Goal: Task Accomplishment & Management: Manage account settings

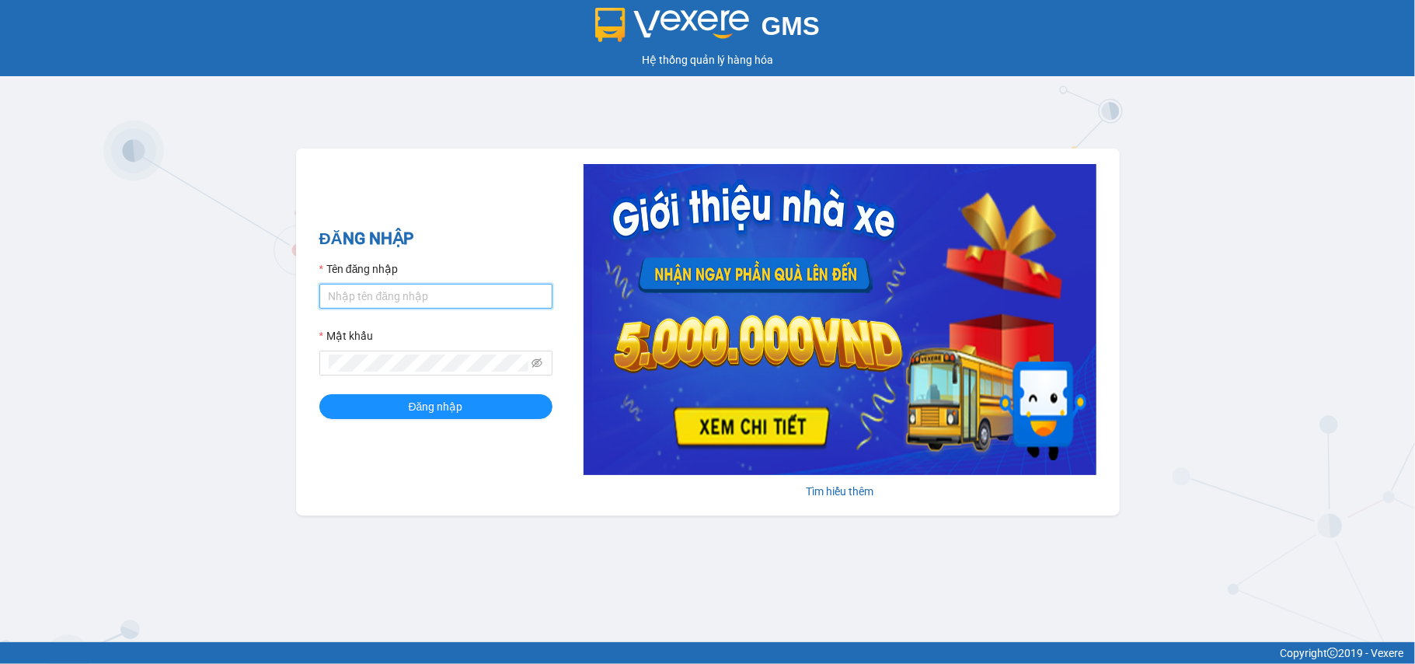
click at [409, 297] on input "Tên đăng nhập" at bounding box center [435, 296] width 233 height 25
type input "tuyetmai.minhquoc"
click at [319, 394] on button "Đăng nhập" at bounding box center [435, 406] width 233 height 25
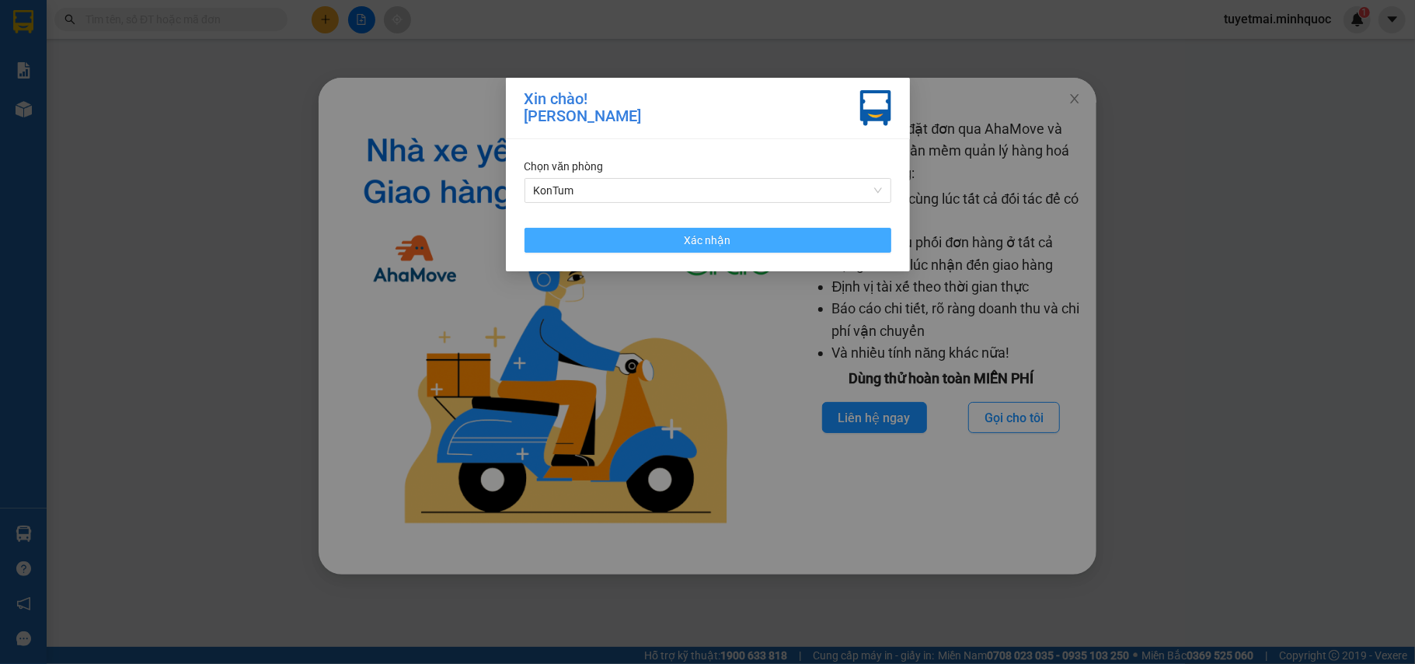
click at [763, 246] on button "Xác nhận" at bounding box center [708, 240] width 367 height 25
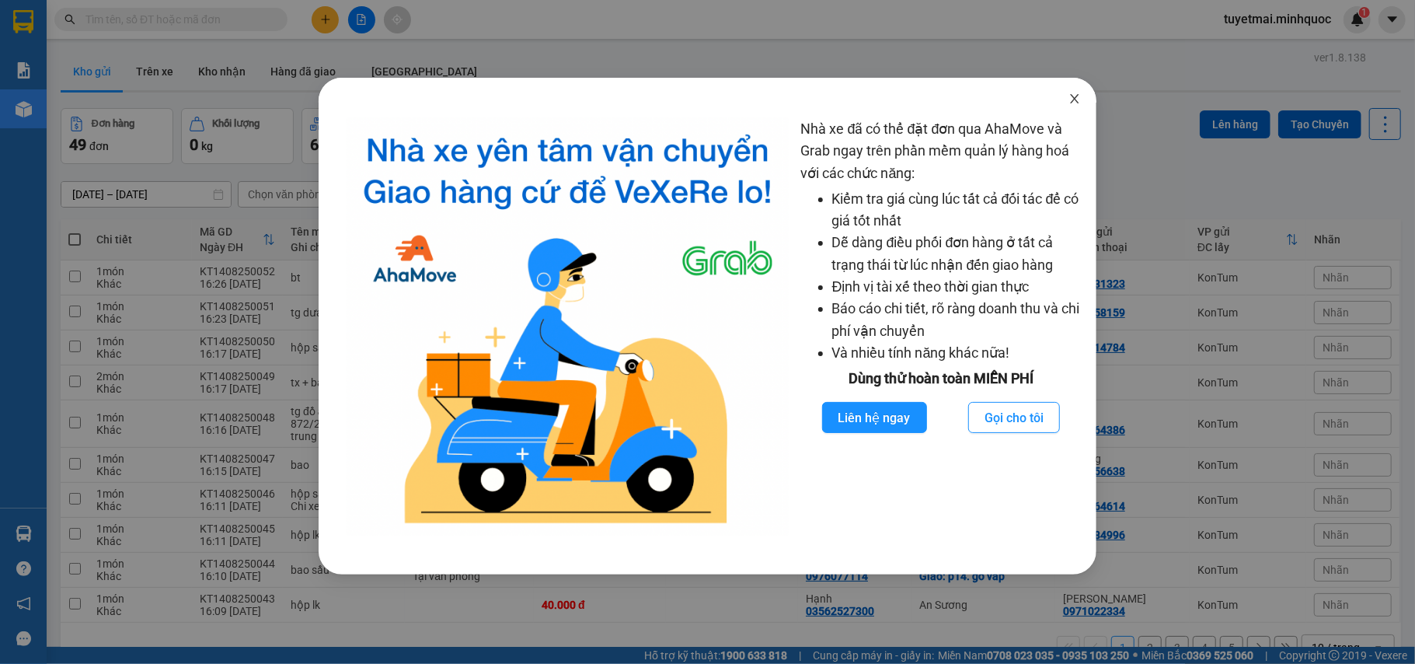
click at [1073, 106] on span "Close" at bounding box center [1075, 100] width 44 height 44
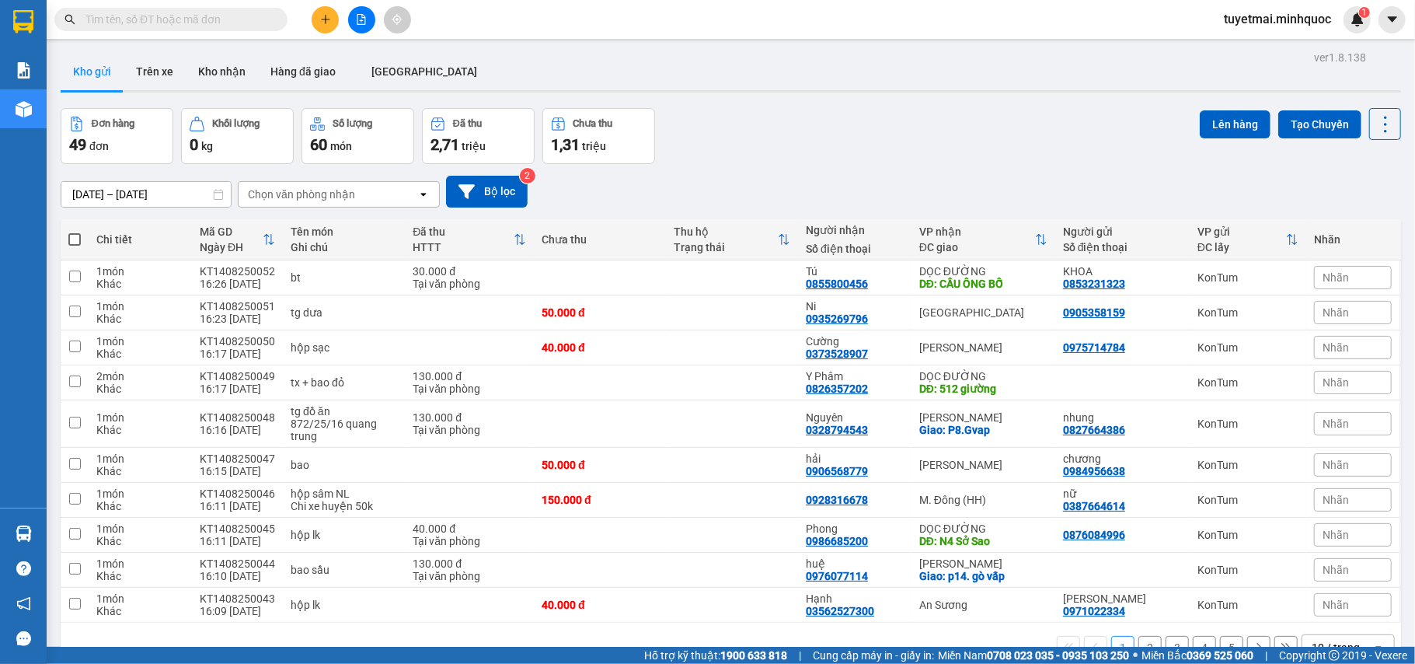
click at [208, 23] on input "text" at bounding box center [176, 19] width 183 height 17
paste input "KT1208250002"
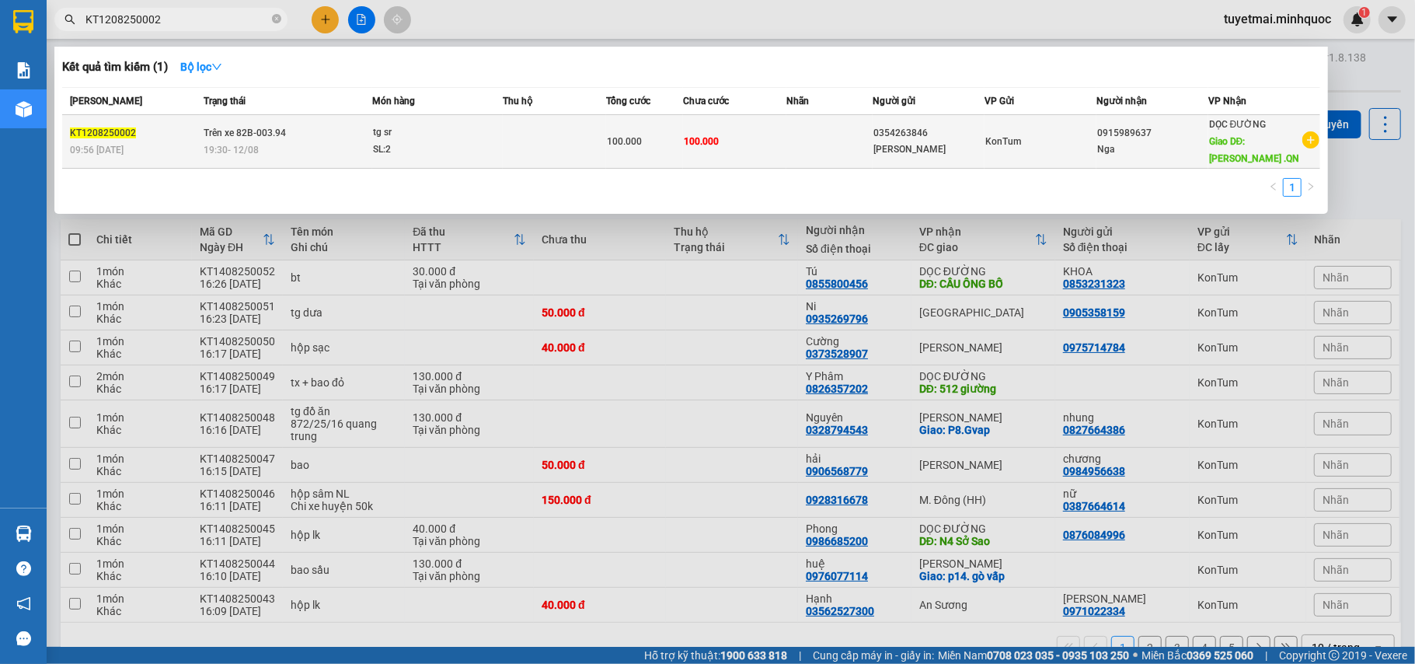
type input "KT1208250002"
click at [668, 141] on div "100.000" at bounding box center [645, 141] width 76 height 17
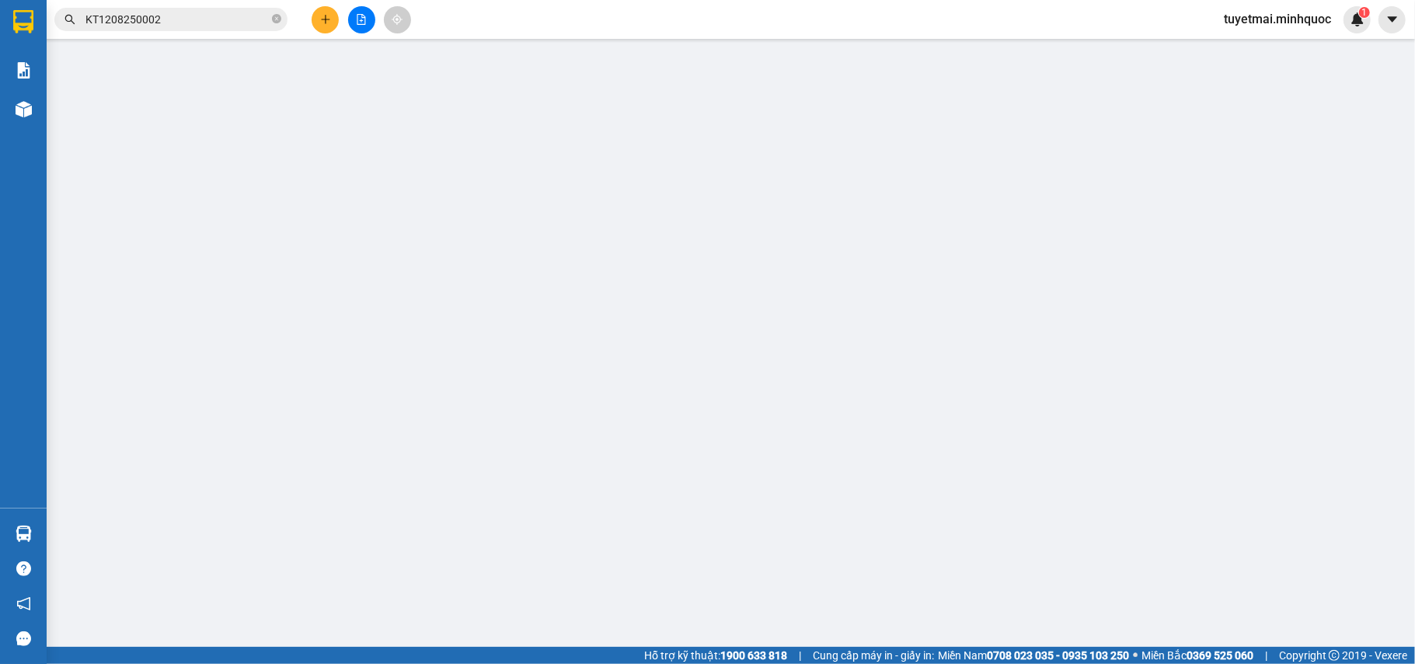
type input "0354263846"
type input "Kim"
type input "0915989637"
type input "Nga"
type input "Quế Sơn .QN"
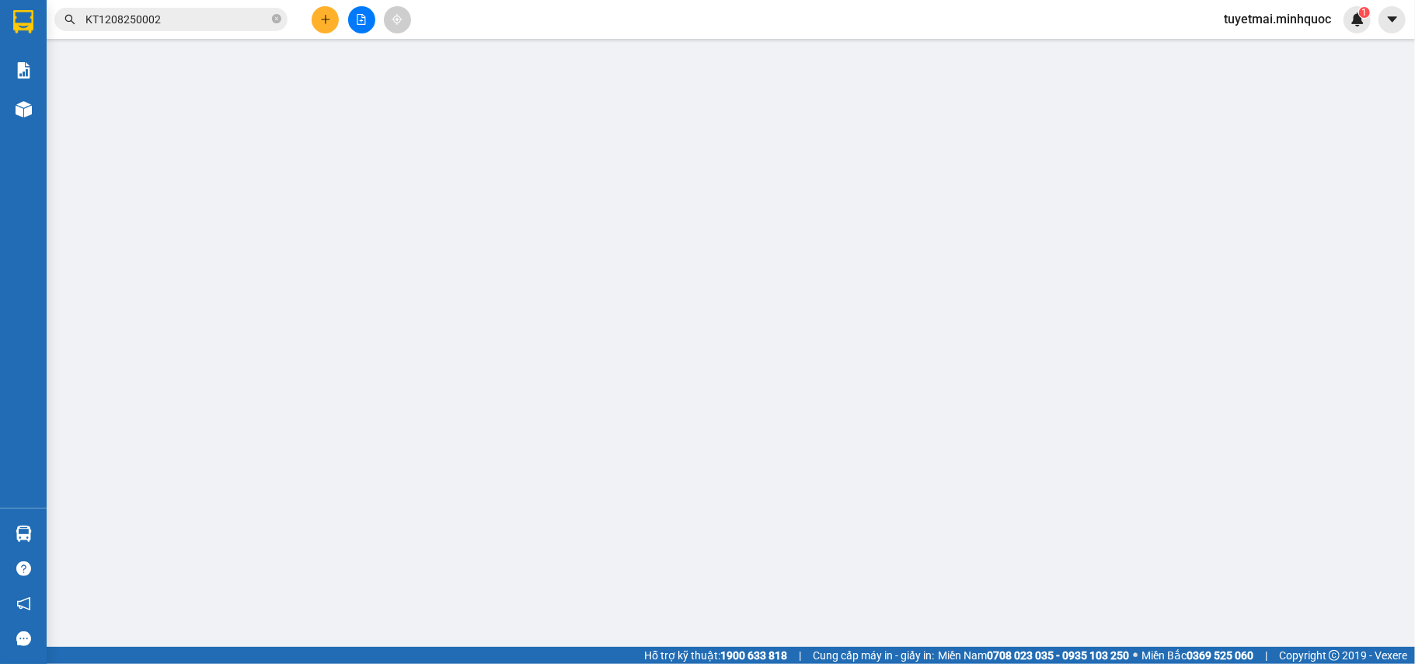
type input "100.000"
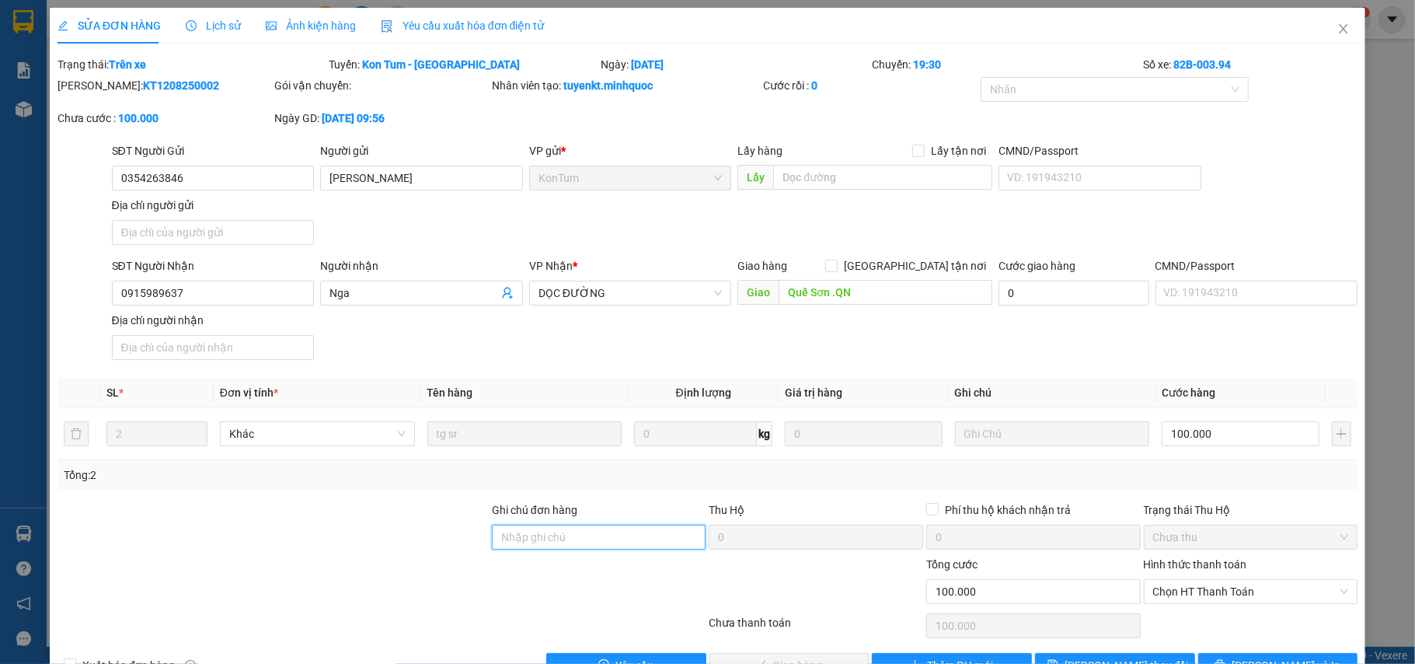
click at [591, 535] on input "Ghi chú đơn hàng" at bounding box center [599, 537] width 214 height 25
click at [1181, 598] on span "Chọn HT Thanh Toán" at bounding box center [1251, 591] width 196 height 23
type input "sổ kho 14/8"
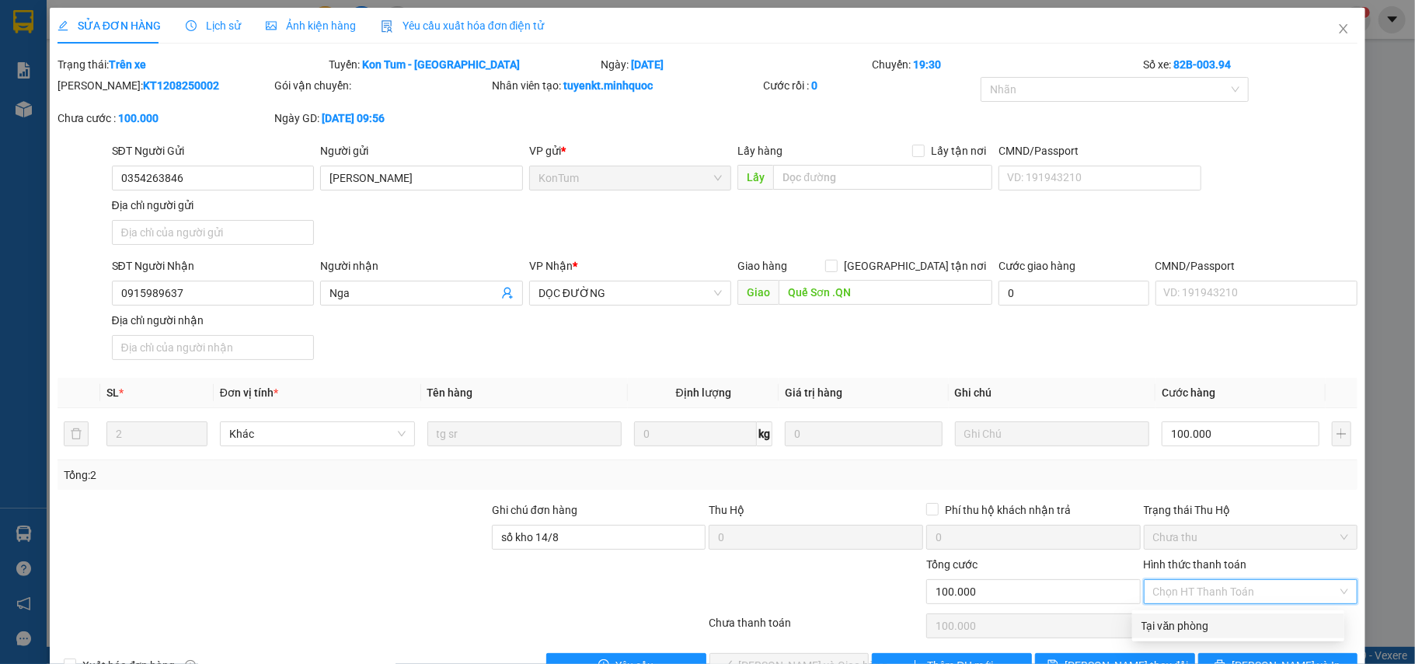
click at [1163, 631] on div "Tại văn phòng" at bounding box center [1238, 625] width 193 height 17
type input "0"
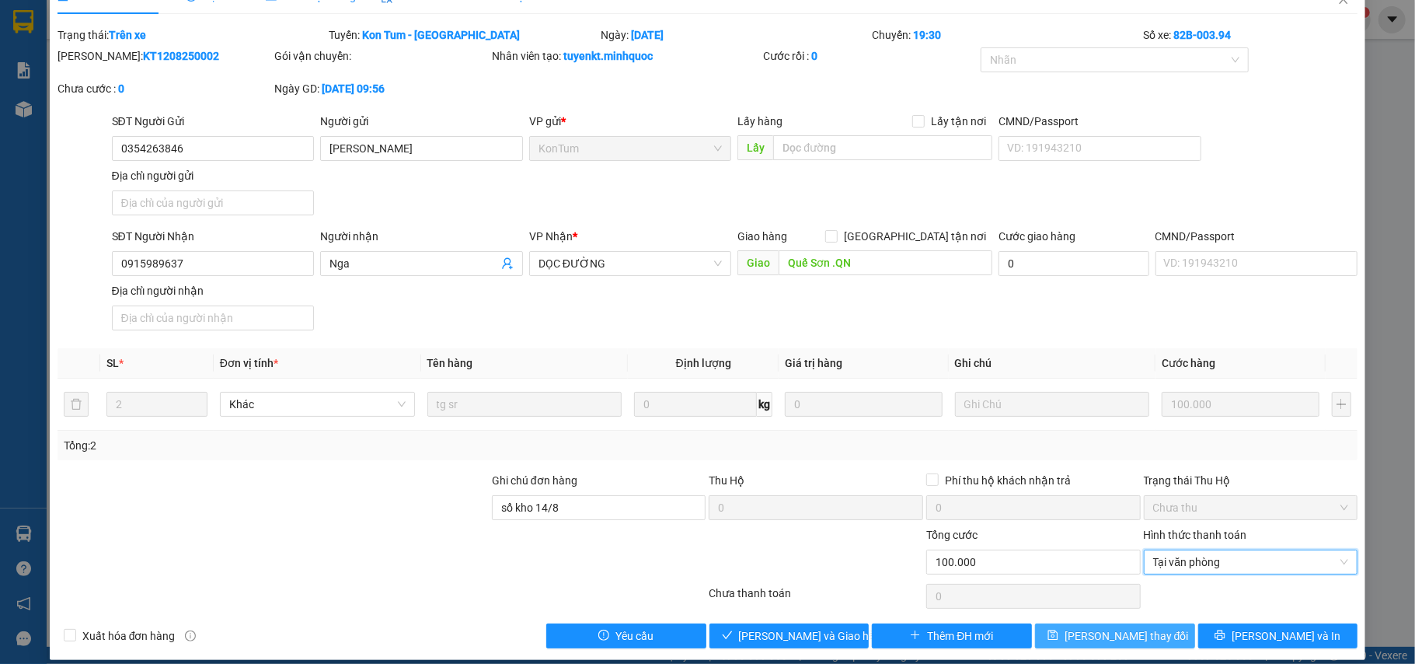
scroll to position [47, 0]
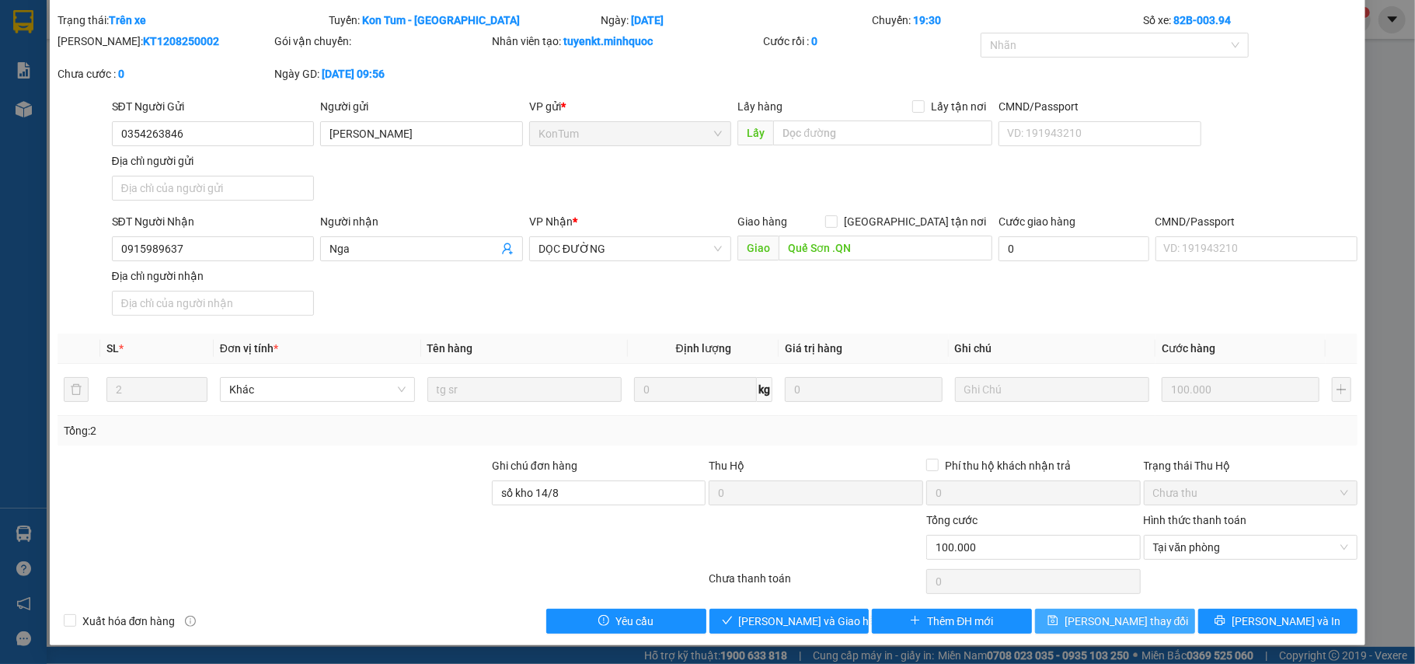
click at [1079, 619] on button "[PERSON_NAME] thay đổi" at bounding box center [1115, 620] width 160 height 25
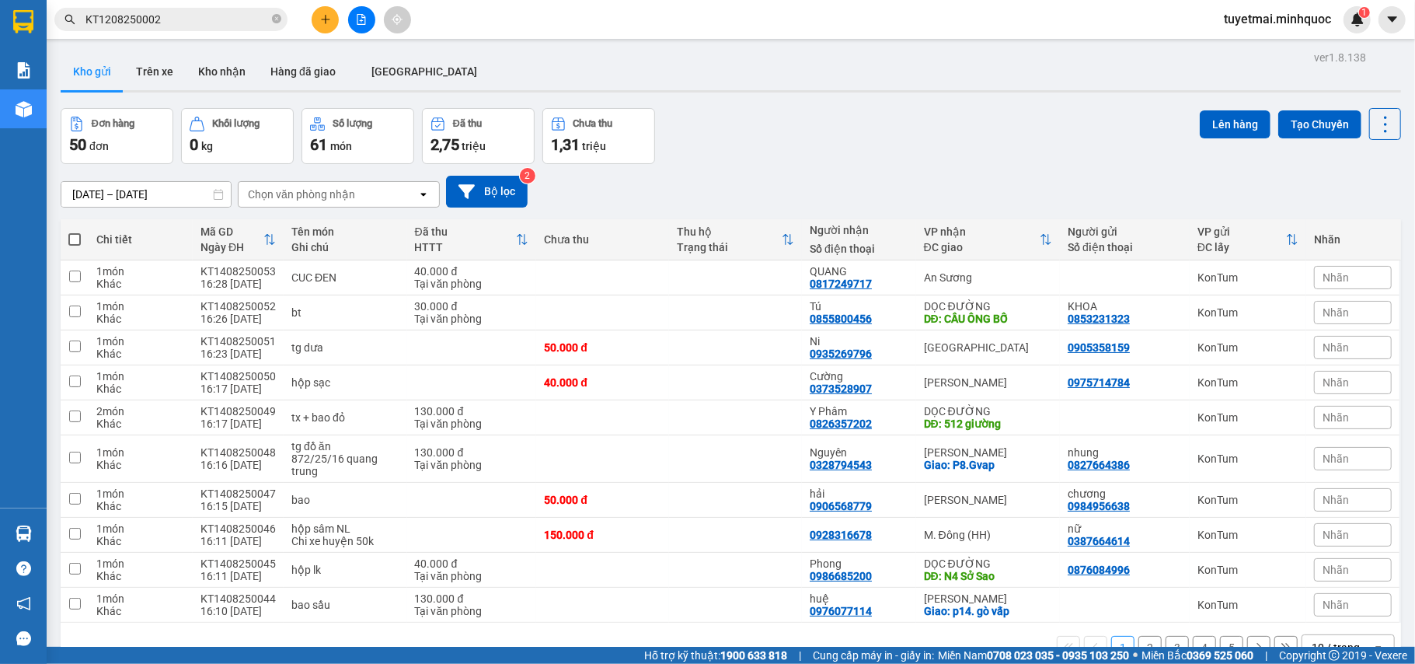
click at [230, 23] on input "KT1208250002" at bounding box center [176, 19] width 183 height 17
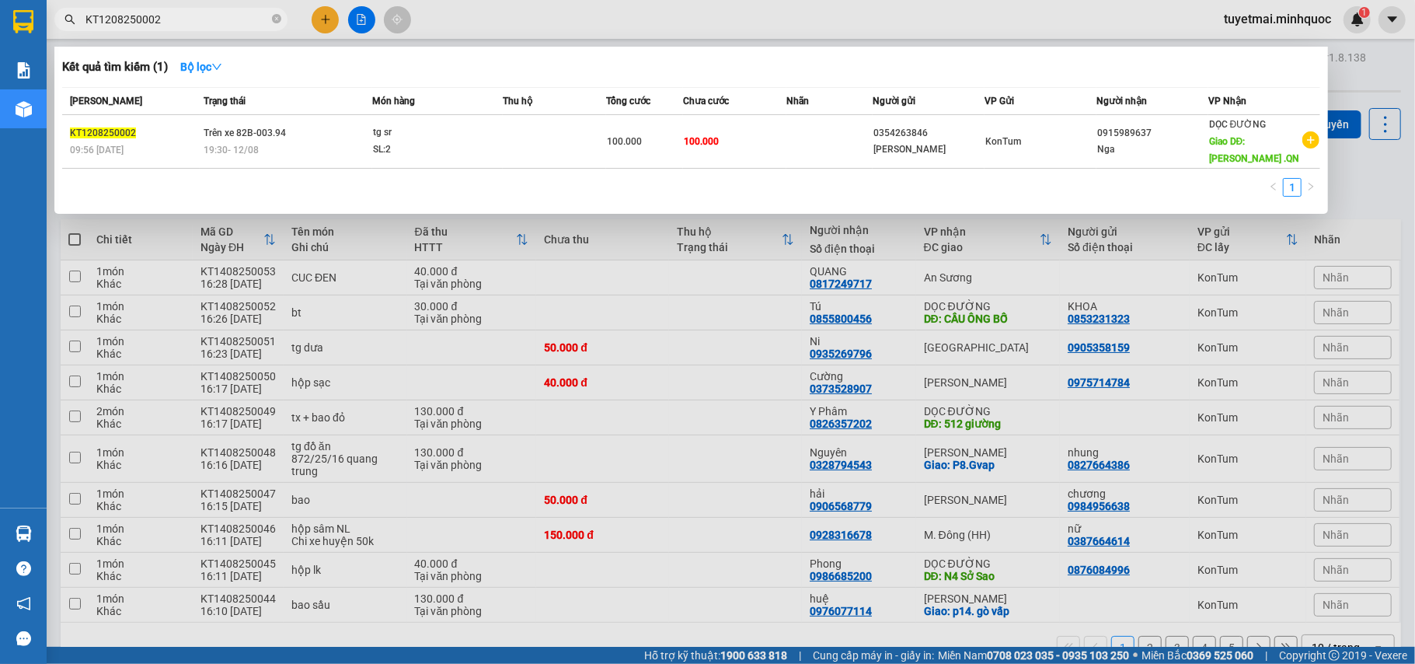
click at [230, 23] on input "KT1208250002" at bounding box center [176, 19] width 183 height 17
paste input "7"
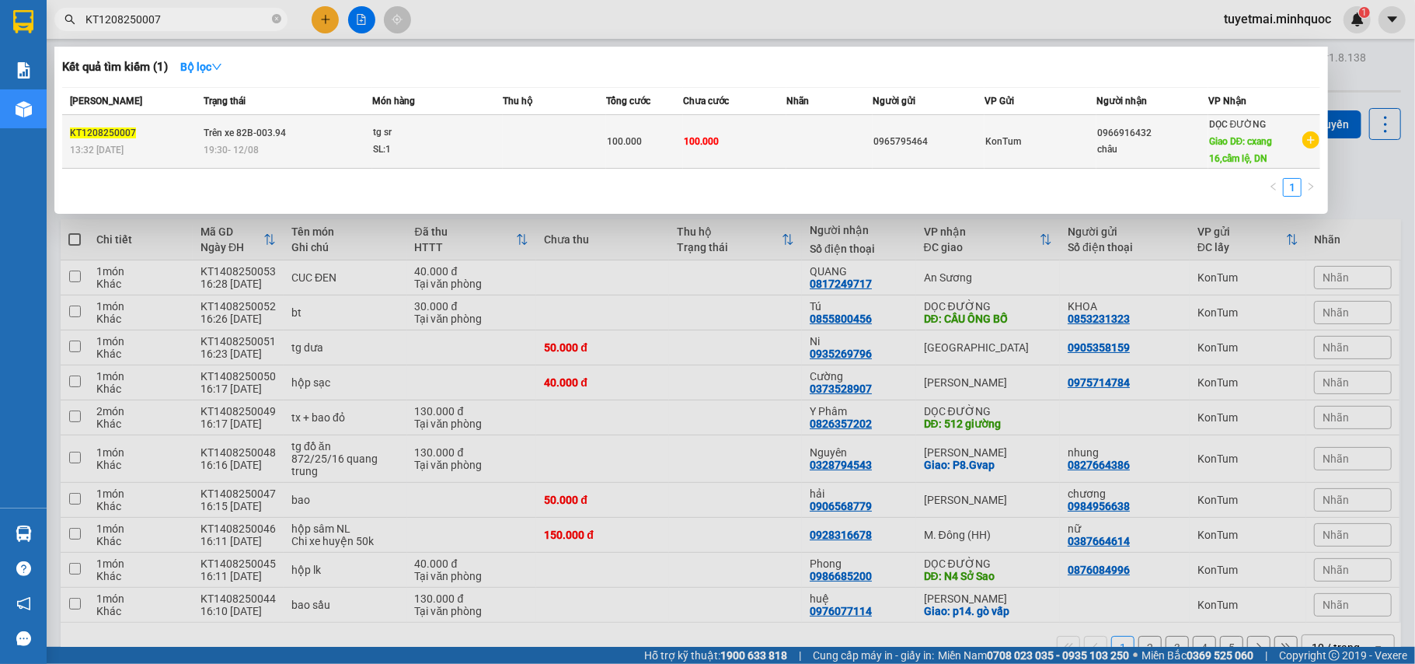
type input "KT1208250007"
click at [673, 133] on div "100.000" at bounding box center [645, 141] width 76 height 17
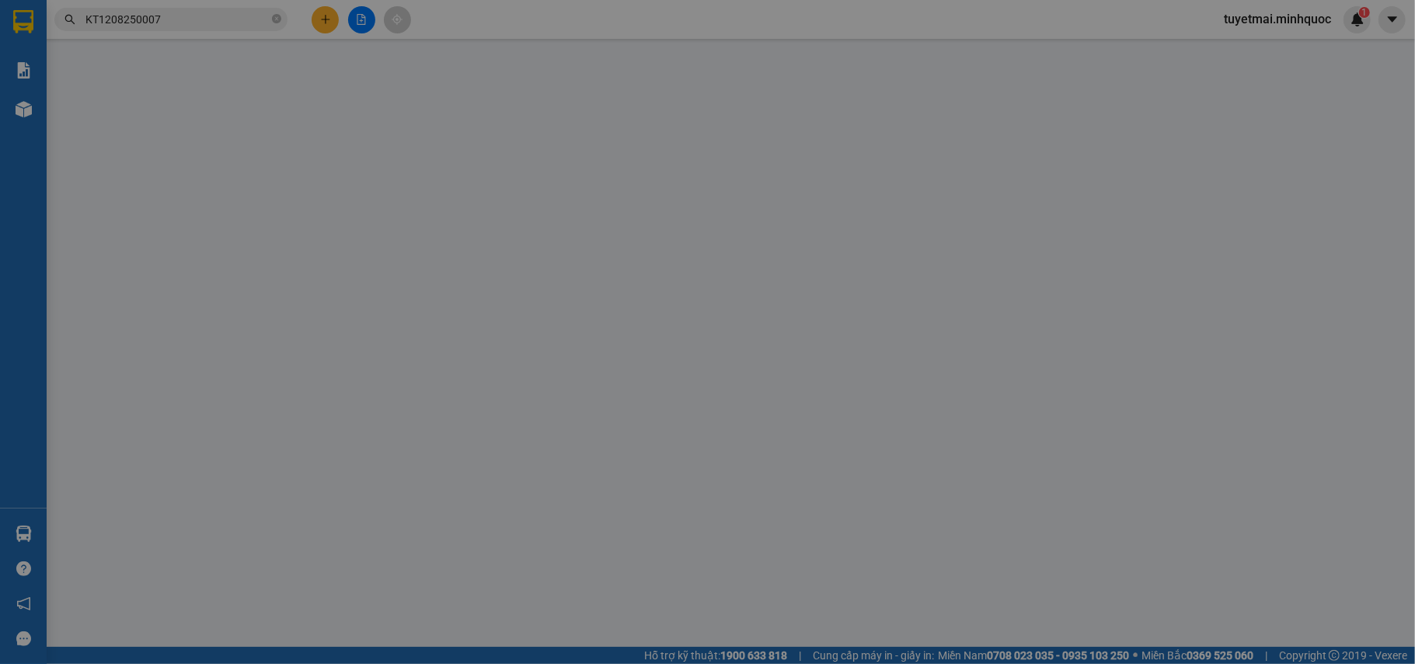
type input "0965795464"
type input "0966916432"
type input "châu"
type input "cxang 16,cẩm lệ, DN"
type input "100.000"
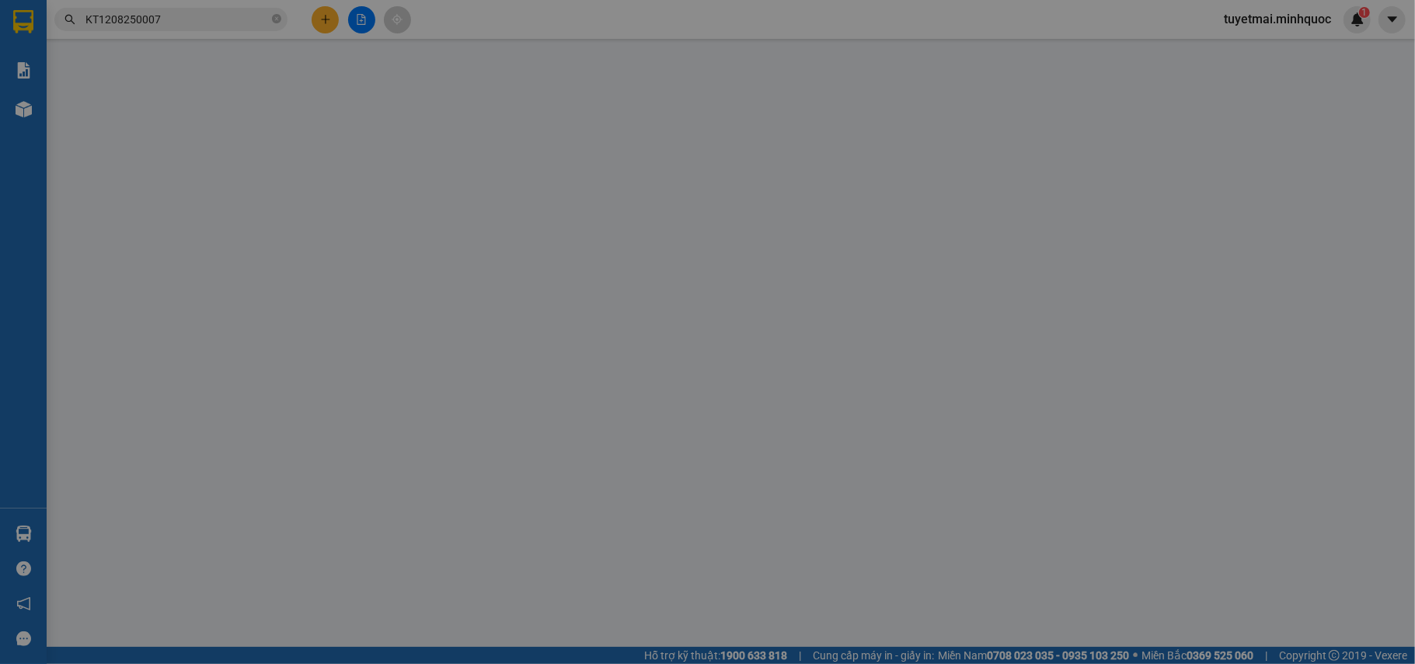
type input "100.000"
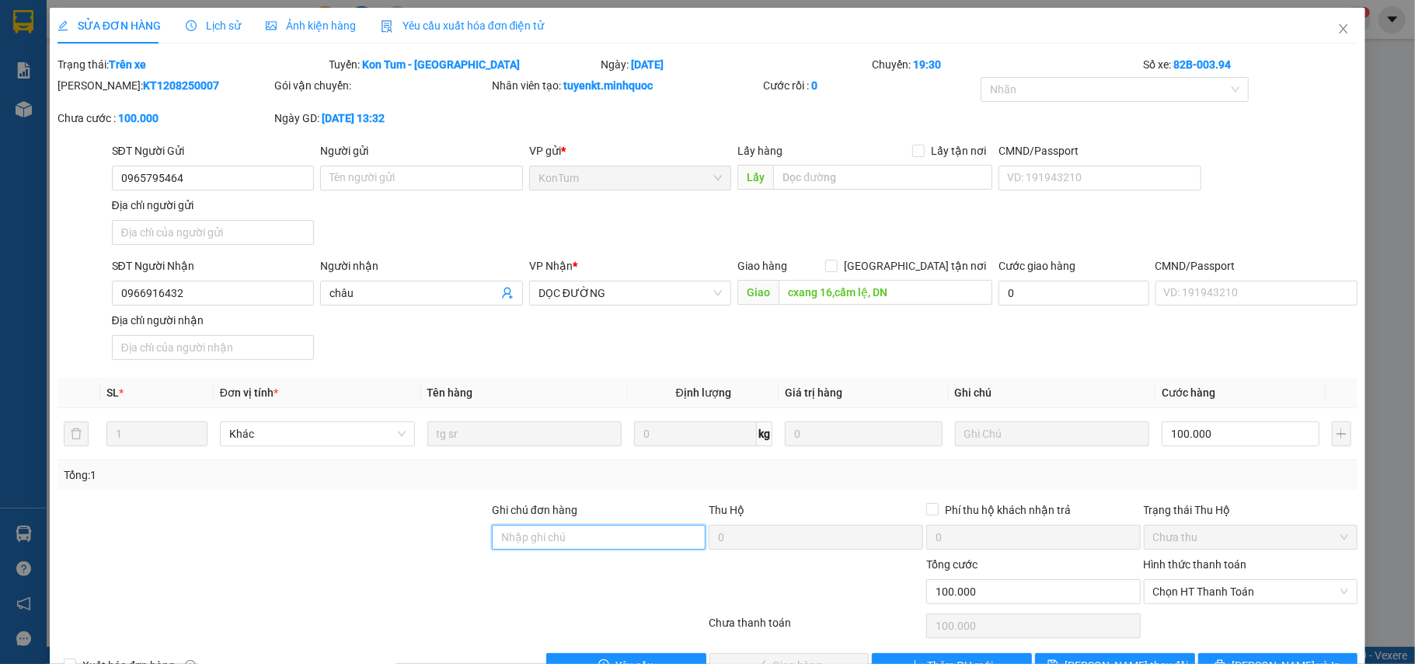
click at [548, 528] on input "Ghi chú đơn hàng" at bounding box center [599, 537] width 214 height 25
click at [1163, 586] on span "Chọn HT Thanh Toán" at bounding box center [1251, 591] width 196 height 23
type input "sổ kho 14/8"
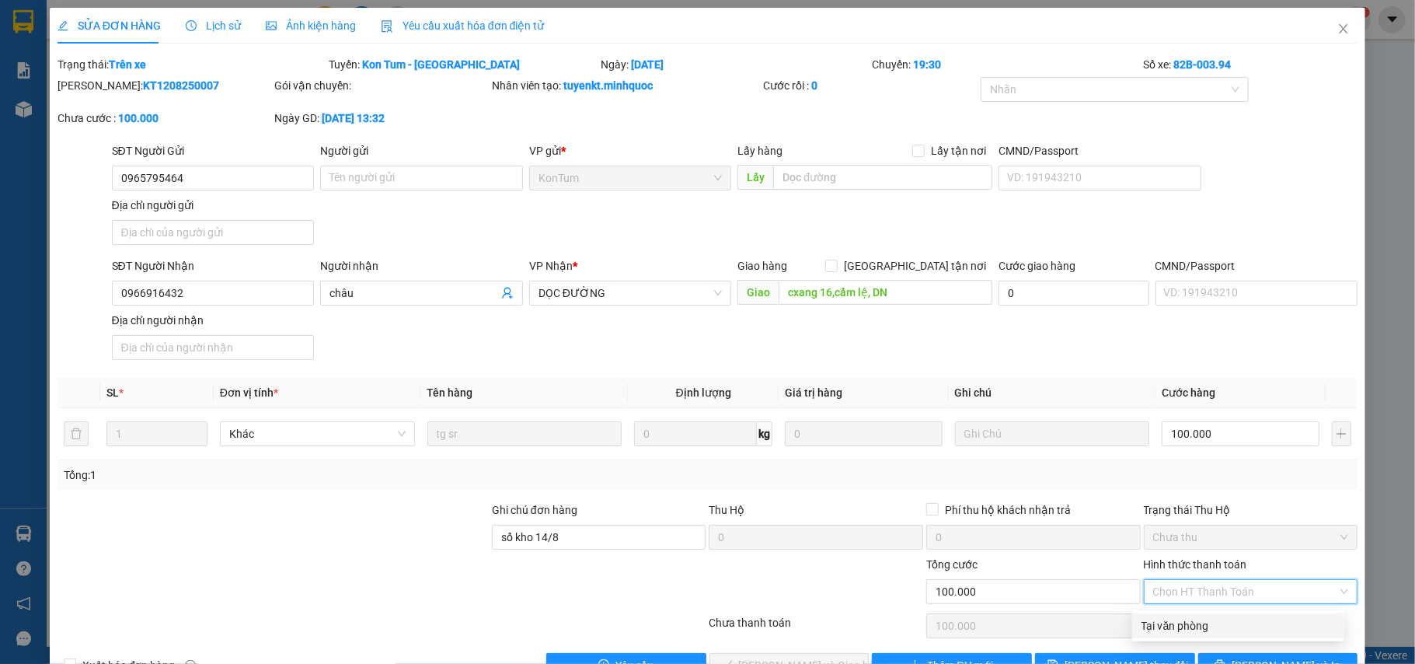
click at [1164, 622] on div "Tại văn phòng" at bounding box center [1238, 625] width 193 height 17
type input "0"
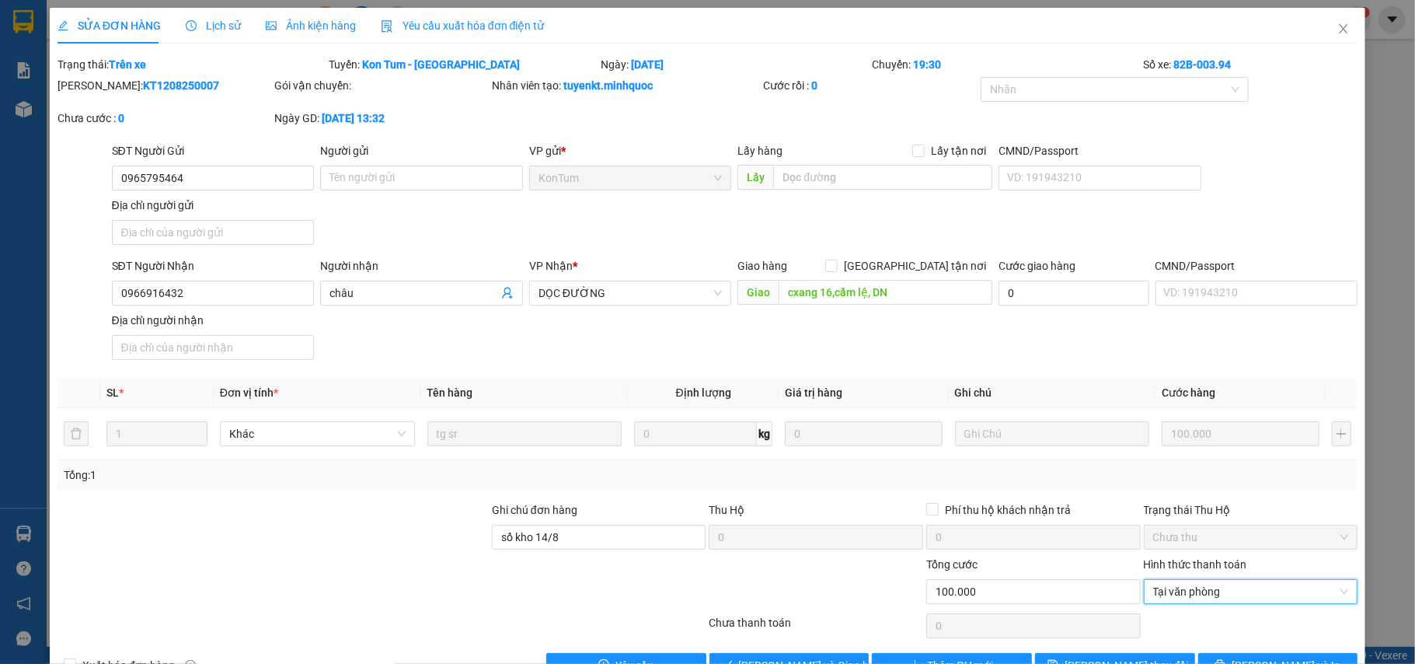
scroll to position [47, 0]
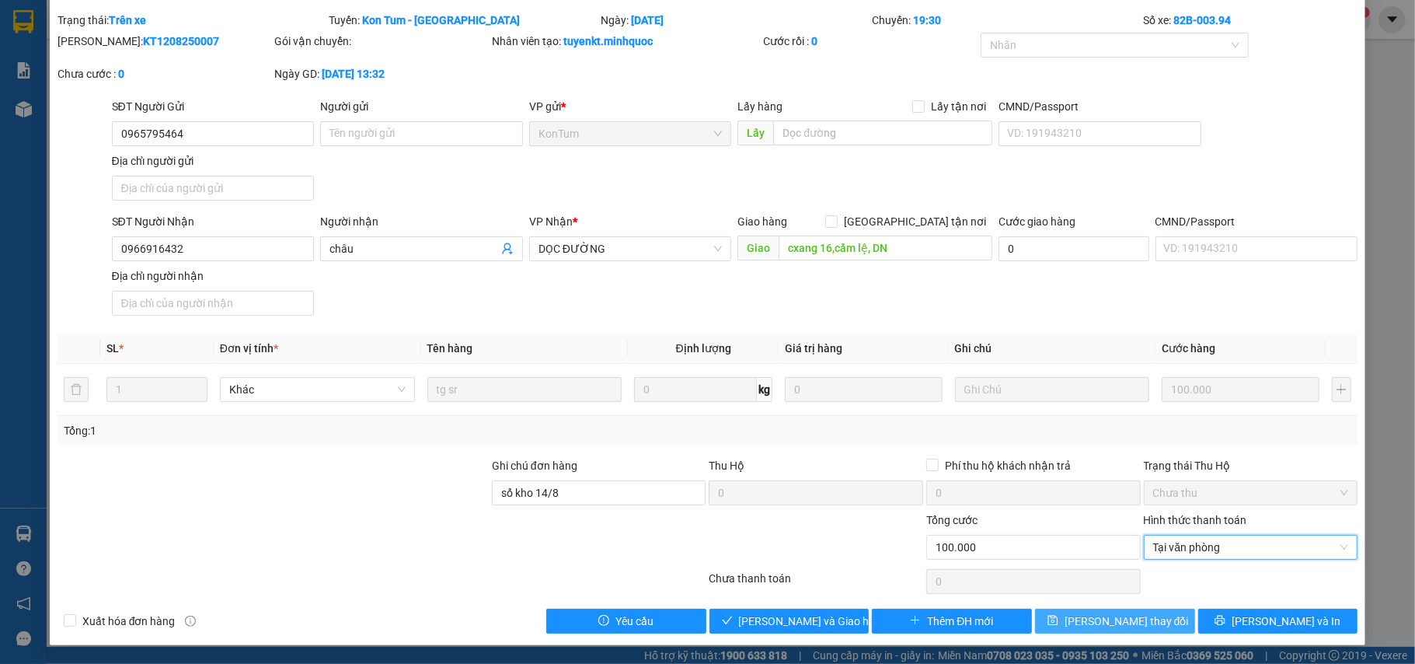
click at [1097, 622] on span "[PERSON_NAME] thay đổi" at bounding box center [1127, 620] width 124 height 17
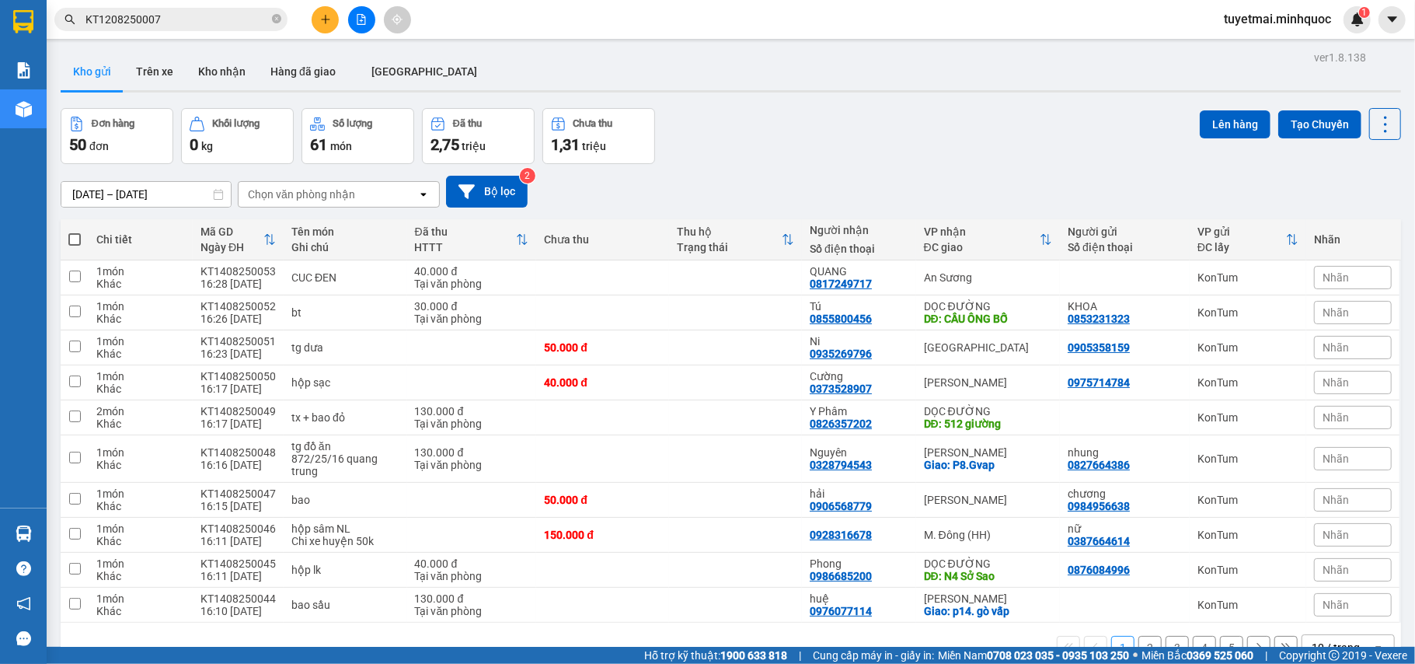
click at [219, 25] on input "KT1208250007" at bounding box center [176, 19] width 183 height 17
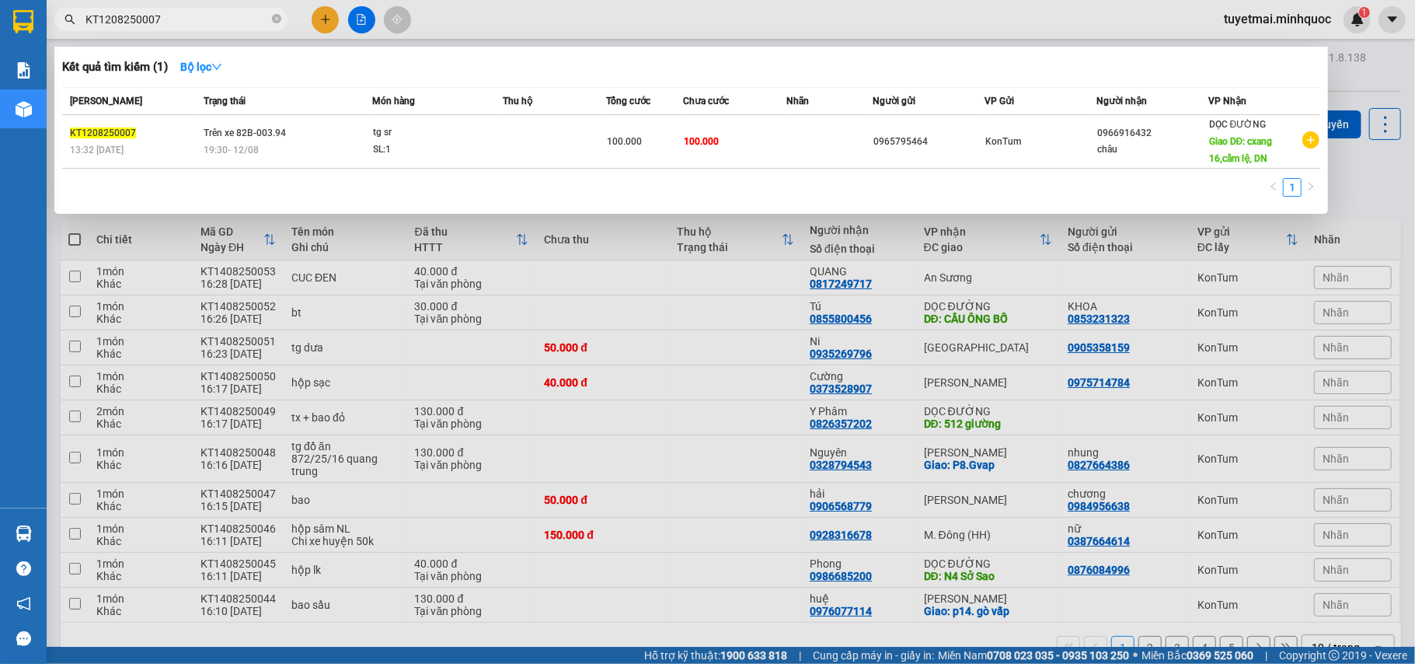
click at [218, 25] on input "KT1208250007" at bounding box center [176, 19] width 183 height 17
paste input "108250043"
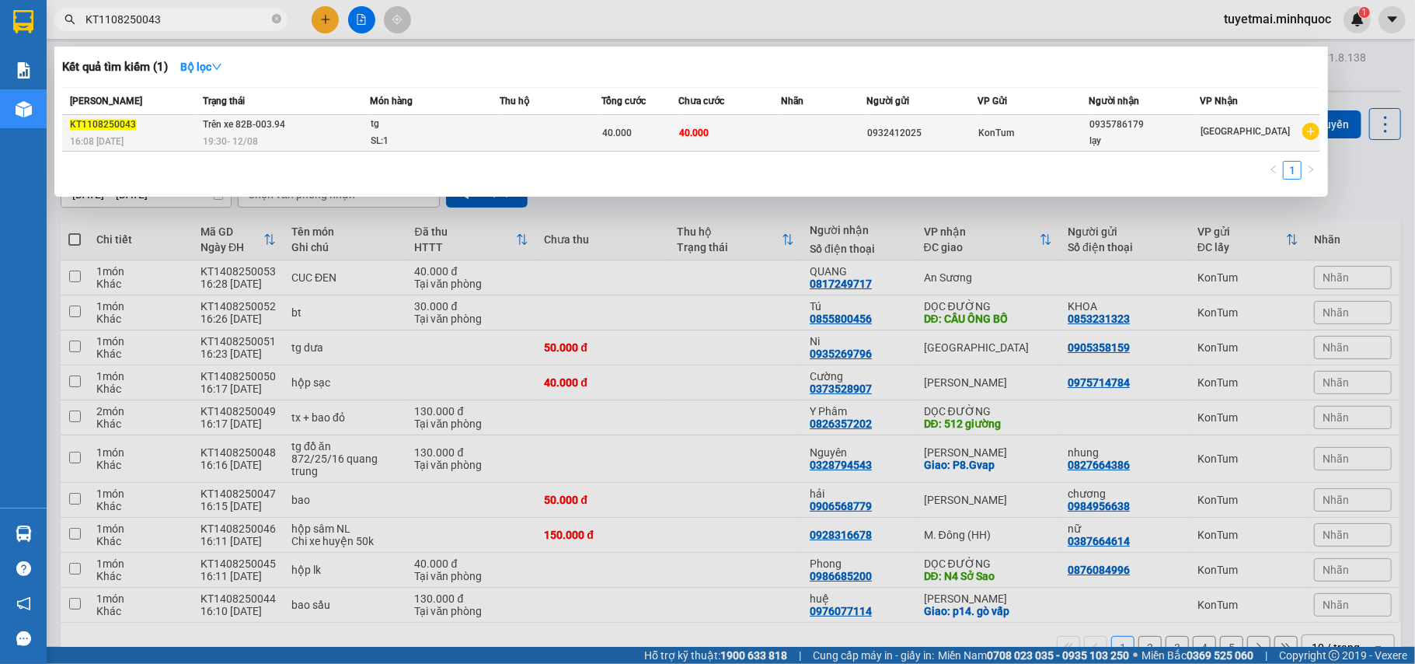
type input "KT1108250043"
click at [719, 146] on td "40.000" at bounding box center [729, 133] width 103 height 37
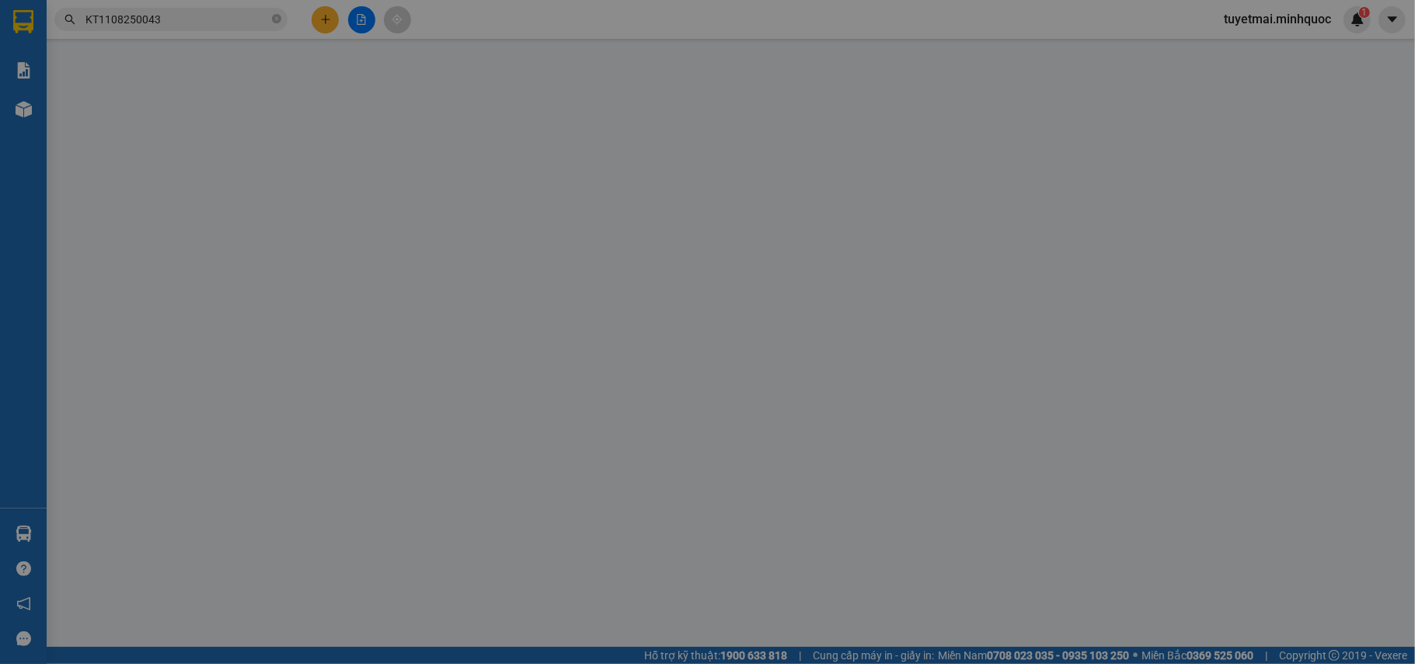
type input "0932412025"
type input "0935786179"
type input "lạy"
type input "40.000"
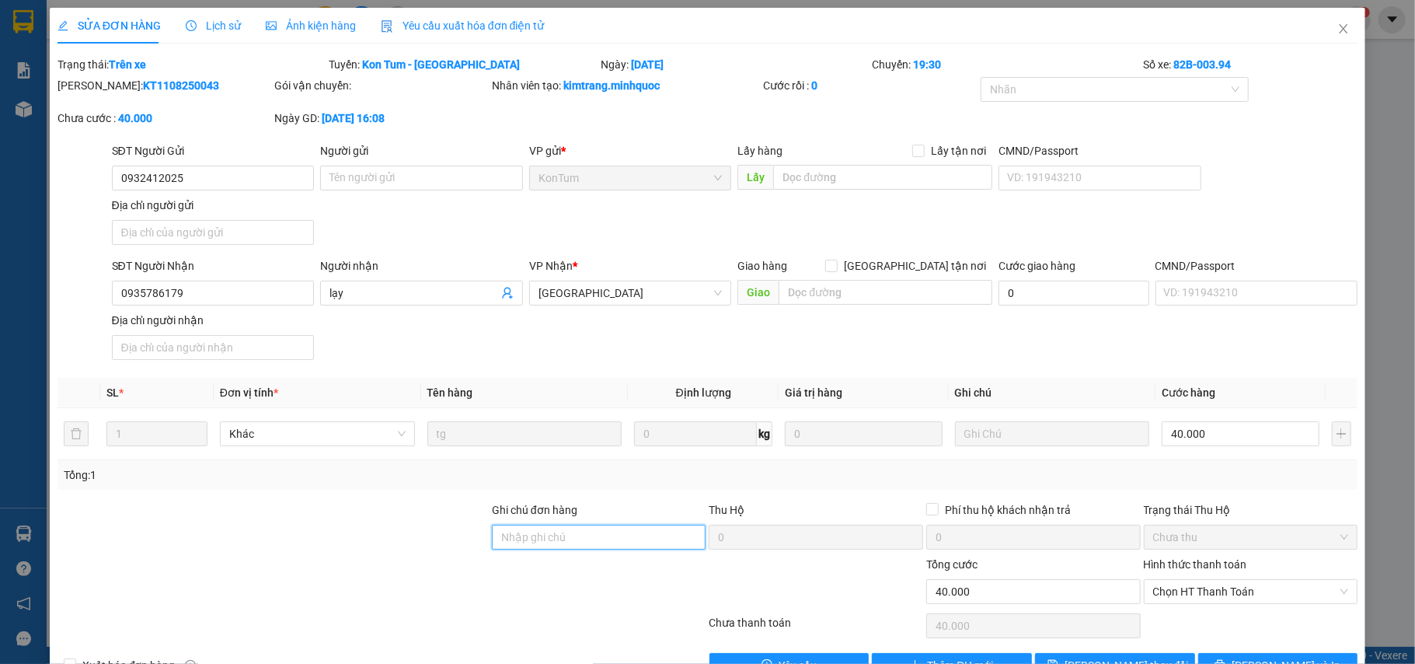
click at [631, 542] on input "Ghi chú đơn hàng" at bounding box center [599, 537] width 214 height 25
click at [1225, 584] on span "Chọn HT Thanh Toán" at bounding box center [1251, 591] width 196 height 23
type input "sổ kho 14/8"
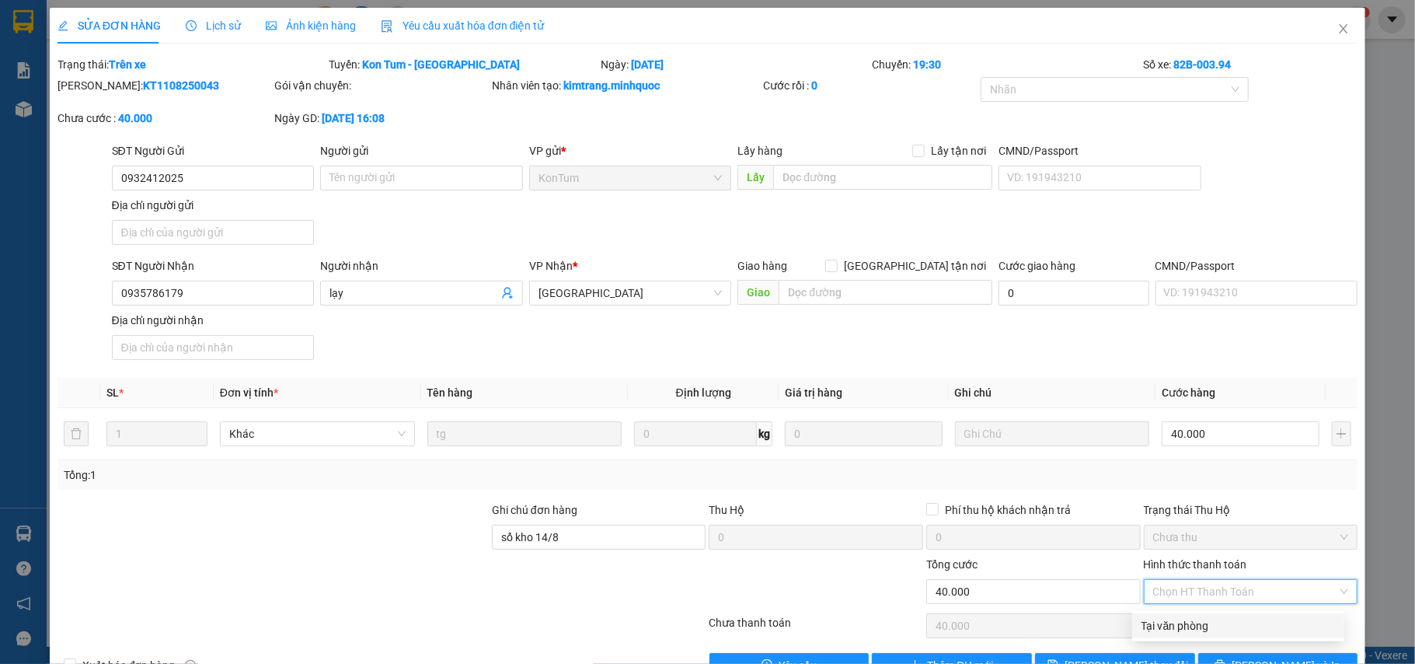
click at [1207, 617] on div "Tại văn phòng" at bounding box center [1238, 625] width 193 height 17
type input "0"
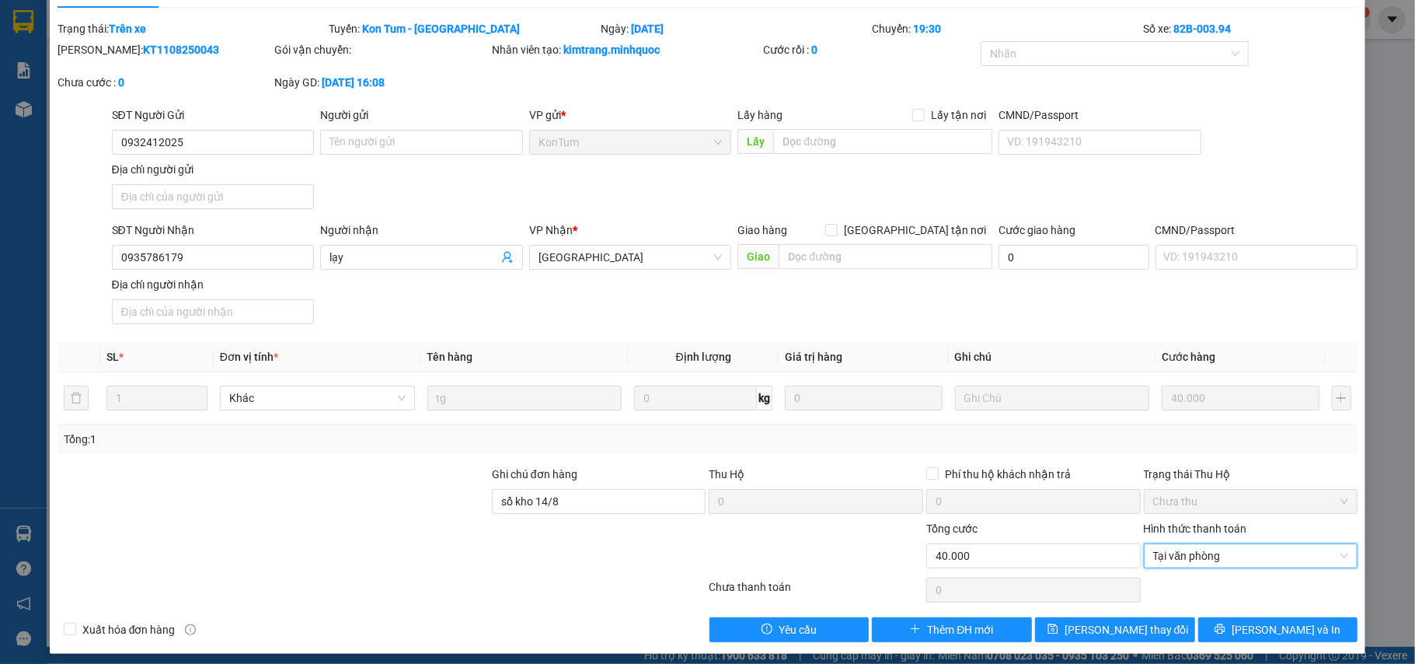
scroll to position [47, 0]
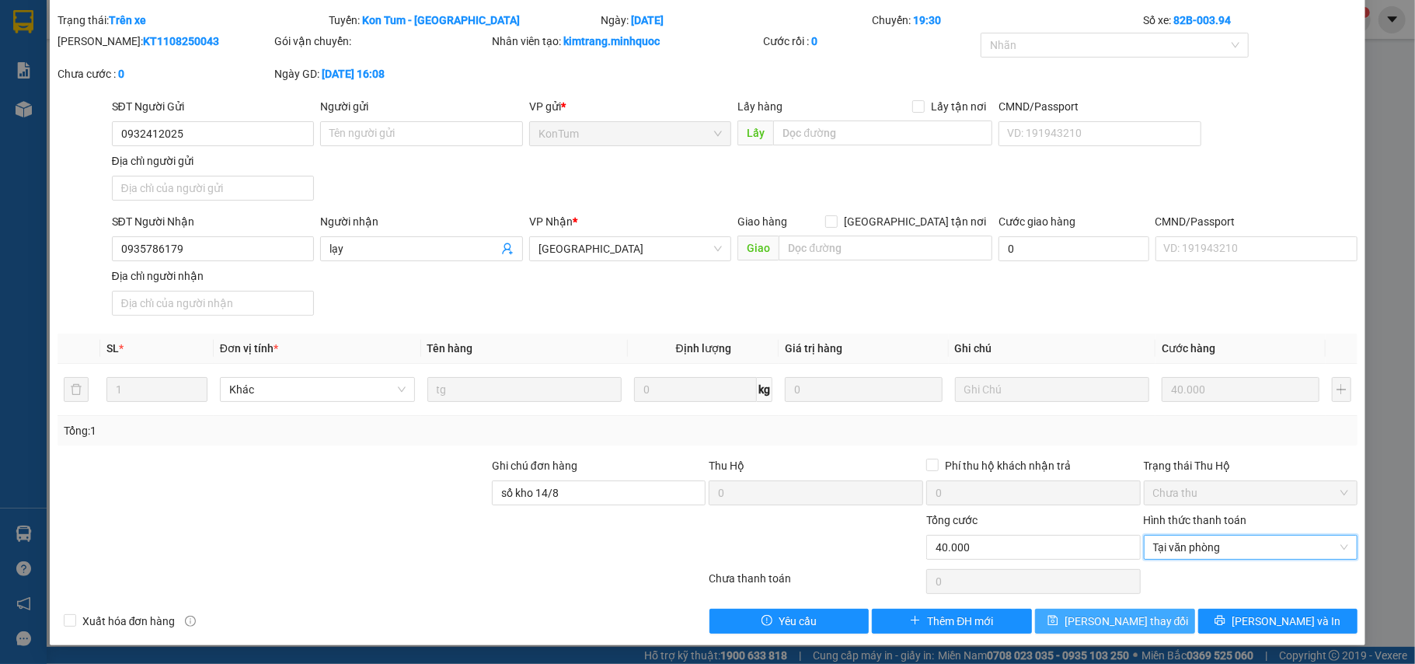
click at [1127, 619] on span "[PERSON_NAME] thay đổi" at bounding box center [1127, 620] width 124 height 17
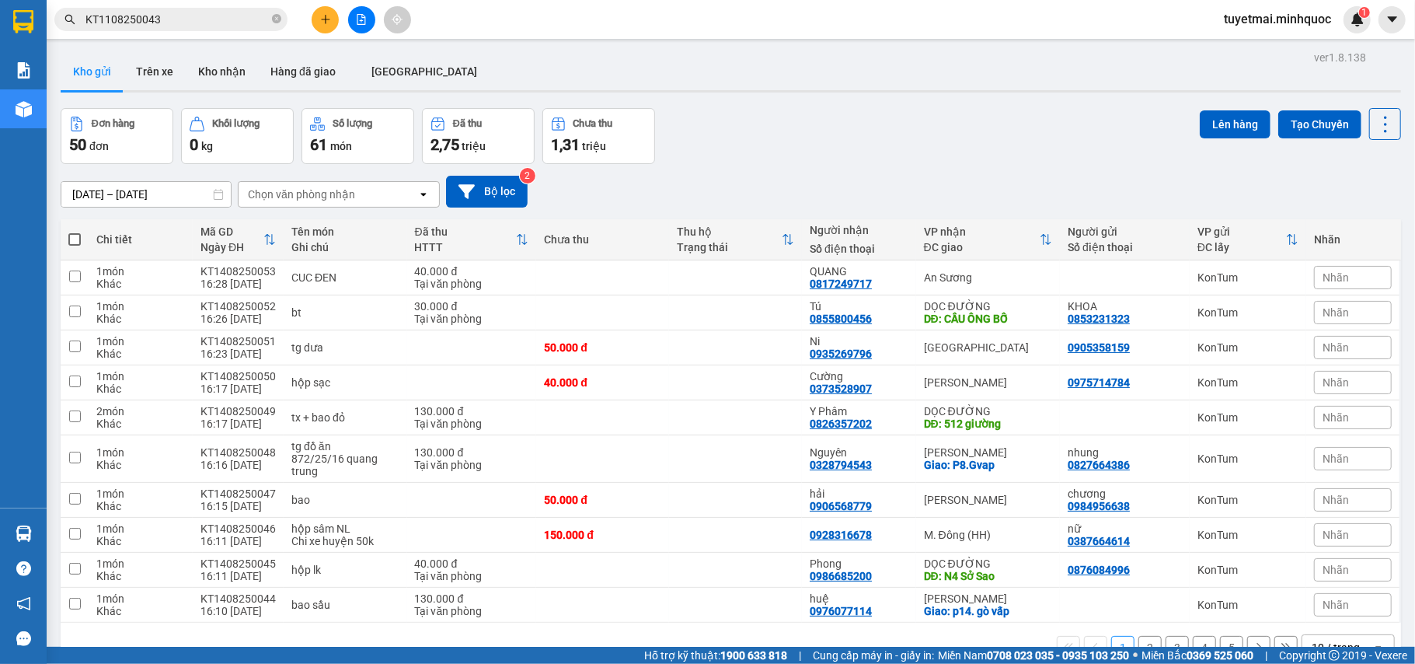
click at [232, 25] on input "KT1108250043" at bounding box center [176, 19] width 183 height 17
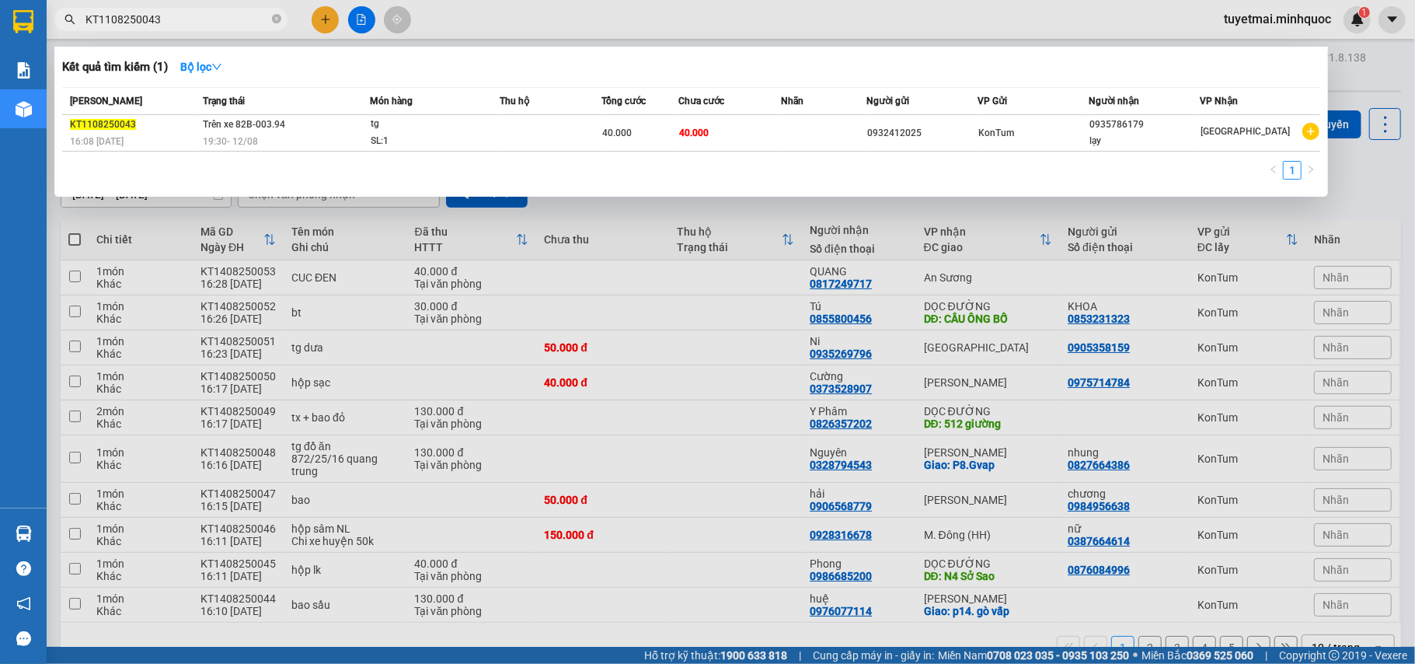
click at [232, 25] on input "KT1108250043" at bounding box center [176, 19] width 183 height 17
paste input "20825001"
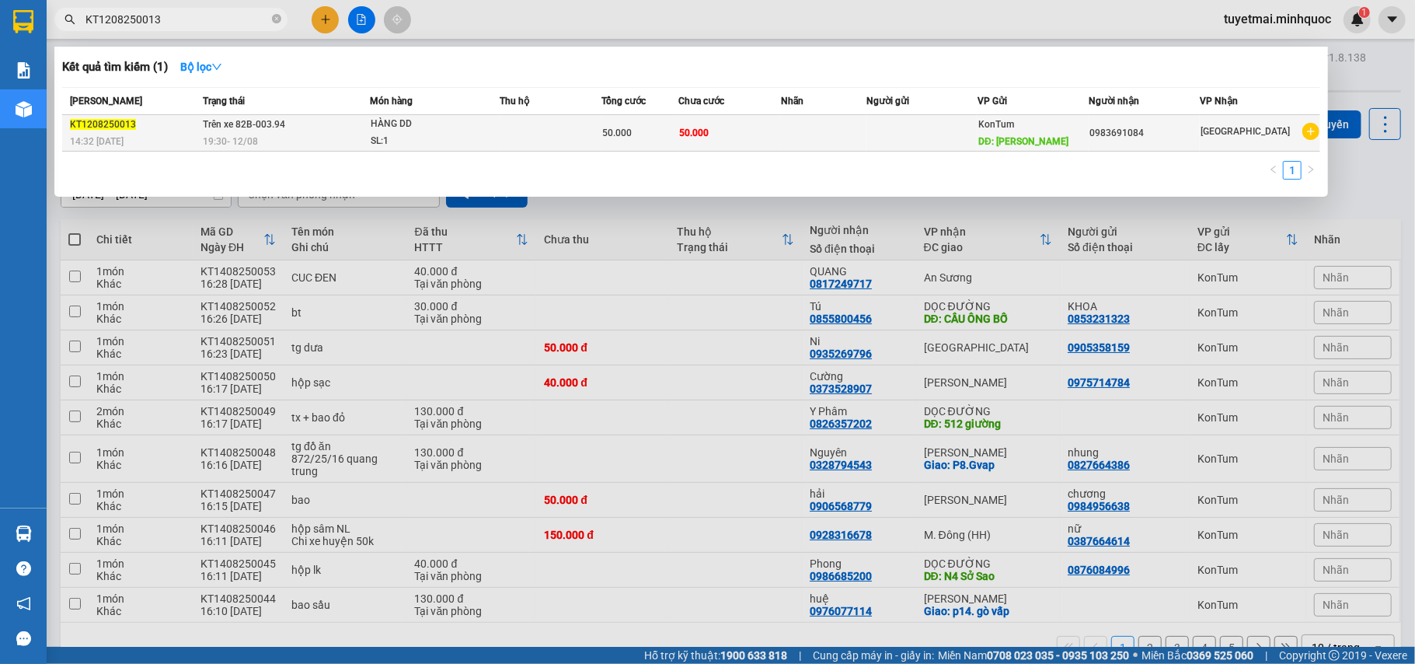
type input "KT1208250013"
click at [533, 120] on td at bounding box center [551, 133] width 103 height 37
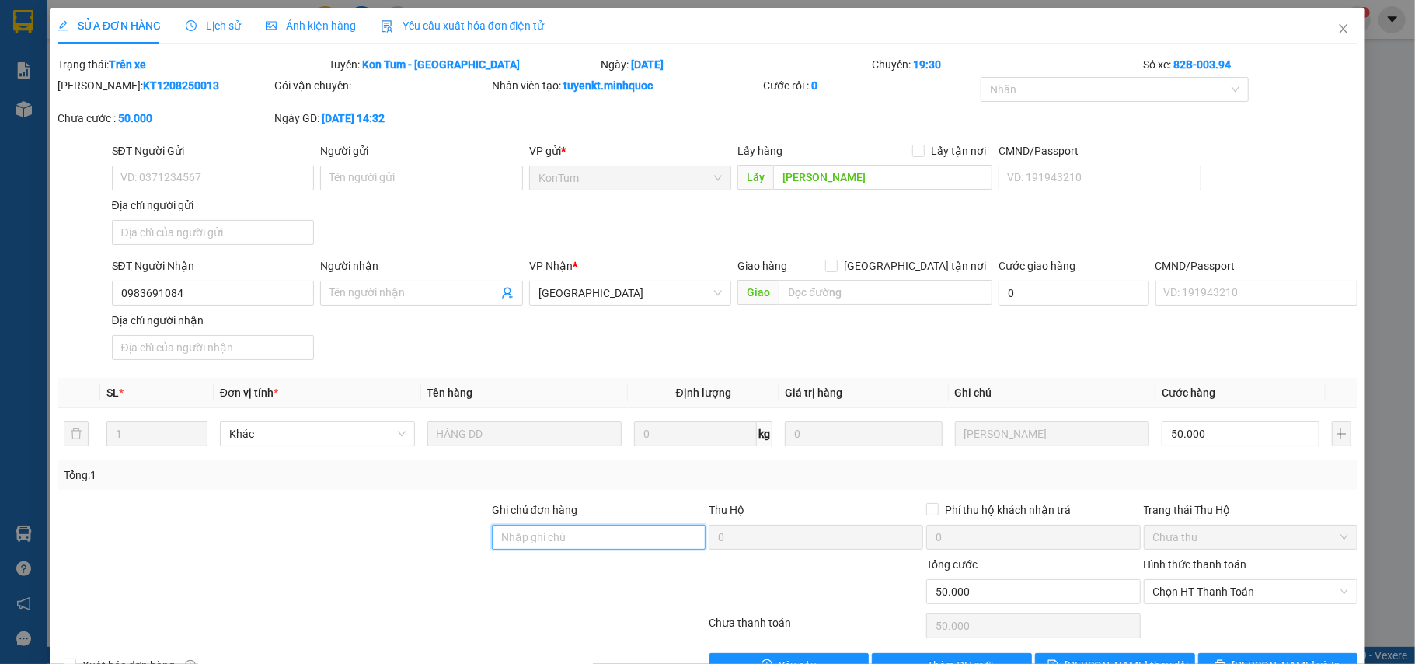
click at [501, 538] on input "Ghi chú đơn hàng" at bounding box center [599, 537] width 214 height 25
click at [1182, 592] on span "Chọn HT Thanh Toán" at bounding box center [1251, 591] width 196 height 23
type input "sổ kho 14/8"
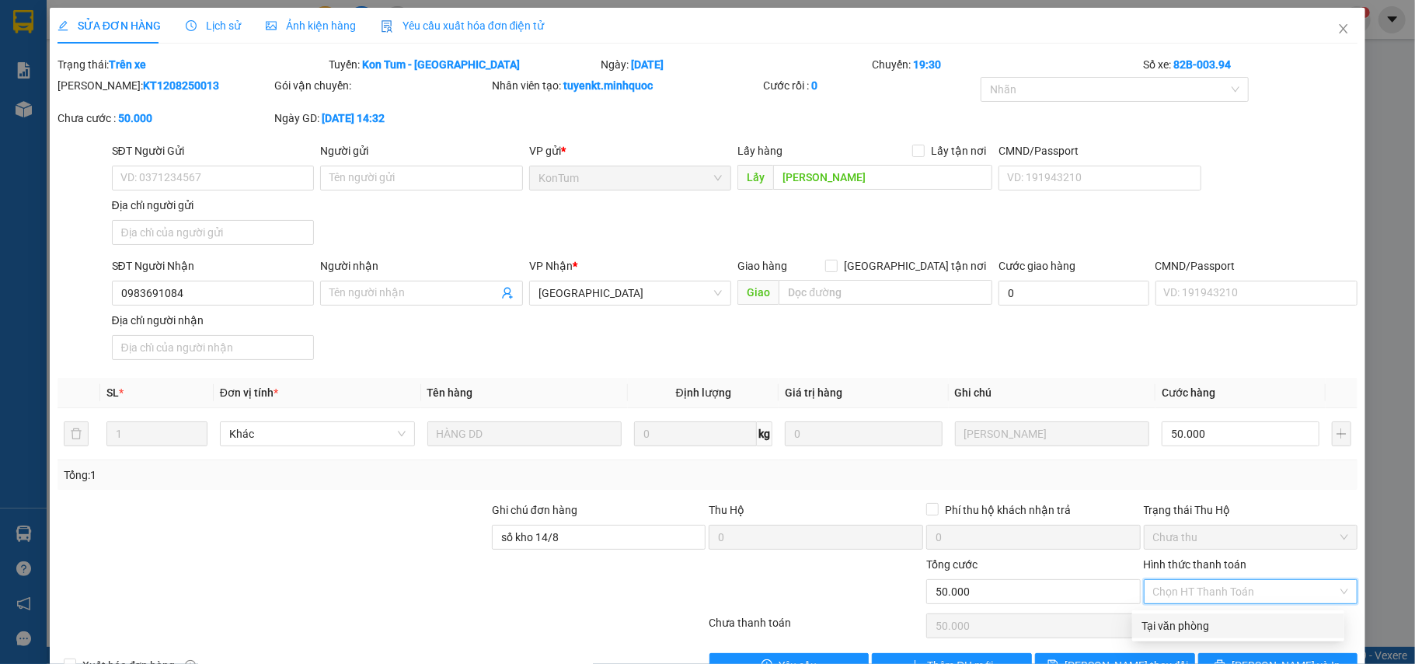
click at [1180, 616] on div "Tại văn phòng" at bounding box center [1238, 625] width 212 height 25
type input "0"
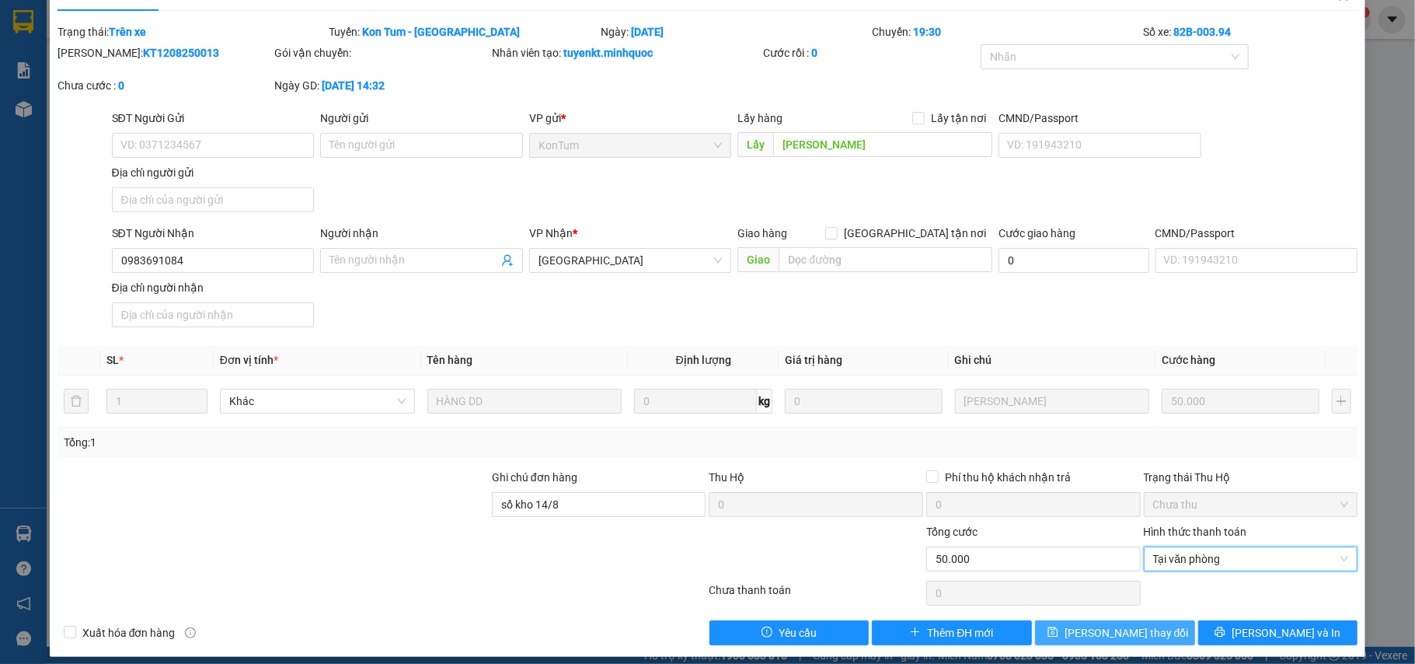
scroll to position [47, 0]
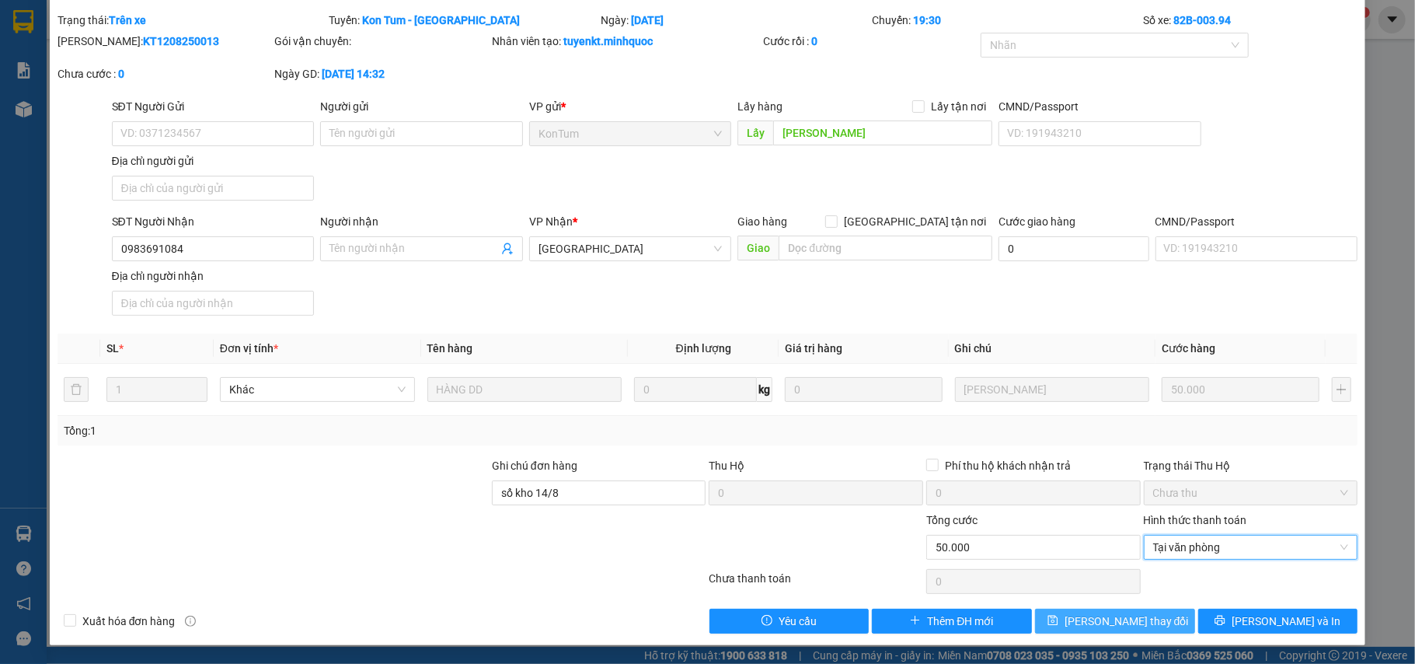
click at [1138, 626] on span "[PERSON_NAME] thay đổi" at bounding box center [1127, 620] width 124 height 17
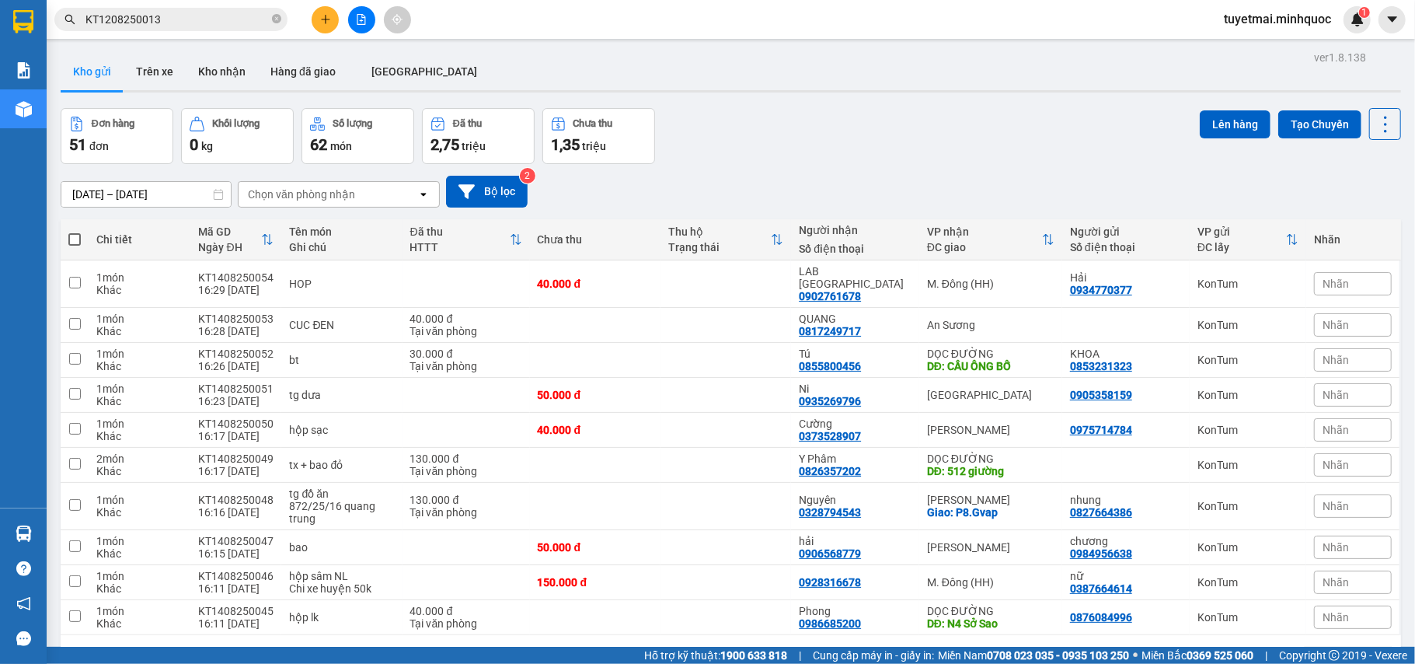
click at [227, 19] on input "KT1208250013" at bounding box center [176, 19] width 183 height 17
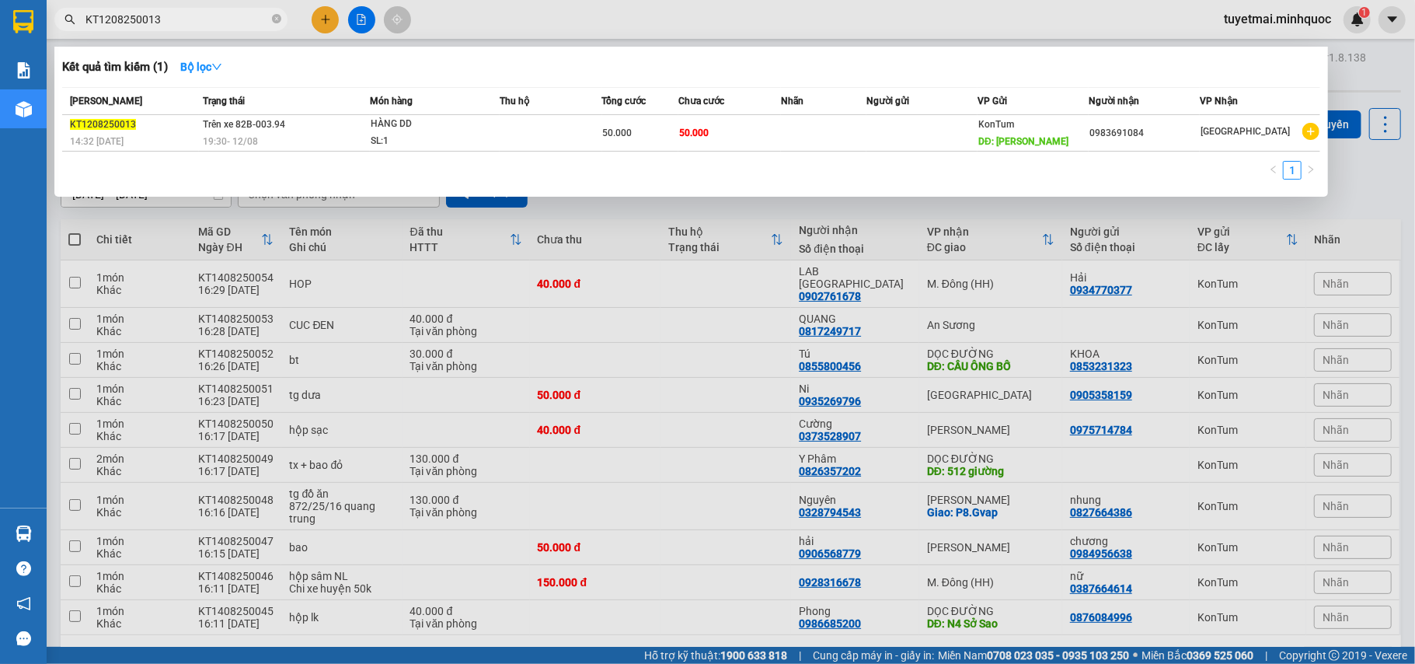
click at [227, 19] on input "KT1208250013" at bounding box center [176, 19] width 183 height 17
paste input "6"
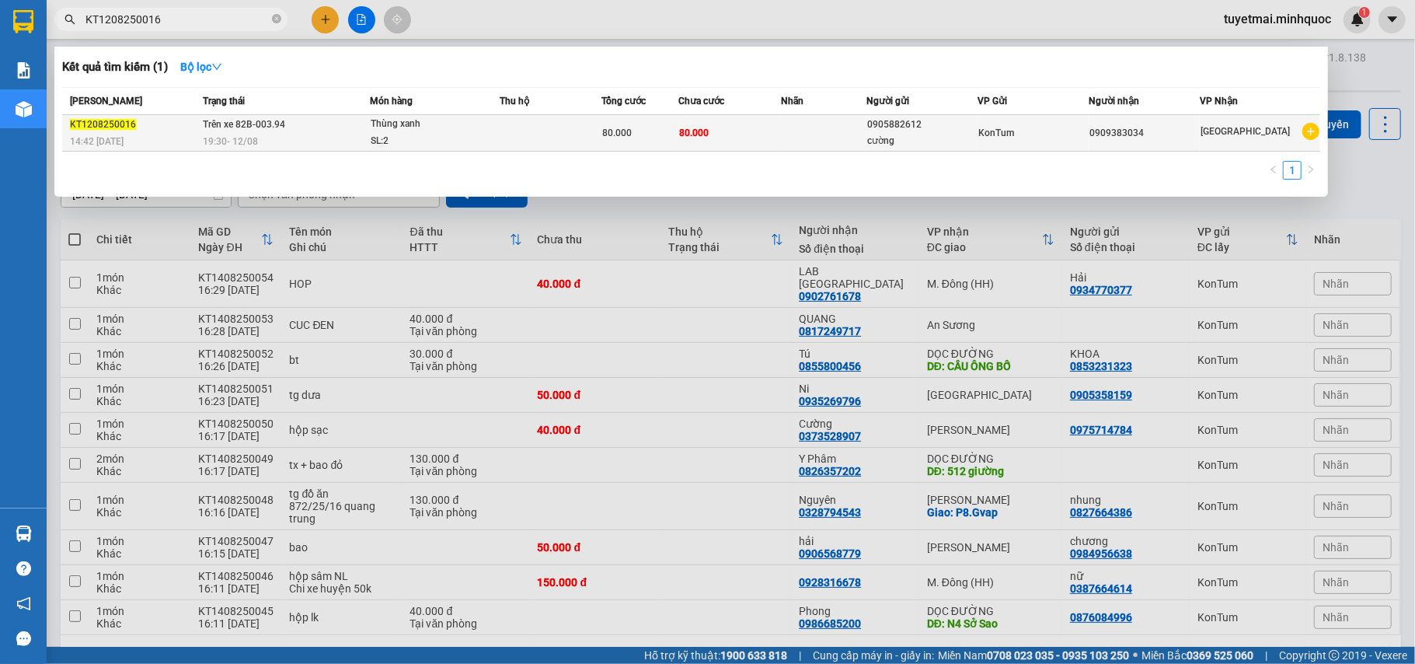
type input "KT1208250016"
click at [613, 128] on span "80.000" at bounding box center [618, 132] width 30 height 11
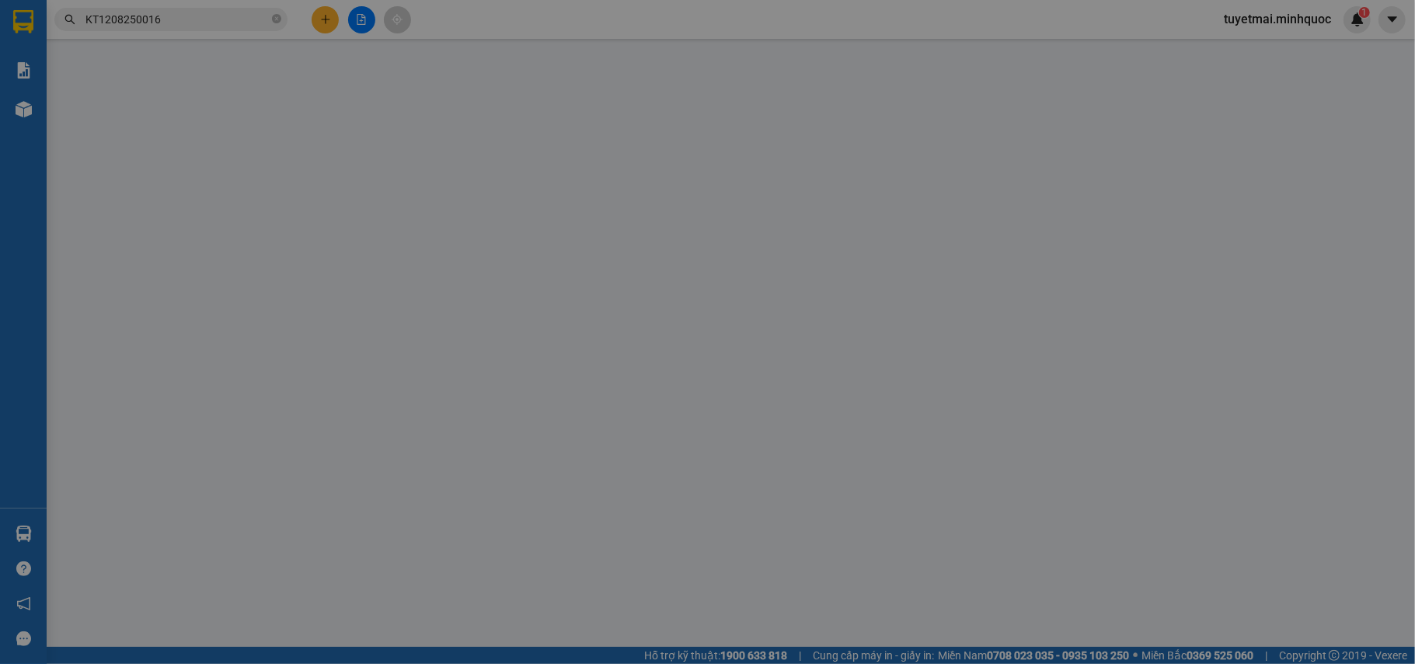
type input "0905882612"
type input "cường"
type input "0909383034"
type input "80.000"
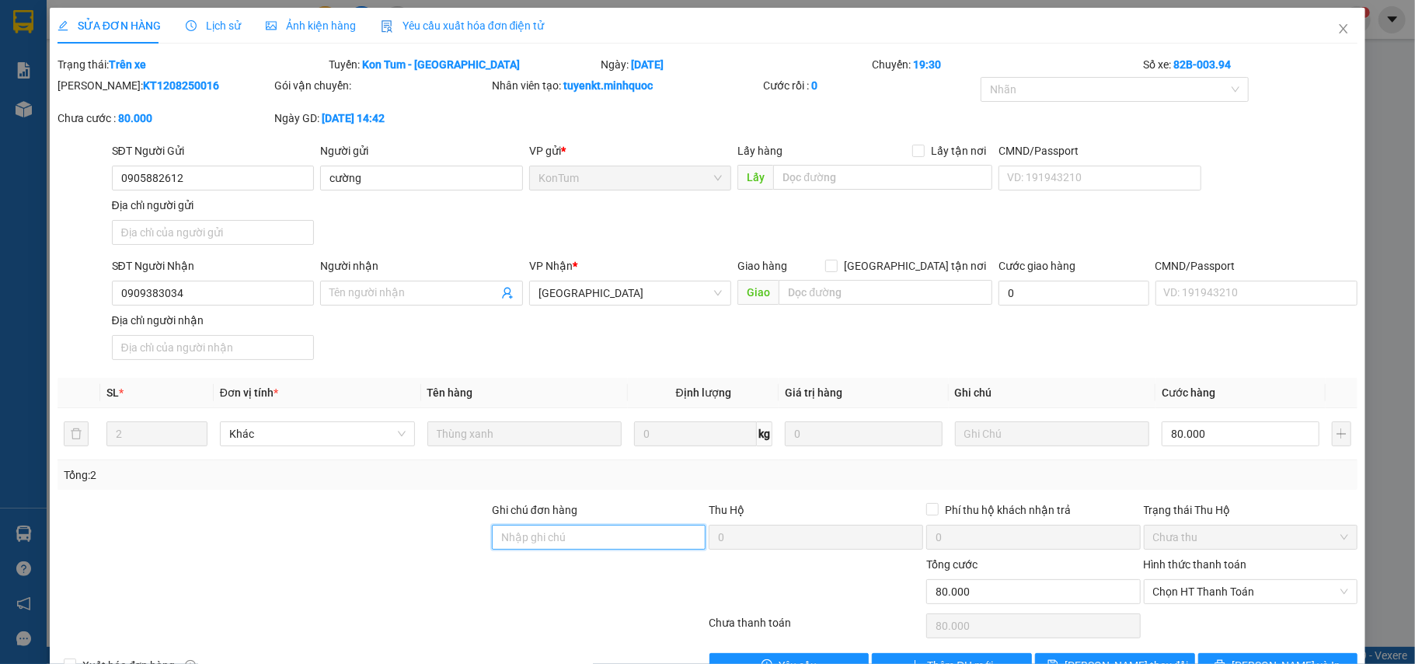
click at [517, 542] on input "Ghi chú đơn hàng" at bounding box center [599, 537] width 214 height 25
click at [1180, 584] on span "Chọn HT Thanh Toán" at bounding box center [1251, 591] width 196 height 23
type input "sổ kho 14/8"
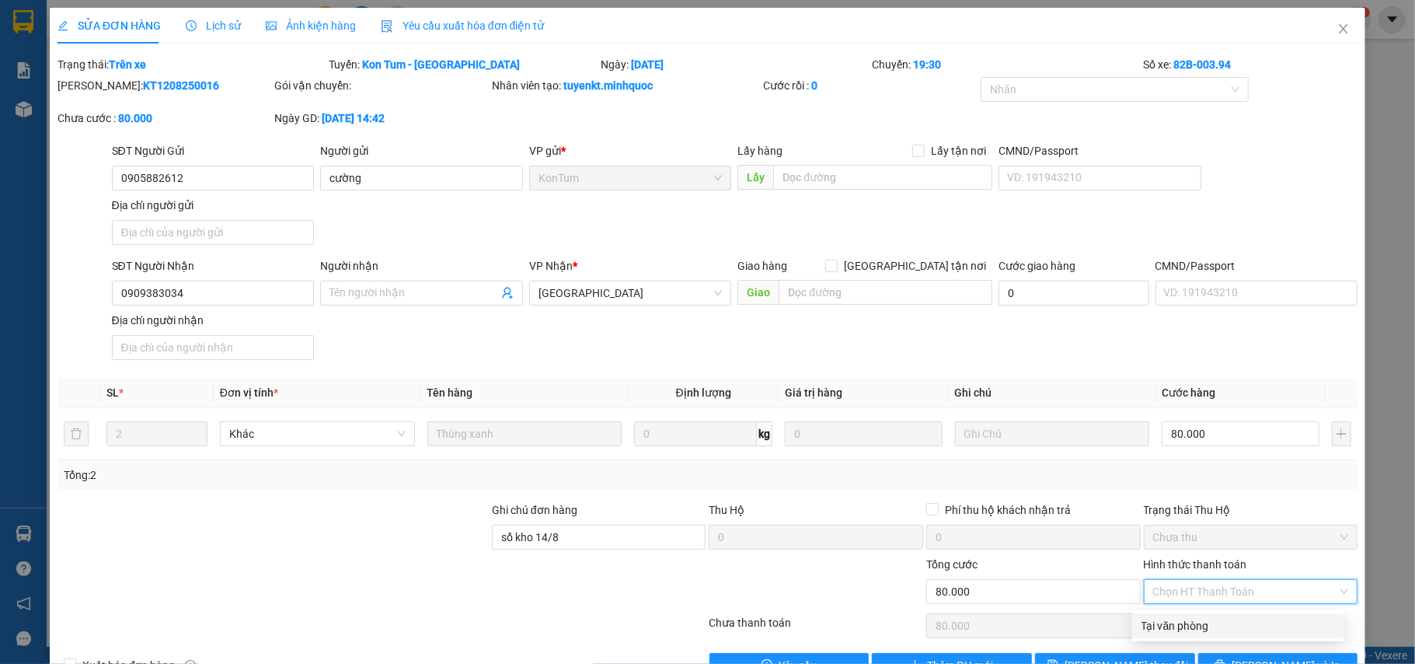
click at [1172, 623] on div "Tại văn phòng" at bounding box center [1238, 625] width 193 height 17
type input "0"
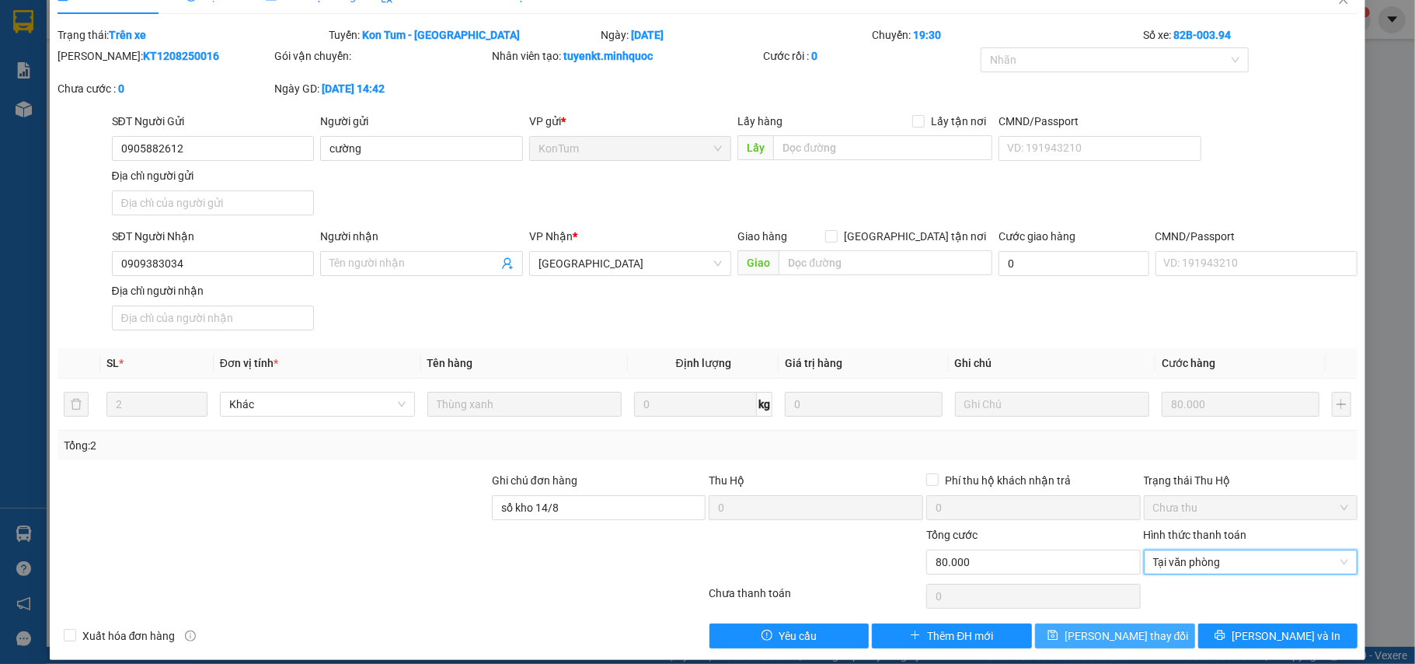
scroll to position [47, 0]
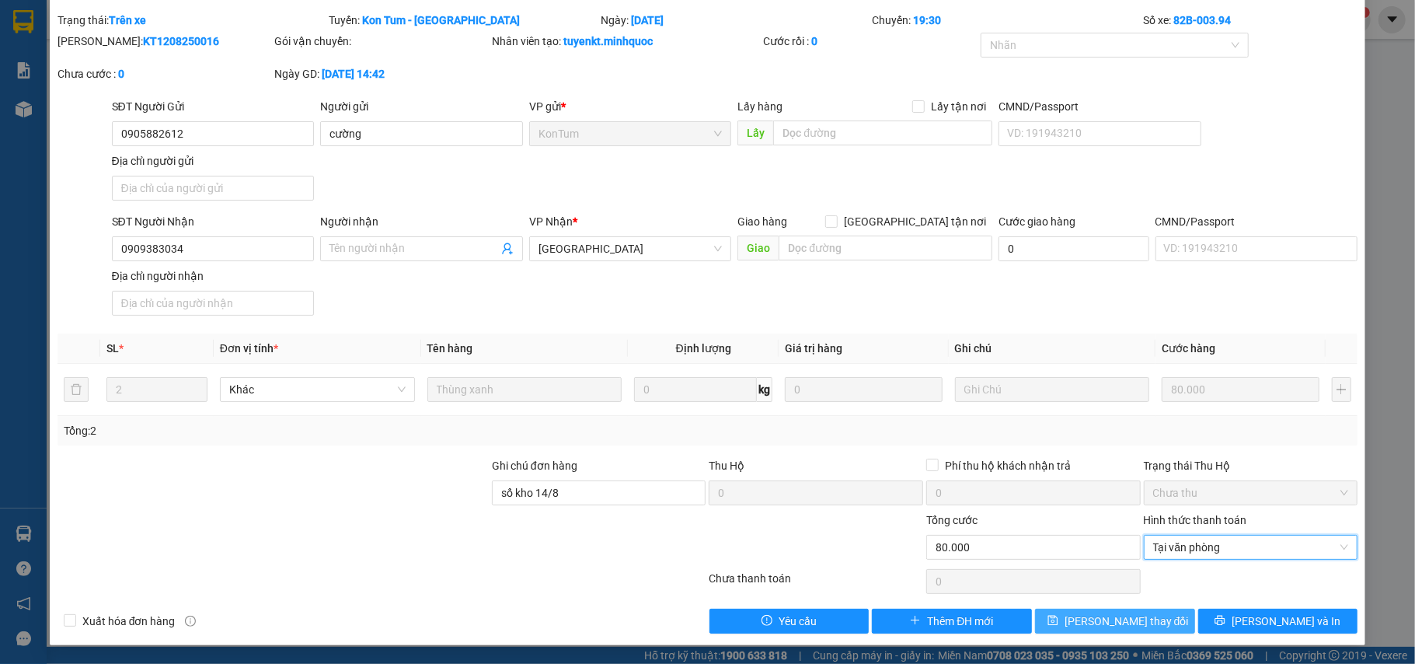
click at [1104, 622] on span "[PERSON_NAME] thay đổi" at bounding box center [1127, 620] width 124 height 17
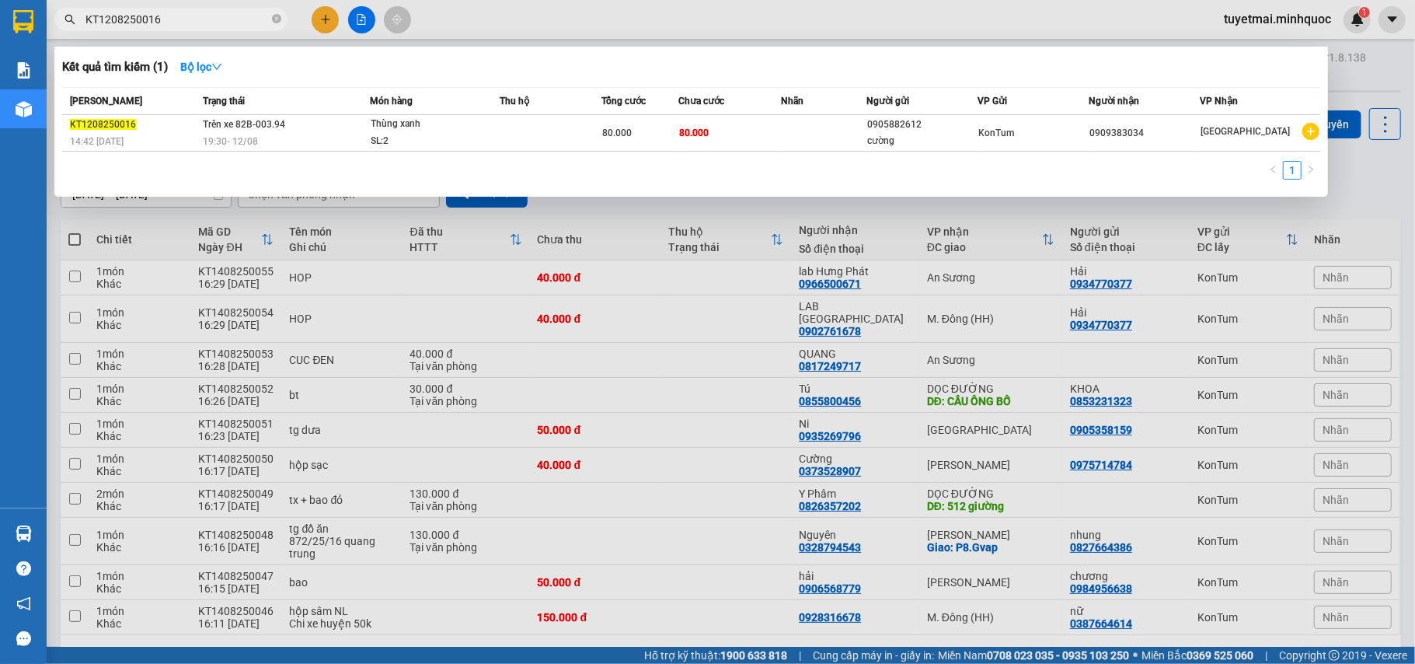
click at [190, 25] on input "KT1208250016" at bounding box center [176, 19] width 183 height 17
paste input "41"
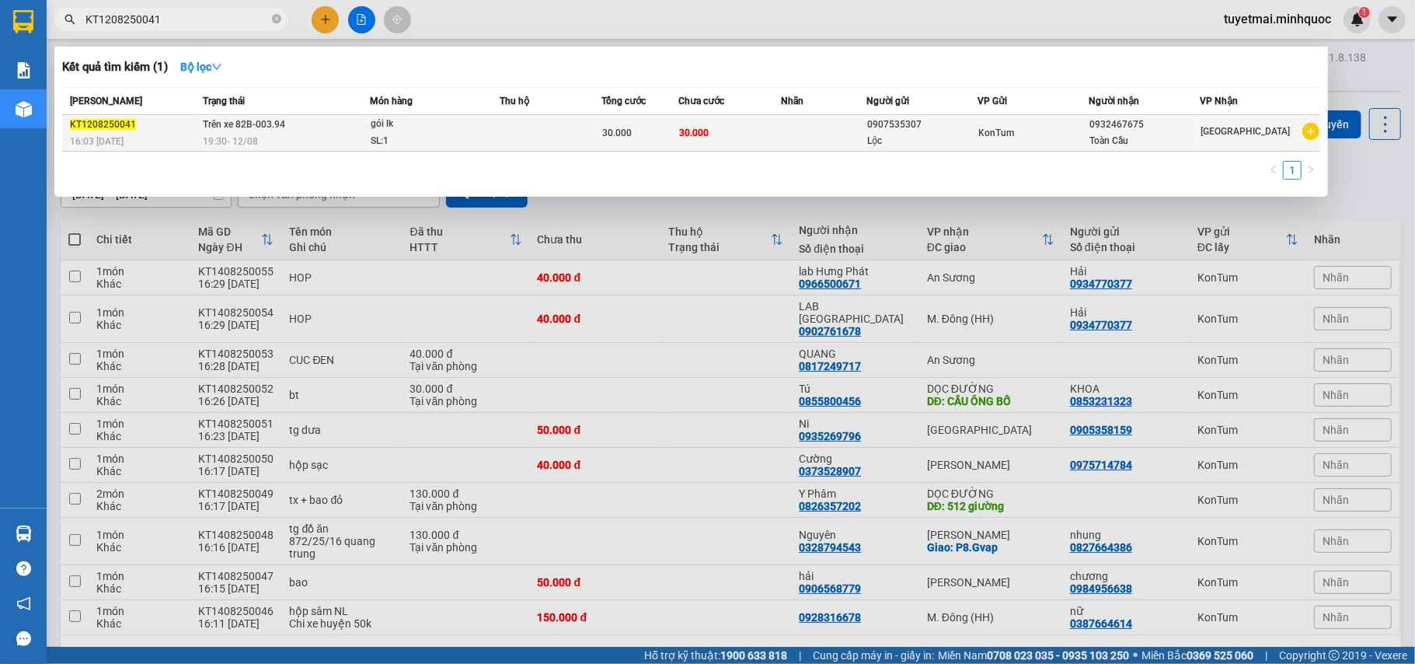
type input "KT1208250041"
click at [678, 137] on div "30.000" at bounding box center [640, 132] width 75 height 17
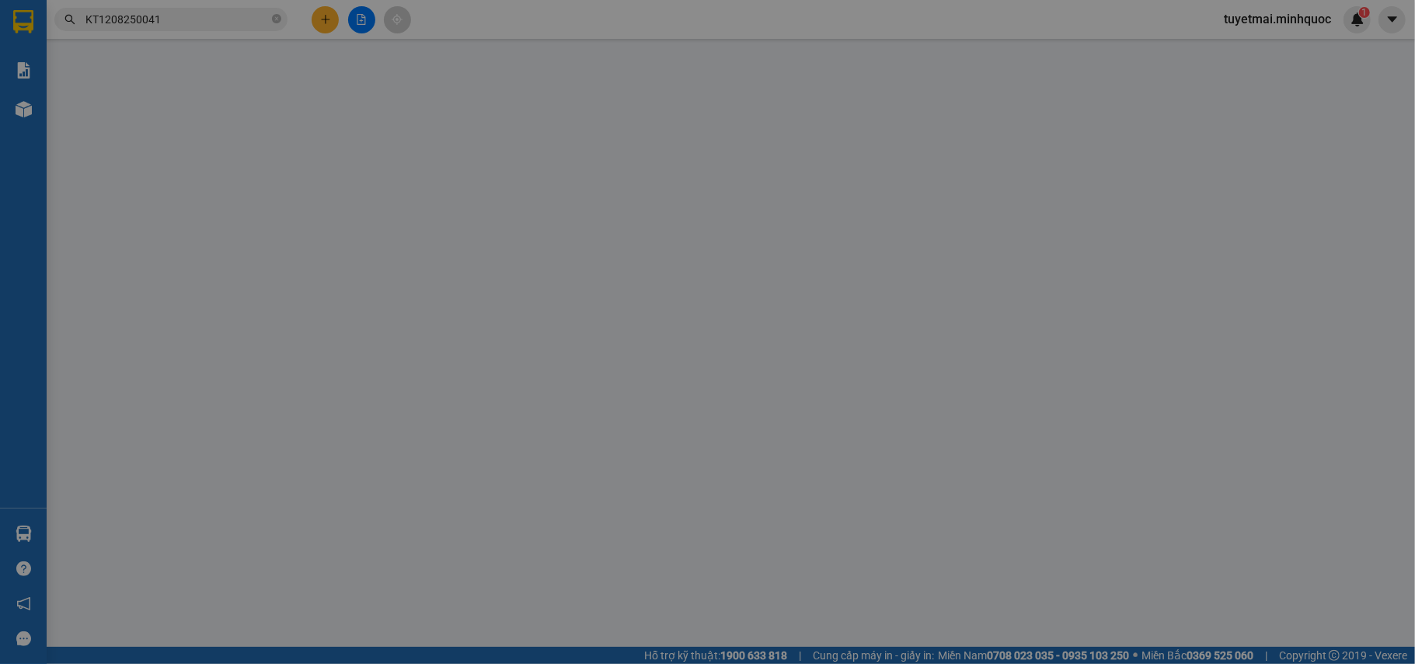
type input "0907535307"
type input "Lộc"
type input "0932467675"
type input "Toàn Cầu"
type input "30.000"
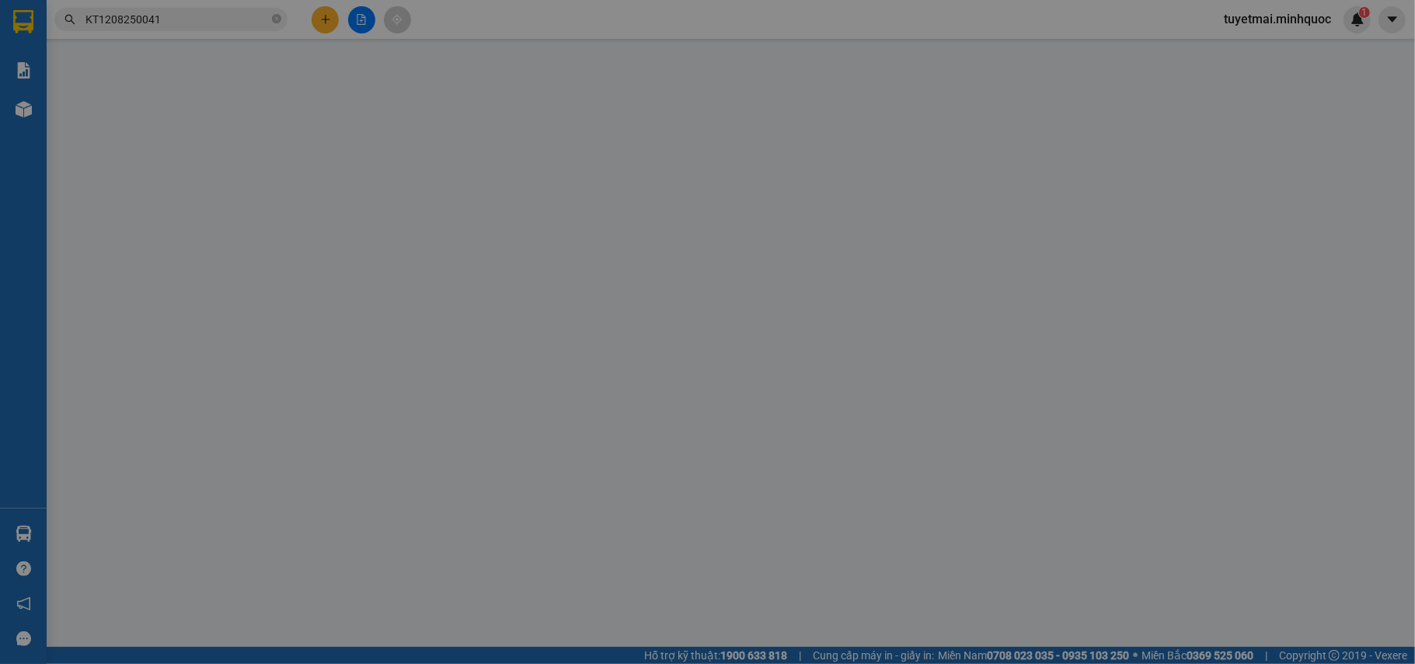
type input "30.000"
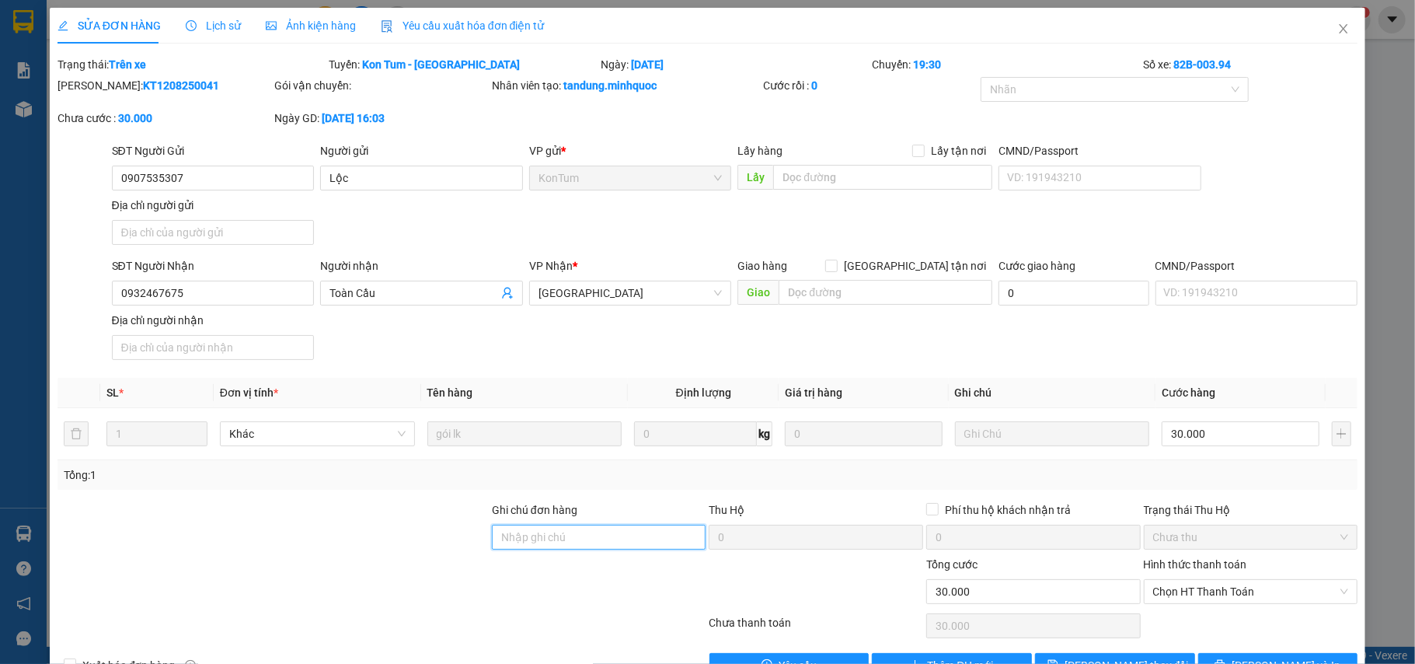
click at [566, 549] on input "Ghi chú đơn hàng" at bounding box center [599, 537] width 214 height 25
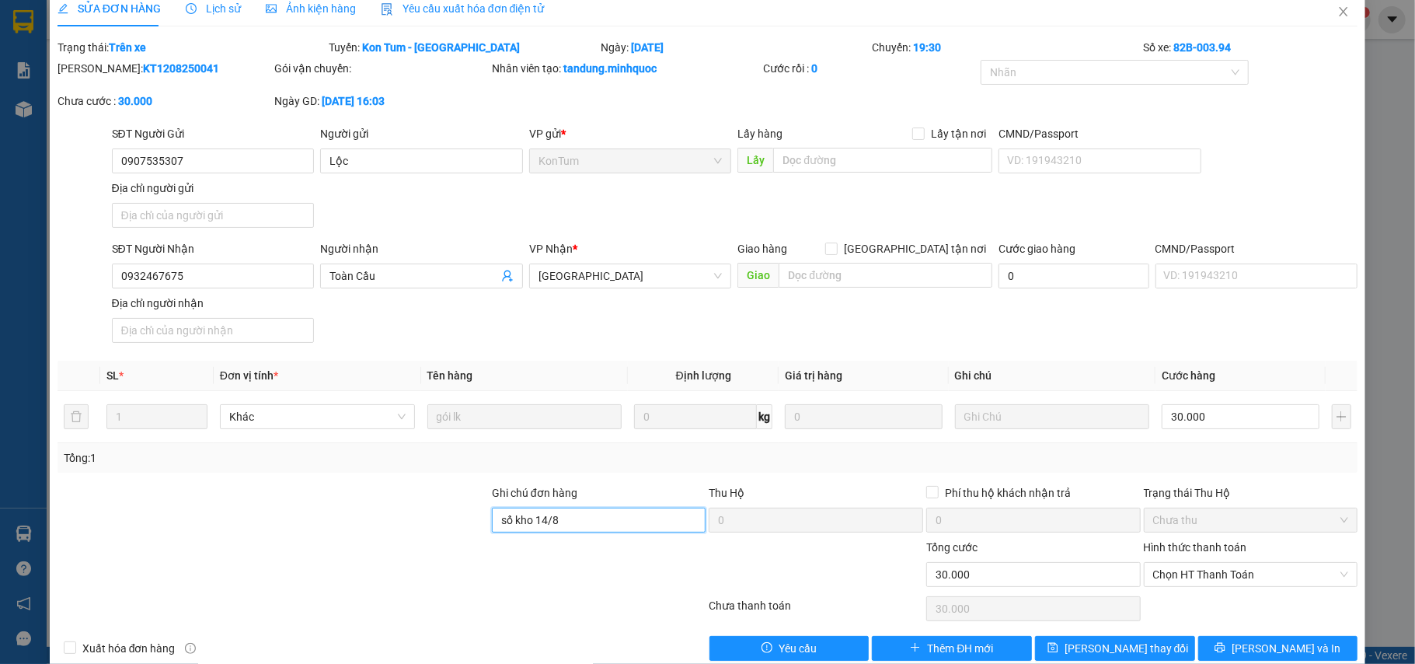
scroll to position [47, 0]
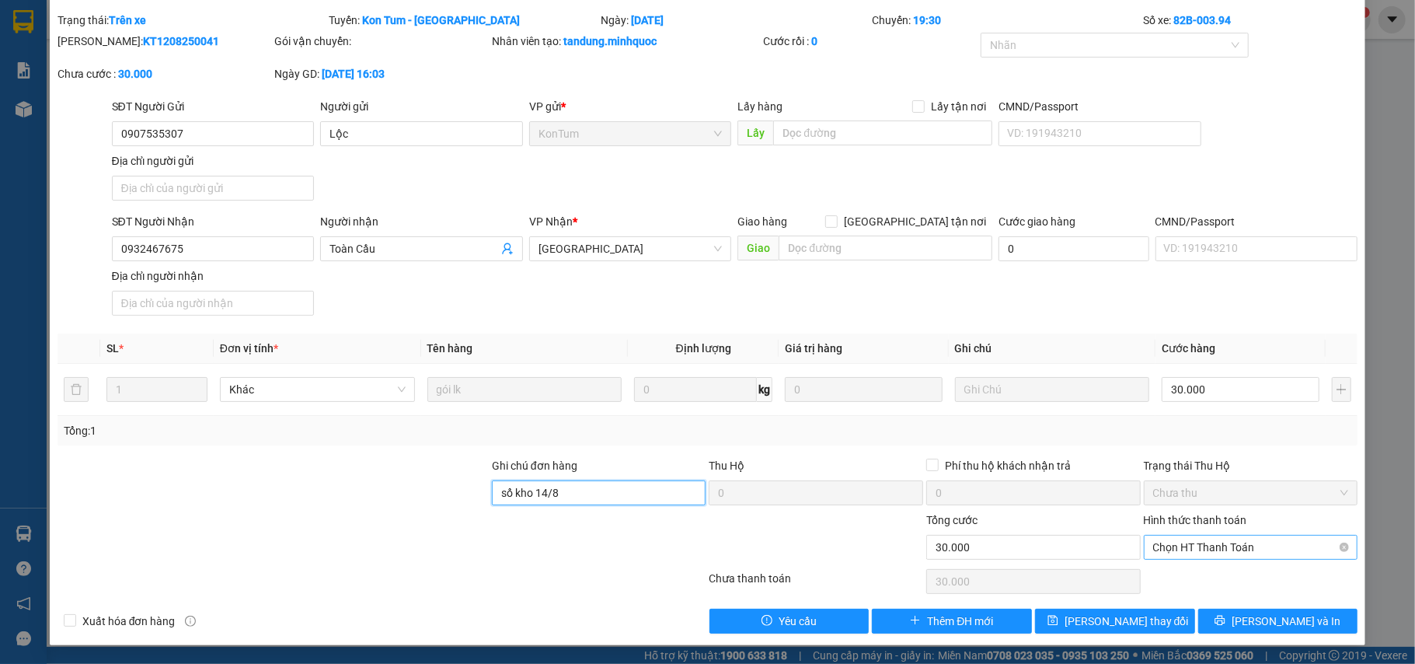
click at [1257, 556] on span "Chọn HT Thanh Toán" at bounding box center [1251, 546] width 196 height 23
type input "sổ kho 14/8"
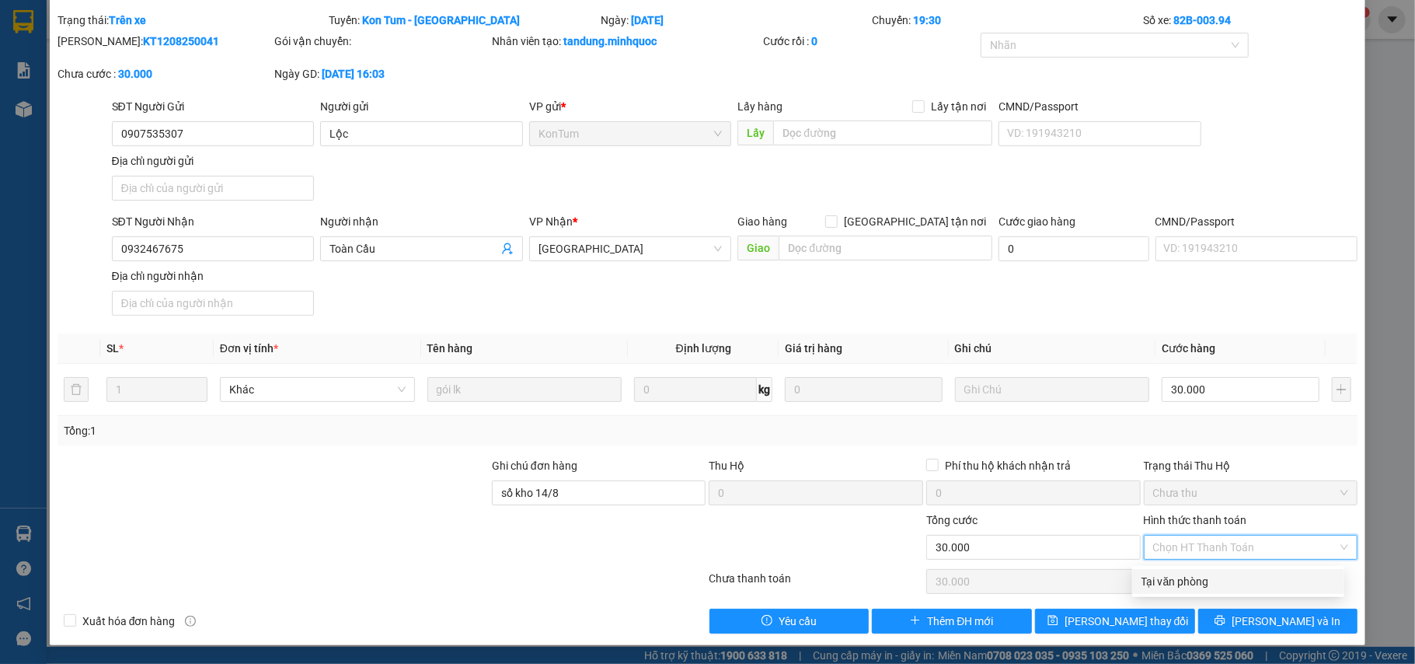
click at [1208, 583] on div "Tại văn phòng" at bounding box center [1238, 581] width 193 height 17
type input "0"
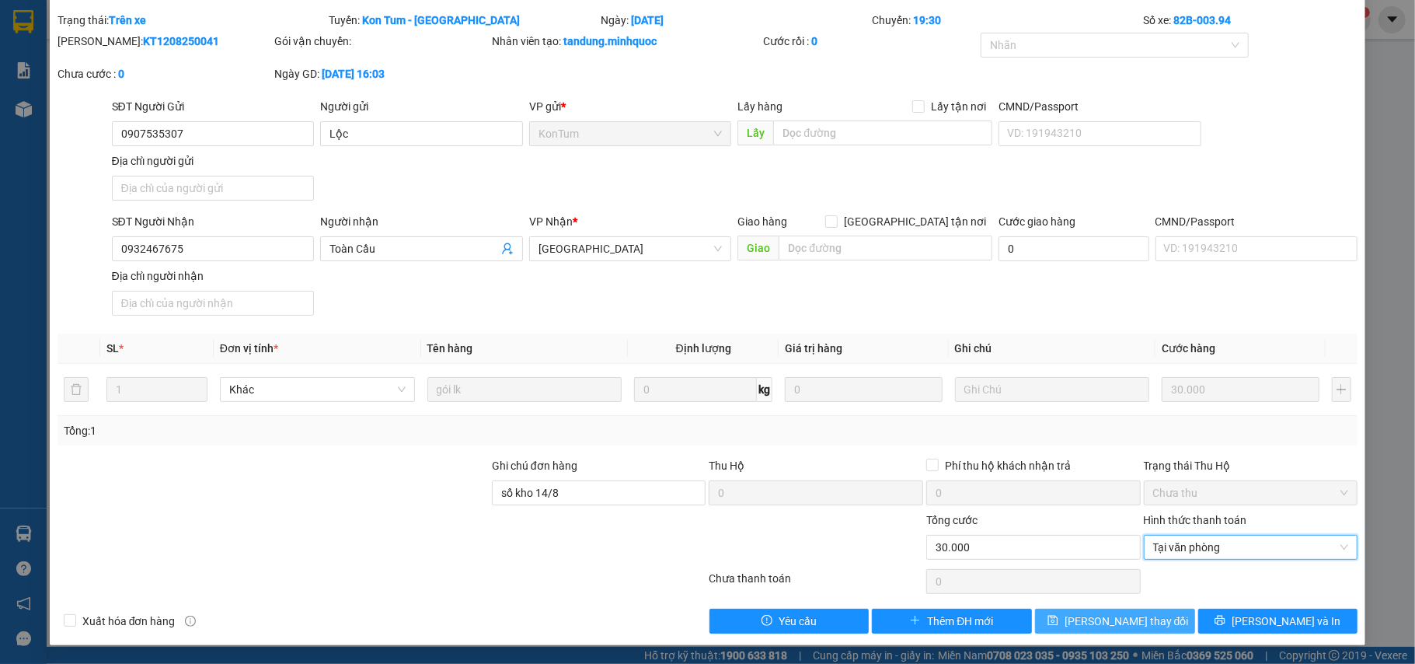
click at [1121, 622] on span "[PERSON_NAME] thay đổi" at bounding box center [1127, 620] width 124 height 17
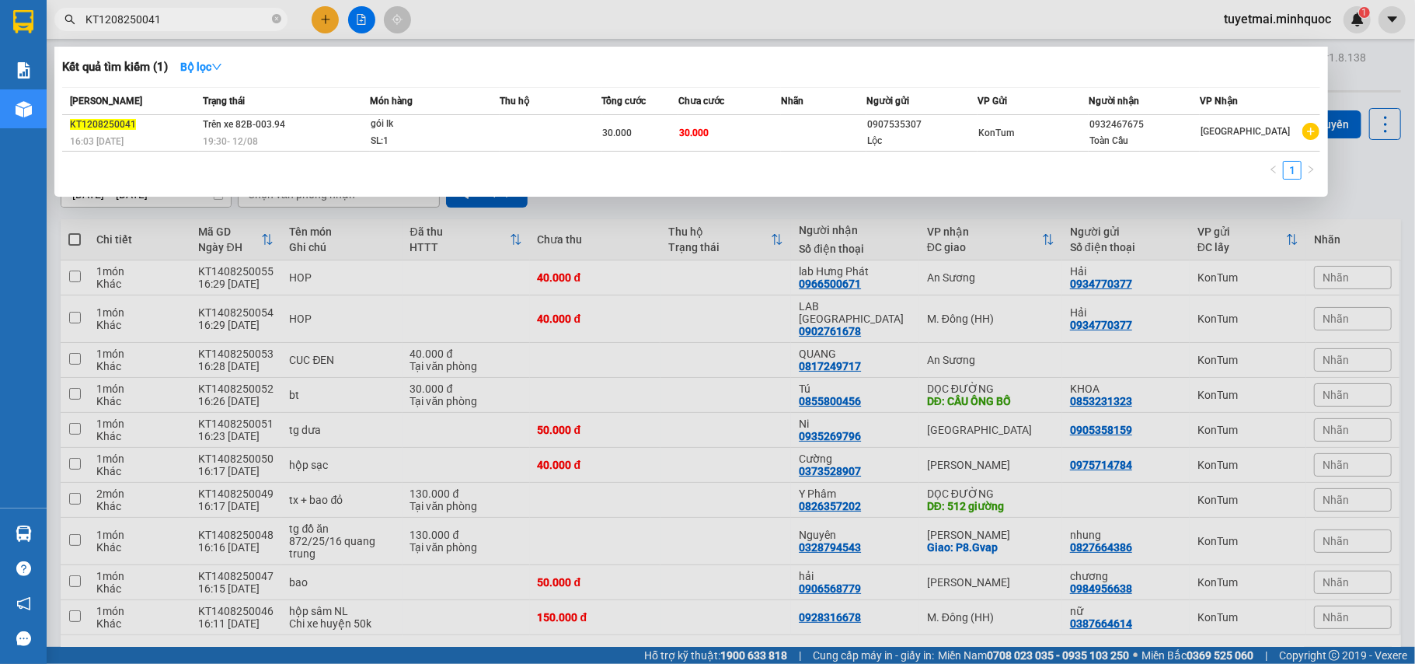
click at [221, 23] on input "KT1208250041" at bounding box center [176, 19] width 183 height 17
paste input "4"
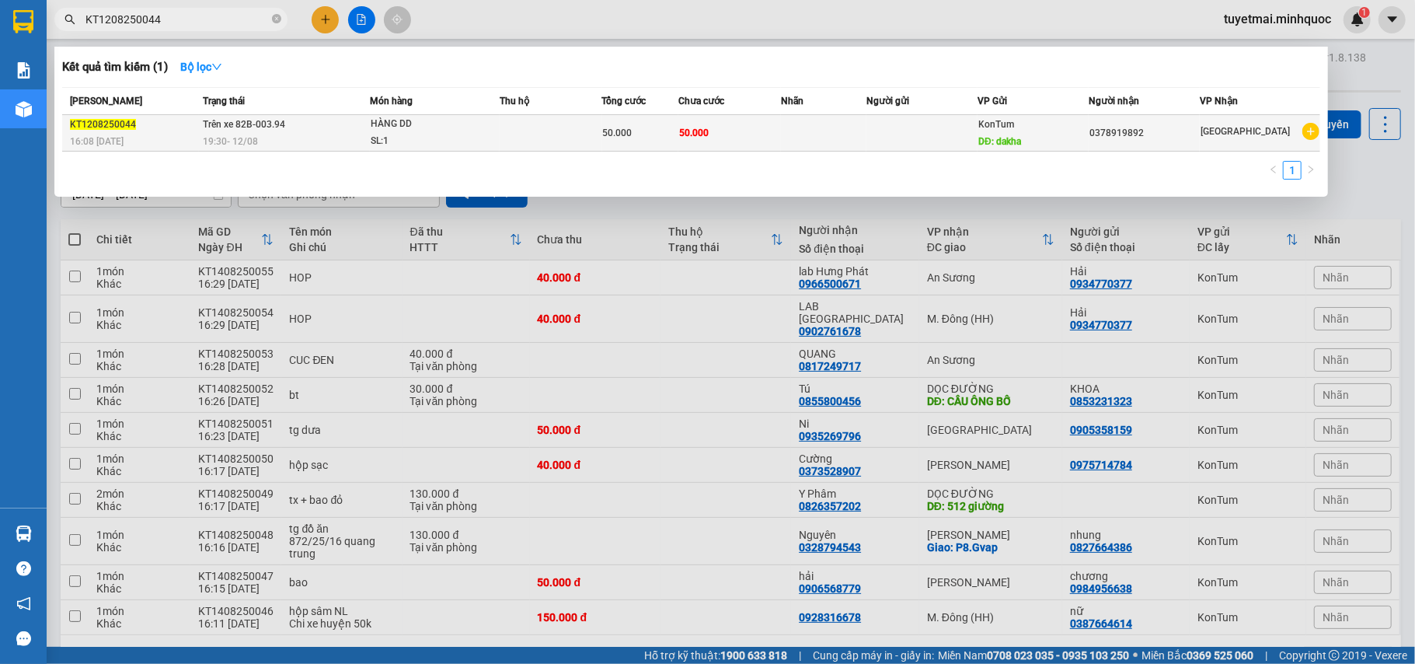
type input "KT1208250044"
click at [719, 129] on td "50.000" at bounding box center [729, 133] width 103 height 37
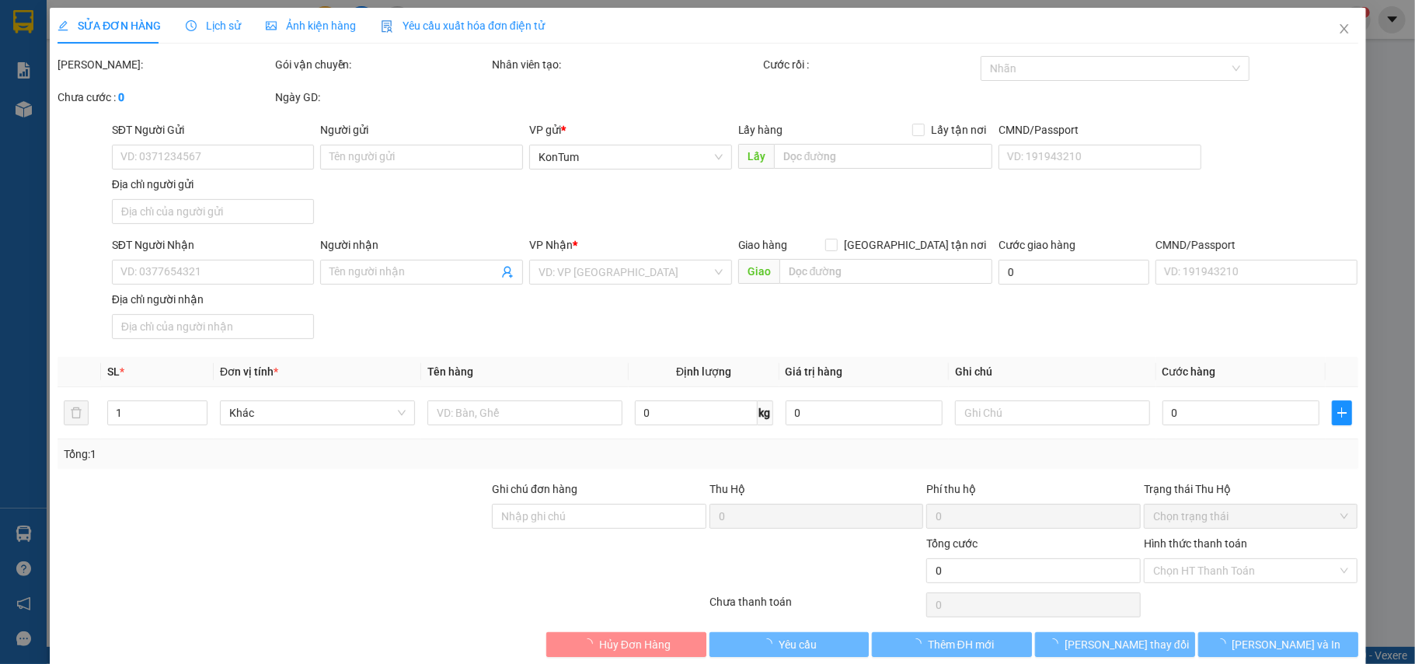
type input "dakha"
type input "0378919892"
type input "50.000"
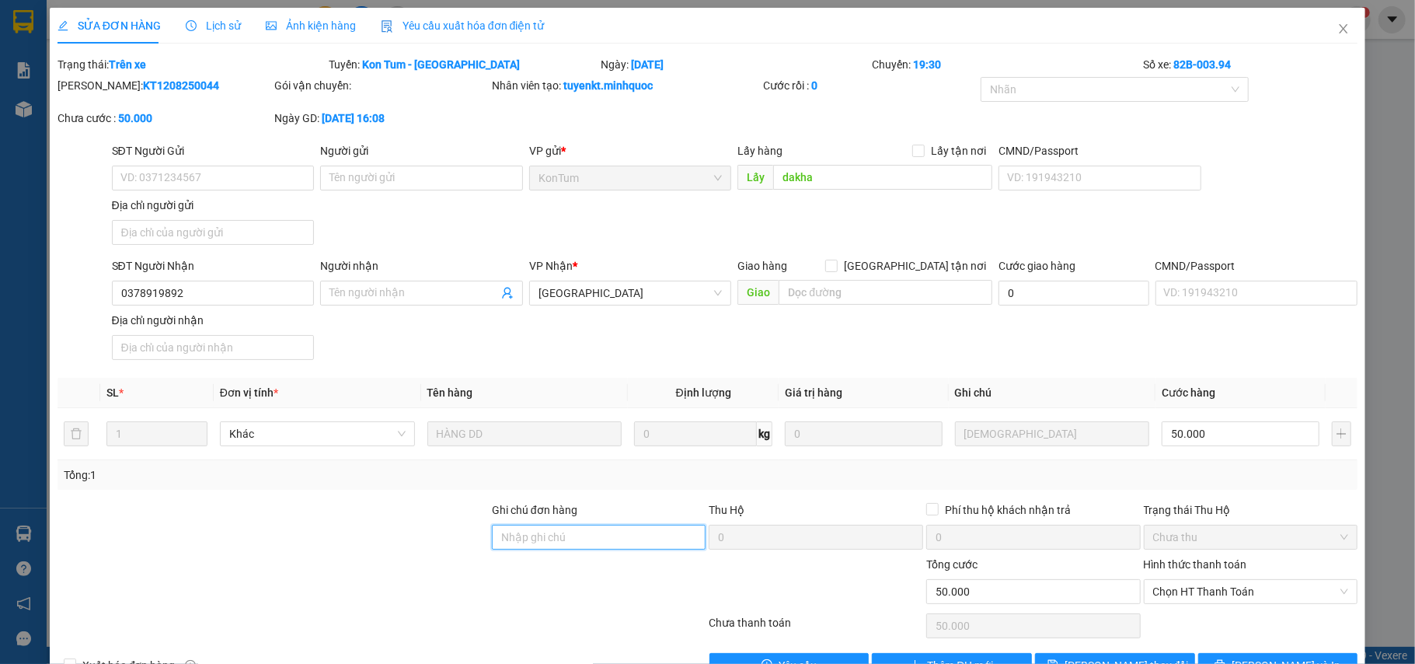
click at [591, 541] on input "Ghi chú đơn hàng" at bounding box center [599, 537] width 214 height 25
click at [1181, 595] on span "Chọn HT Thanh Toán" at bounding box center [1251, 591] width 196 height 23
type input "sổ kho 14/8"
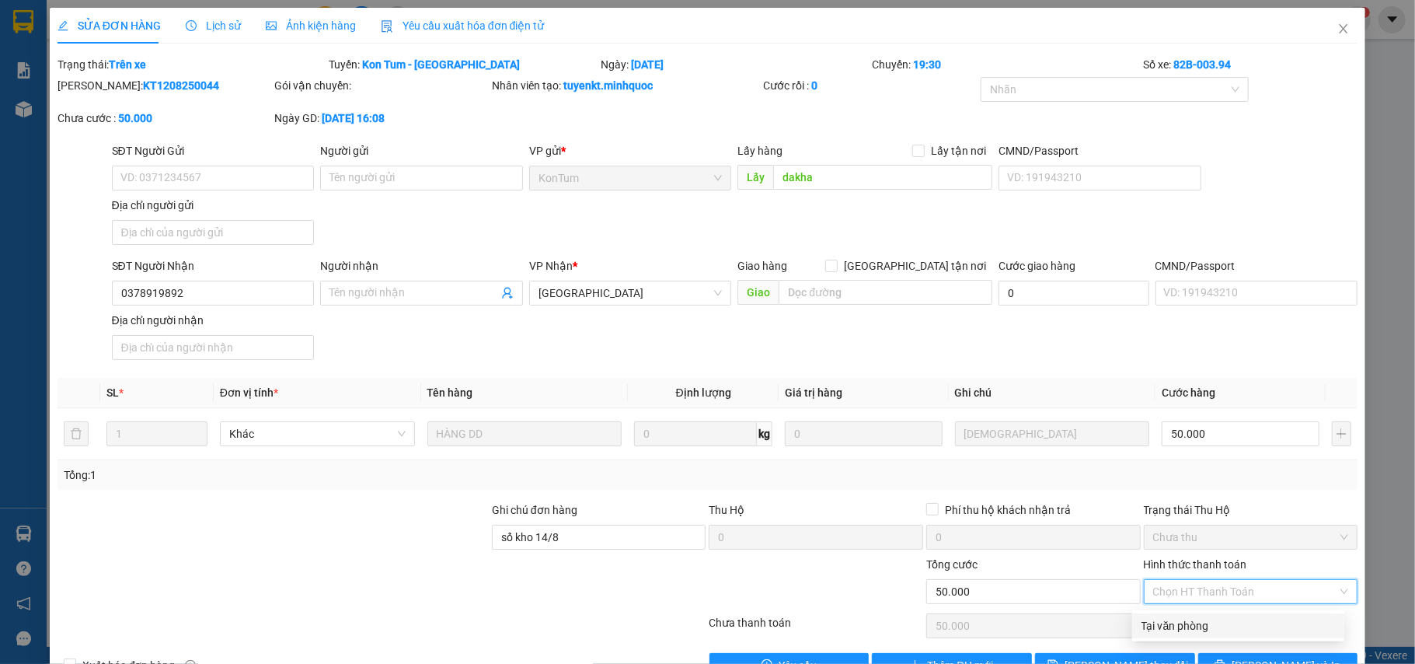
click at [1157, 633] on div "Tại văn phòng" at bounding box center [1238, 625] width 193 height 17
type input "0"
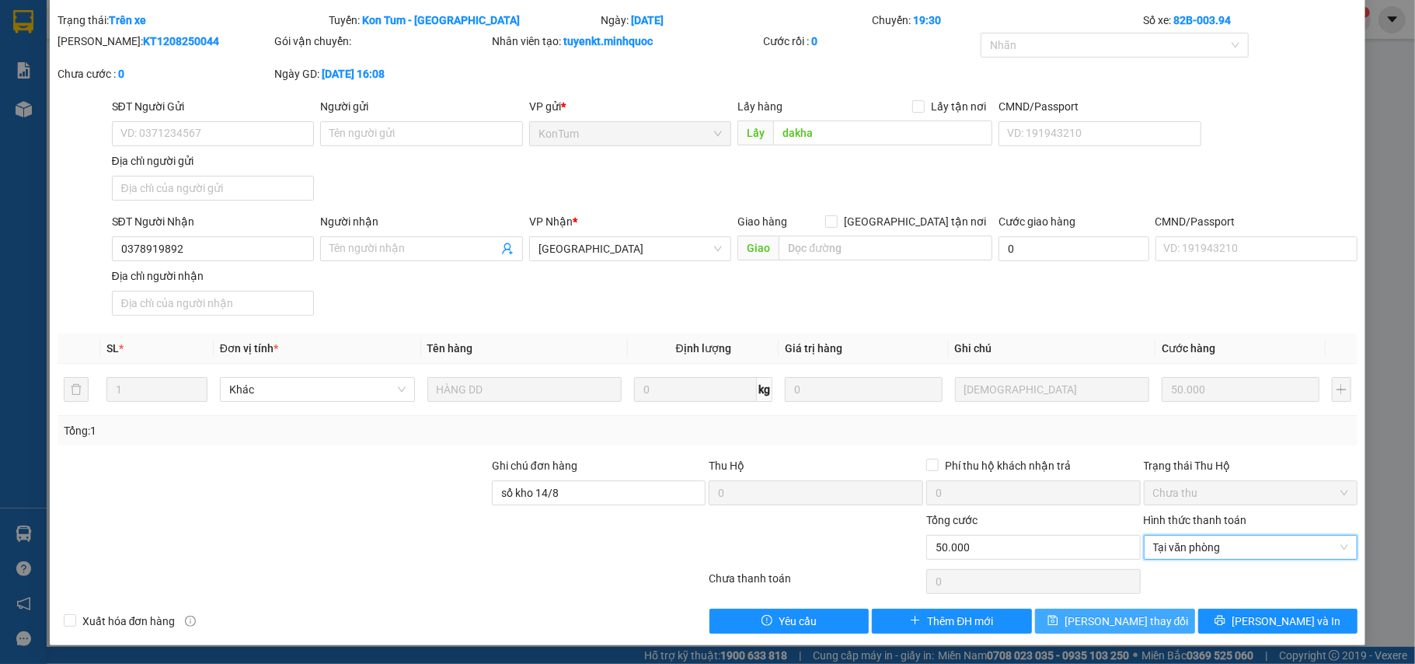
click at [1135, 623] on span "[PERSON_NAME] thay đổi" at bounding box center [1127, 620] width 124 height 17
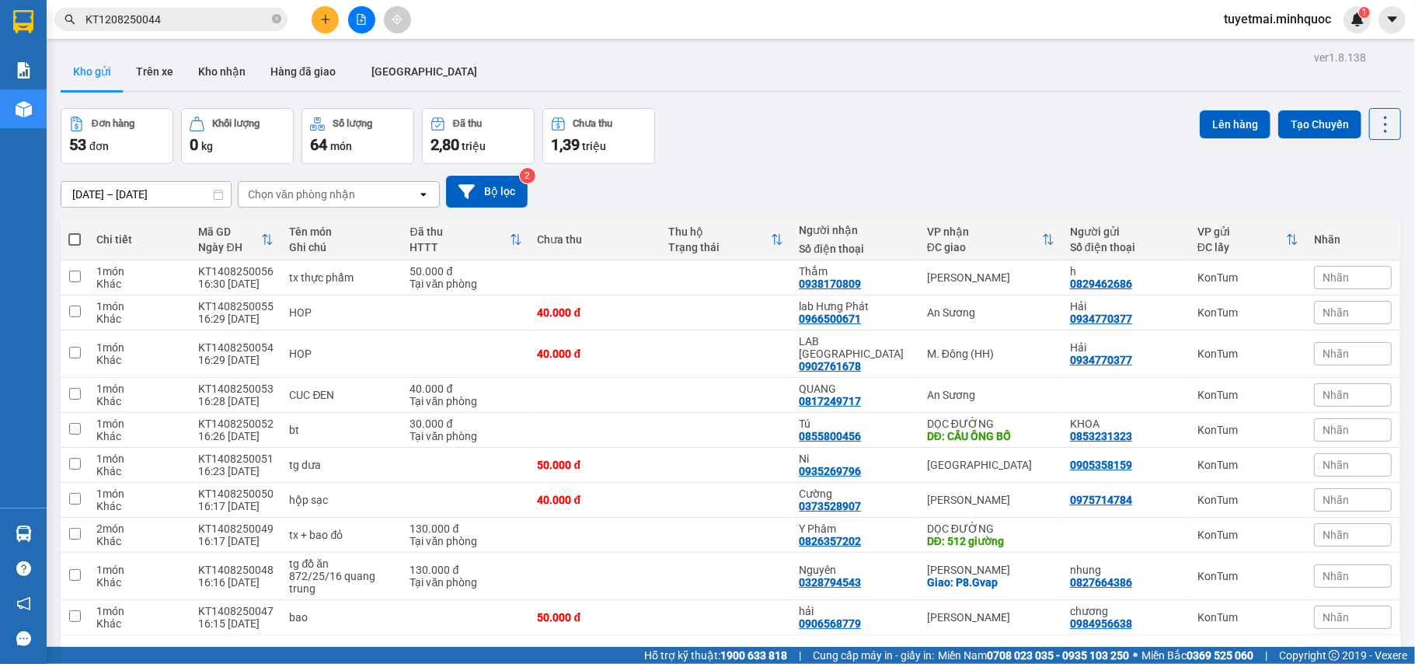
click at [238, 17] on input "KT1208250044" at bounding box center [176, 19] width 183 height 17
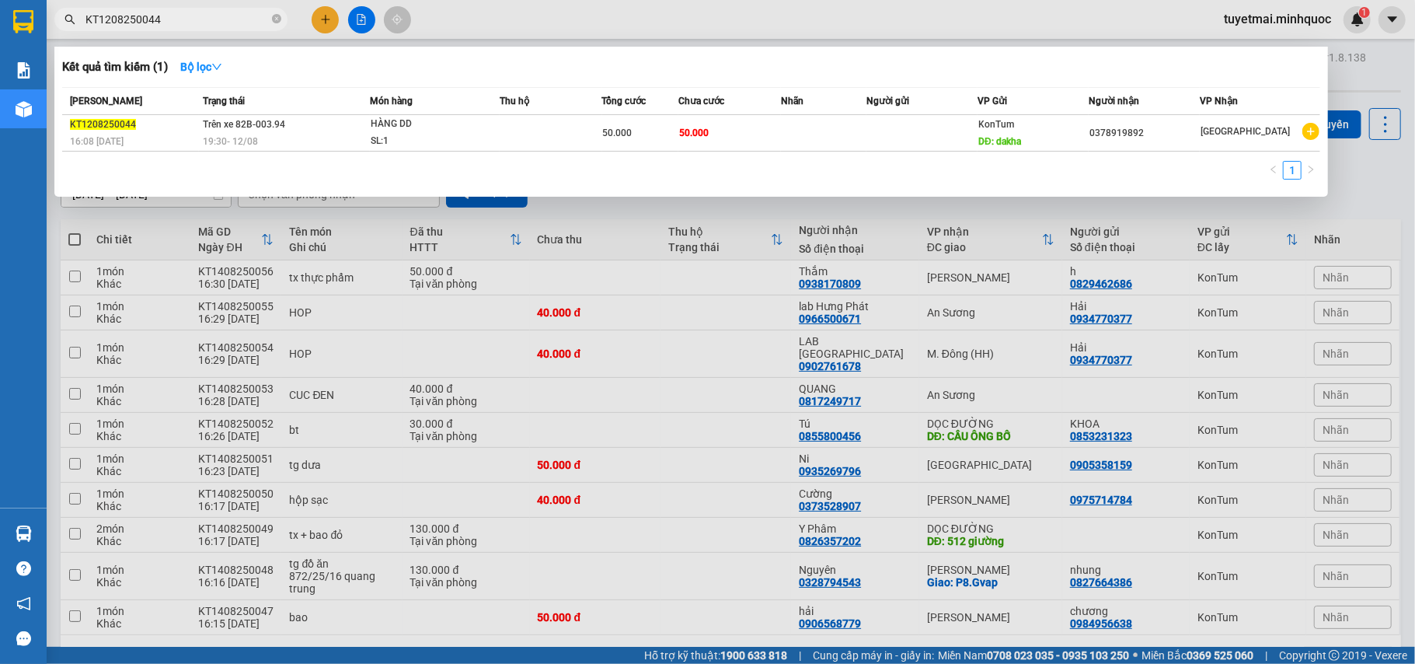
click at [238, 17] on input "KT1208250044" at bounding box center [176, 19] width 183 height 17
paste input "55"
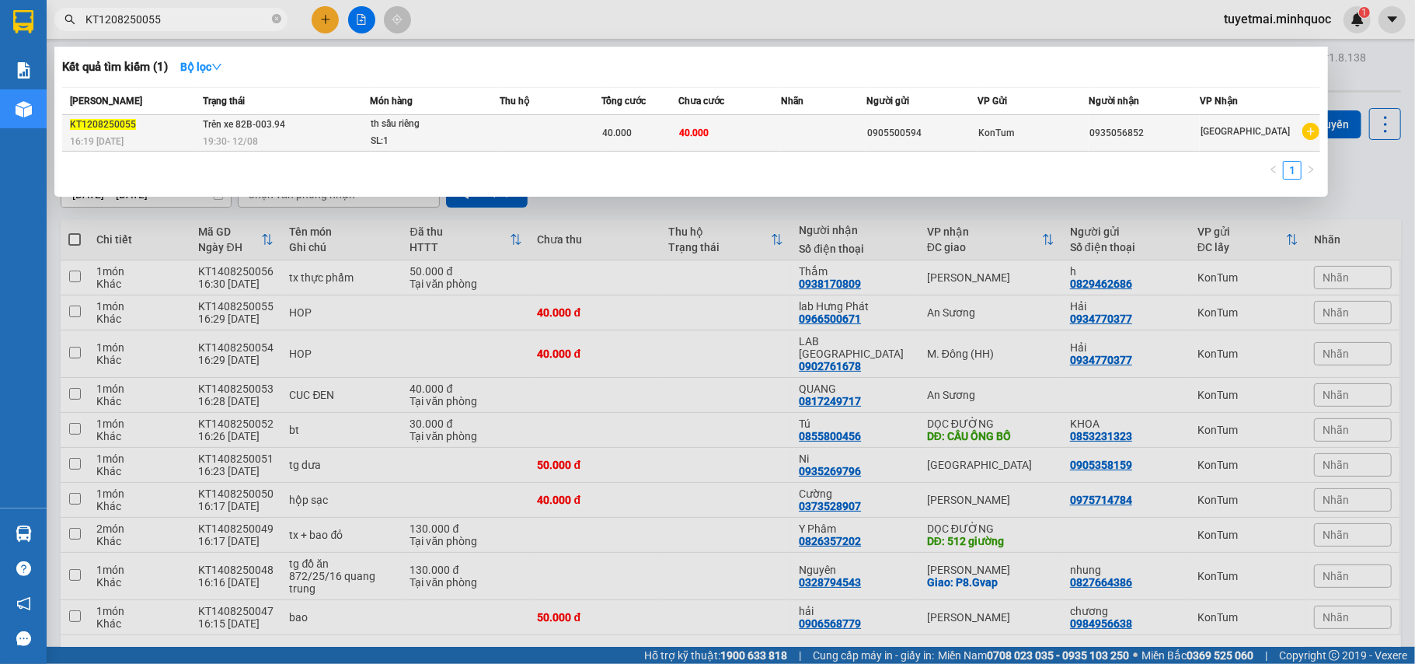
type input "KT1208250055"
click at [628, 127] on span "40.000" at bounding box center [618, 132] width 30 height 11
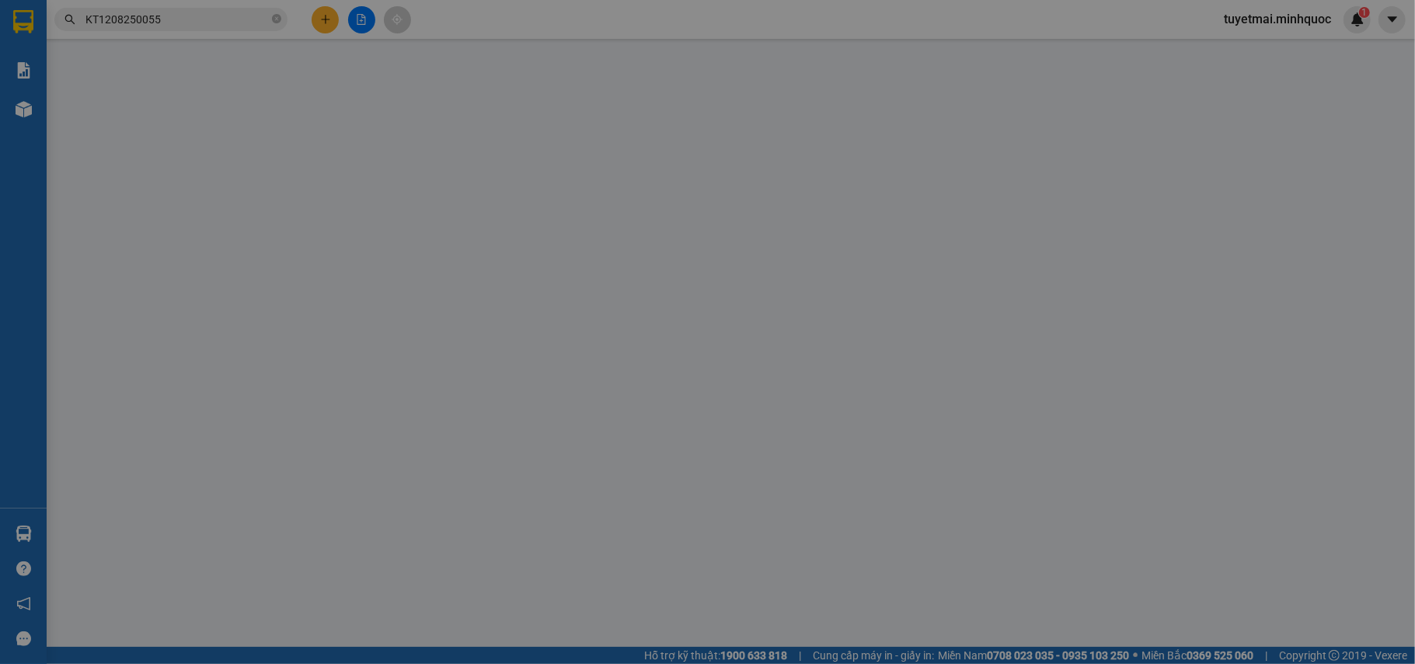
type input "0905500594"
type input "0935056852"
type input "40.000"
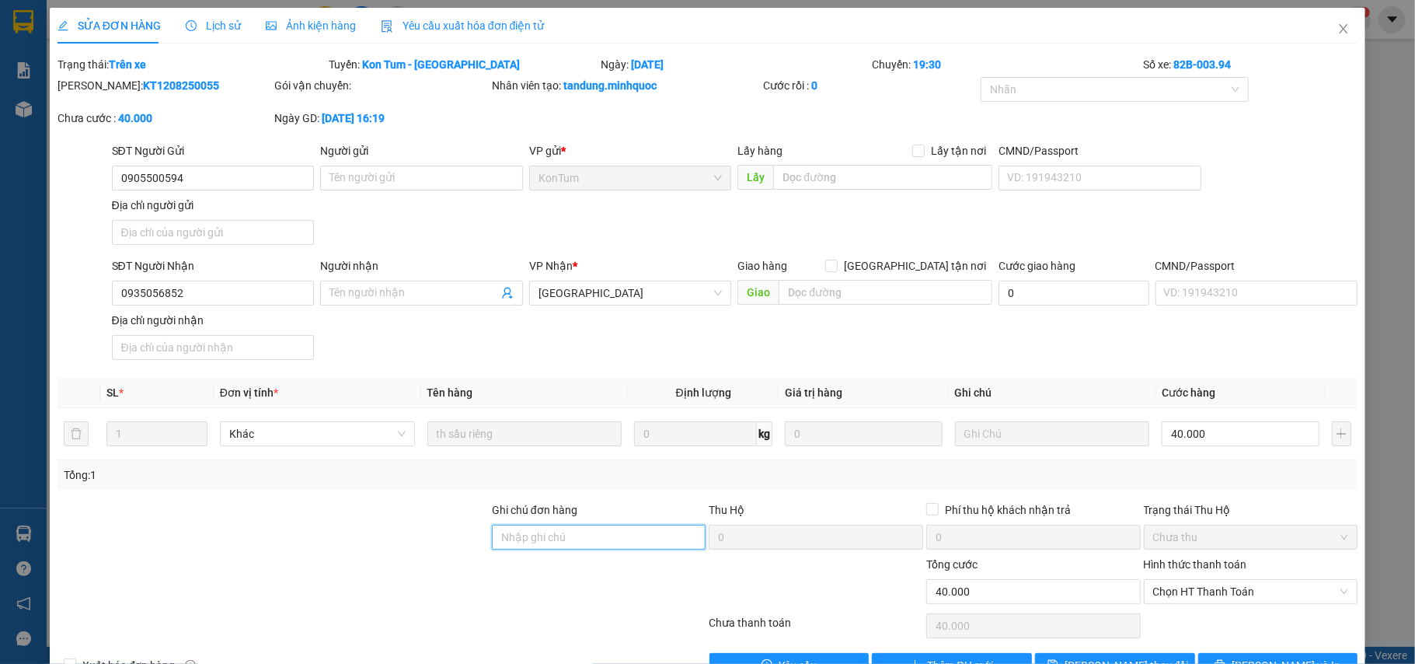
click at [533, 542] on input "Ghi chú đơn hàng" at bounding box center [599, 537] width 214 height 25
click at [1194, 591] on span "Chọn HT Thanh Toán" at bounding box center [1251, 591] width 196 height 23
type input "sổ kho 14/8"
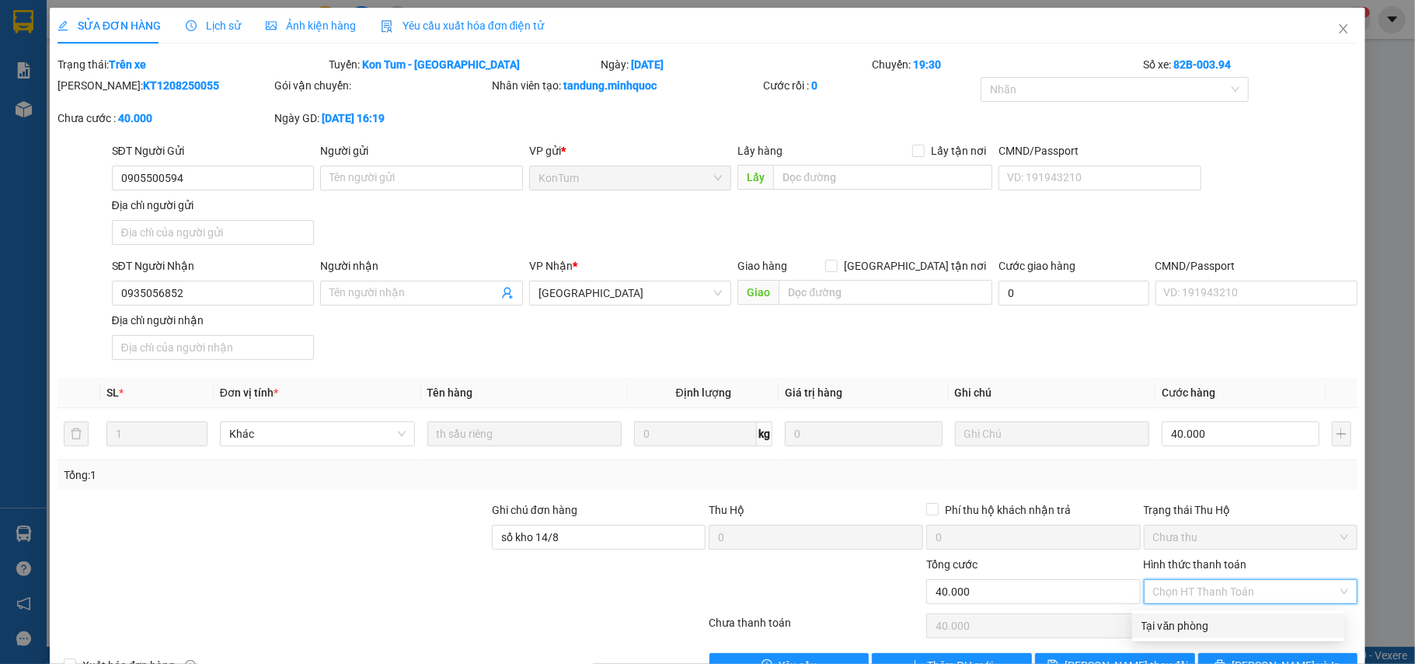
click at [1184, 622] on div "Tại văn phòng" at bounding box center [1238, 625] width 193 height 17
type input "0"
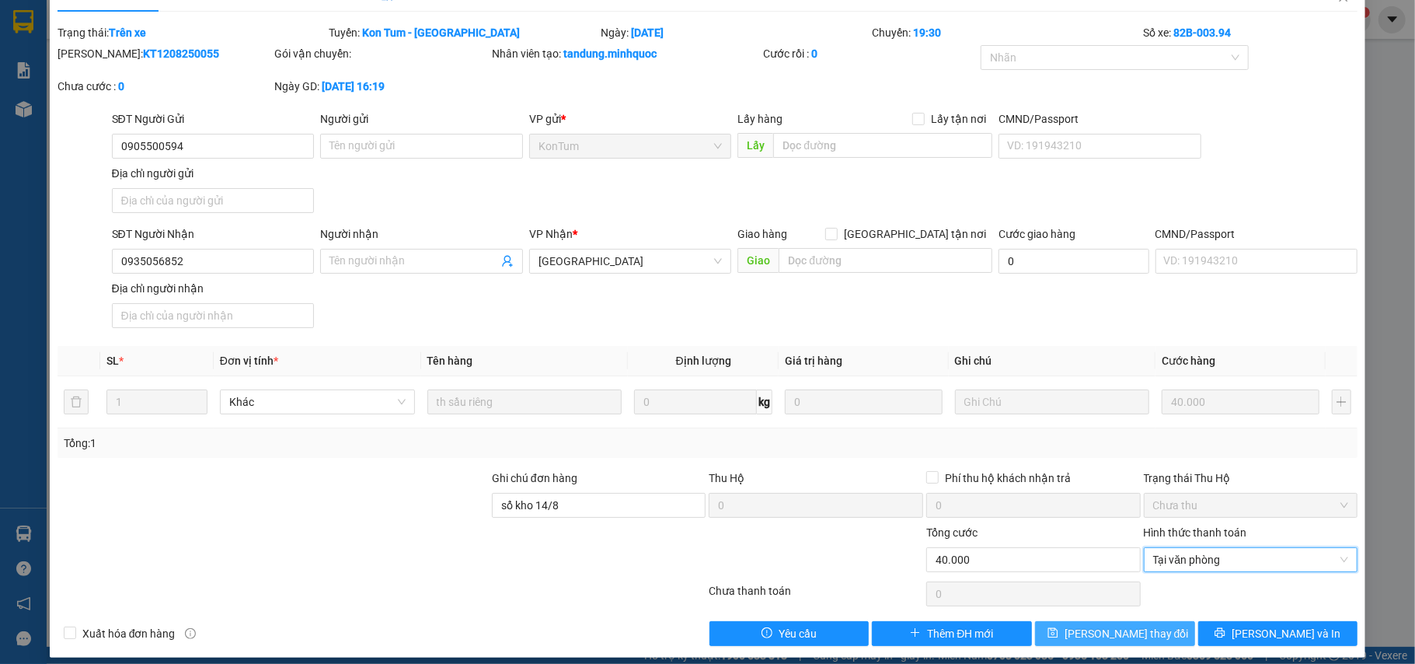
scroll to position [47, 0]
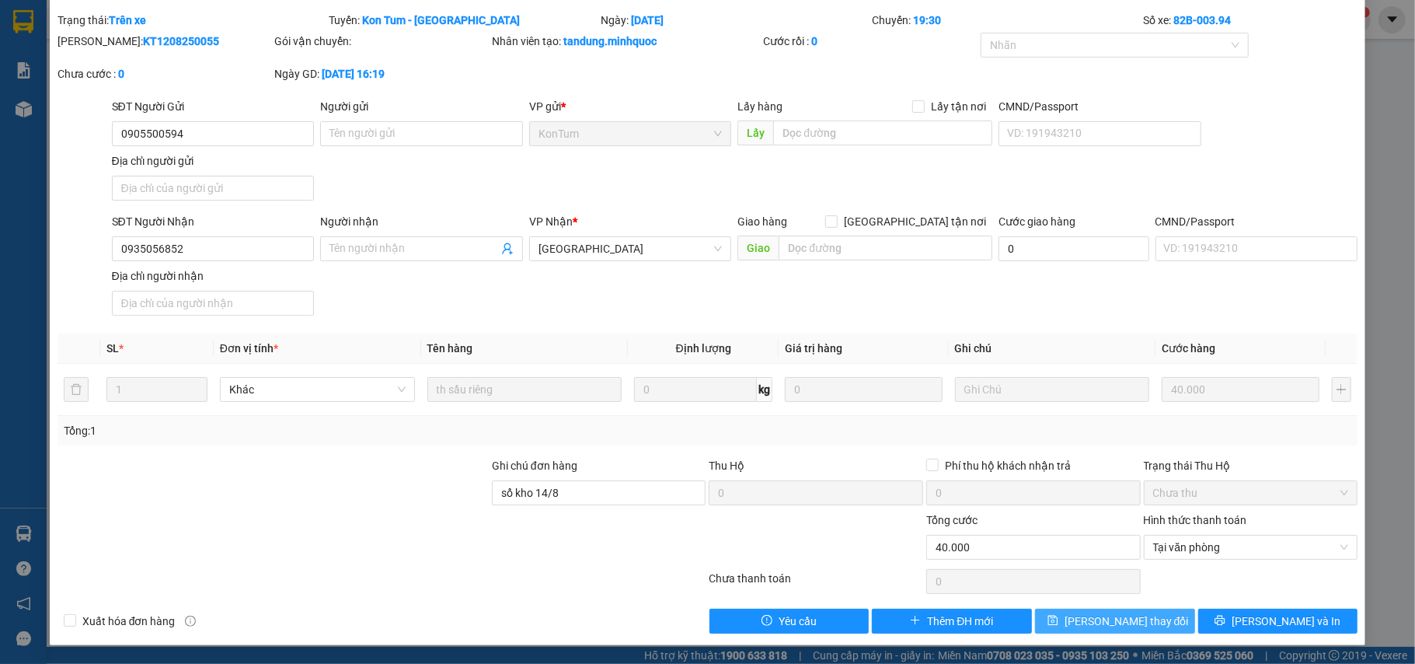
click at [1120, 616] on span "[PERSON_NAME] thay đổi" at bounding box center [1127, 620] width 124 height 17
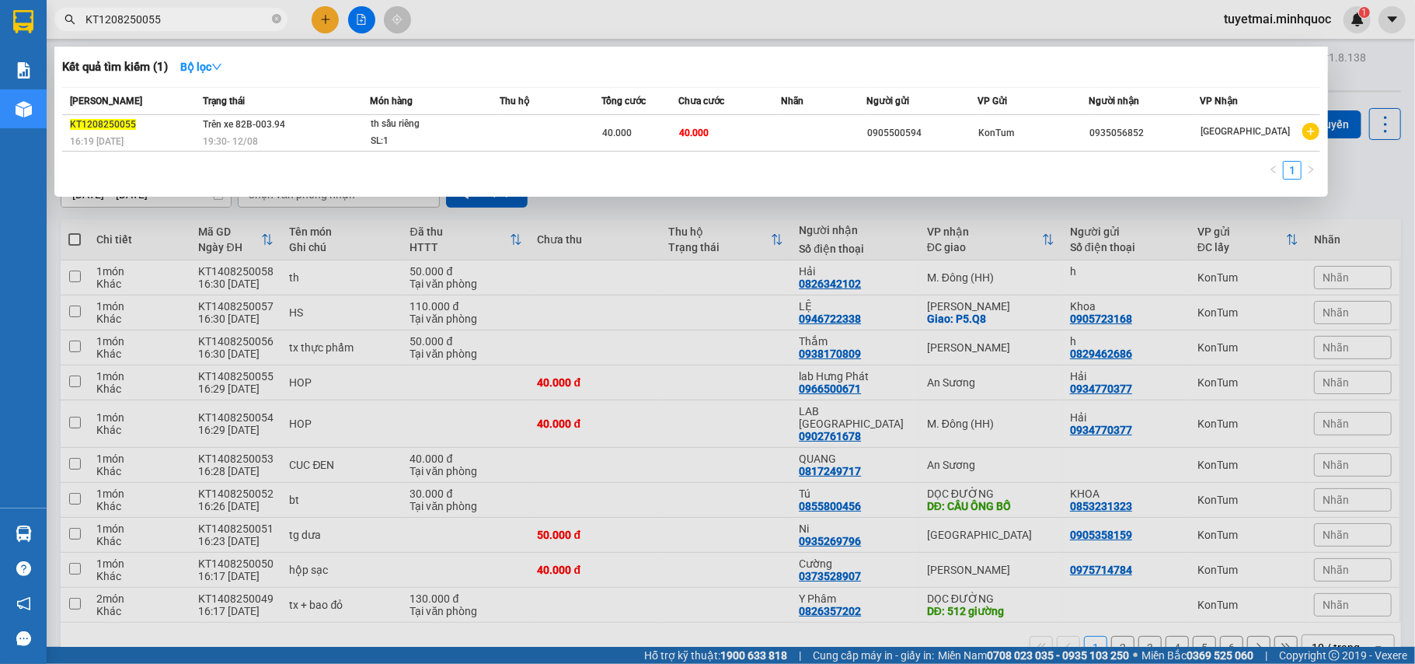
click at [199, 19] on input "KT1208250055" at bounding box center [176, 19] width 183 height 17
paste input "KT1208250084"
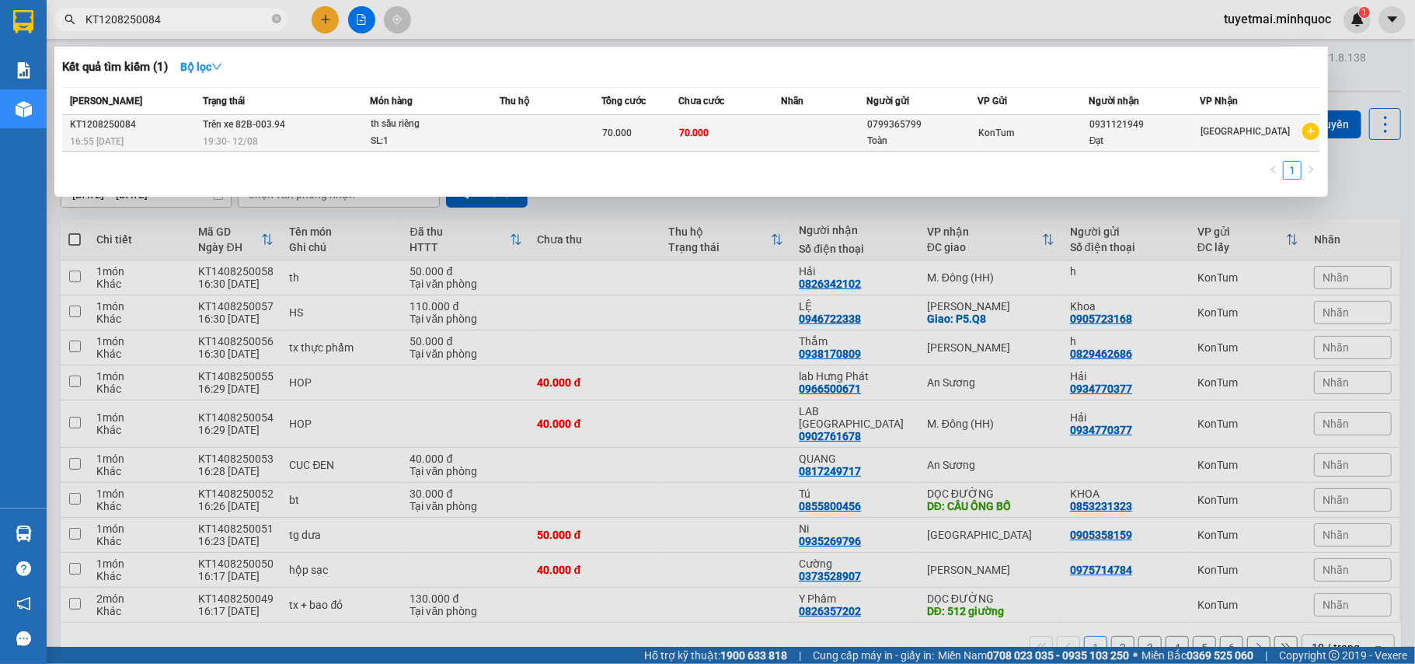
type input "KT1208250084"
click at [675, 132] on div "70.000" at bounding box center [640, 132] width 75 height 17
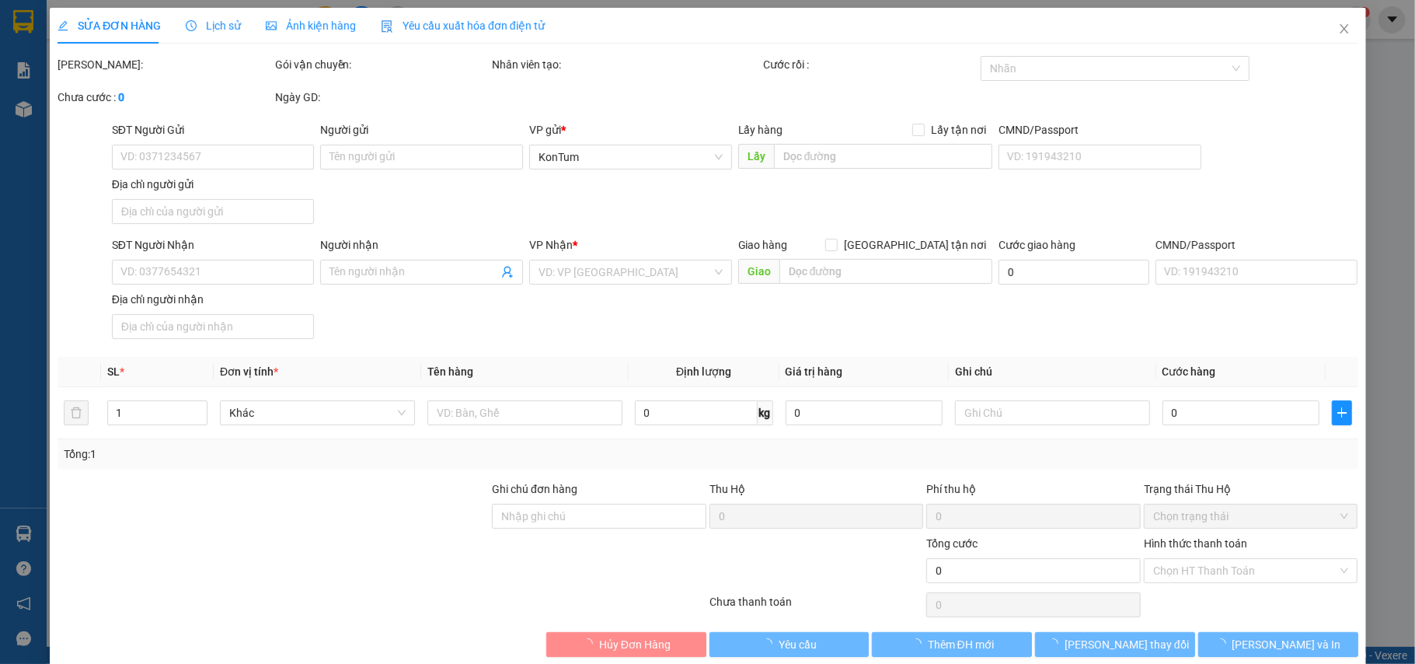
type input "0799365799"
type input "Toàn"
type input "0931121949"
type input "Đạt"
type input "70.000"
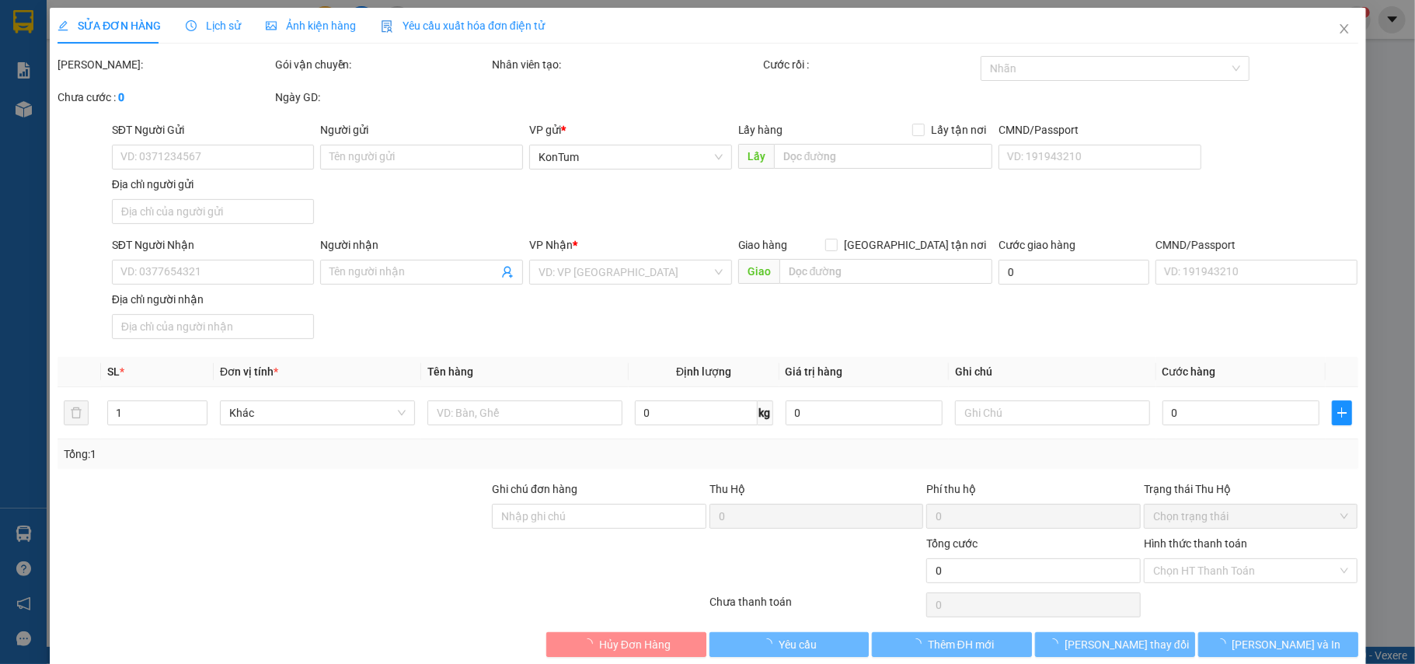
type input "70.000"
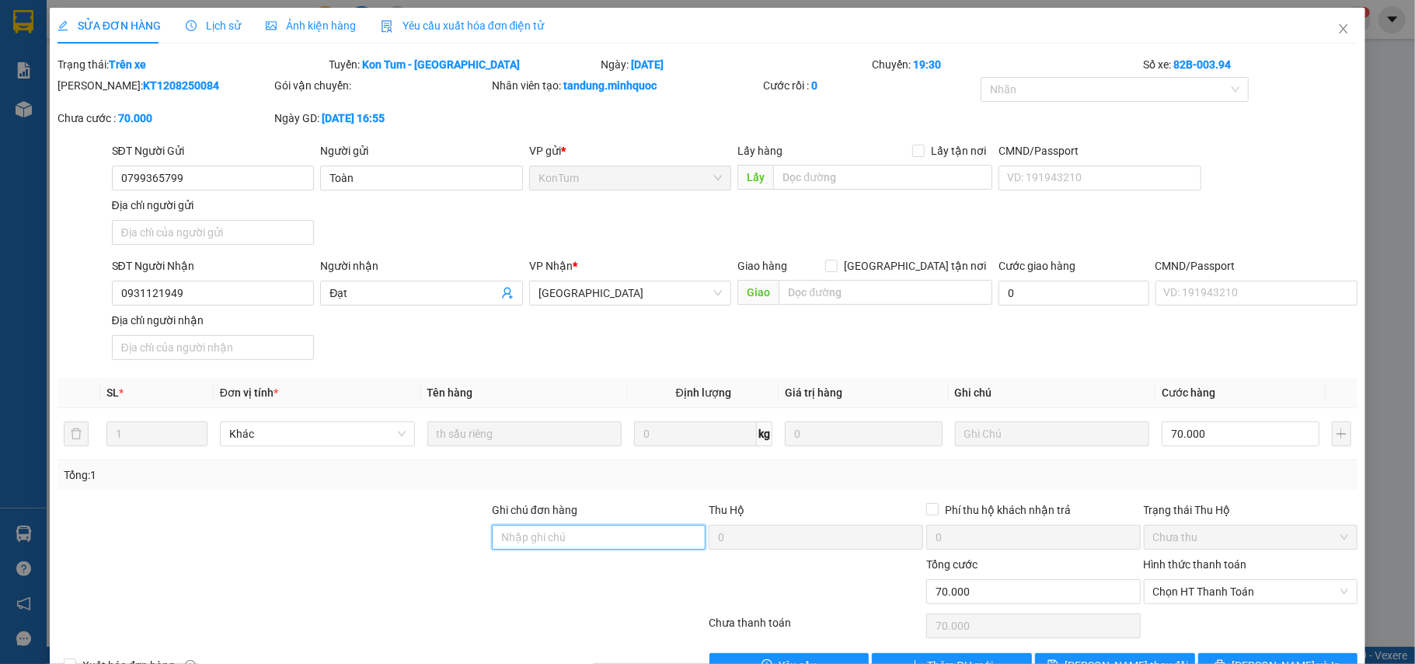
click at [617, 549] on input "Ghi chú đơn hàng" at bounding box center [599, 537] width 214 height 25
click at [1197, 594] on span "Chọn HT Thanh Toán" at bounding box center [1251, 591] width 196 height 23
type input "sổ kho 14/8"
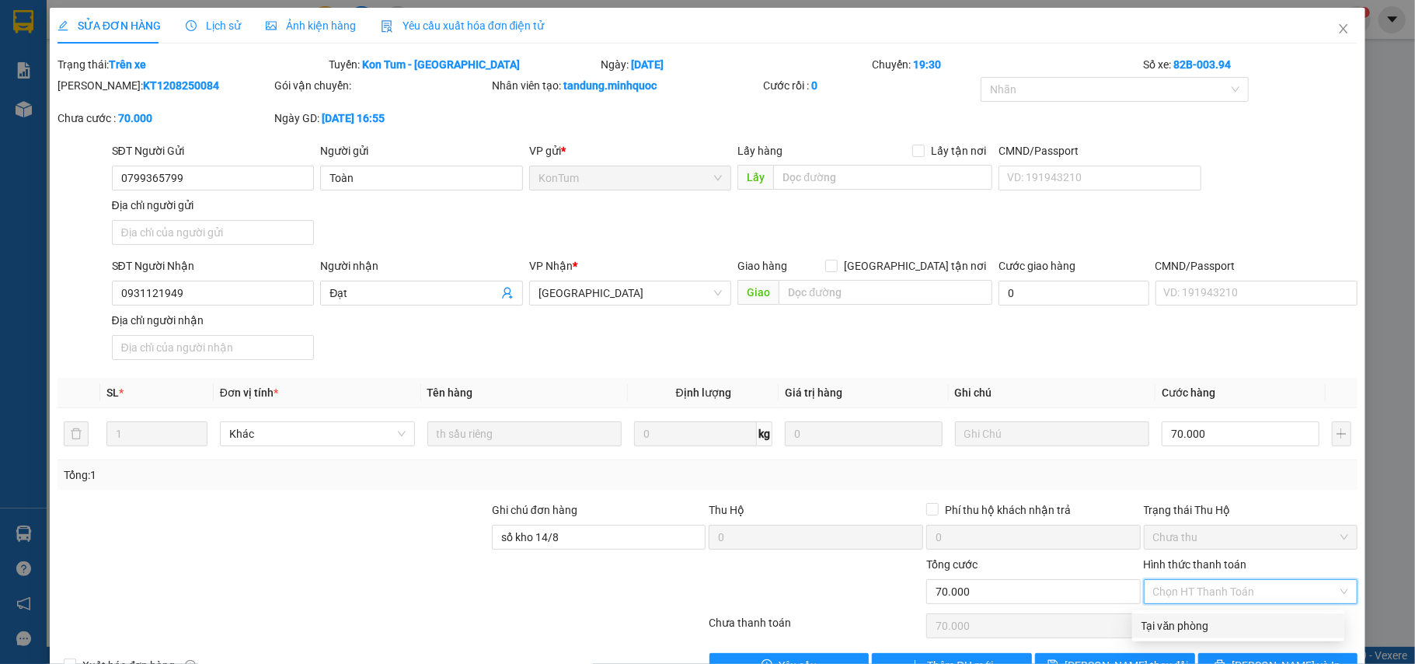
click at [1170, 626] on div "Tại văn phòng" at bounding box center [1238, 625] width 193 height 17
type input "0"
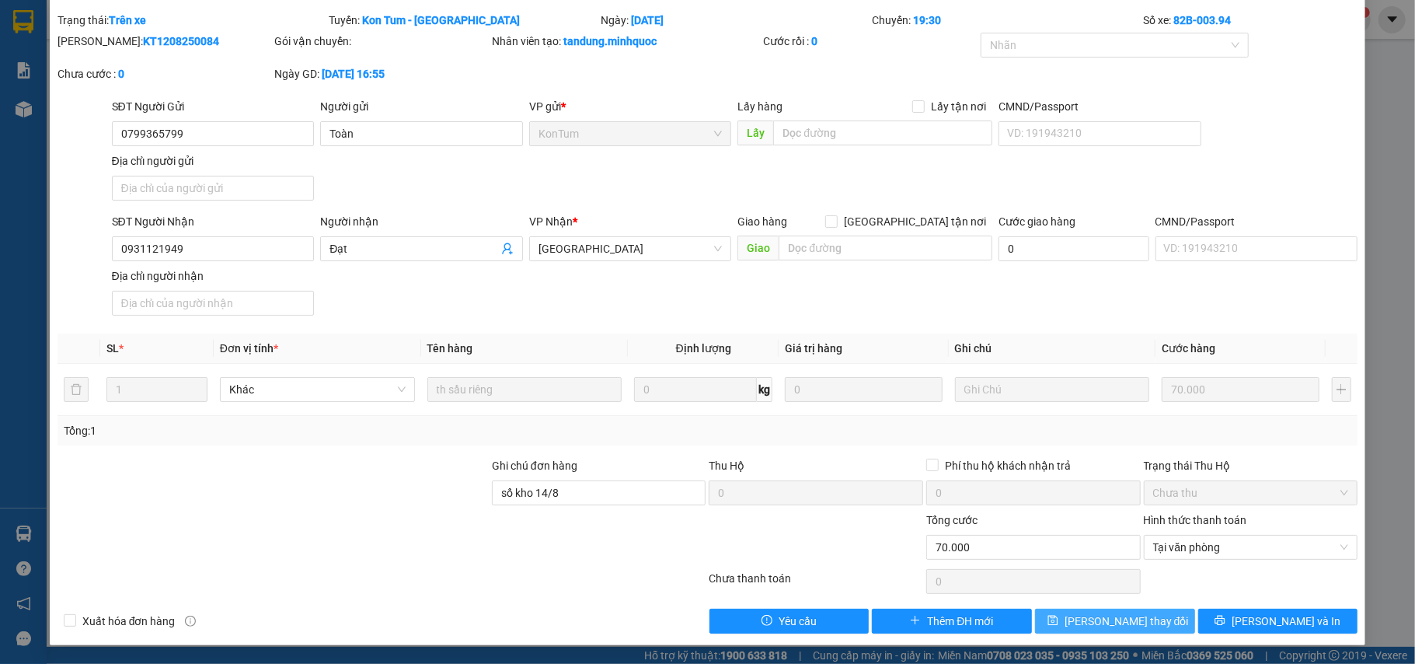
click at [1108, 625] on span "[PERSON_NAME] thay đổi" at bounding box center [1127, 620] width 124 height 17
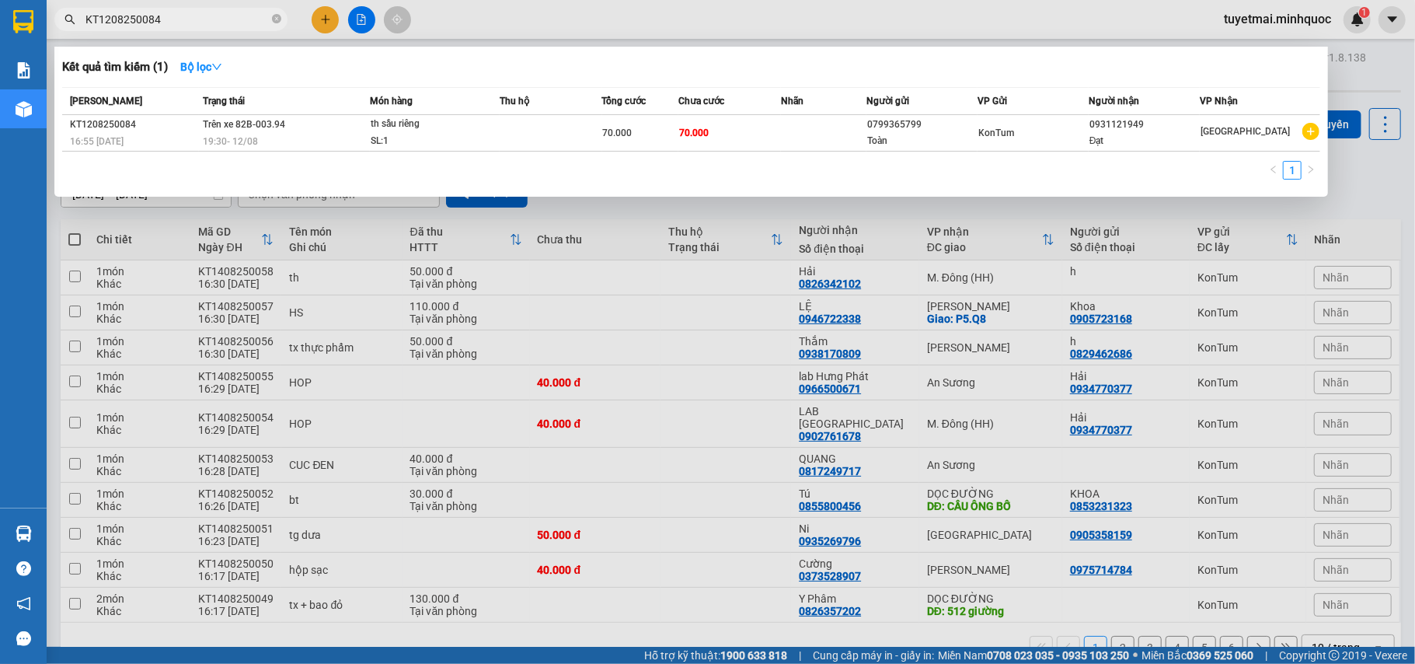
click at [241, 12] on input "KT1208250084" at bounding box center [176, 19] width 183 height 17
paste input "93"
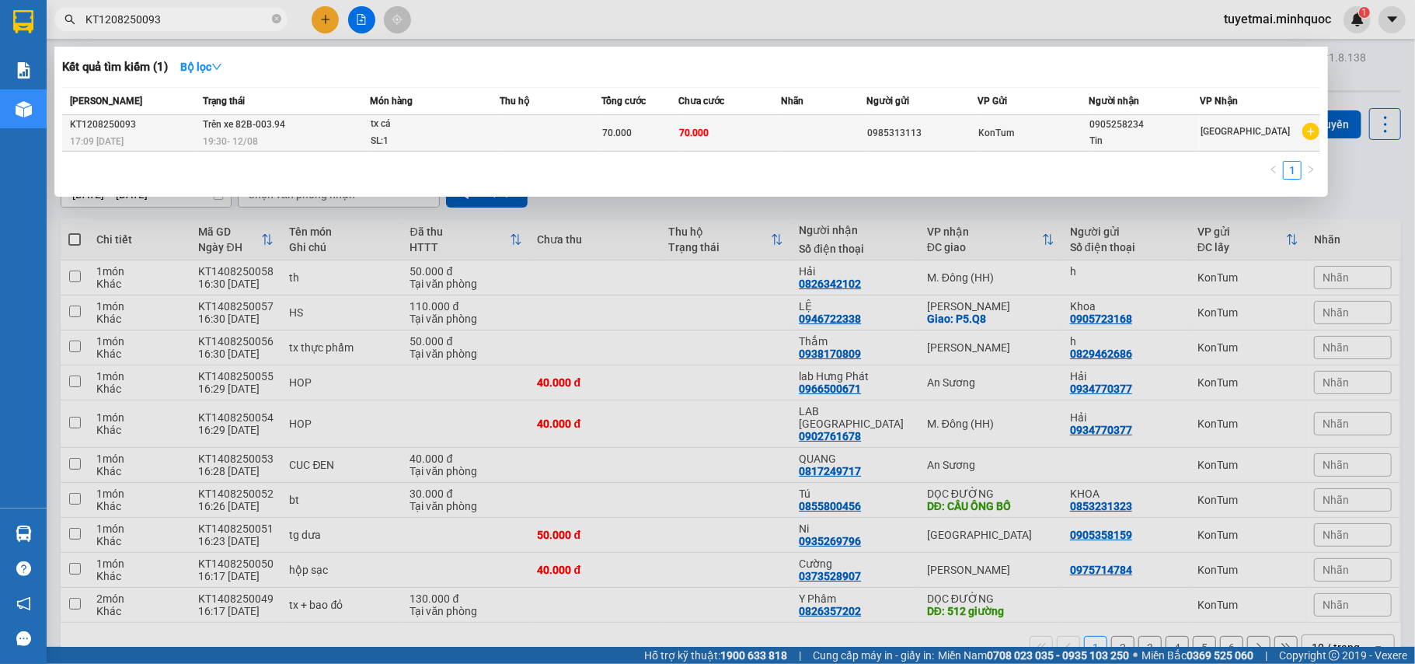
type input "KT1208250093"
click at [863, 132] on td at bounding box center [823, 133] width 85 height 37
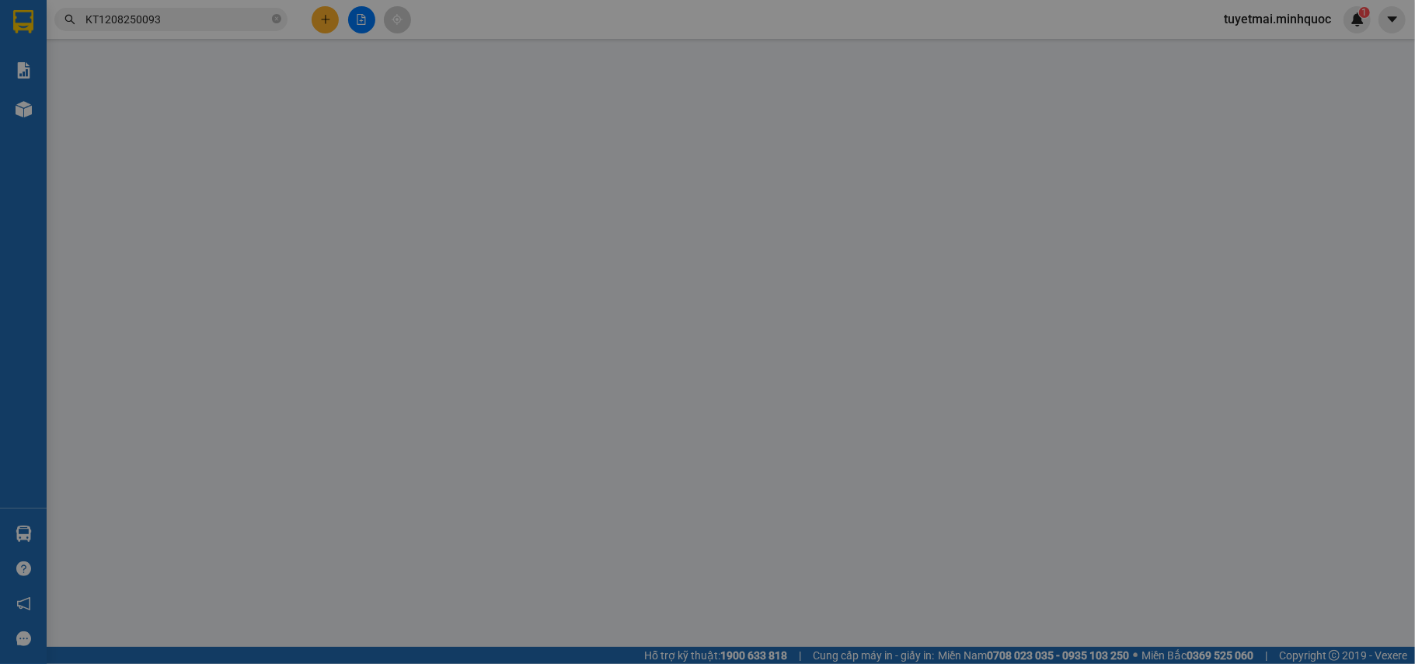
type input "0985313113"
type input "0905258234"
type input "Tin"
type input "70.000"
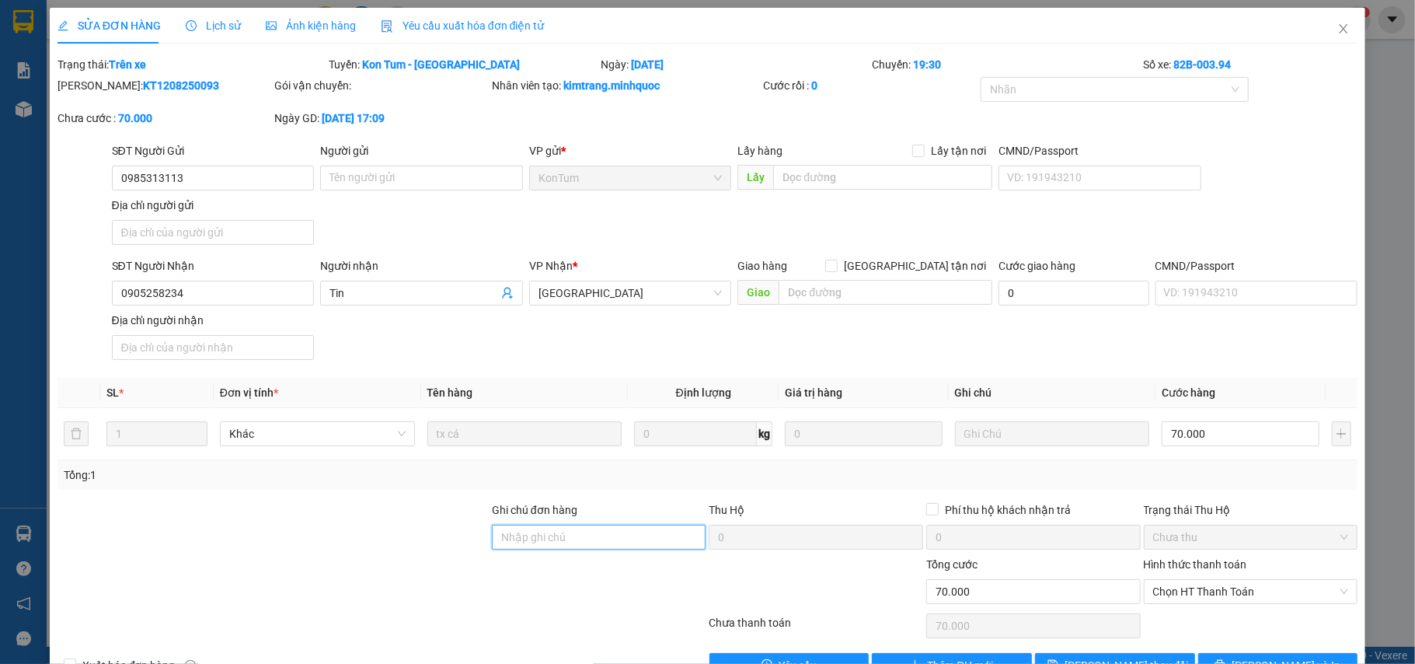
click at [580, 548] on input "Ghi chú đơn hàng" at bounding box center [599, 537] width 214 height 25
click at [1223, 598] on span "Chọn HT Thanh Toán" at bounding box center [1251, 591] width 196 height 23
type input "sổ kho 14/8"
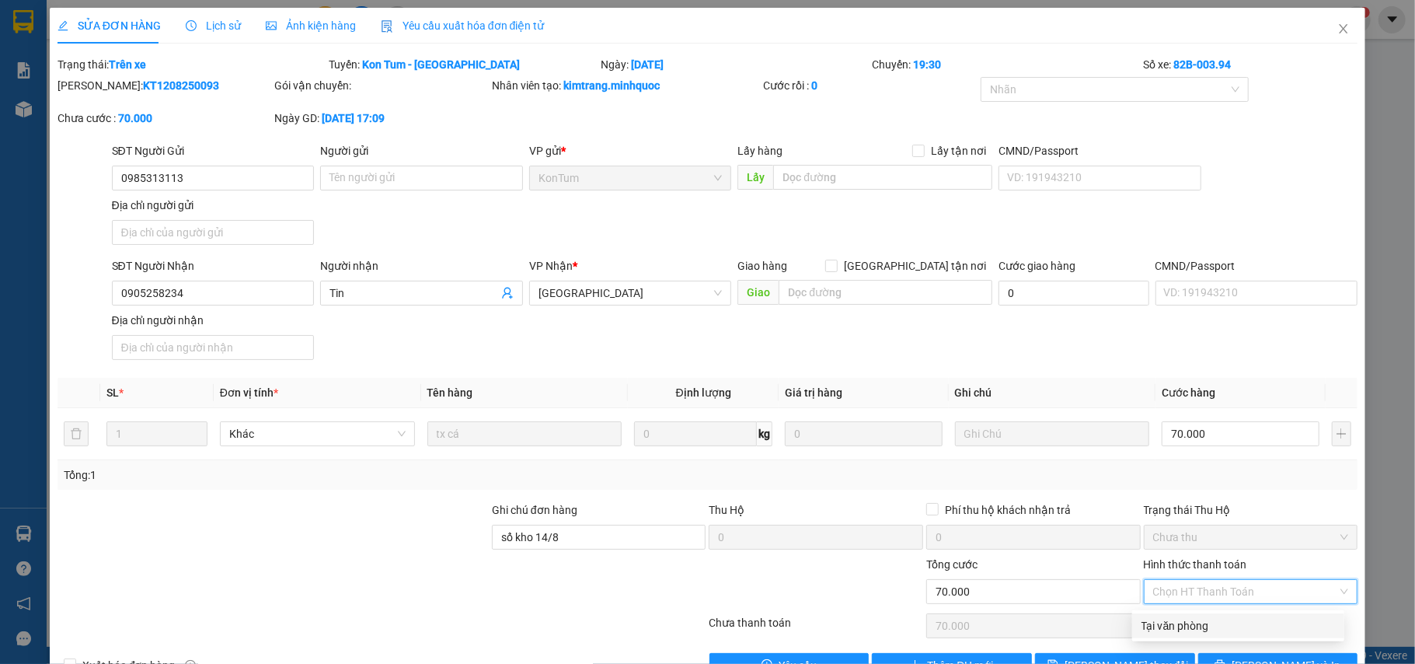
click at [1211, 617] on div "Tại văn phòng" at bounding box center [1238, 625] width 193 height 17
type input "0"
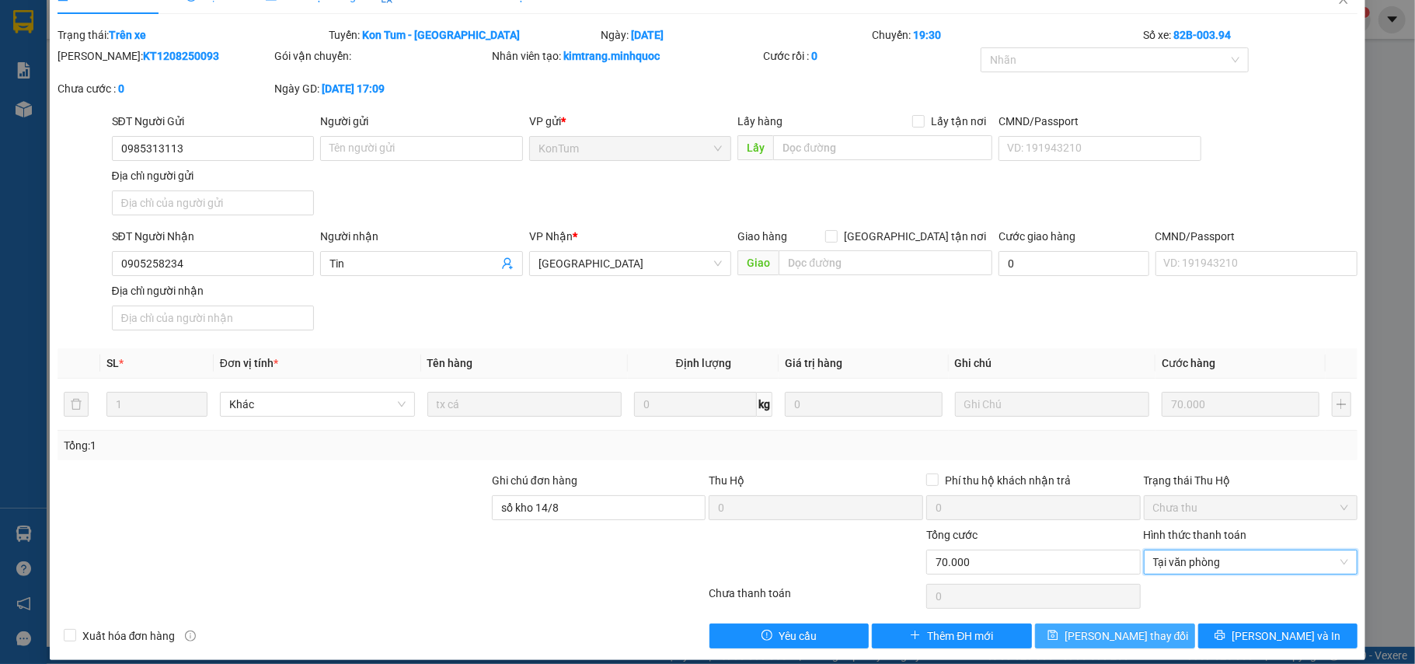
scroll to position [47, 0]
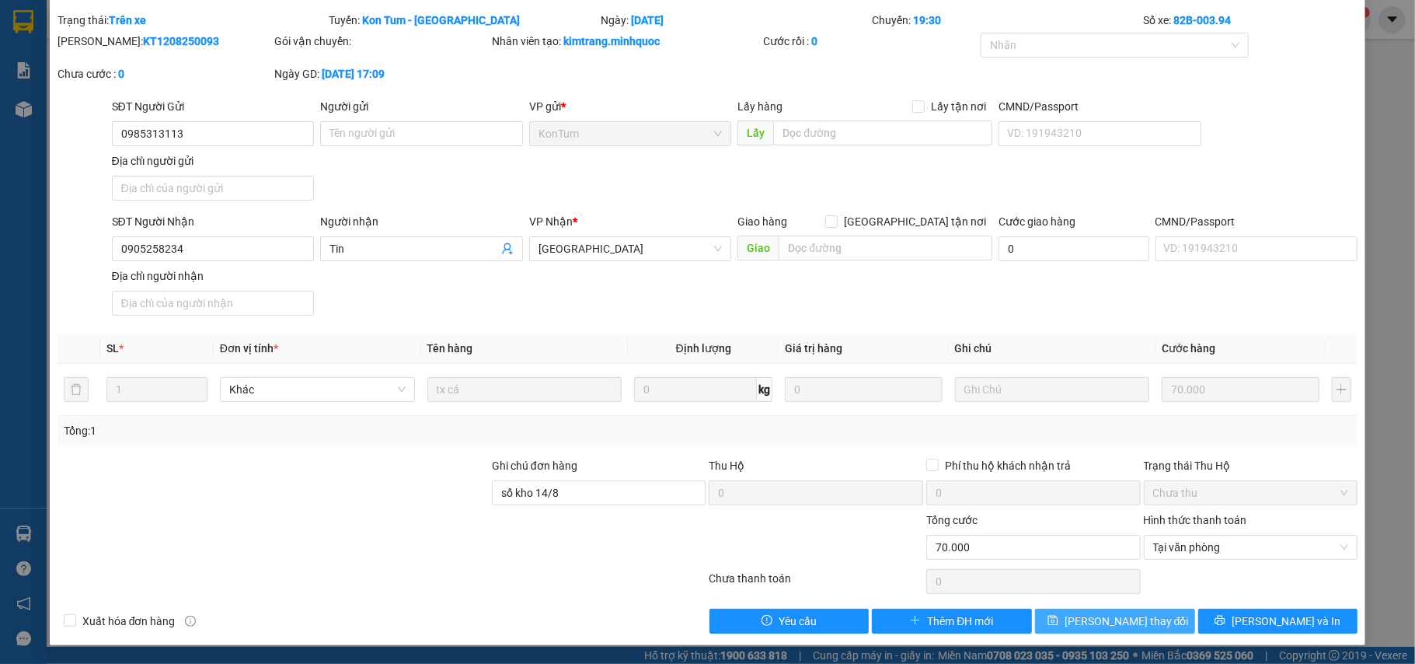
click at [1142, 622] on button "[PERSON_NAME] thay đổi" at bounding box center [1115, 620] width 160 height 25
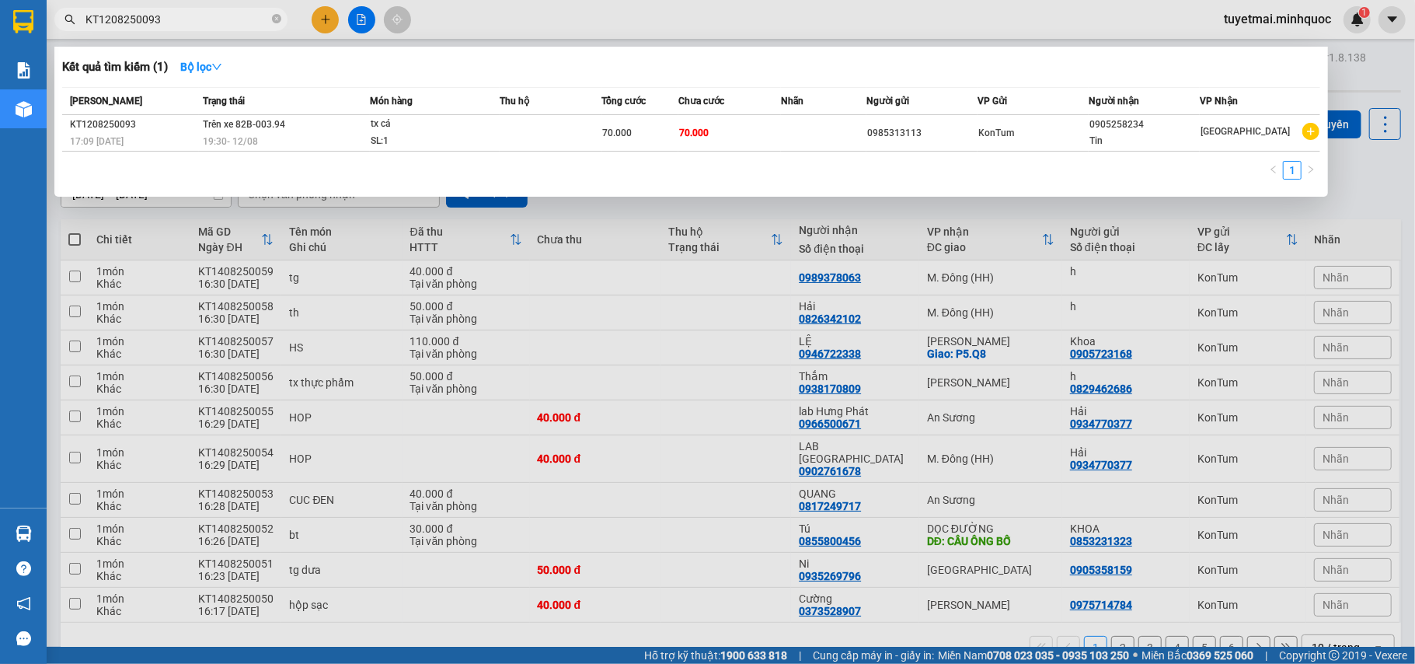
click at [237, 19] on input "KT1208250093" at bounding box center [176, 19] width 183 height 17
paste input "KT1208250100"
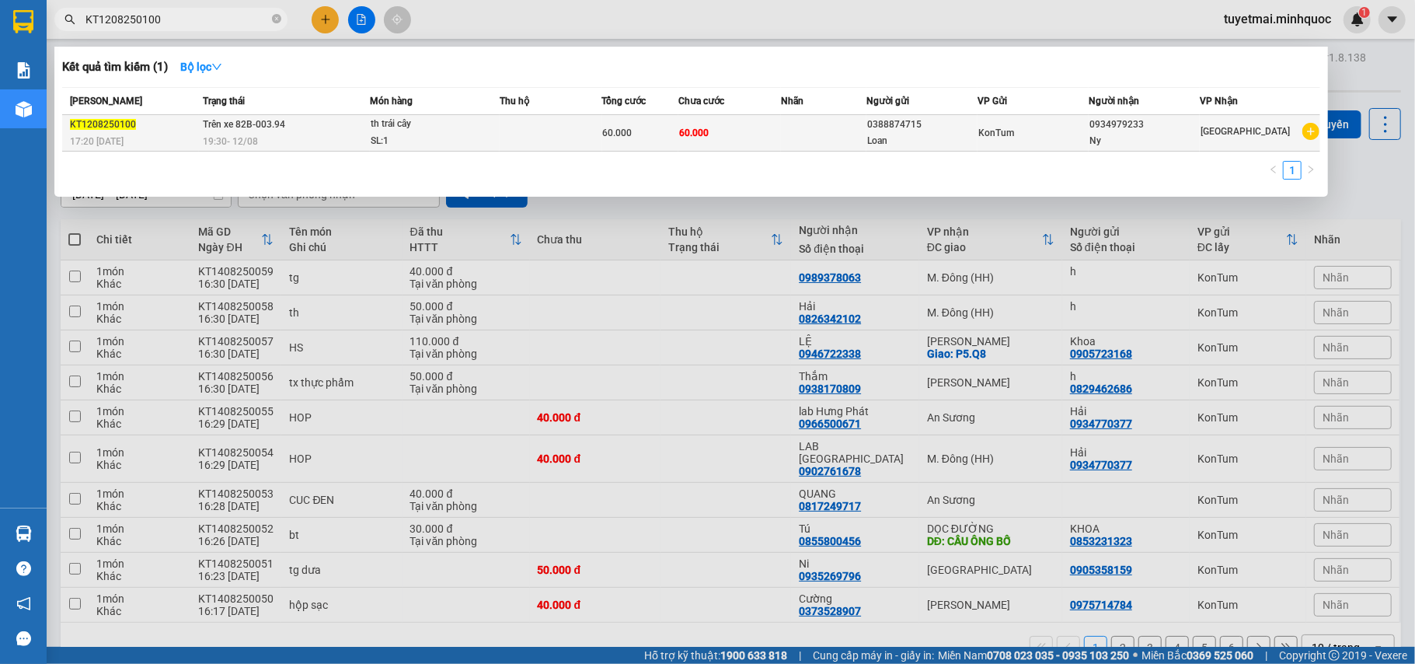
type input "KT1208250100"
click at [895, 123] on div "0388874715" at bounding box center [922, 125] width 110 height 16
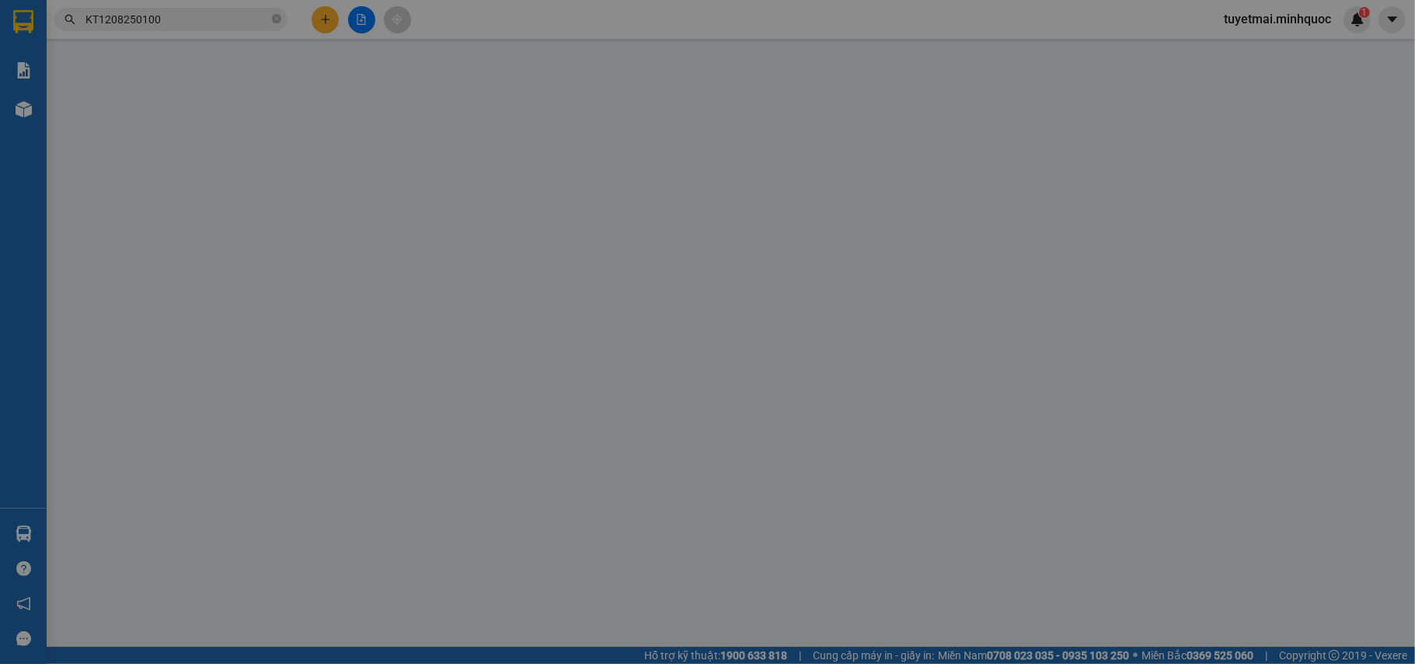
type input "0388874715"
type input "Loan"
type input "0934979233"
type input "Ny"
type input "60.000"
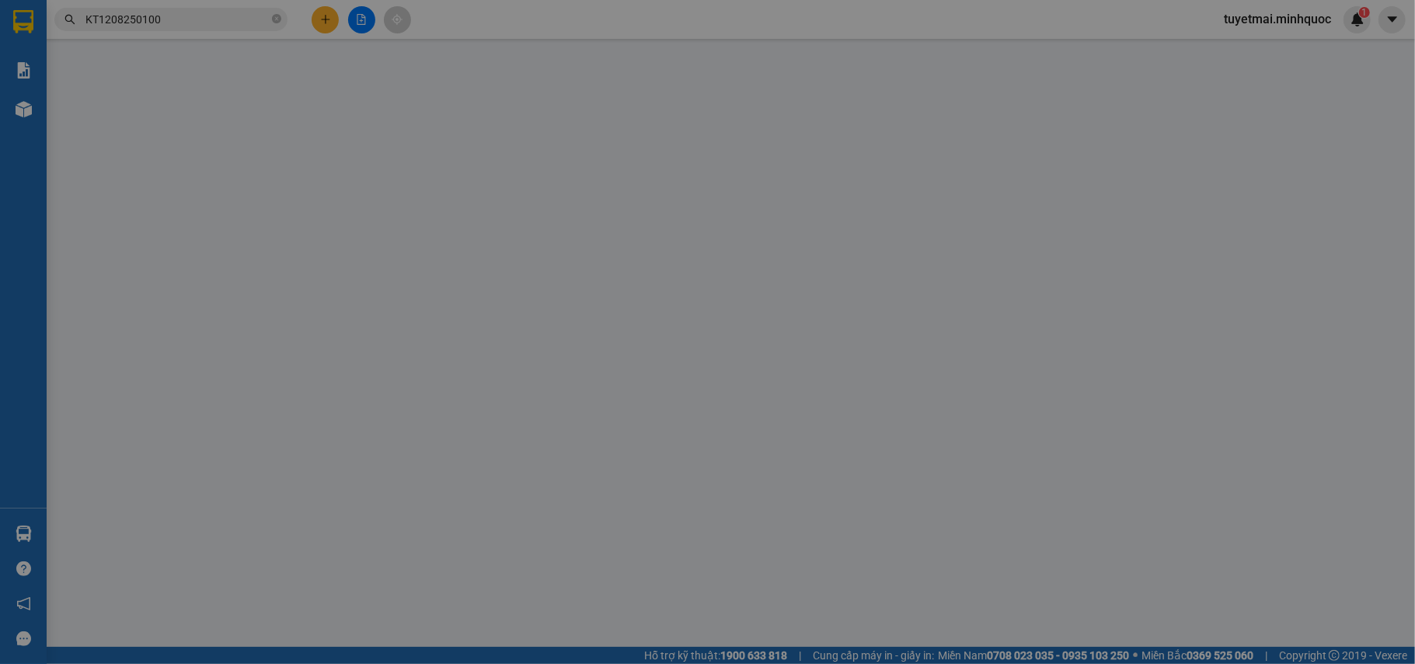
type input "60.000"
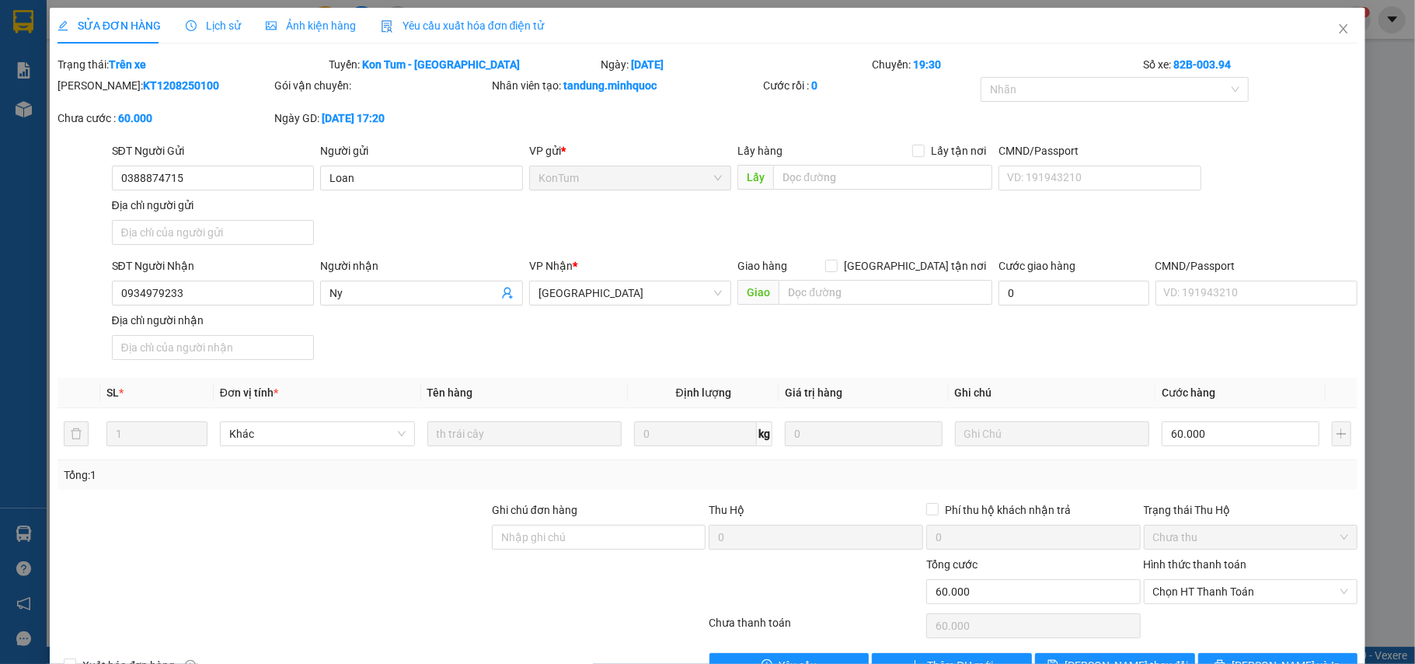
click at [631, 561] on div at bounding box center [599, 583] width 218 height 54
click at [631, 533] on input "Ghi chú đơn hàng" at bounding box center [599, 537] width 214 height 25
click at [1201, 582] on span "Chọn HT Thanh Toán" at bounding box center [1251, 591] width 196 height 23
type input "sổ kho 14/8"
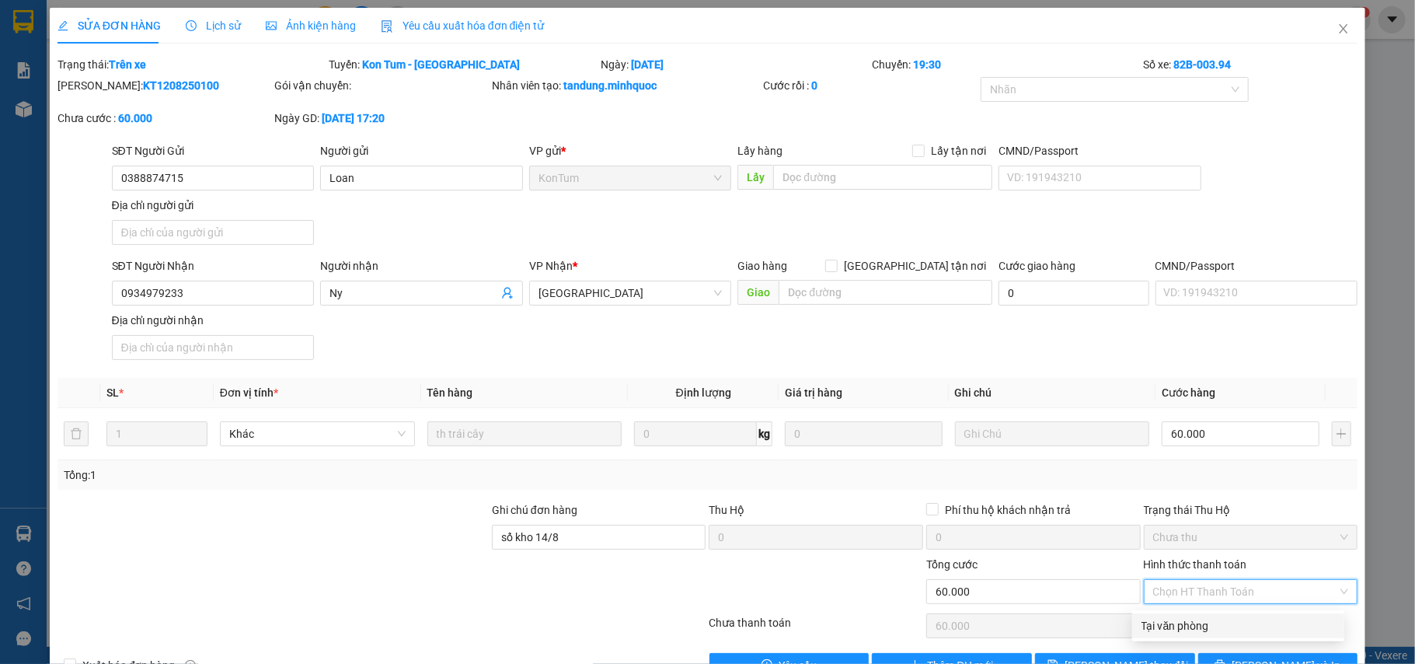
click at [1201, 626] on div "Tại văn phòng" at bounding box center [1238, 625] width 193 height 17
type input "0"
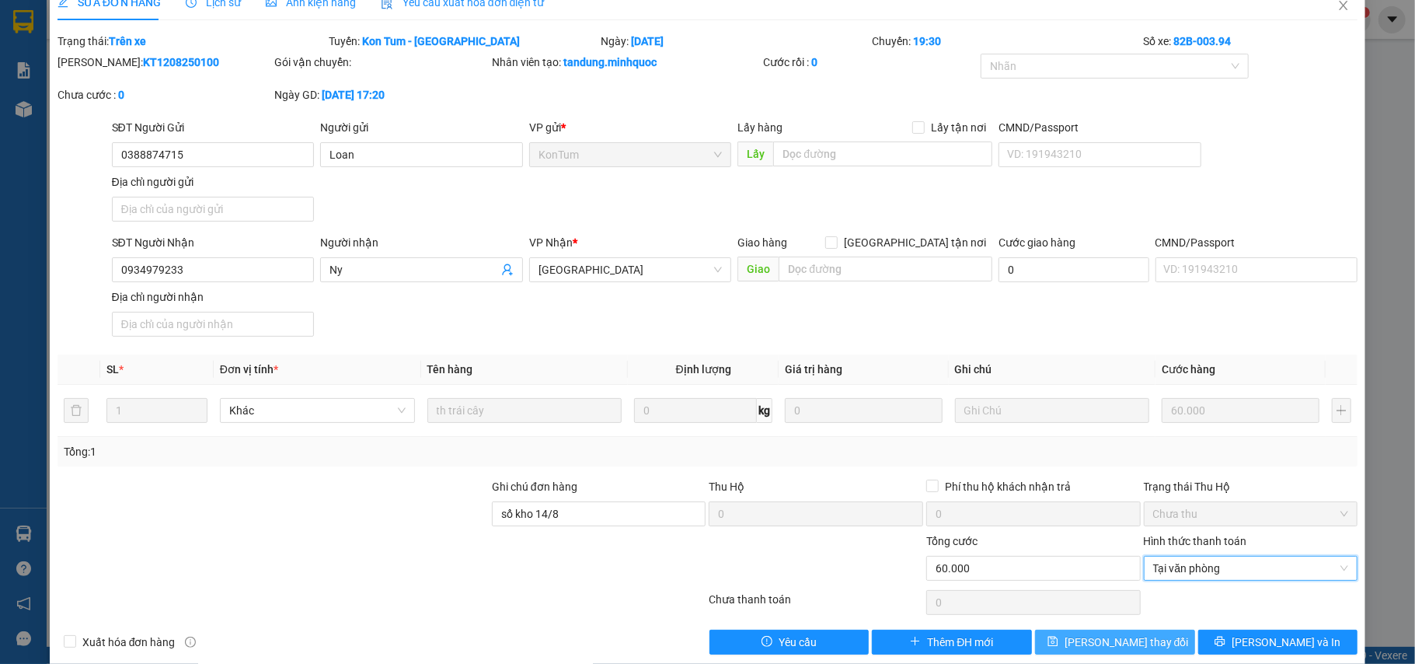
scroll to position [47, 0]
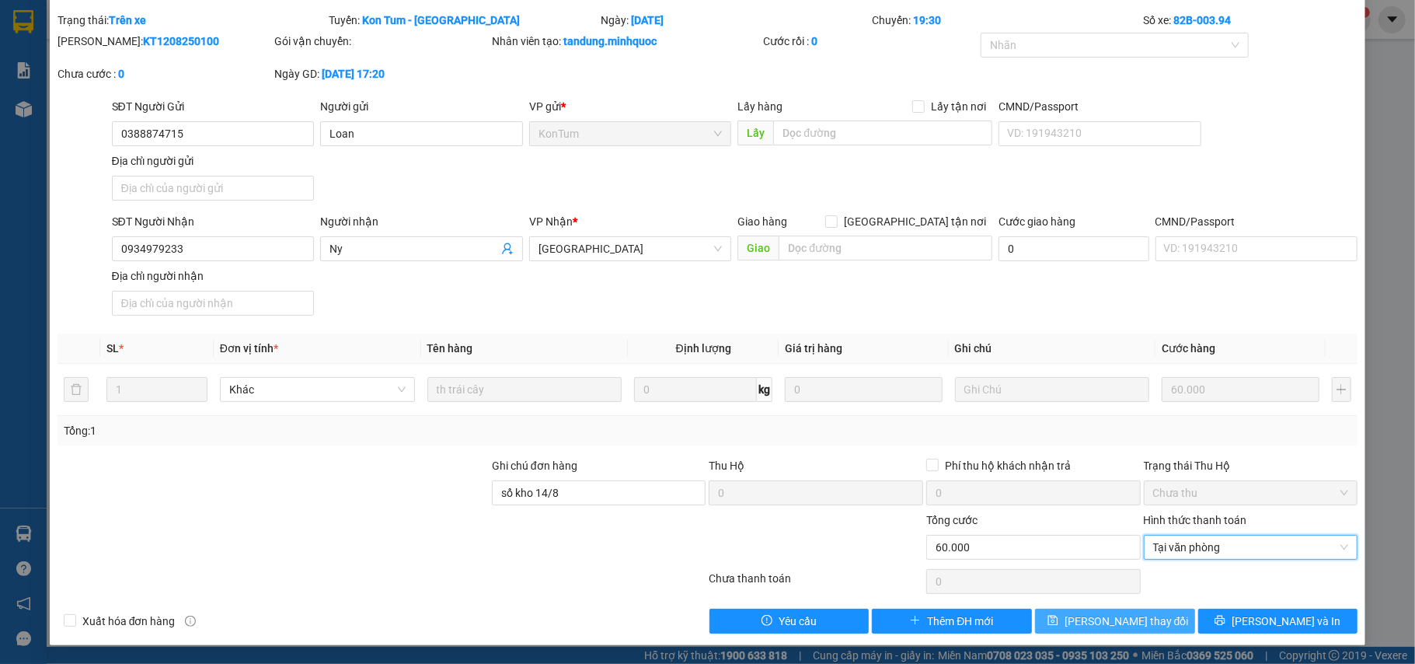
click at [1155, 615] on button "[PERSON_NAME] thay đổi" at bounding box center [1115, 620] width 160 height 25
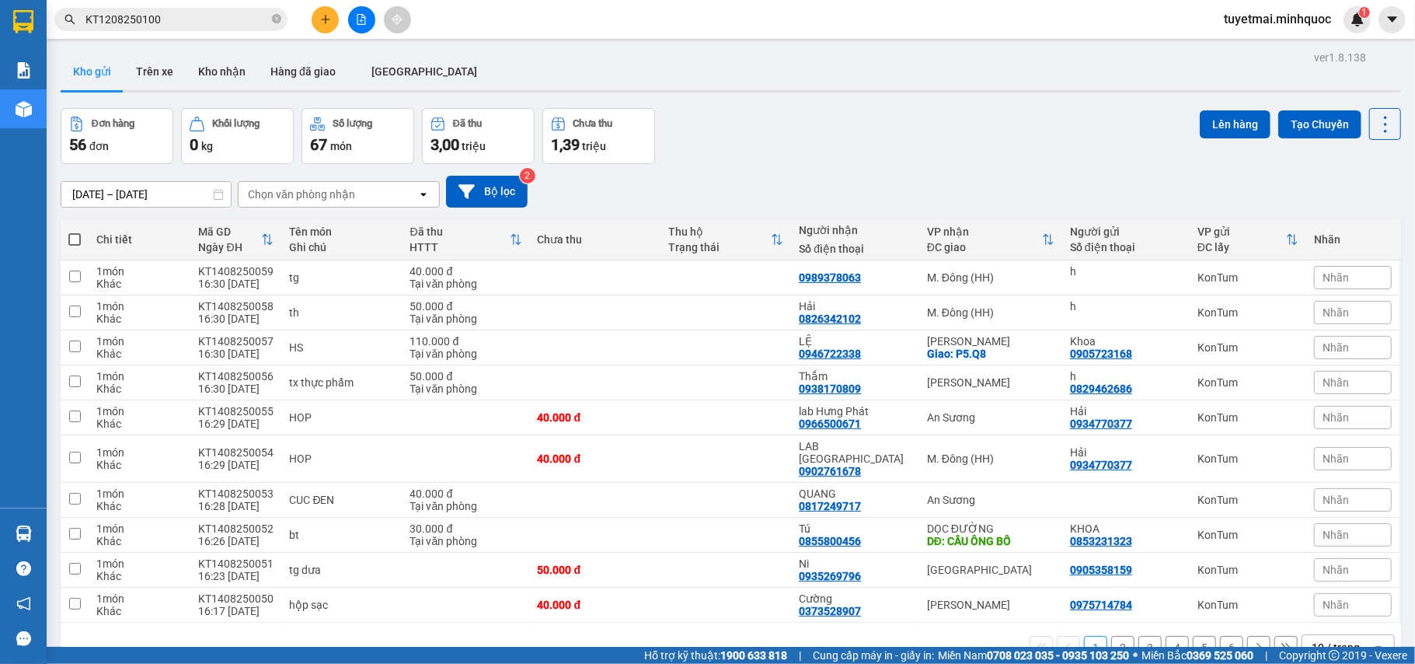
click at [241, 19] on input "KT1208250100" at bounding box center [176, 19] width 183 height 17
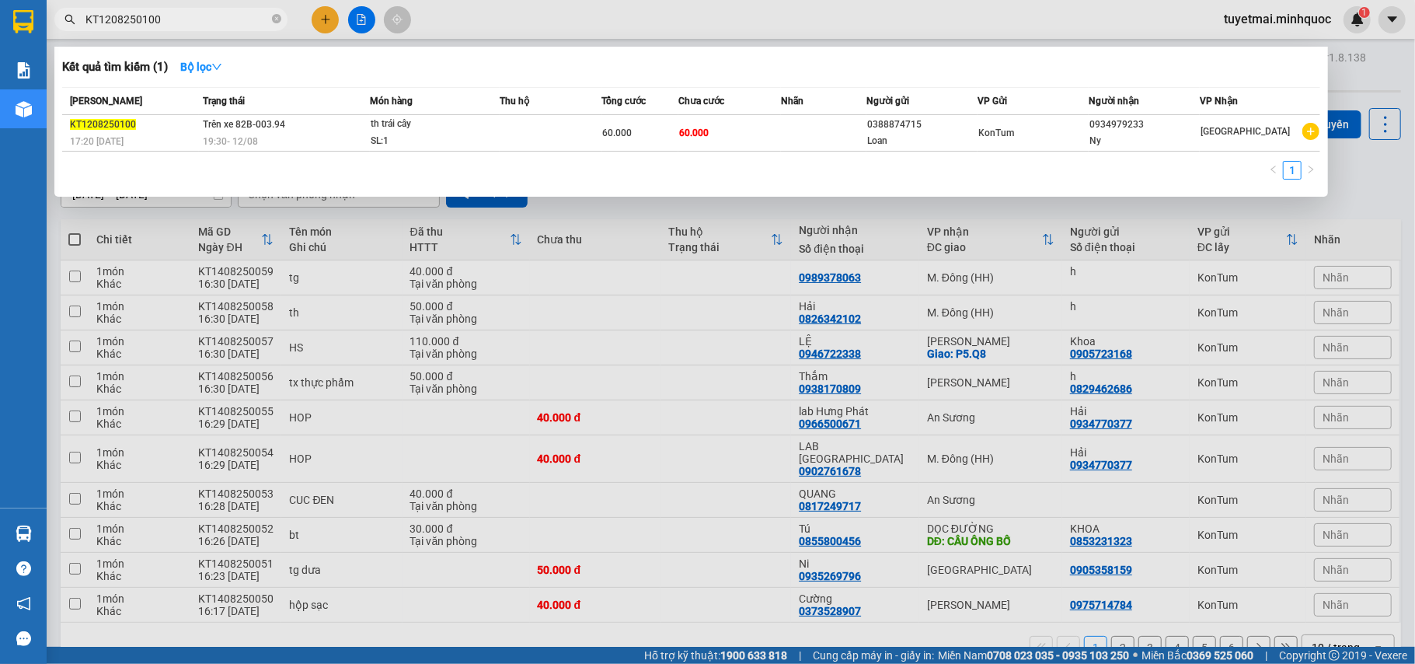
click at [241, 19] on input "KT1208250100" at bounding box center [176, 19] width 183 height 17
paste input "16"
type input "KT1208250116"
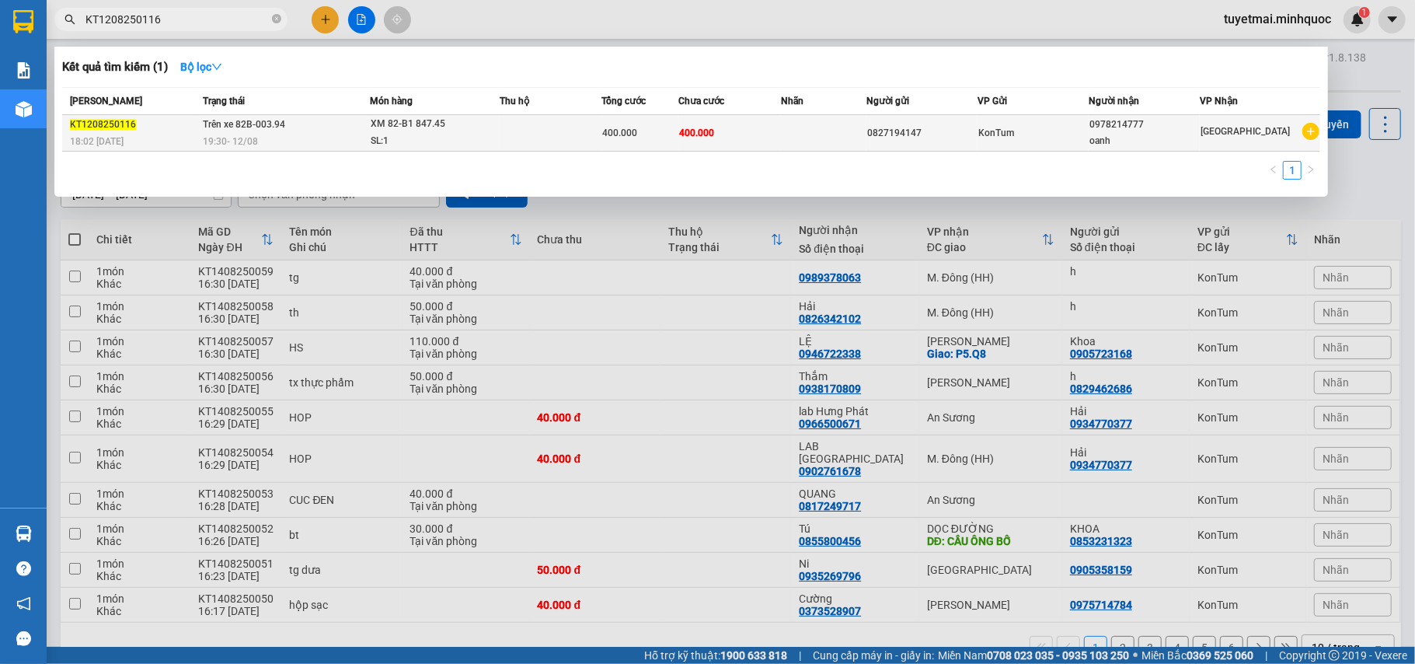
drag, startPoint x: 638, startPoint y: 135, endPoint x: 654, endPoint y: 134, distance: 15.6
click at [654, 134] on div "400.000" at bounding box center [640, 132] width 75 height 17
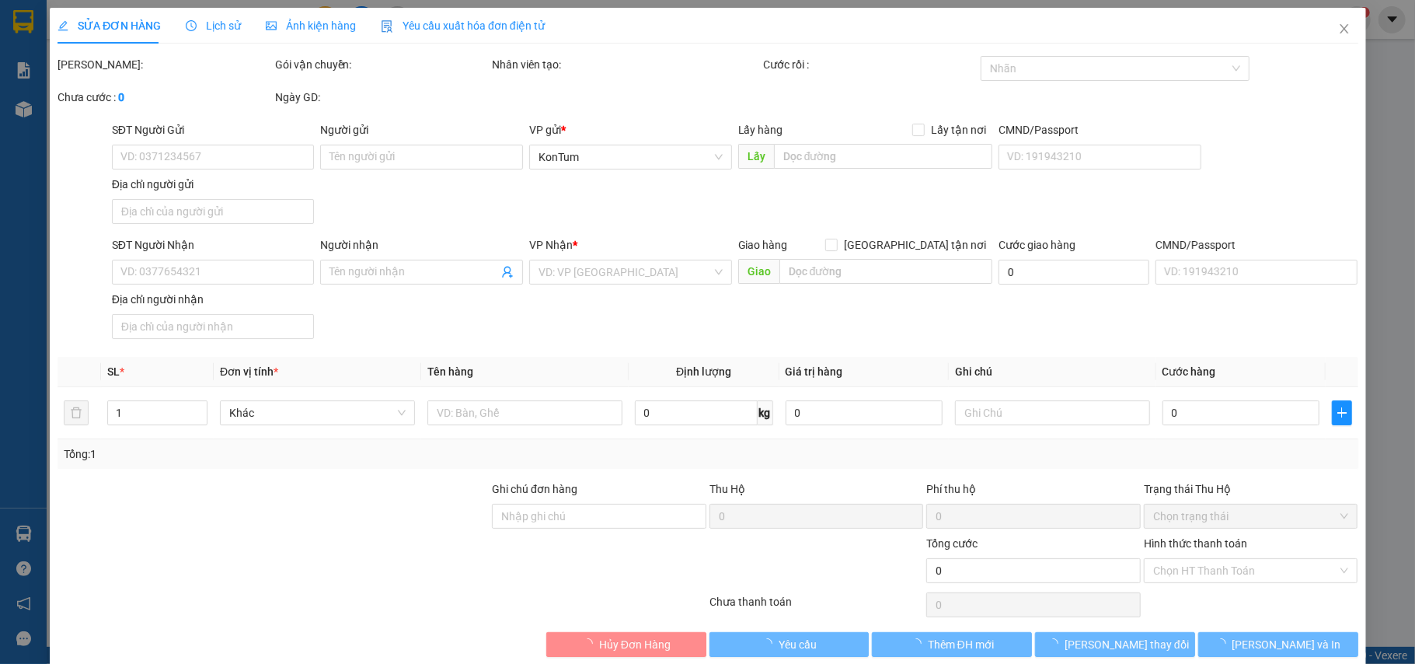
type input "0827194147"
type input "0978214777"
type input "oanh"
type input "400.000"
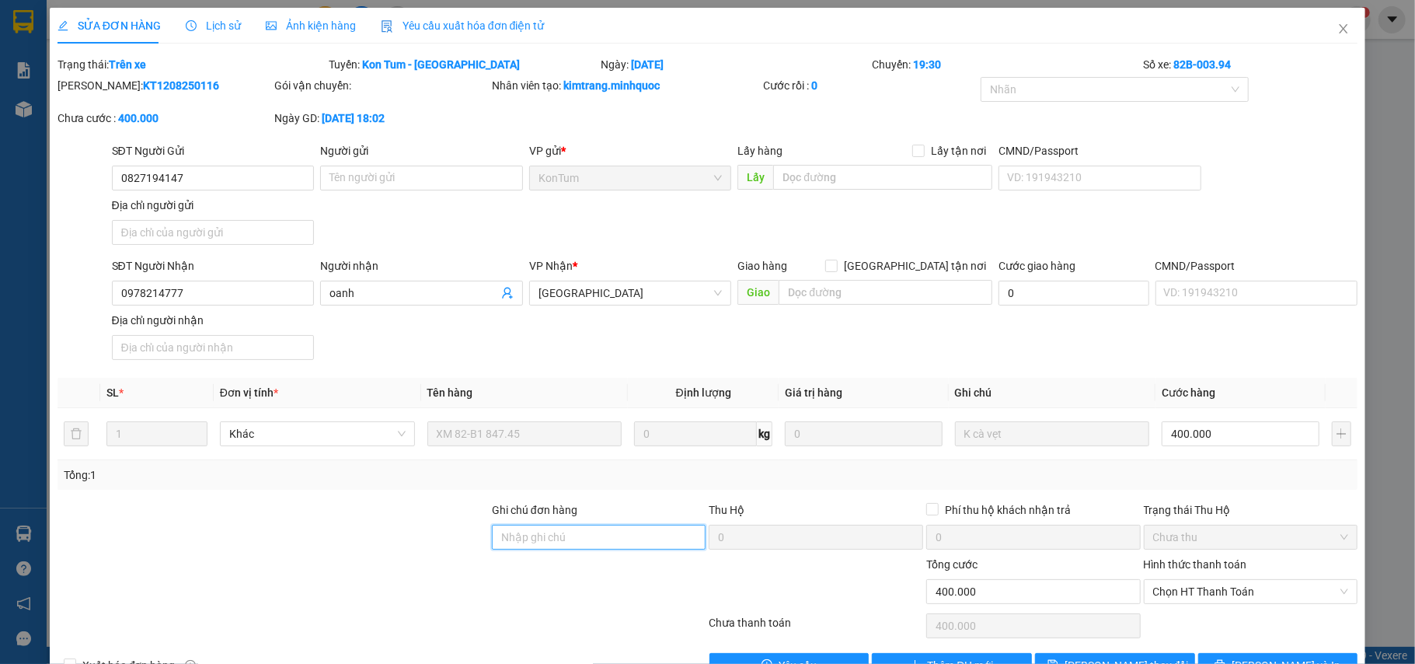
click at [536, 533] on input "Ghi chú đơn hàng" at bounding box center [599, 537] width 214 height 25
click at [1204, 588] on span "Chọn HT Thanh Toán" at bounding box center [1251, 591] width 196 height 23
type input "sổ kho 14/8"
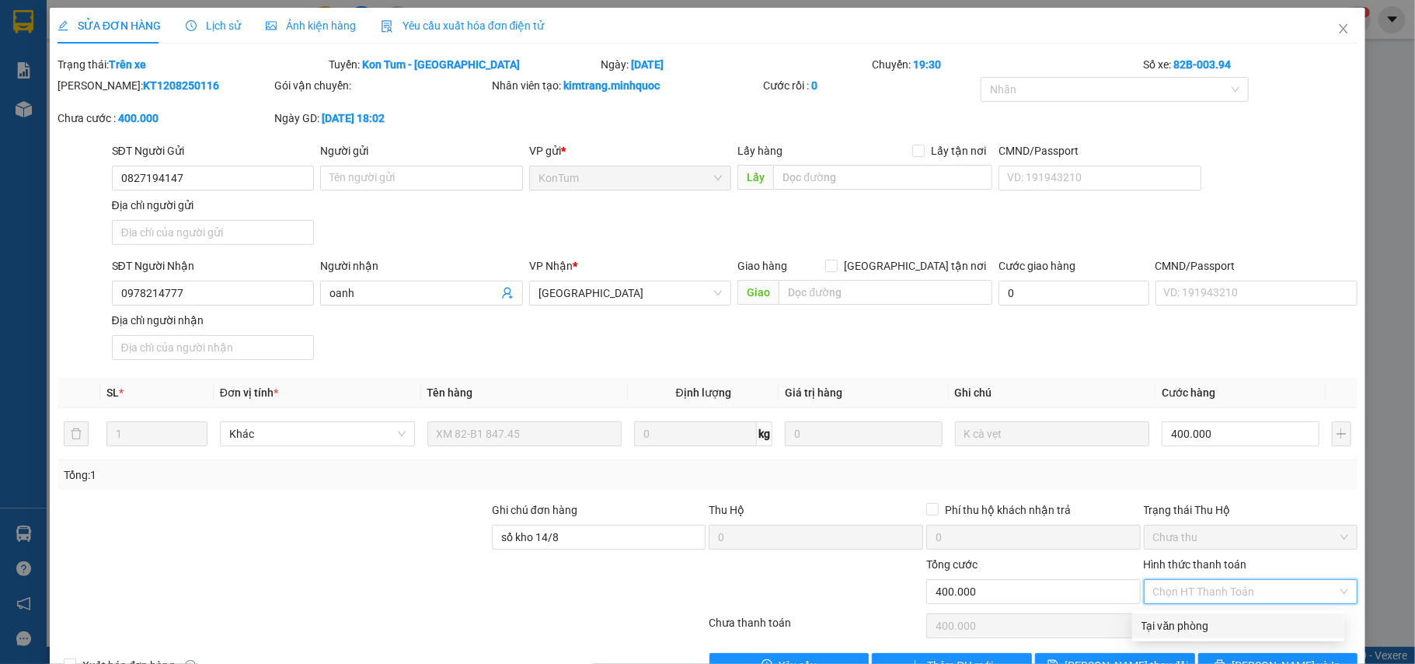
click at [1176, 626] on div "Tại văn phòng" at bounding box center [1238, 625] width 193 height 17
type input "0"
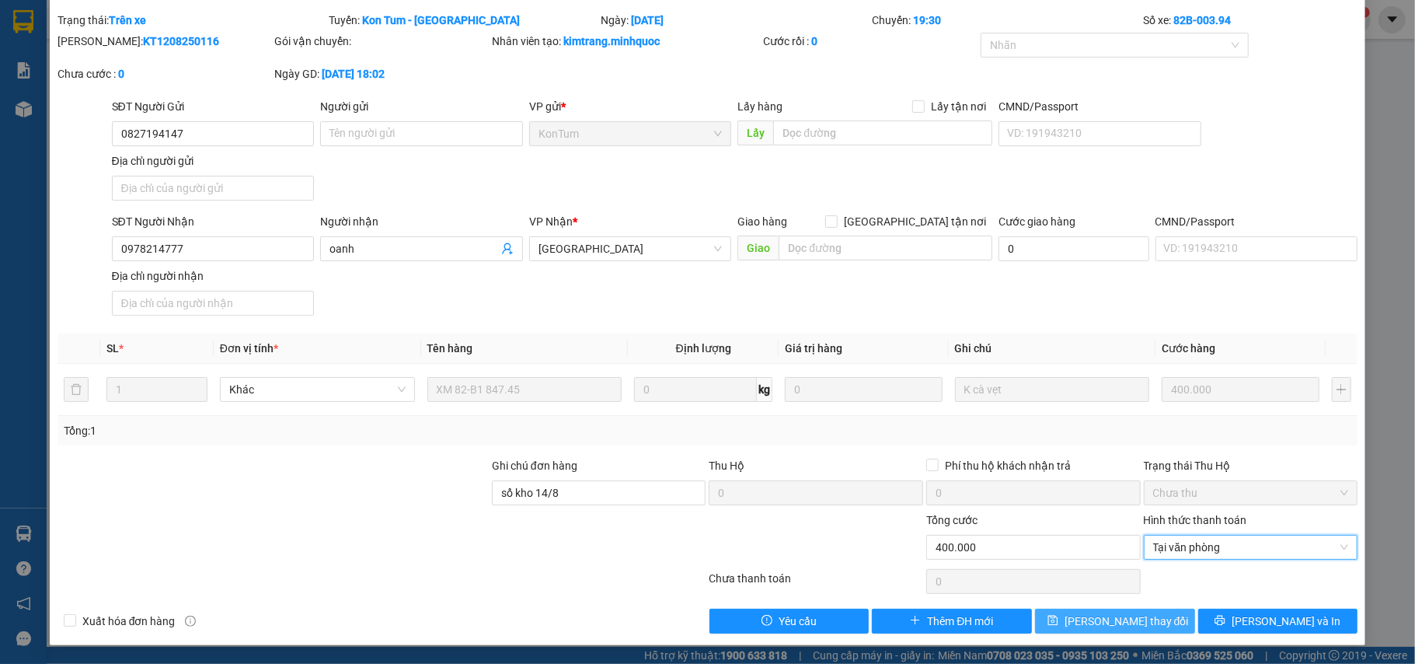
click at [1096, 622] on span "[PERSON_NAME] thay đổi" at bounding box center [1127, 620] width 124 height 17
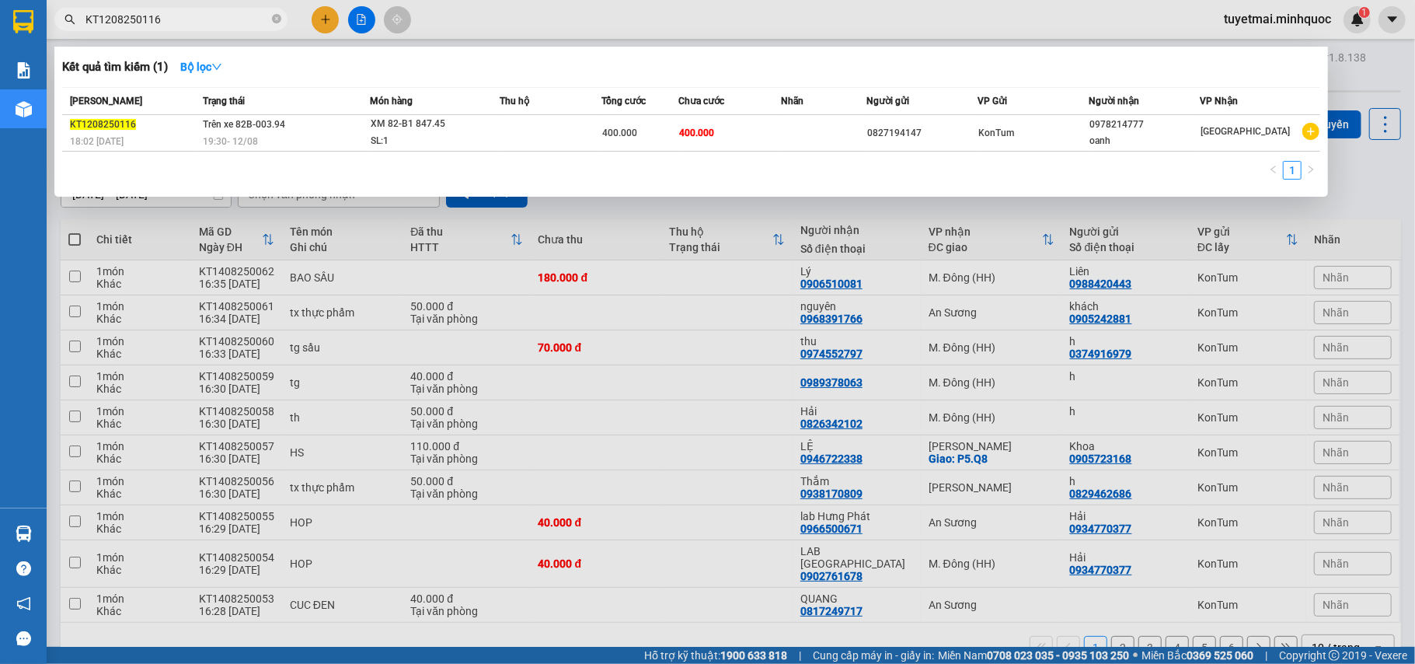
click at [202, 20] on input "KT1208250116" at bounding box center [176, 19] width 183 height 17
paste input "MĐ1308250003"
type input "MĐ1308250003"
click at [594, 126] on td at bounding box center [554, 133] width 103 height 37
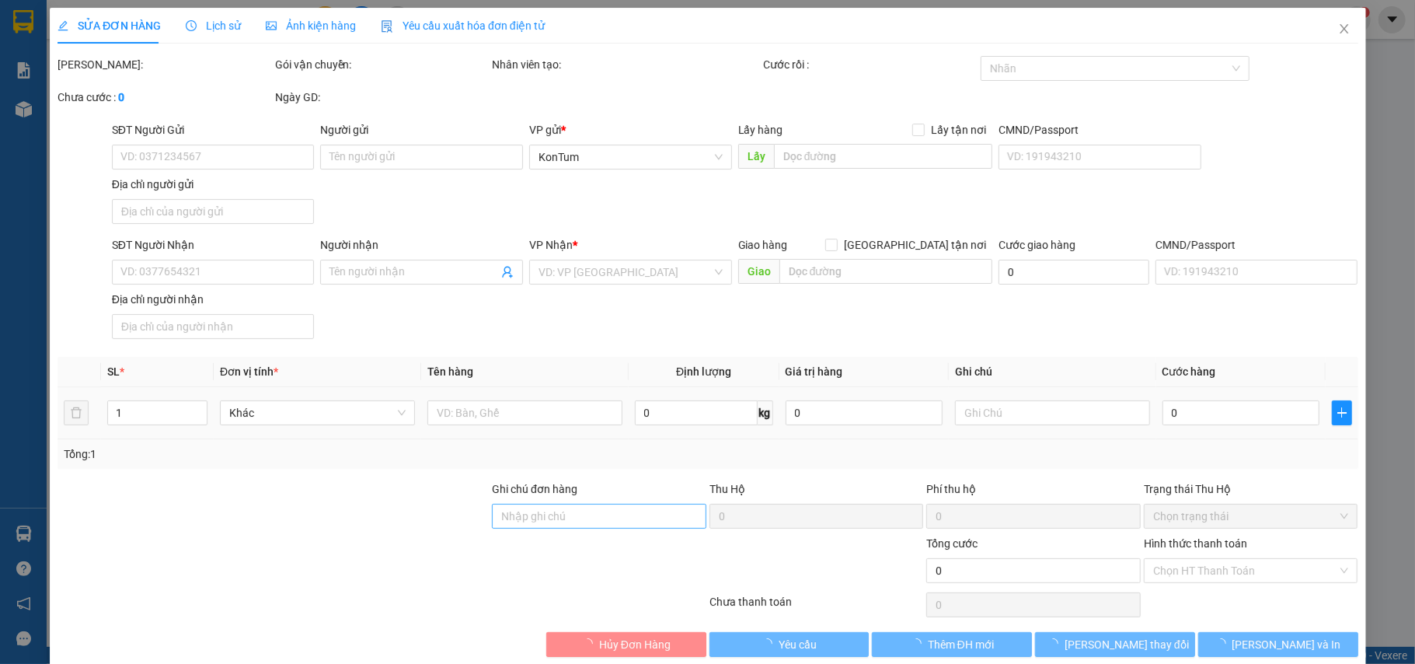
type input "0935935653"
type input "a tiến"
type input "100.000"
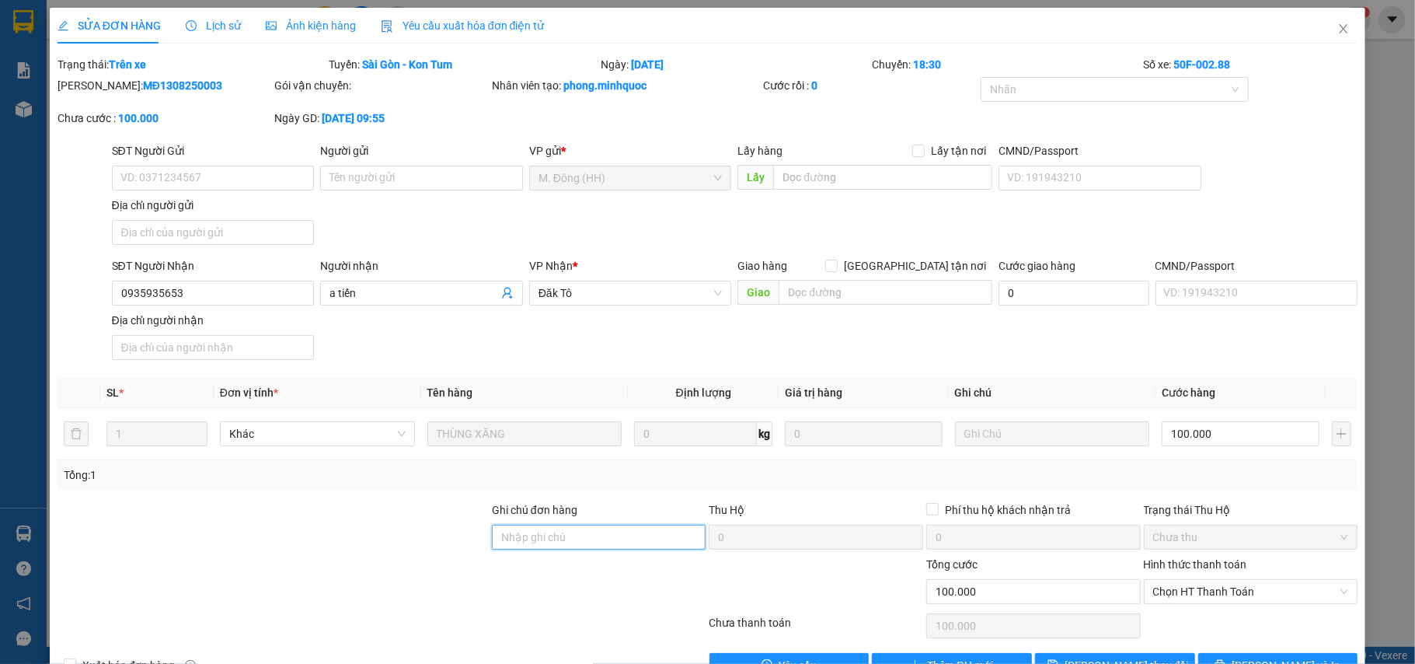
click at [542, 532] on input "Ghi chú đơn hàng" at bounding box center [599, 537] width 214 height 25
click at [1166, 584] on span "Chọn HT Thanh Toán" at bounding box center [1251, 591] width 196 height 23
type input "nh 14/8"
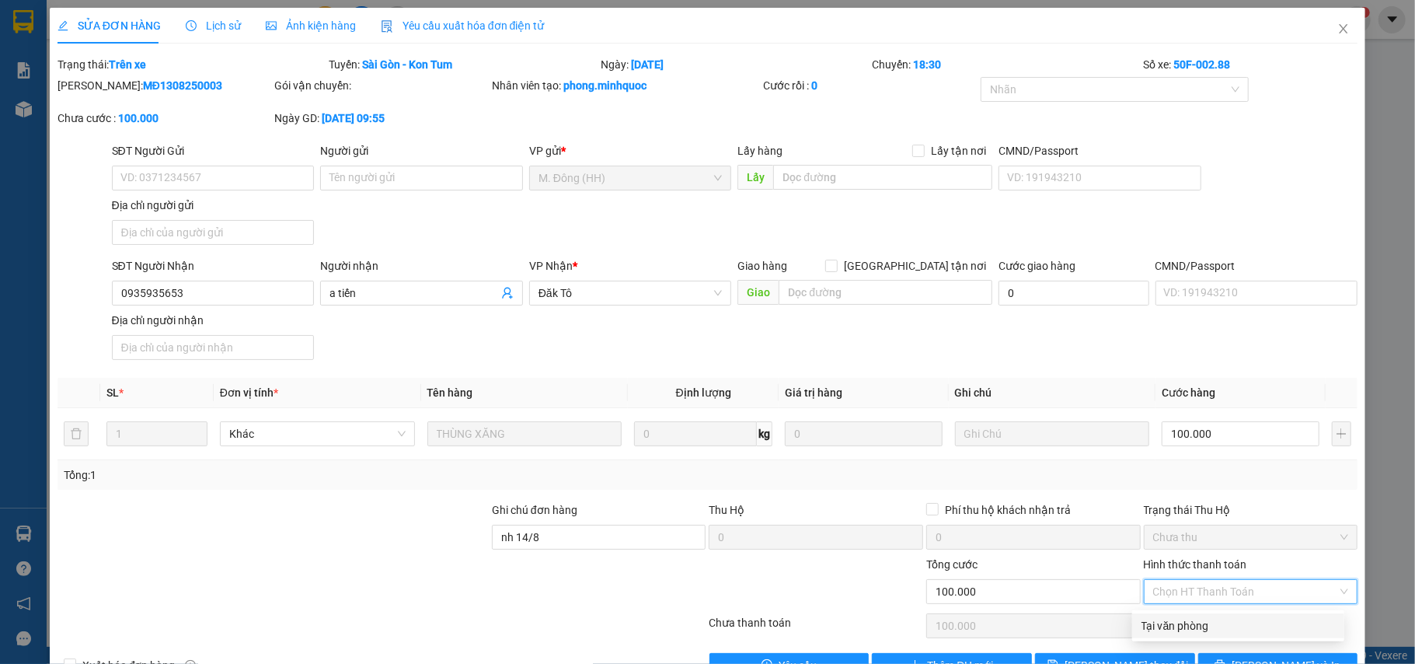
click at [1156, 622] on div "Tại văn phòng" at bounding box center [1238, 625] width 193 height 17
type input "0"
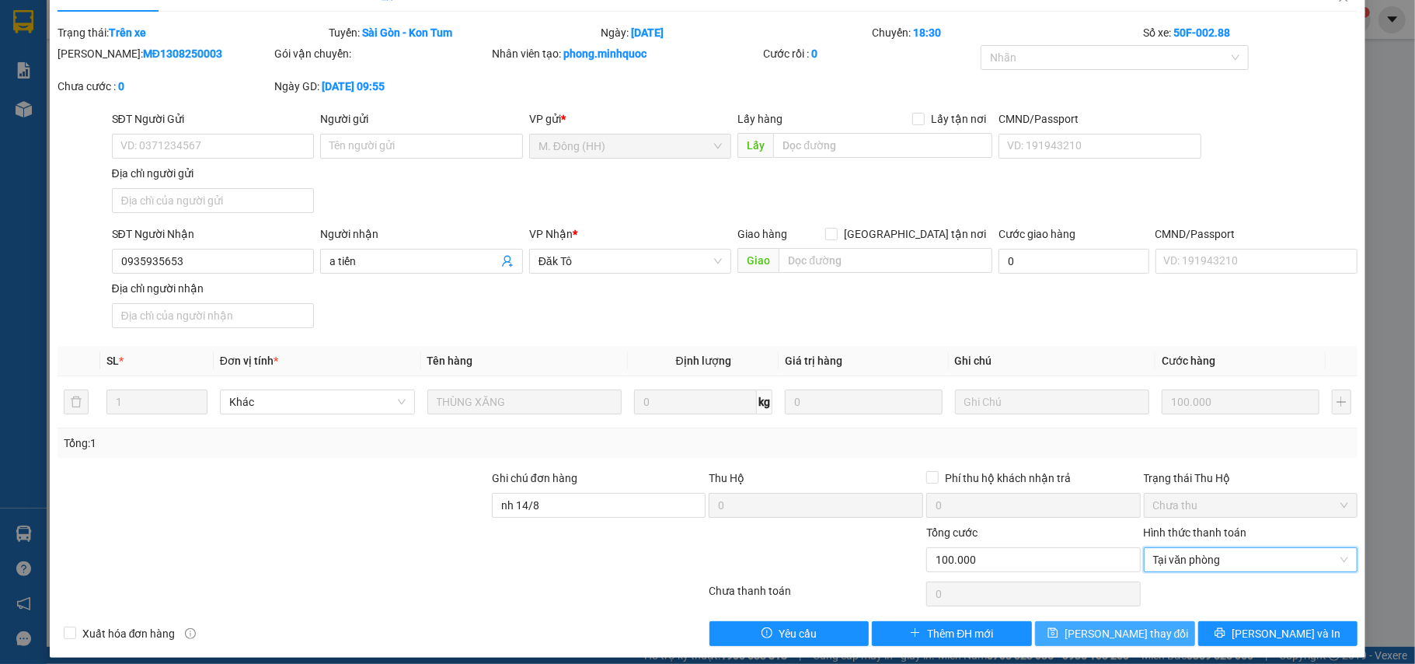
scroll to position [47, 0]
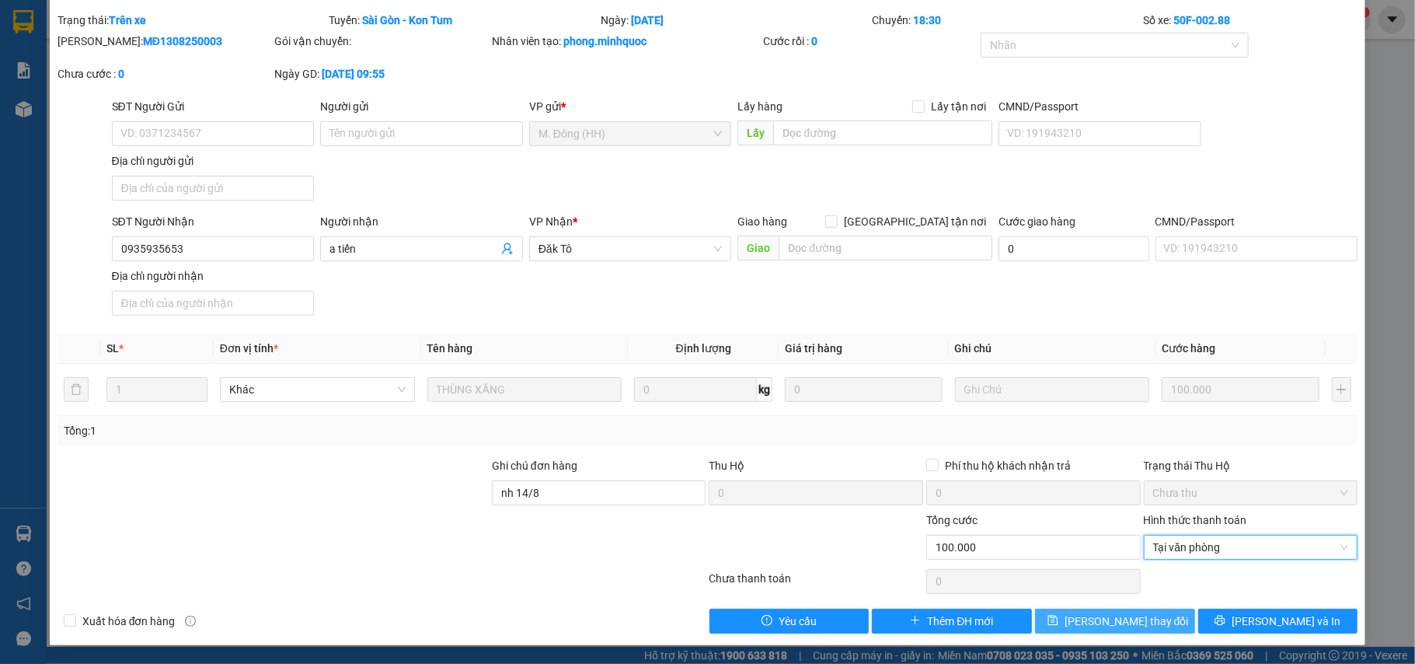
click at [1076, 619] on button "[PERSON_NAME] thay đổi" at bounding box center [1115, 620] width 160 height 25
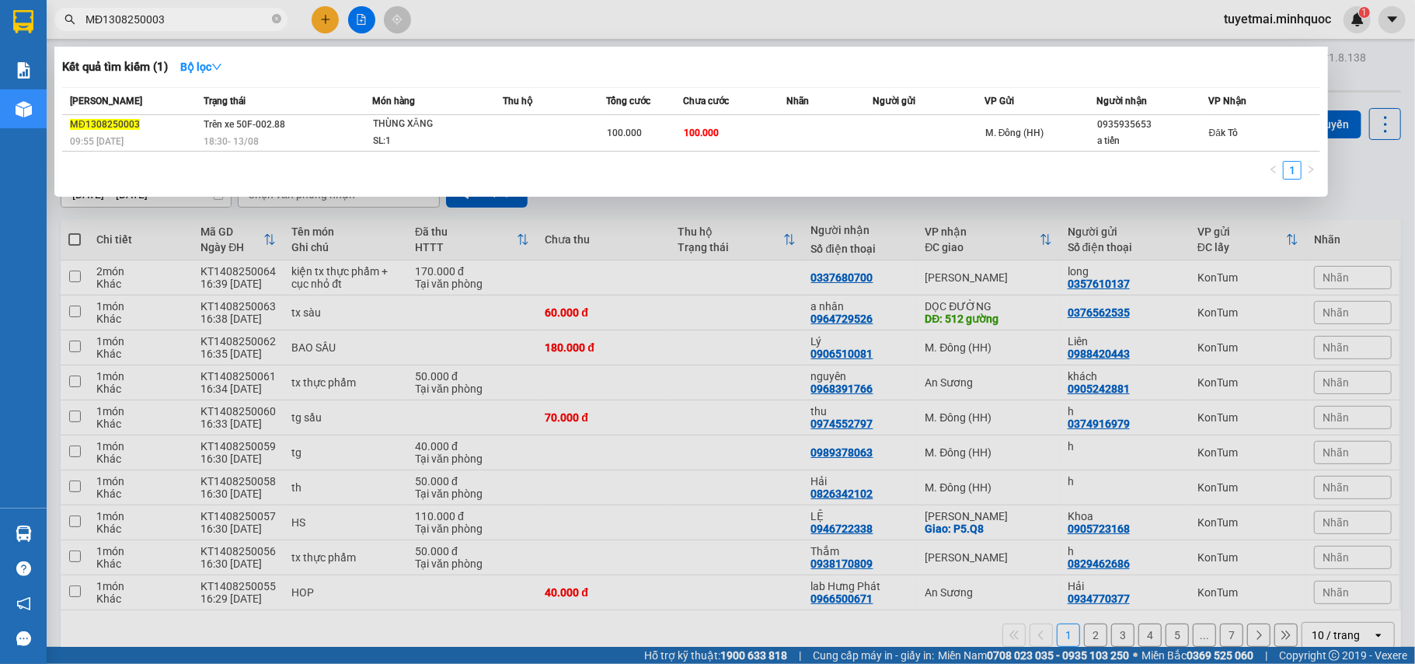
click at [181, 16] on input "MĐ1308250003" at bounding box center [176, 19] width 183 height 17
paste input "59"
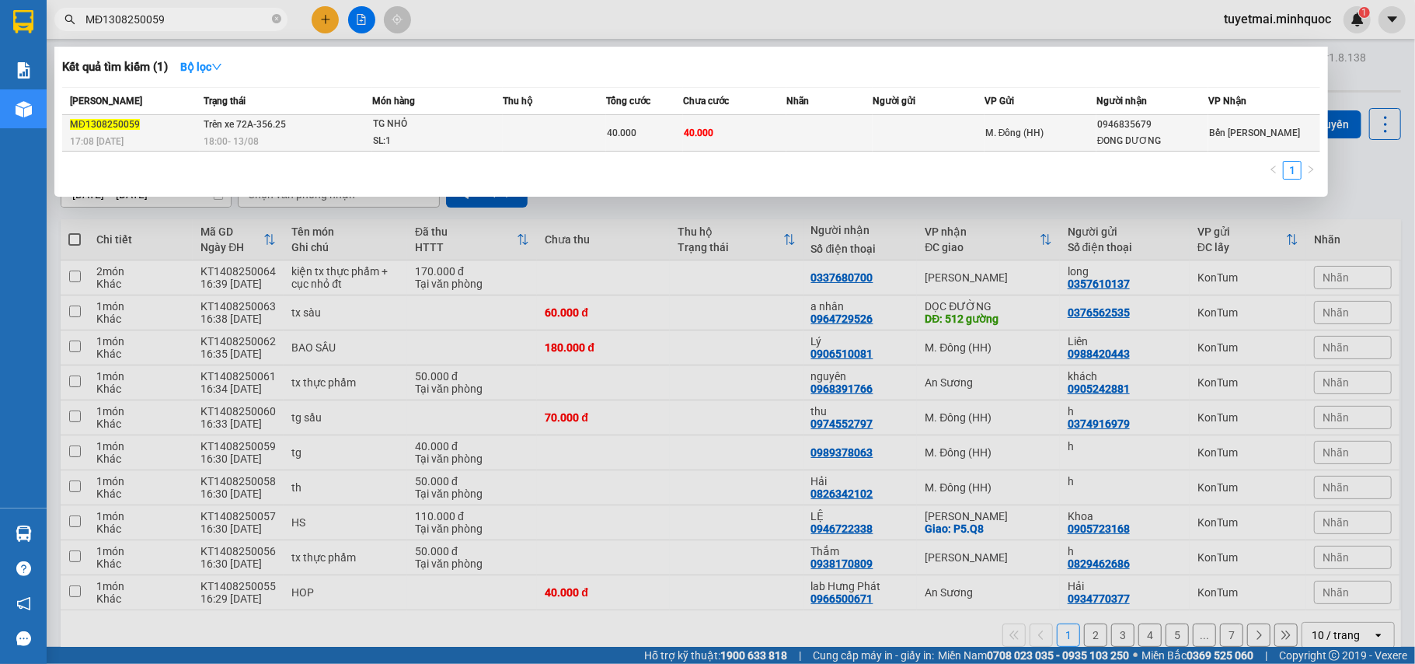
type input "MĐ1308250059"
click at [642, 125] on div "40.000" at bounding box center [645, 132] width 76 height 17
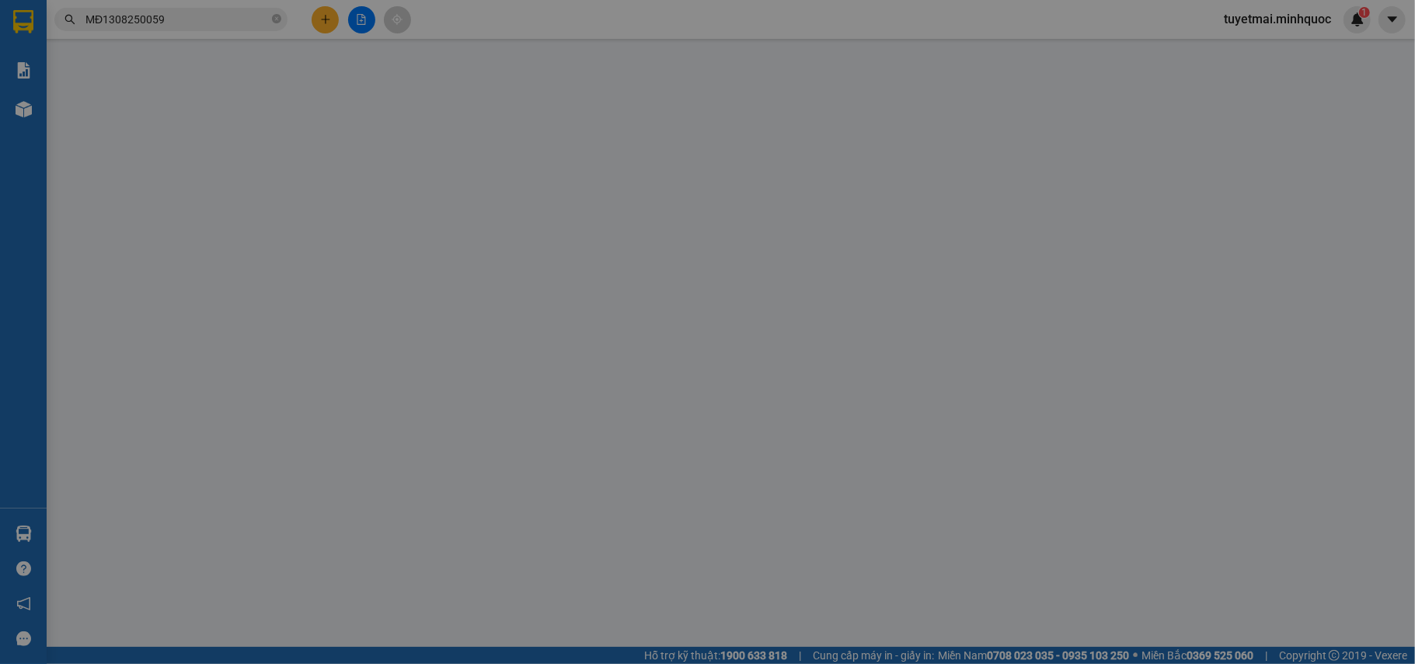
type input "0946835679"
type input "ĐONG DƯƠNG"
type input "40.000"
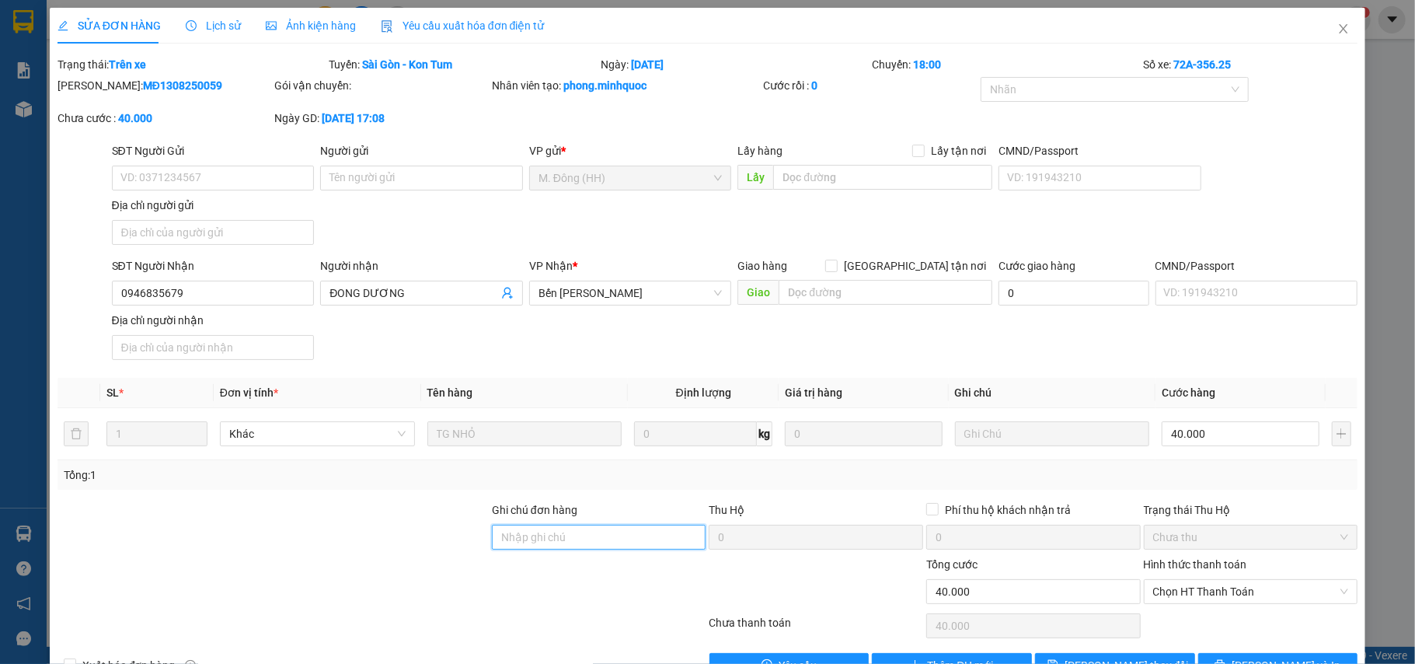
click at [563, 539] on input "Ghi chú đơn hàng" at bounding box center [599, 537] width 214 height 25
click at [1172, 584] on span "Chọn HT Thanh Toán" at bounding box center [1251, 591] width 196 height 23
type input "nh 14/8"
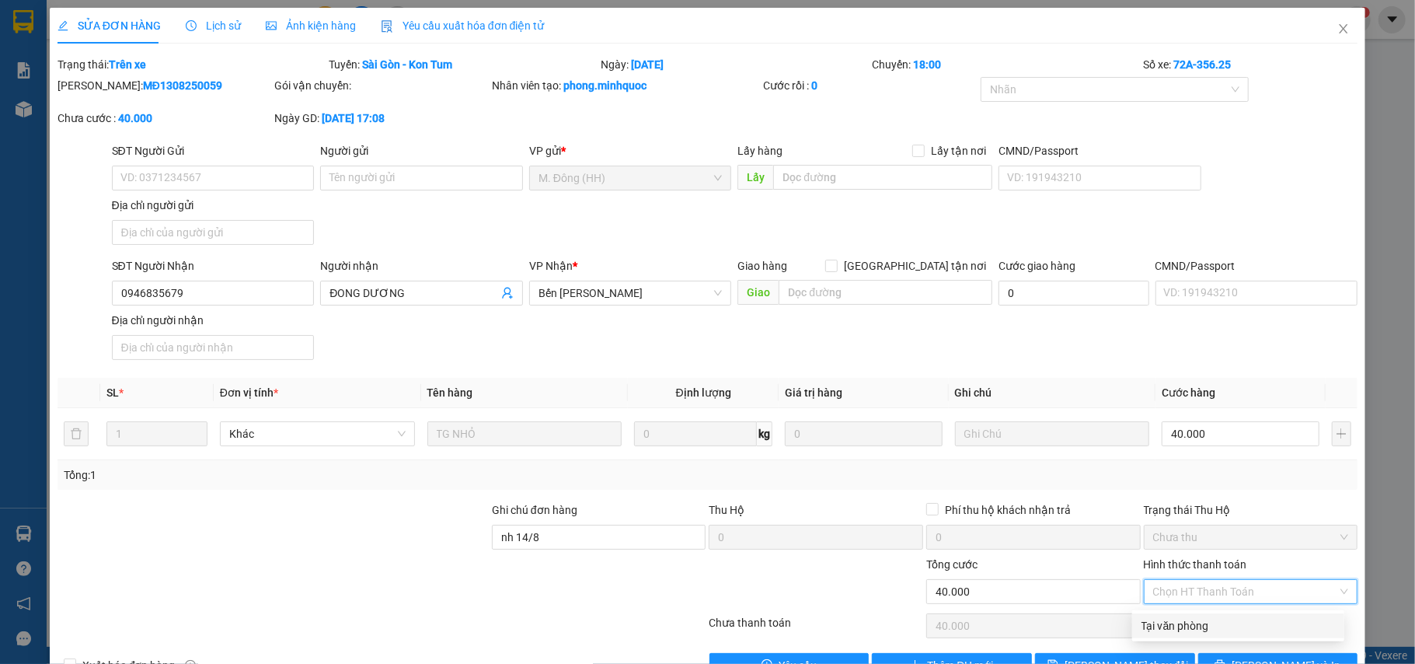
click at [1178, 625] on div "Tại văn phòng" at bounding box center [1238, 625] width 193 height 17
type input "0"
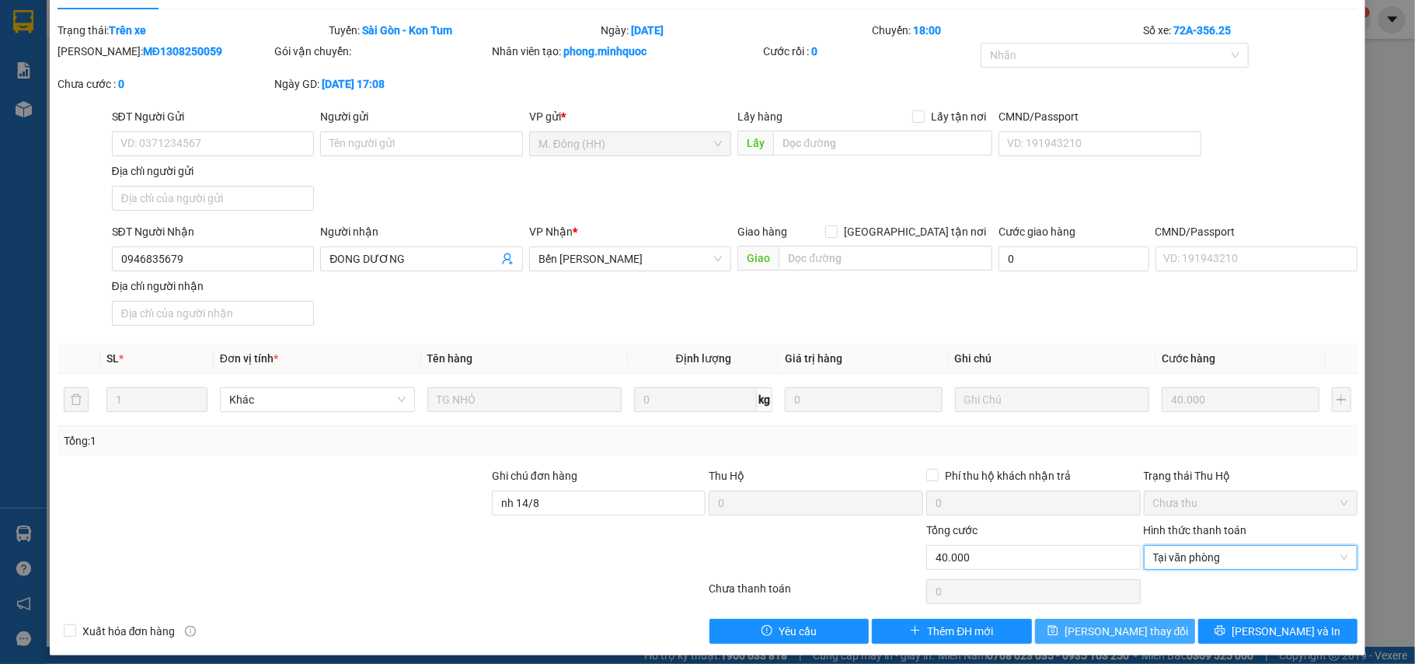
scroll to position [47, 0]
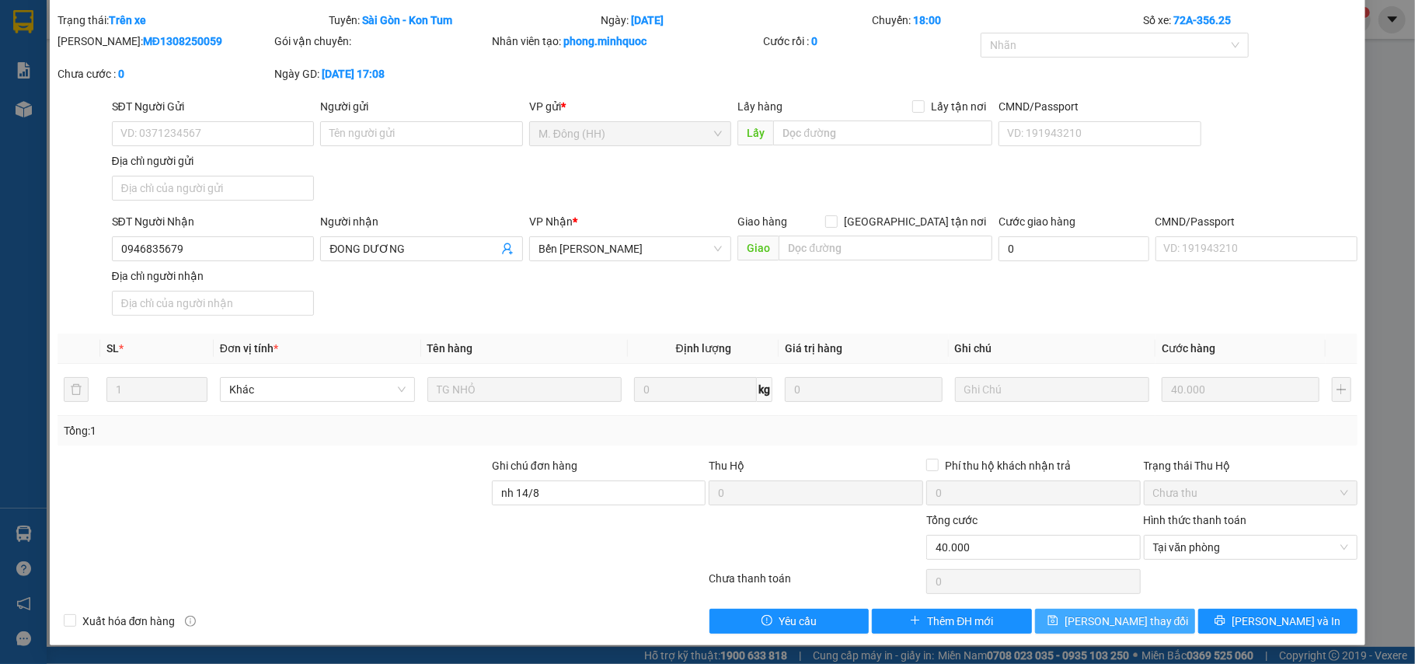
click at [1122, 628] on span "[PERSON_NAME] thay đổi" at bounding box center [1127, 620] width 124 height 17
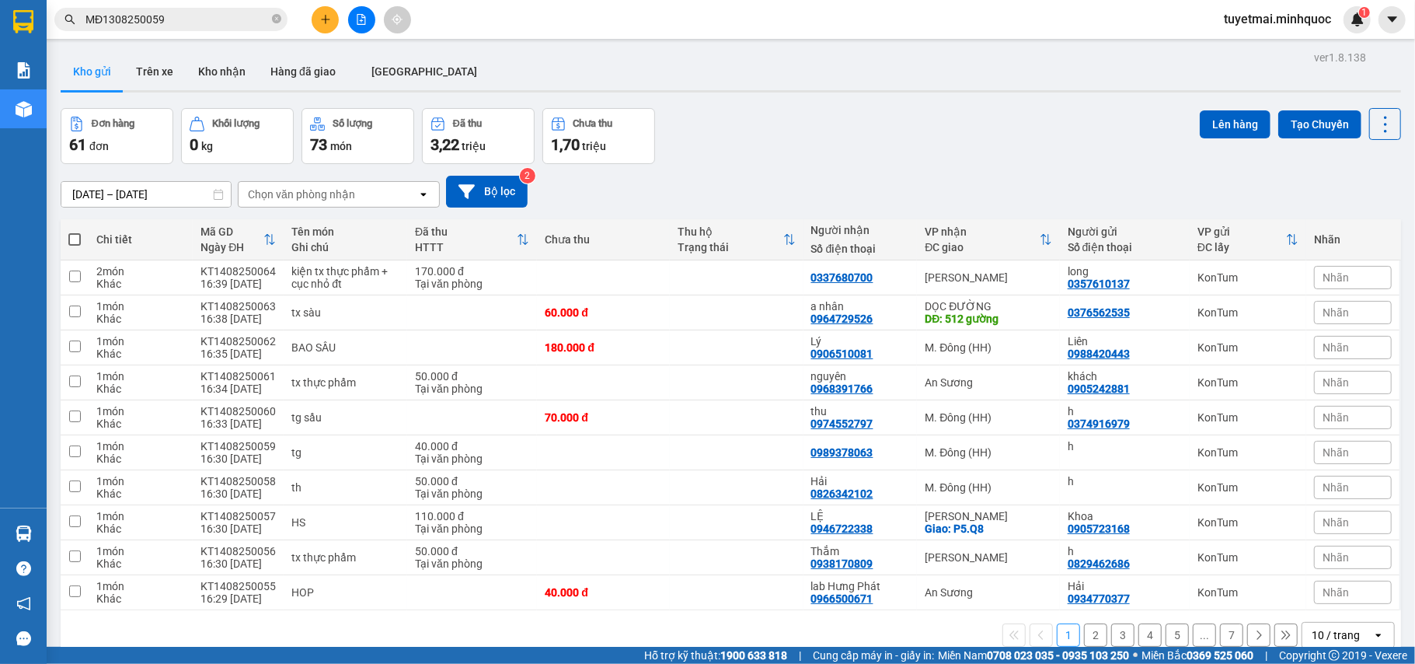
click at [230, 19] on input "MĐ1308250059" at bounding box center [176, 19] width 183 height 17
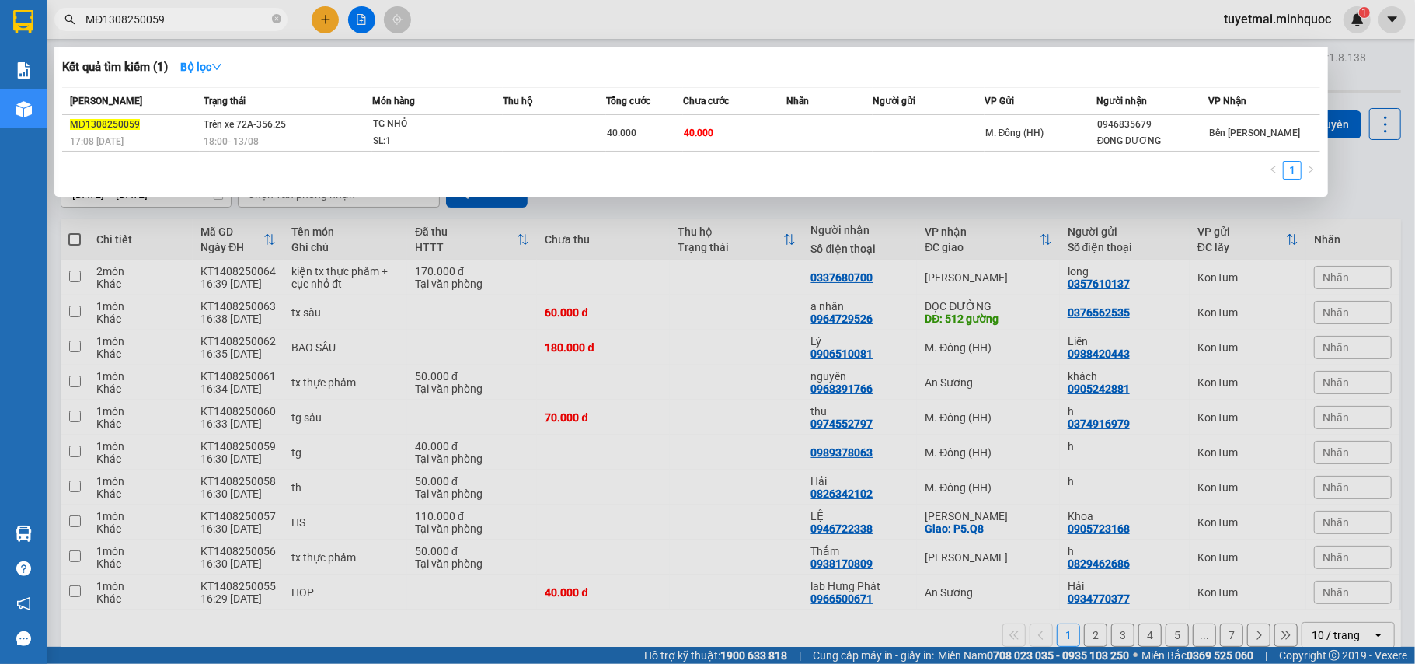
click at [230, 19] on input "MĐ1308250059" at bounding box center [176, 19] width 183 height 17
paste input "PQ1308250013"
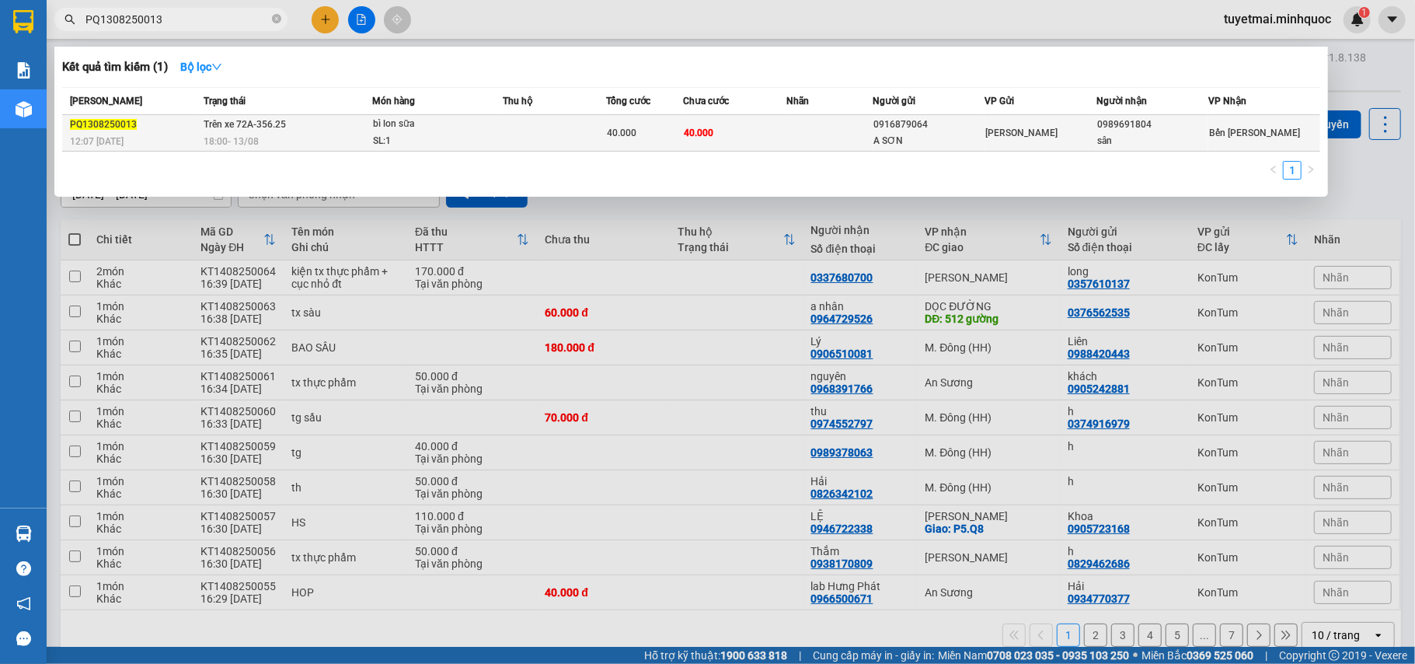
type input "PQ1308250013"
click at [661, 137] on div "40.000" at bounding box center [645, 132] width 76 height 17
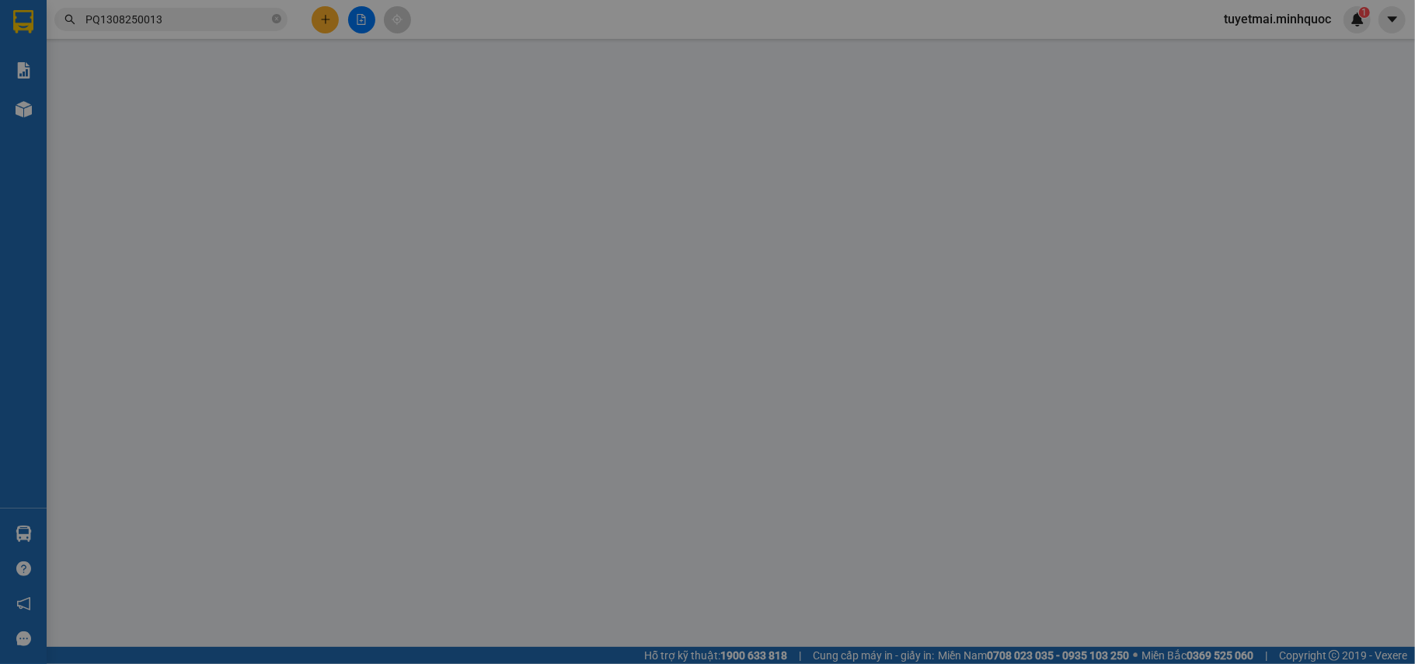
type input "0916879064"
type input "A SƠN"
type input "0989691804"
type input "sân"
type input "40.000"
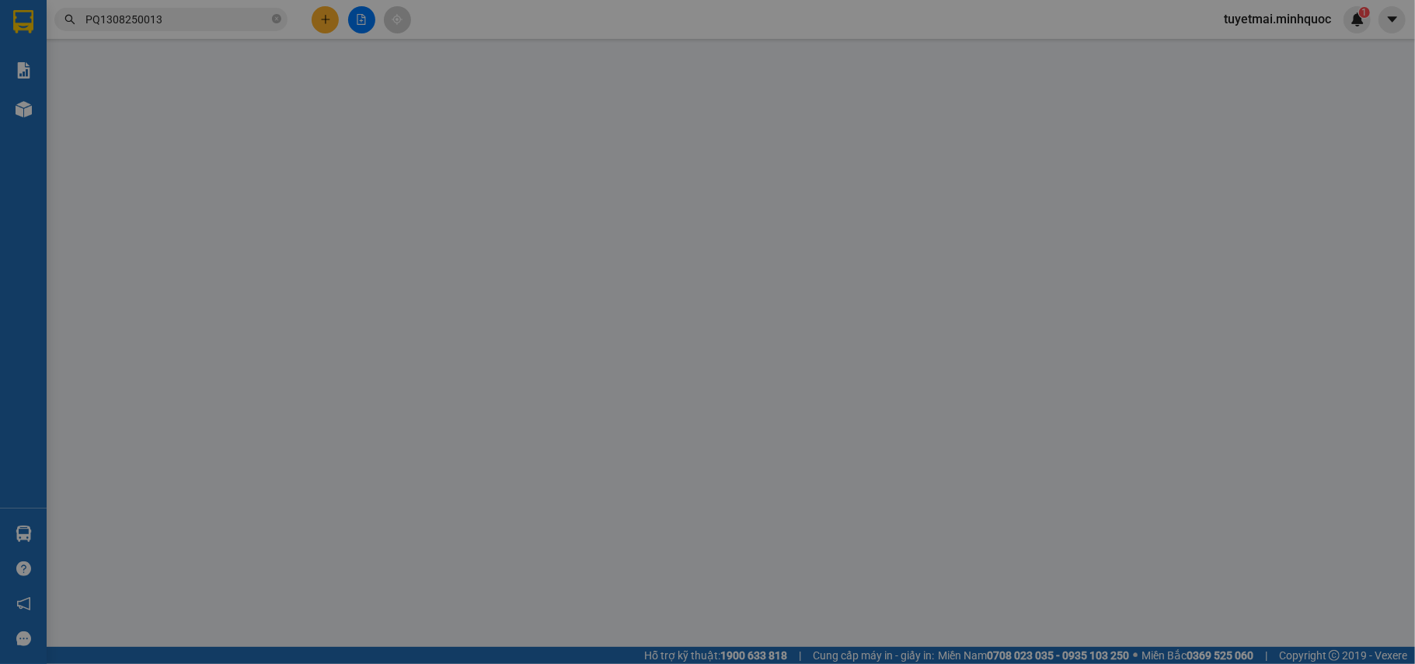
type input "40.000"
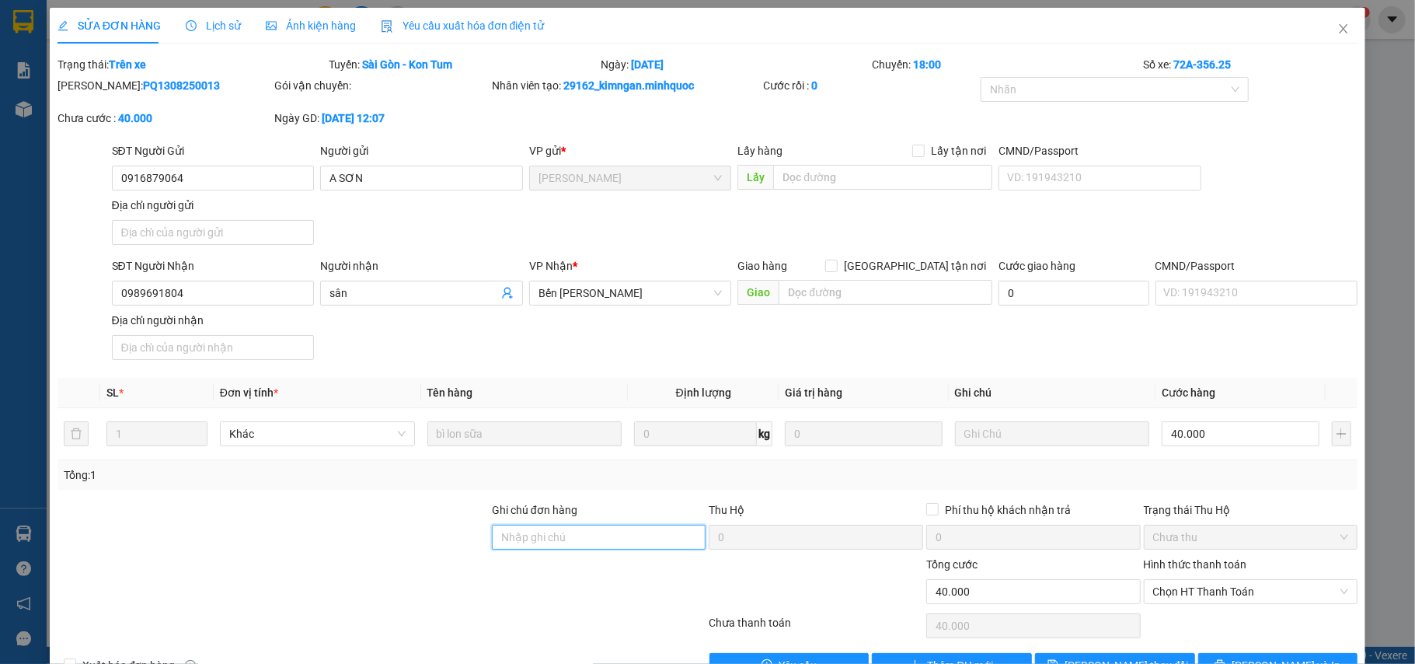
click at [601, 538] on input "Ghi chú đơn hàng" at bounding box center [599, 537] width 214 height 25
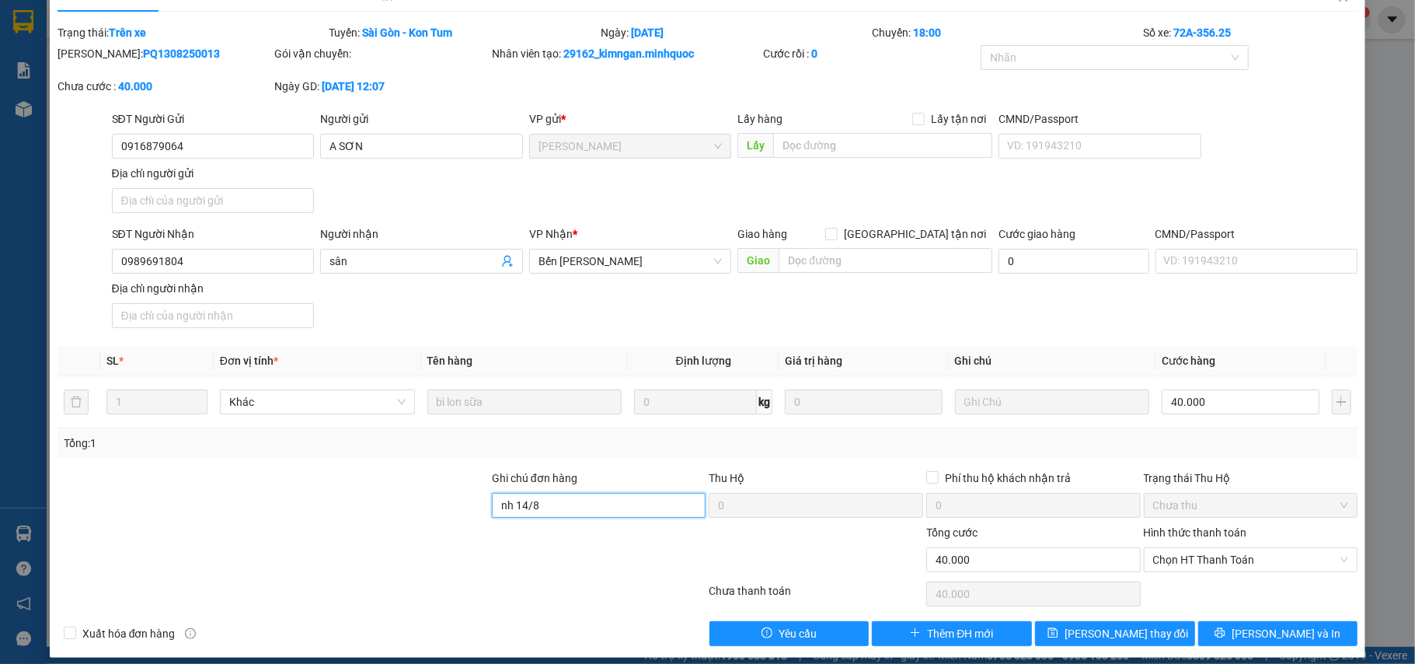
scroll to position [47, 0]
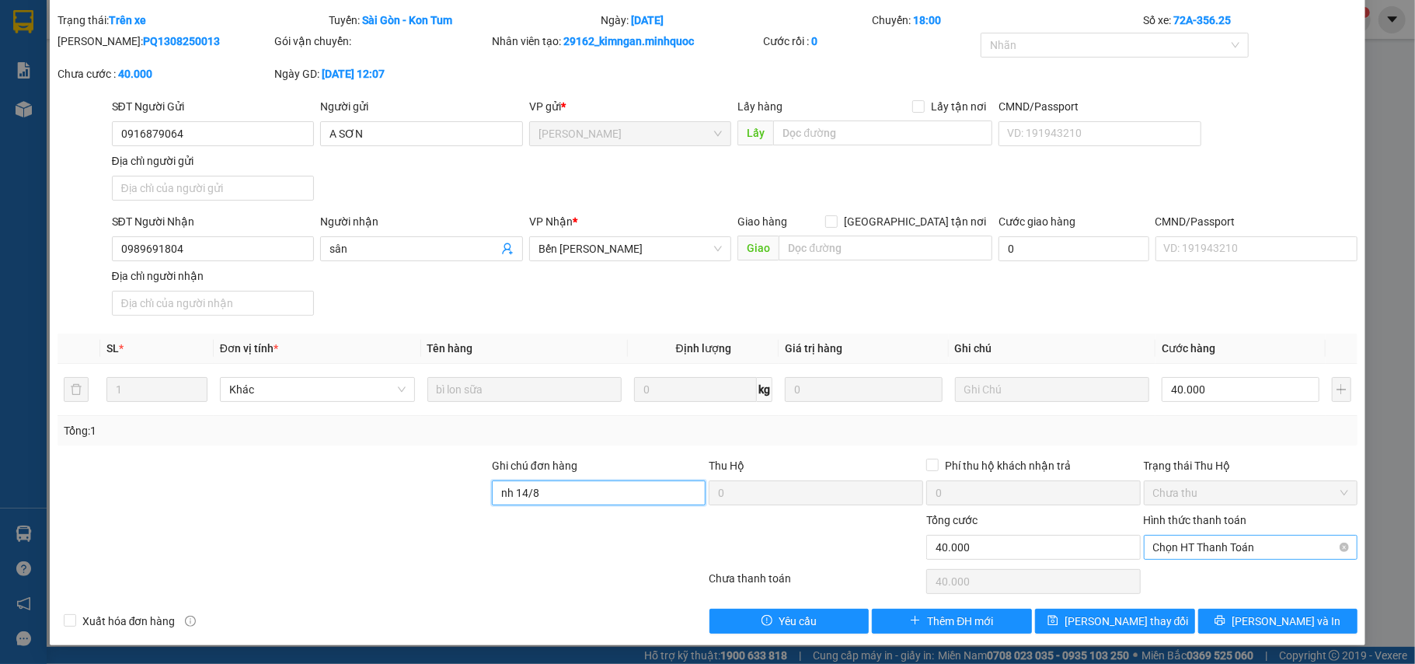
click at [1218, 548] on span "Chọn HT Thanh Toán" at bounding box center [1251, 546] width 196 height 23
type input "nh 14/8"
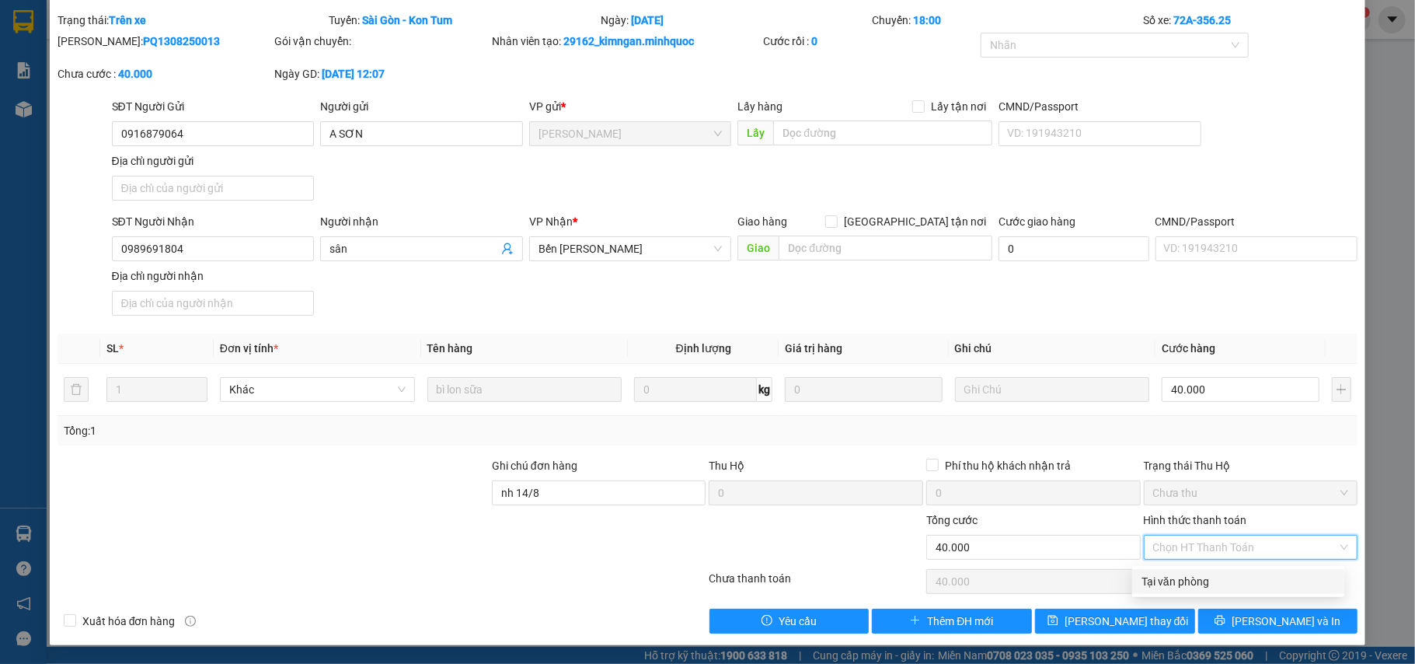
click at [1218, 569] on div "Tại văn phòng" at bounding box center [1238, 581] width 212 height 25
type input "0"
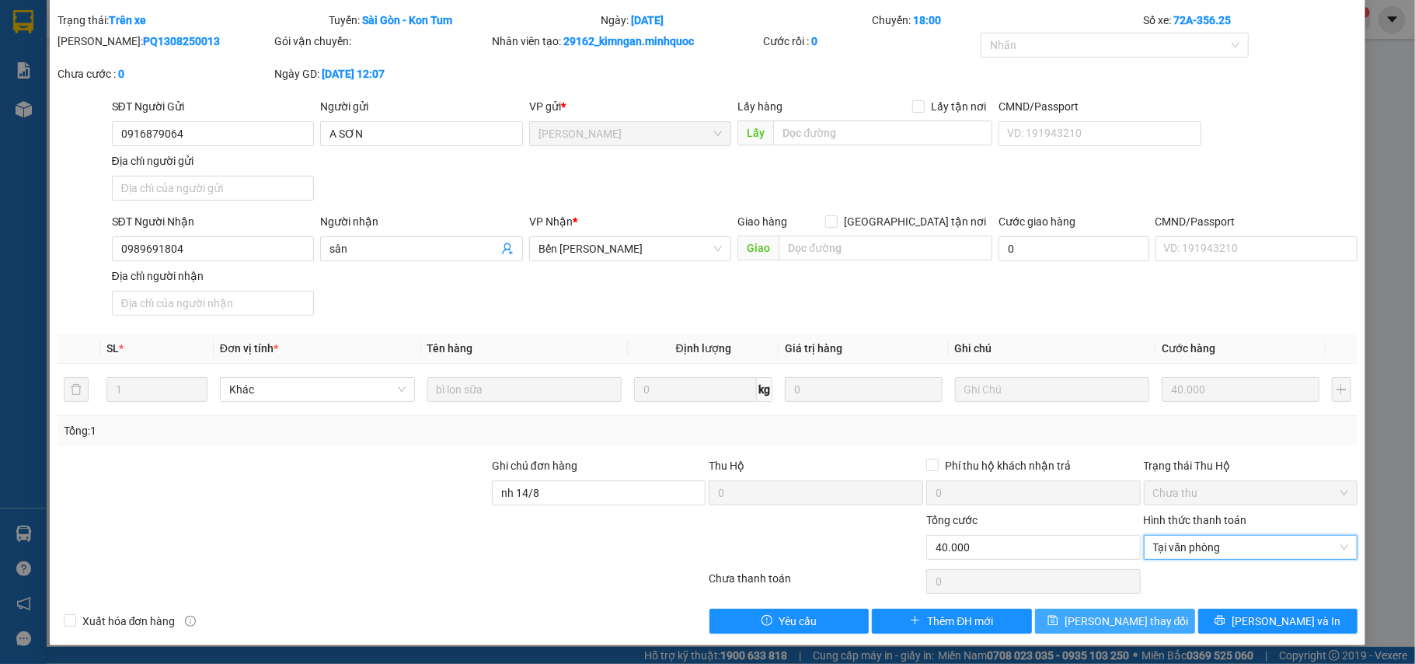
click at [1132, 616] on span "[PERSON_NAME] thay đổi" at bounding box center [1127, 620] width 124 height 17
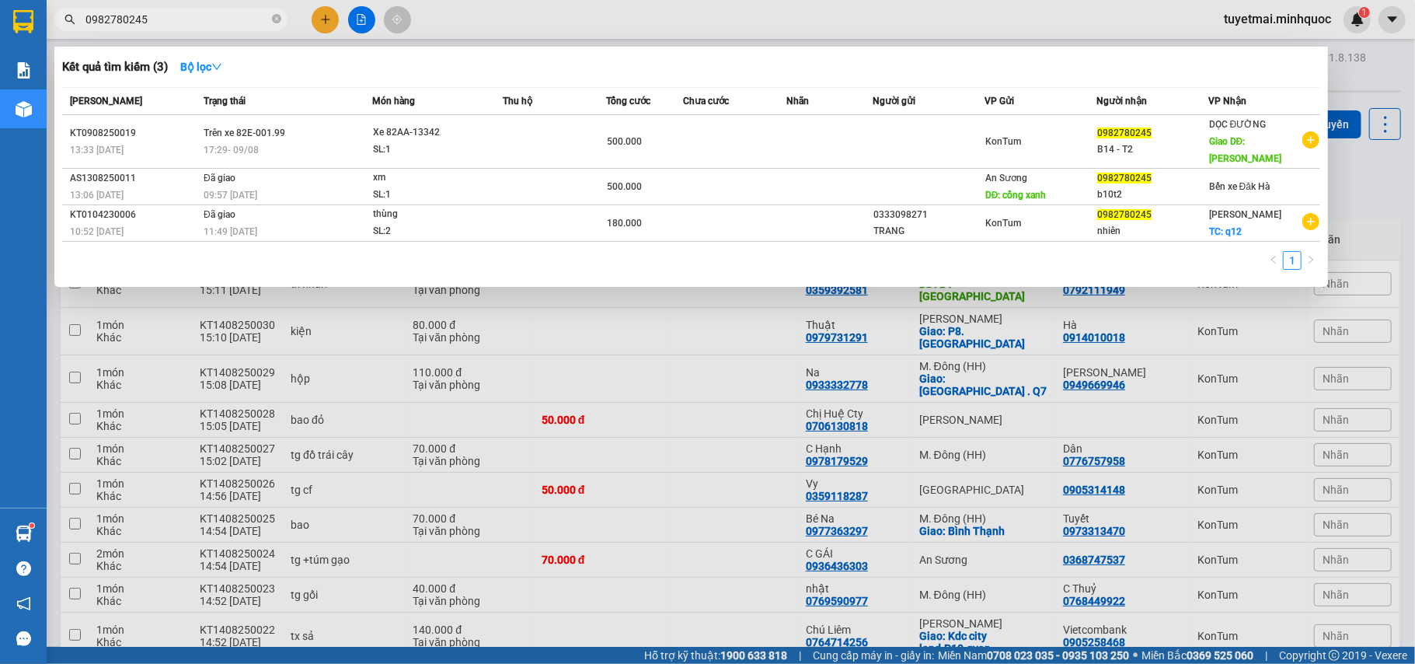
scroll to position [71, 0]
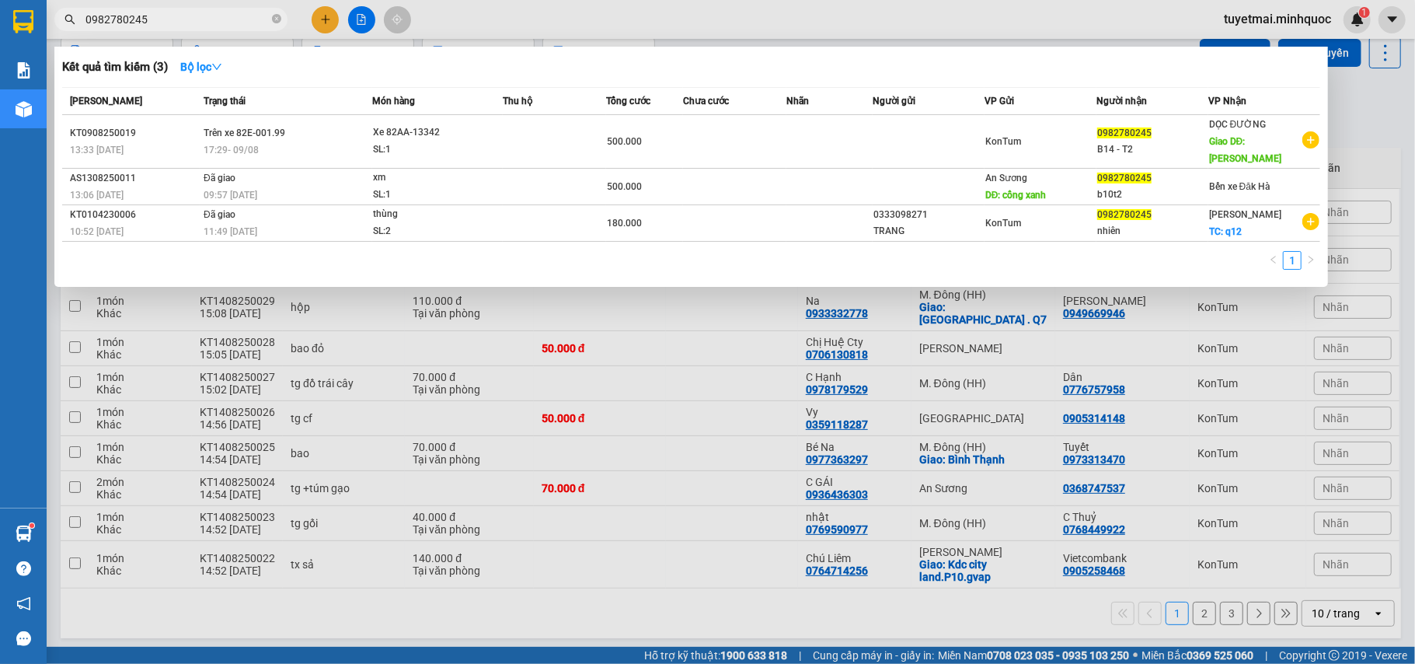
click at [1027, 25] on div at bounding box center [707, 332] width 1415 height 664
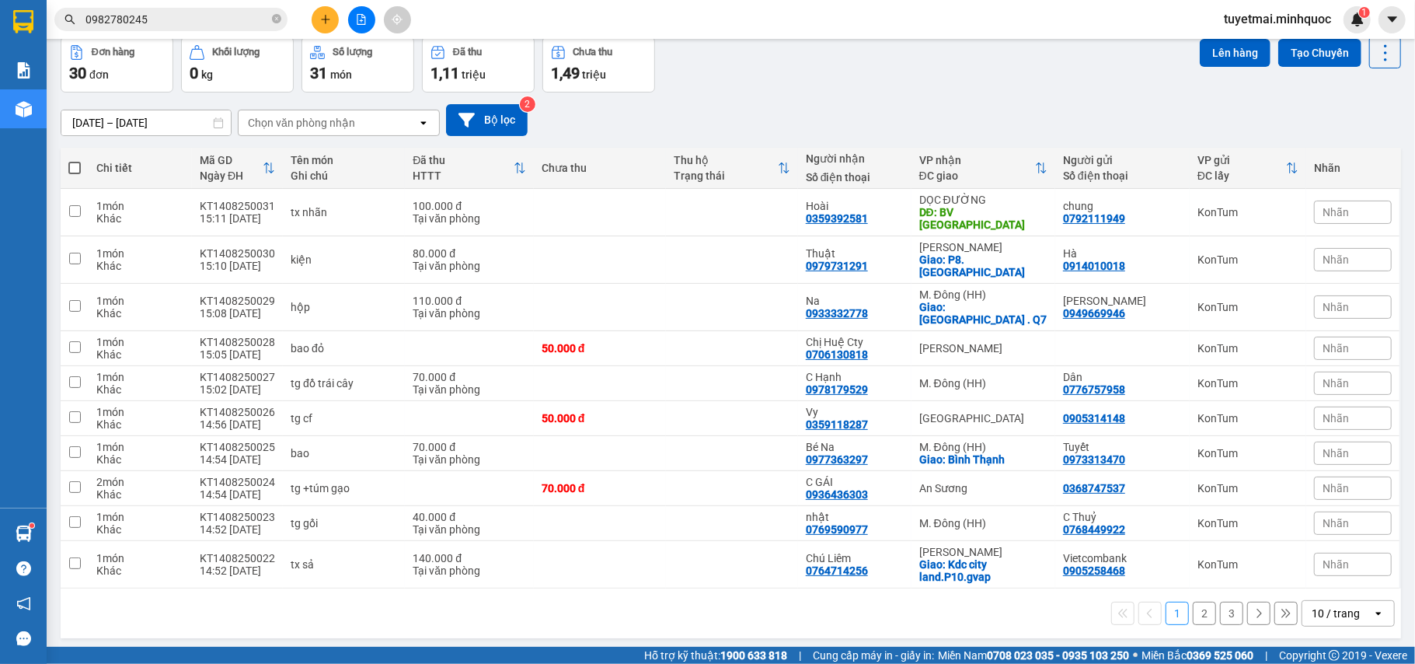
click at [709, 23] on div "Kết quả tìm kiếm ( 3 ) Bộ lọc Mã ĐH Trạng thái Món hàng Thu hộ Tổng cước Chưa c…" at bounding box center [707, 19] width 1415 height 39
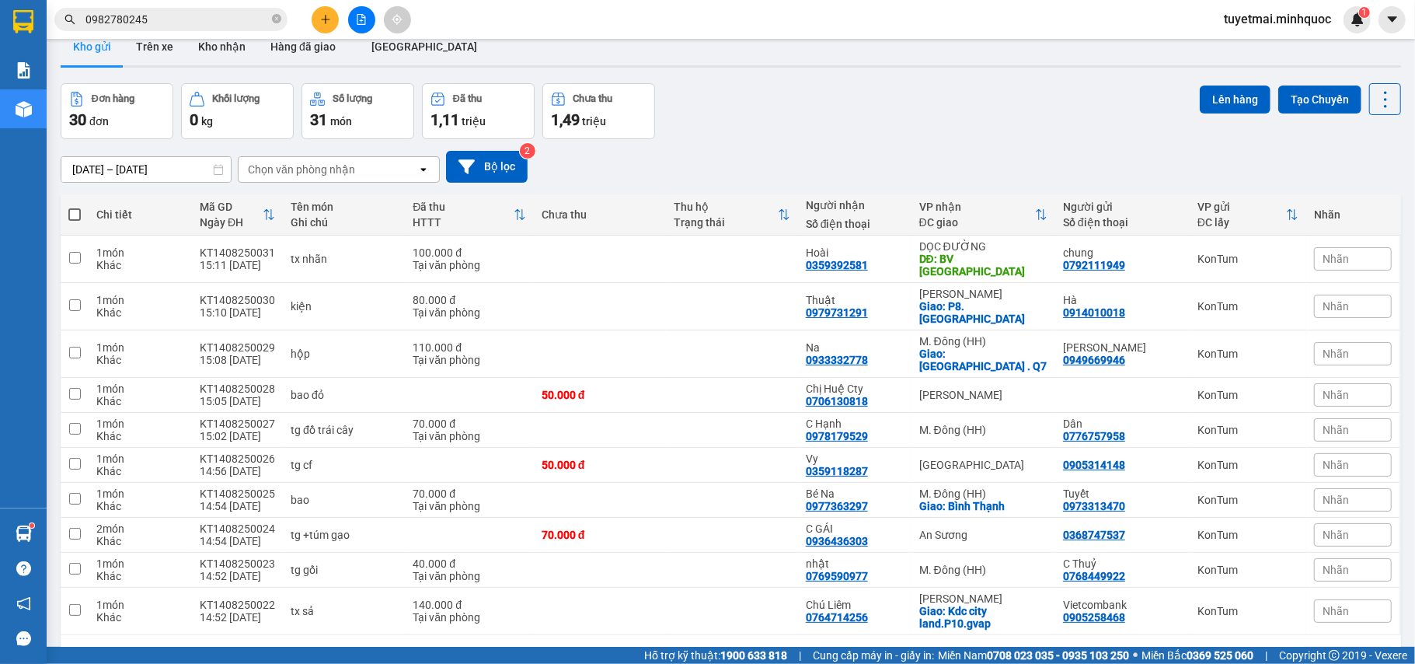
scroll to position [0, 0]
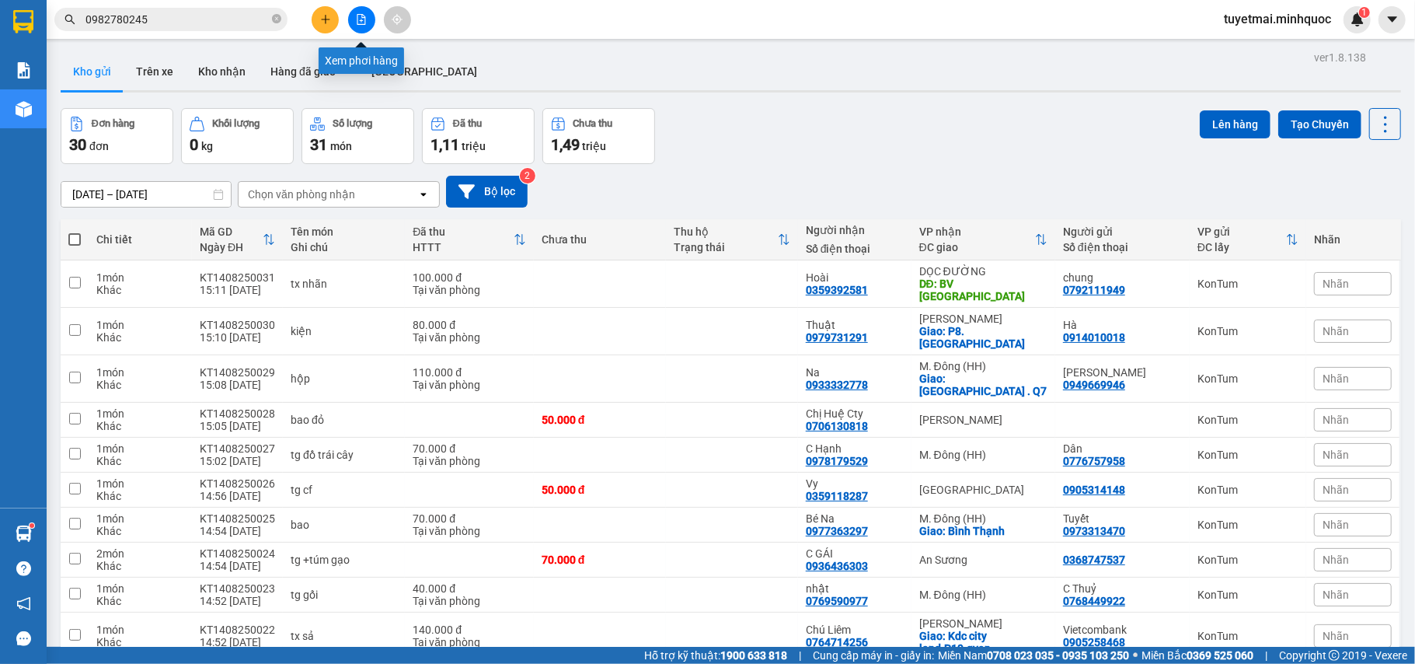
click at [356, 16] on icon "file-add" at bounding box center [361, 19] width 11 height 11
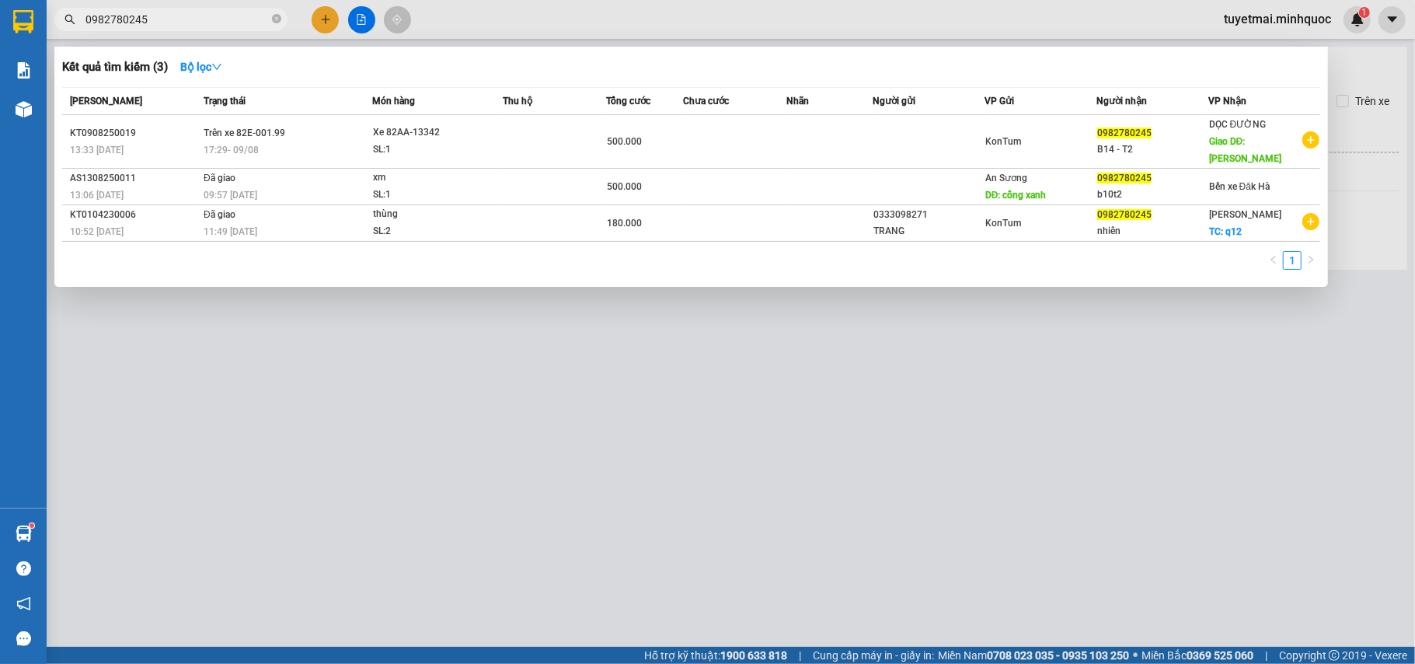
click at [270, 17] on span "0982780245" at bounding box center [170, 19] width 233 height 23
click at [352, 16] on div at bounding box center [707, 332] width 1415 height 664
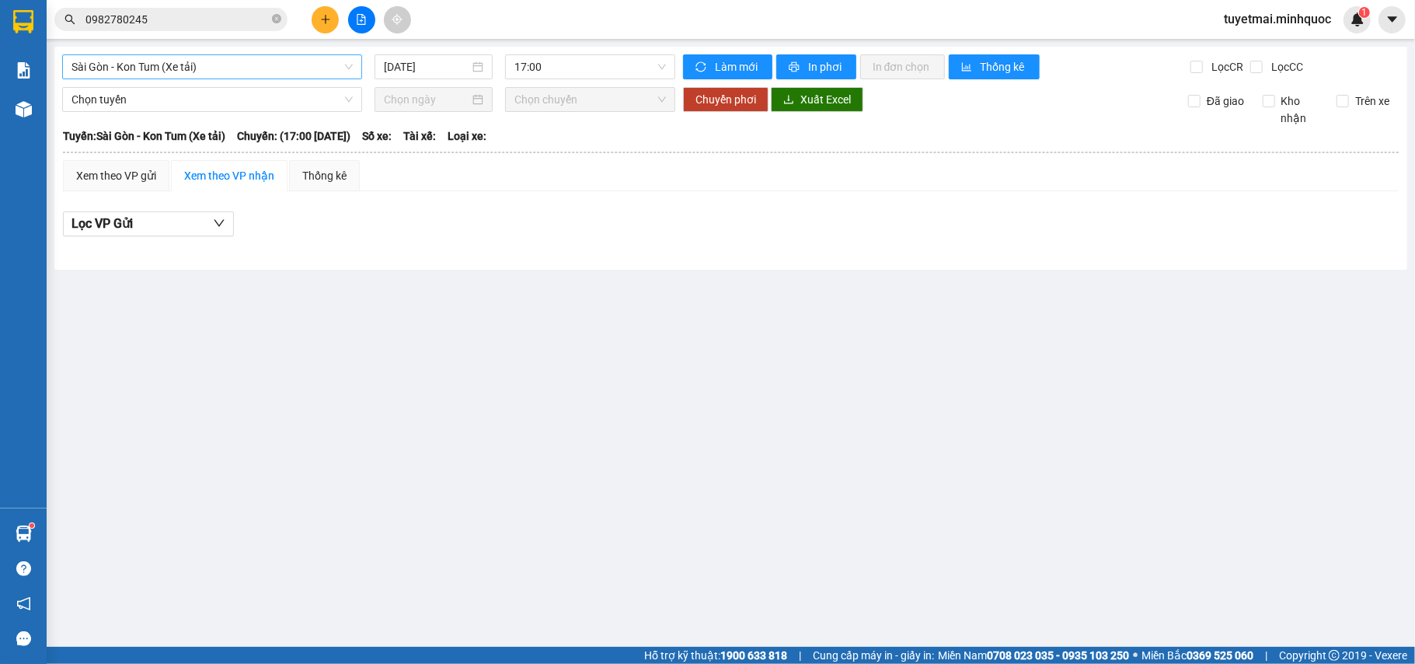
click at [249, 68] on span "Sài Gòn - Kon Tum (Xe tải)" at bounding box center [211, 66] width 281 height 23
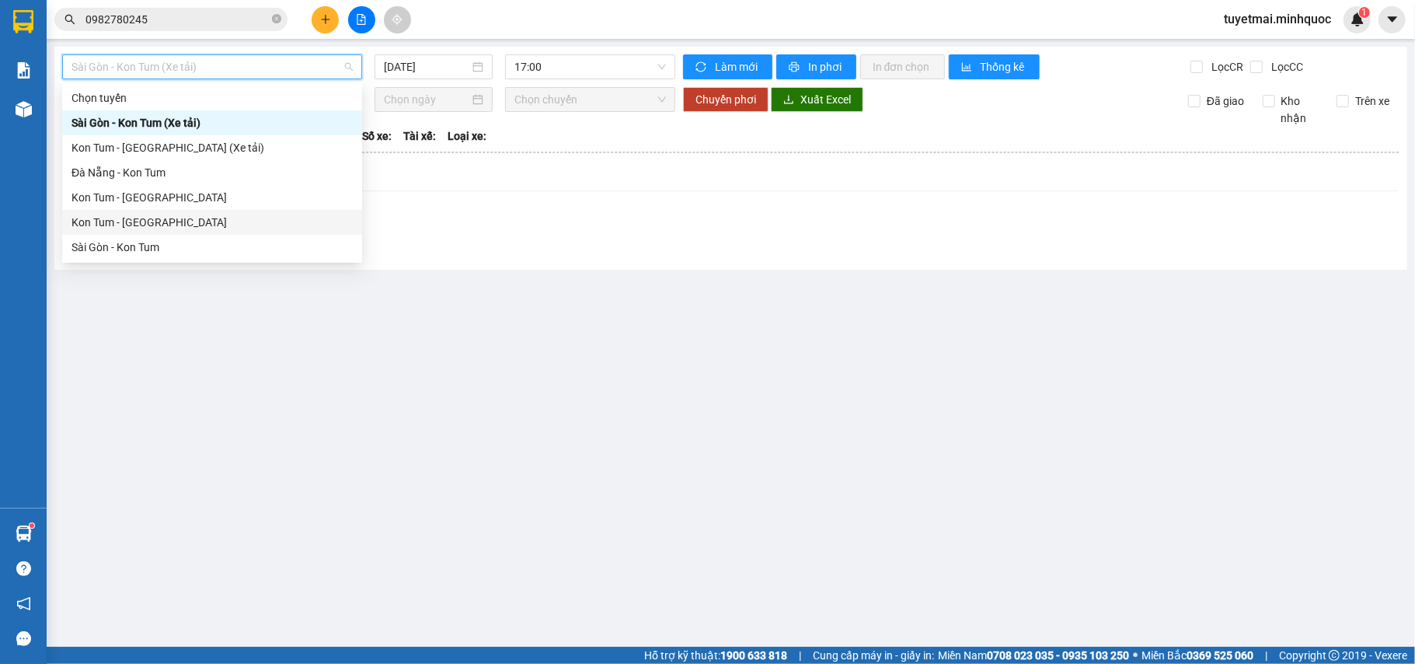
click at [155, 219] on div "Kon Tum - [GEOGRAPHIC_DATA]" at bounding box center [211, 222] width 281 height 17
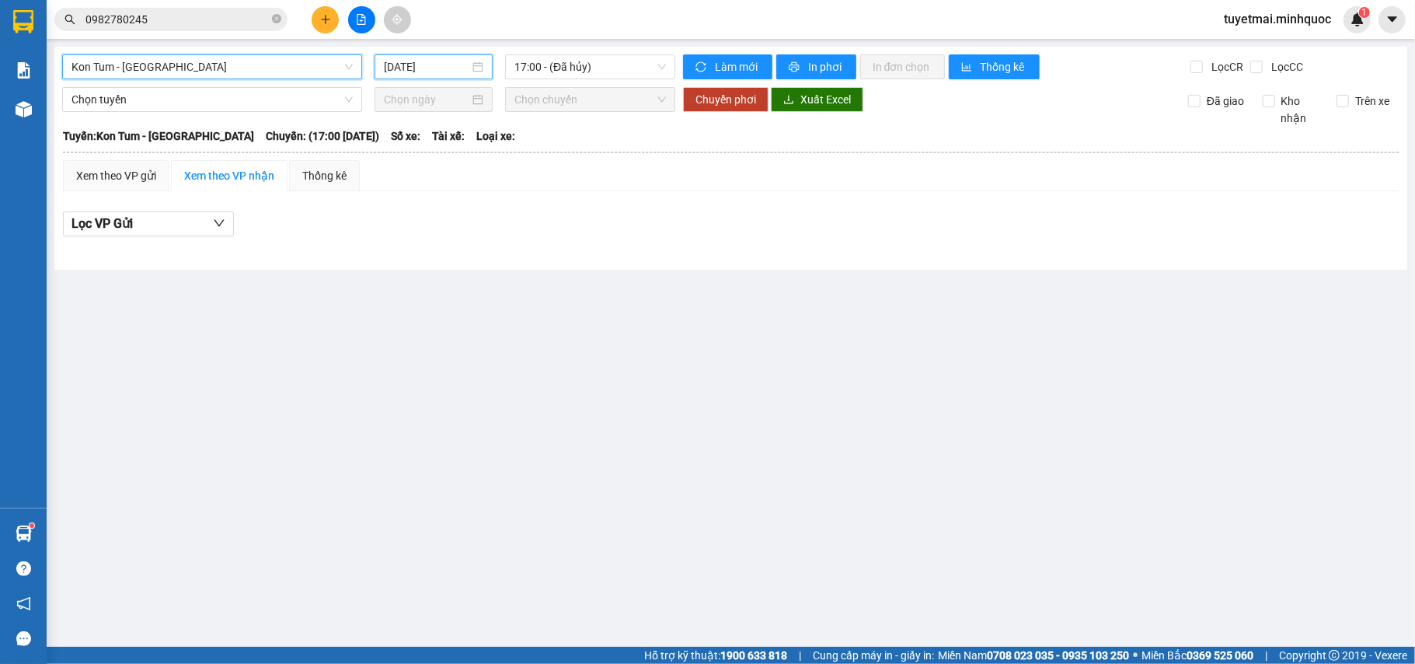
click at [404, 65] on input "[DATE]" at bounding box center [426, 66] width 85 height 17
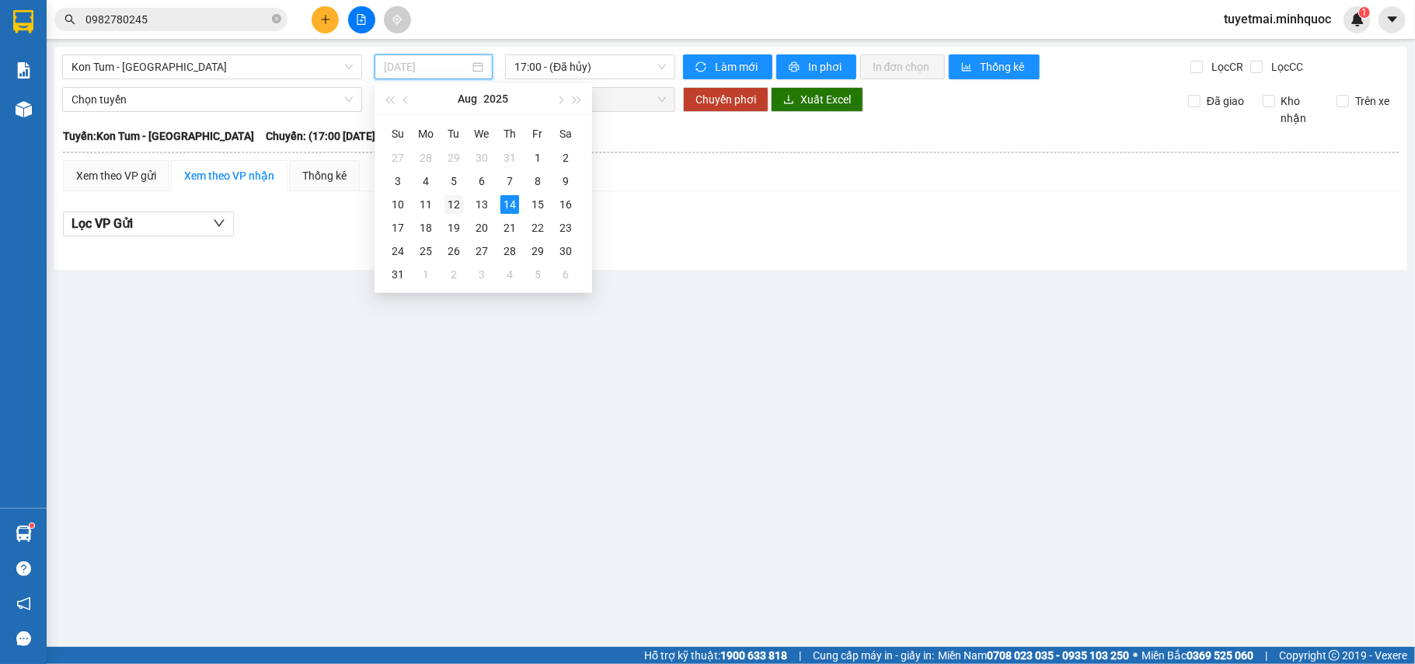
click at [455, 200] on div "12" at bounding box center [453, 204] width 19 height 19
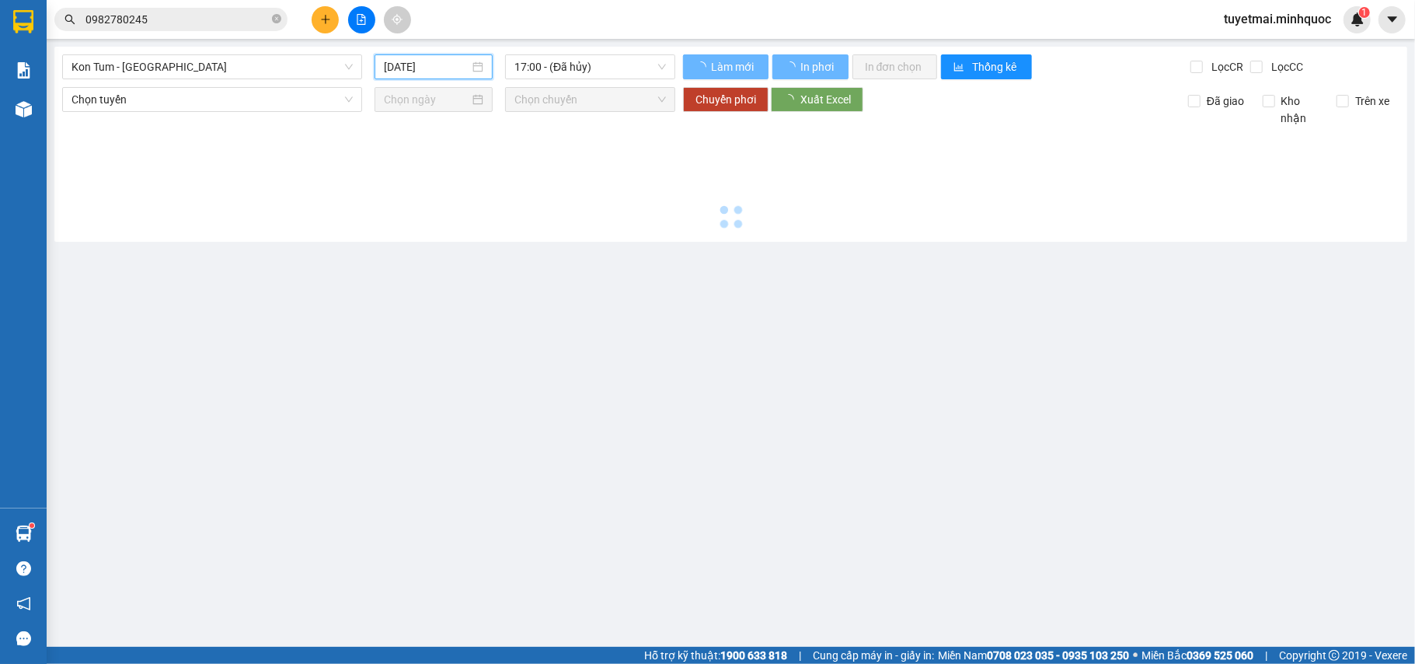
type input "[DATE]"
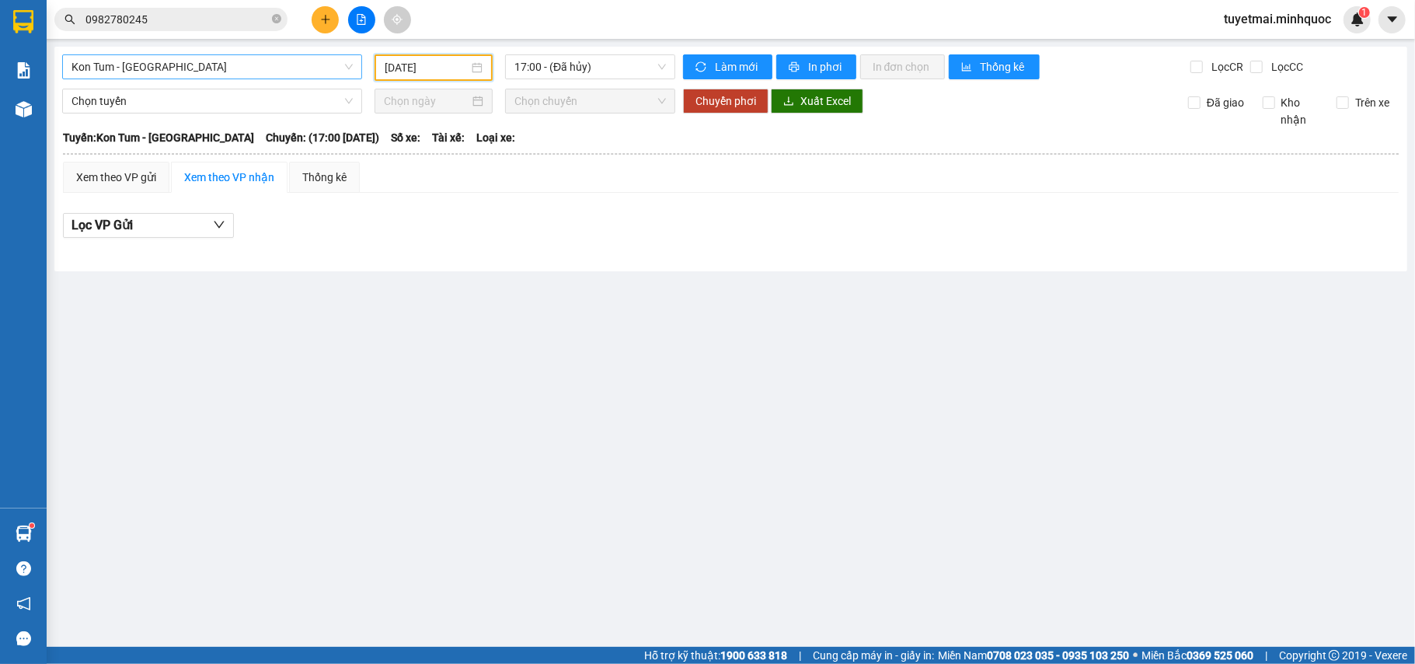
click at [305, 78] on span "Kon Tum - [GEOGRAPHIC_DATA]" at bounding box center [211, 66] width 281 height 23
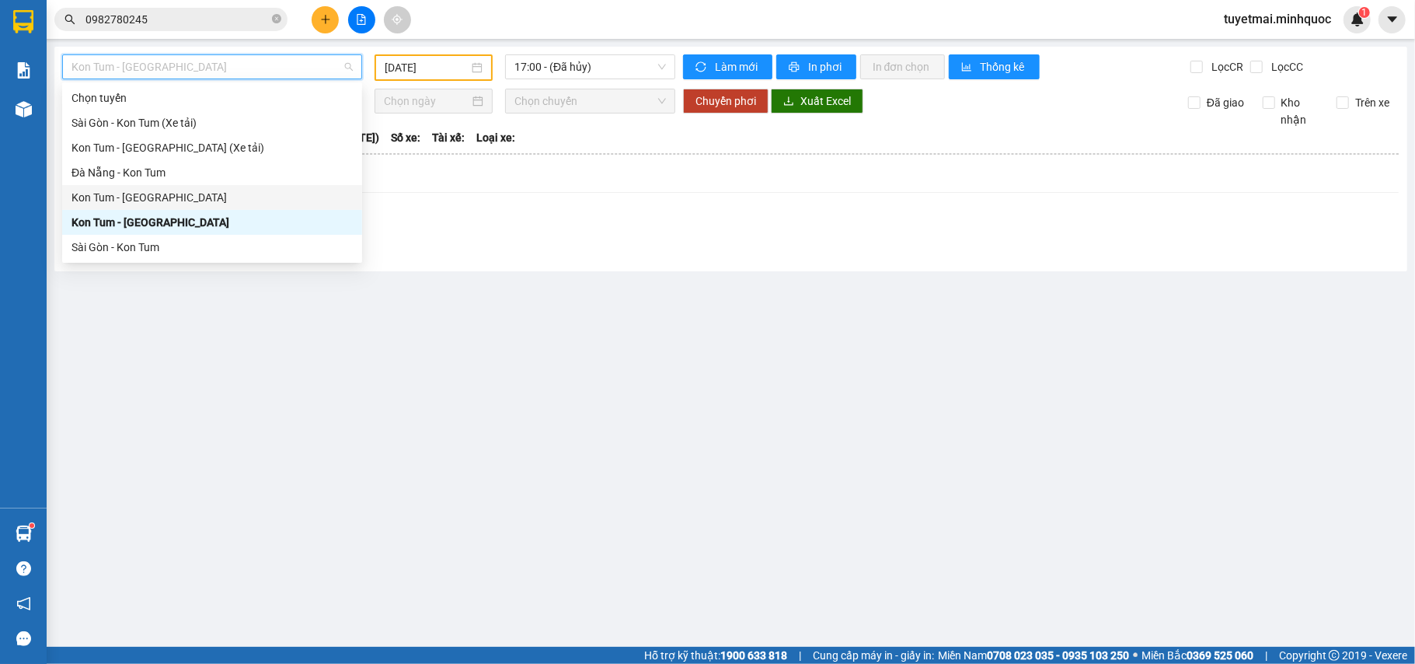
click at [162, 203] on div "Kon Tum - [GEOGRAPHIC_DATA]" at bounding box center [211, 197] width 281 height 17
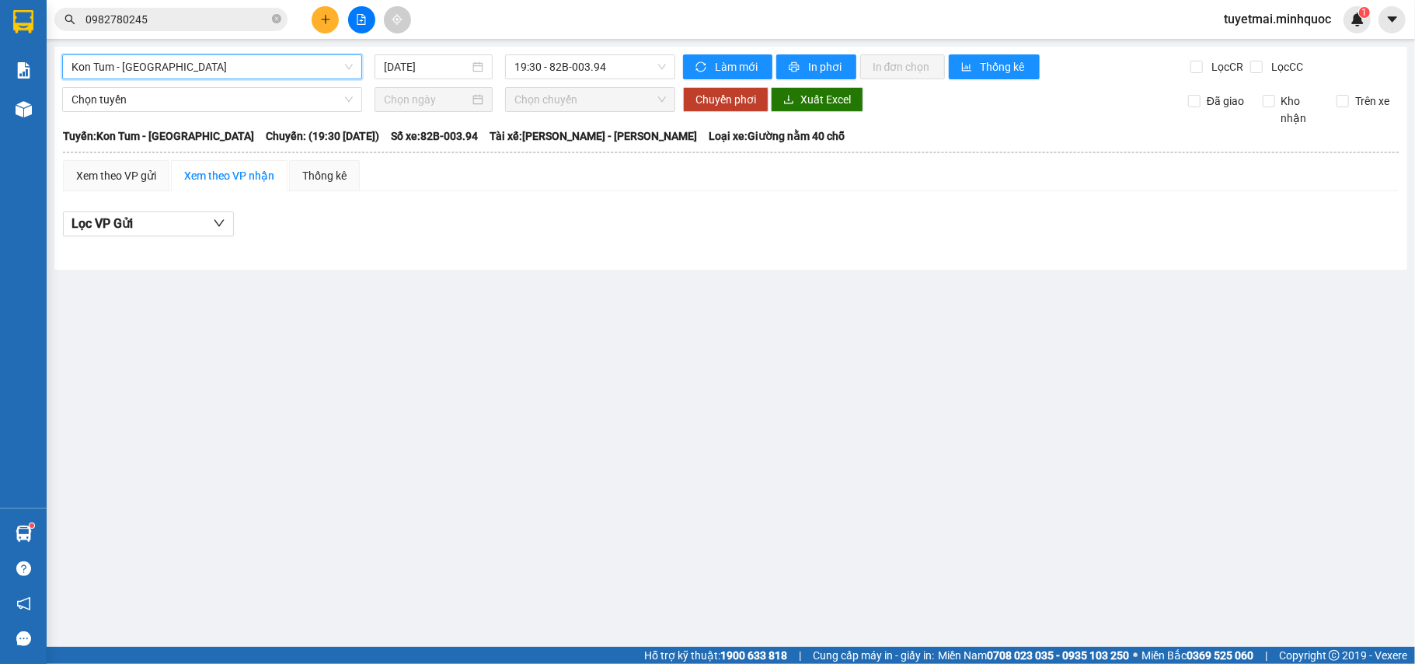
click at [409, 79] on div "Kon Tum - [GEOGRAPHIC_DATA] Kon Tum - [GEOGRAPHIC_DATA] [DATE] 19:30 - 82B-003.…" at bounding box center [730, 158] width 1353 height 223
click at [427, 71] on input "[DATE]" at bounding box center [426, 66] width 85 height 17
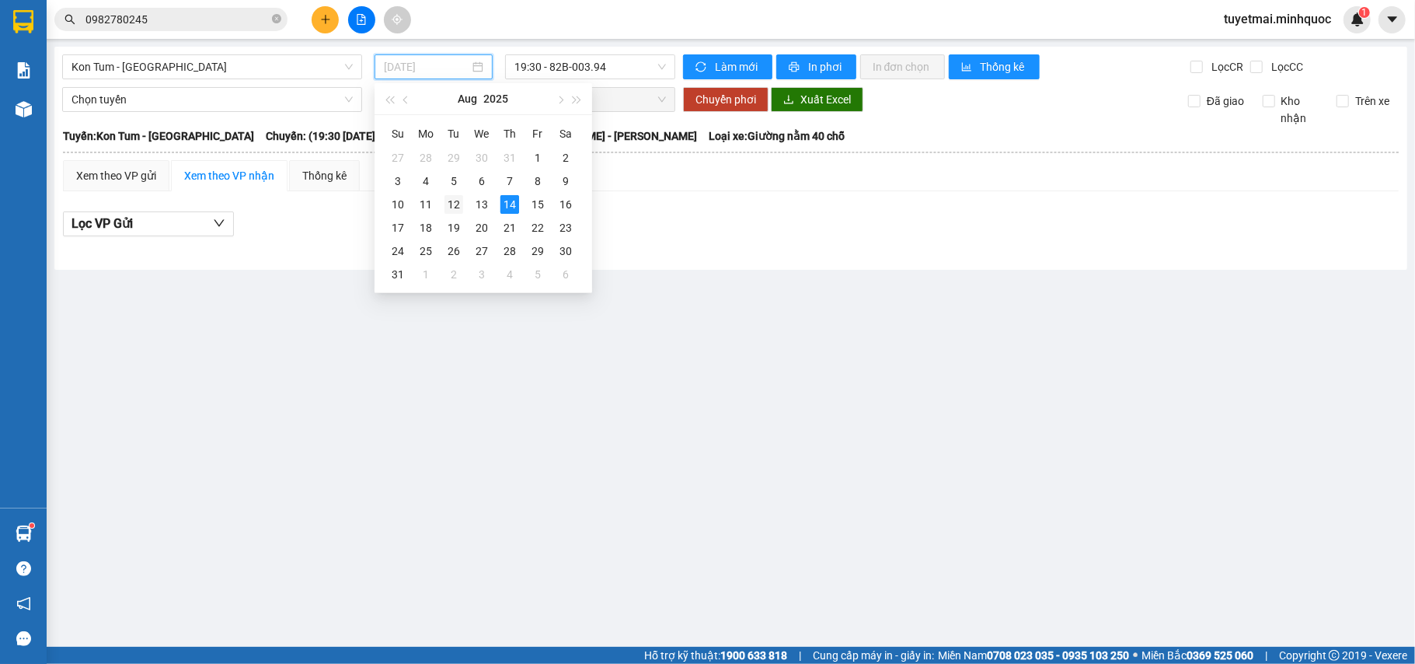
click at [449, 203] on div "12" at bounding box center [453, 204] width 19 height 19
type input "[DATE]"
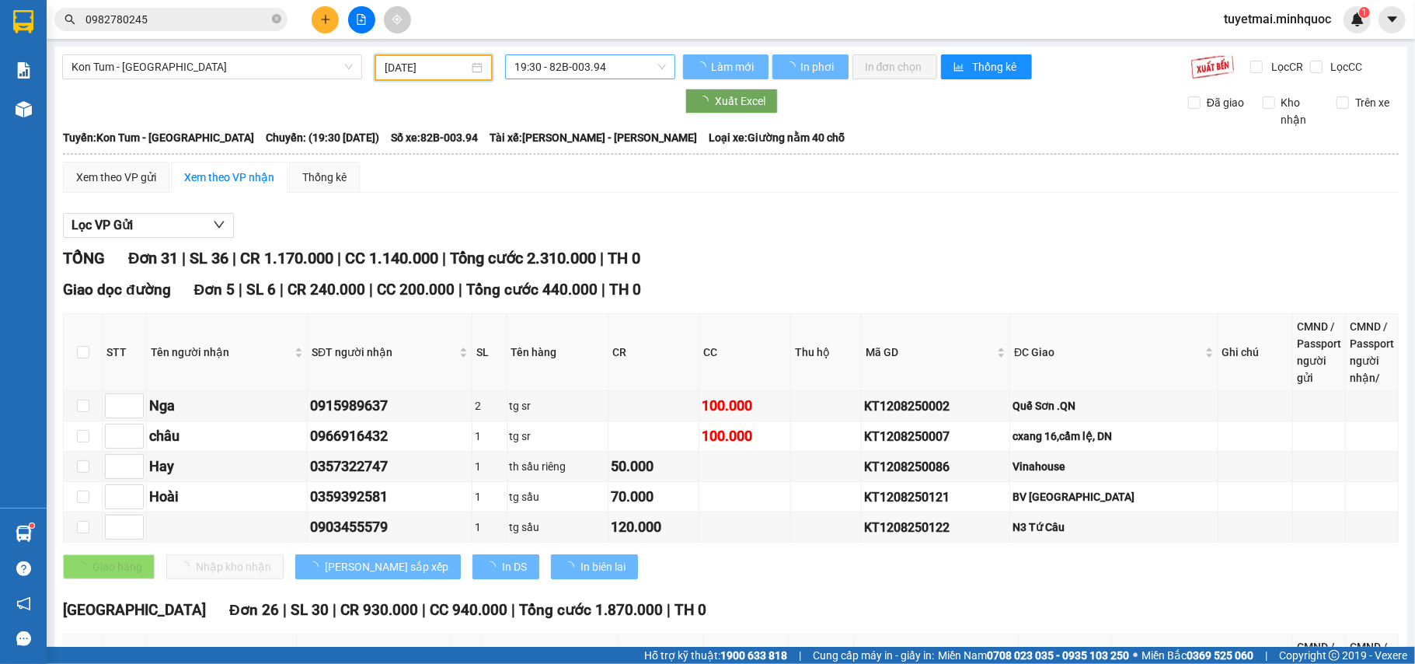
click at [535, 63] on span "19:30 - 82B-003.94" at bounding box center [590, 66] width 152 height 23
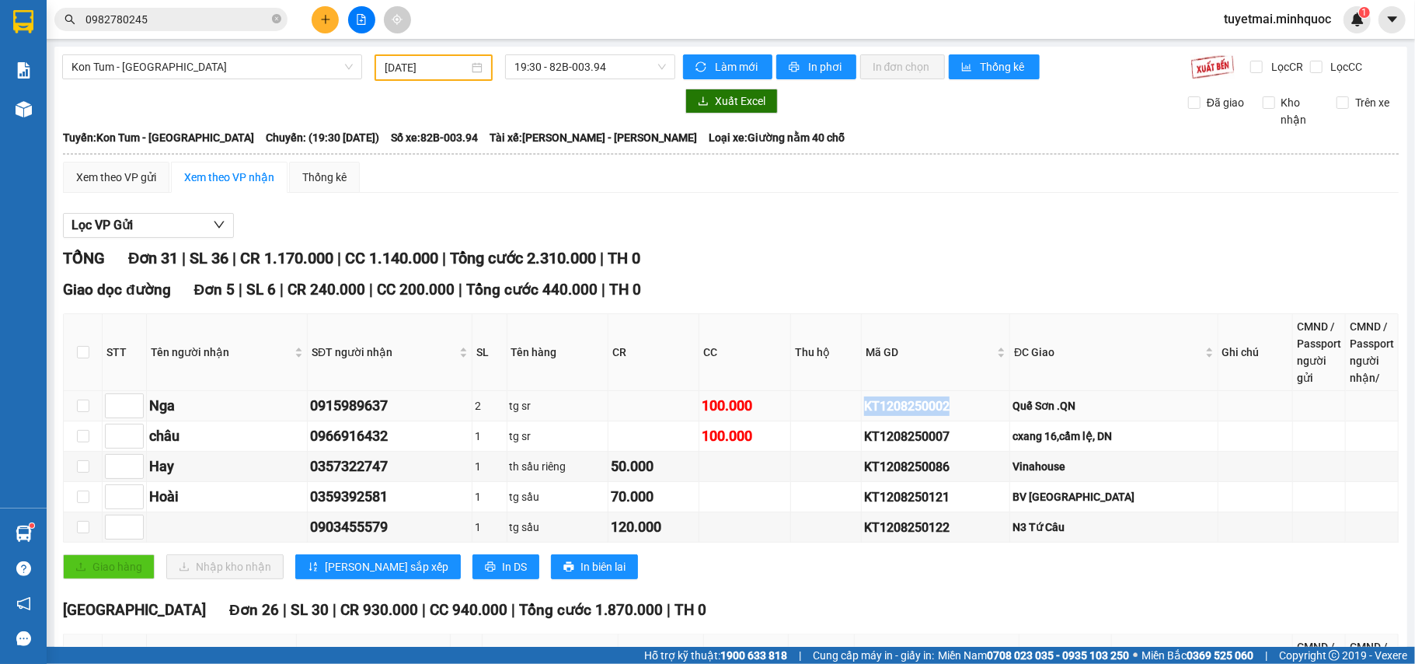
drag, startPoint x: 912, startPoint y: 403, endPoint x: 868, endPoint y: 412, distance: 44.5
click at [868, 412] on tr "Nga 0915989637 2 tg sr 100.000 KT1208250002 [GEOGRAPHIC_DATA] .QN" at bounding box center [731, 406] width 1335 height 30
copy div "KT1208250002"
drag, startPoint x: 971, startPoint y: 436, endPoint x: 842, endPoint y: 448, distance: 128.7
click at [842, 448] on tr "châu 0966916432 1 tg sr 100.000 KT1208250007 cxang 16,cẩm lệ, DN" at bounding box center [731, 436] width 1335 height 30
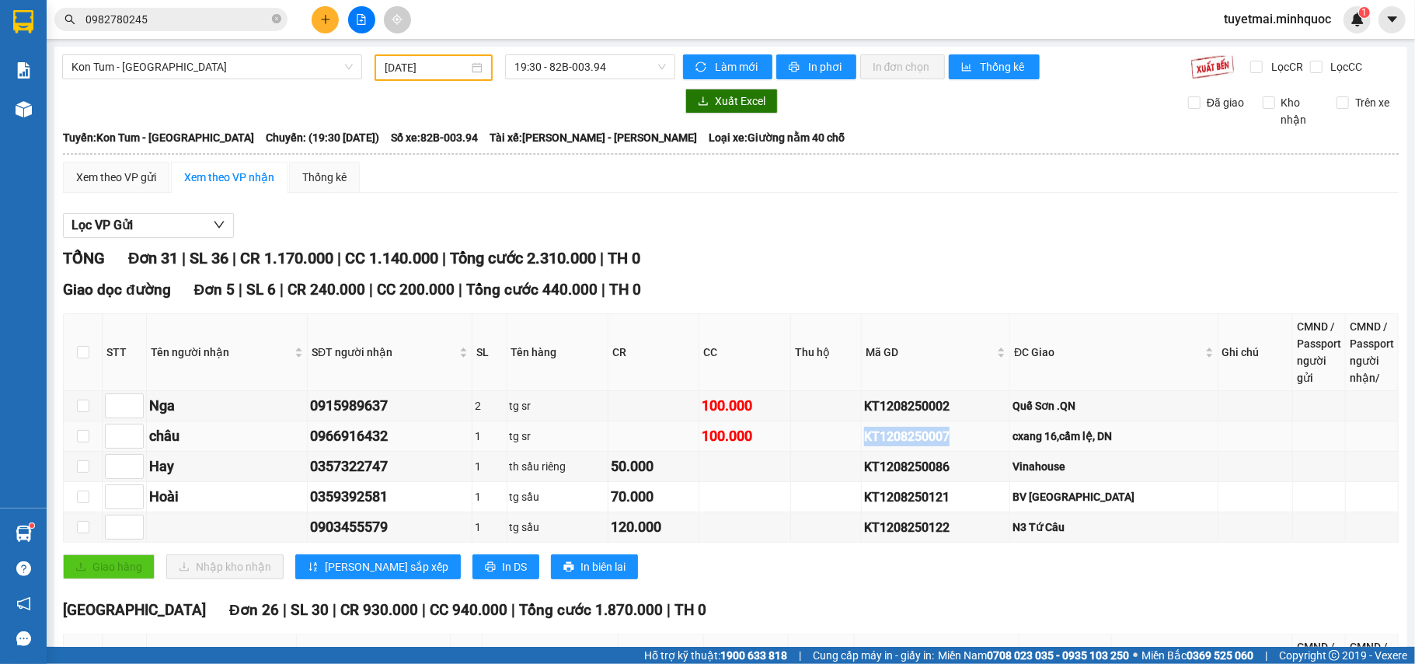
copy div "KT1208250007"
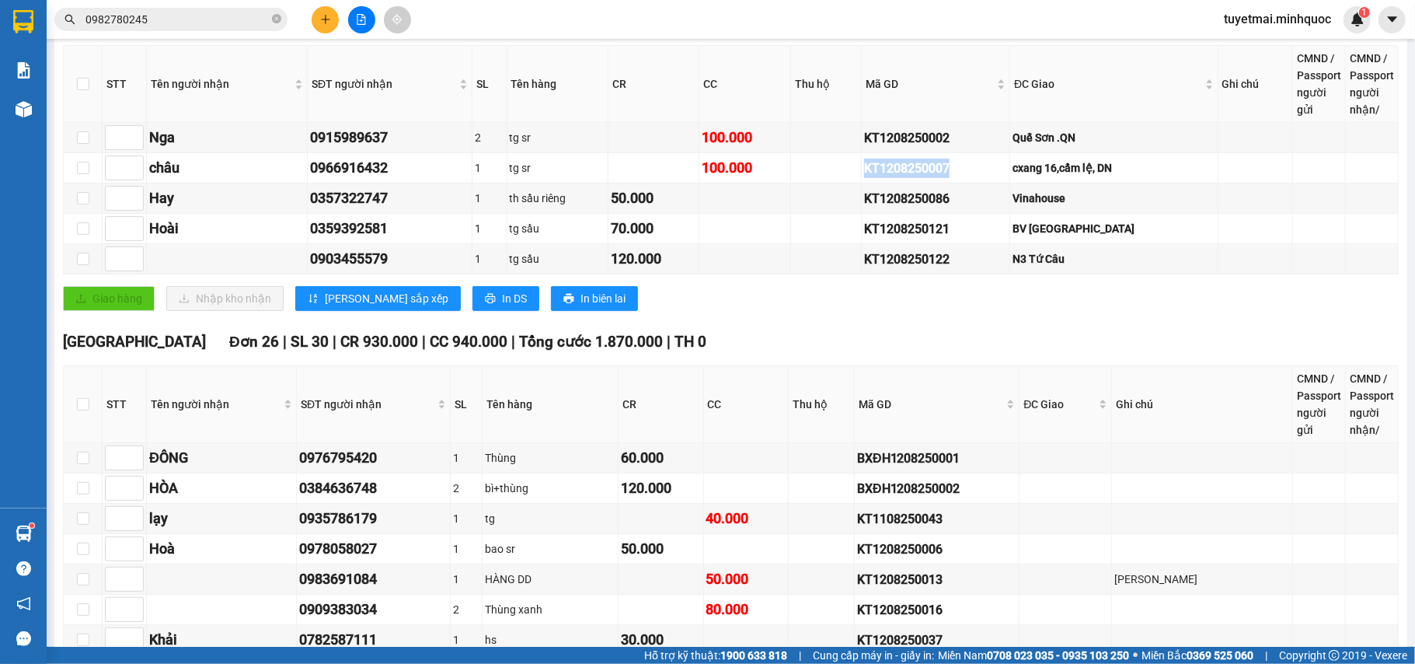
scroll to position [518, 0]
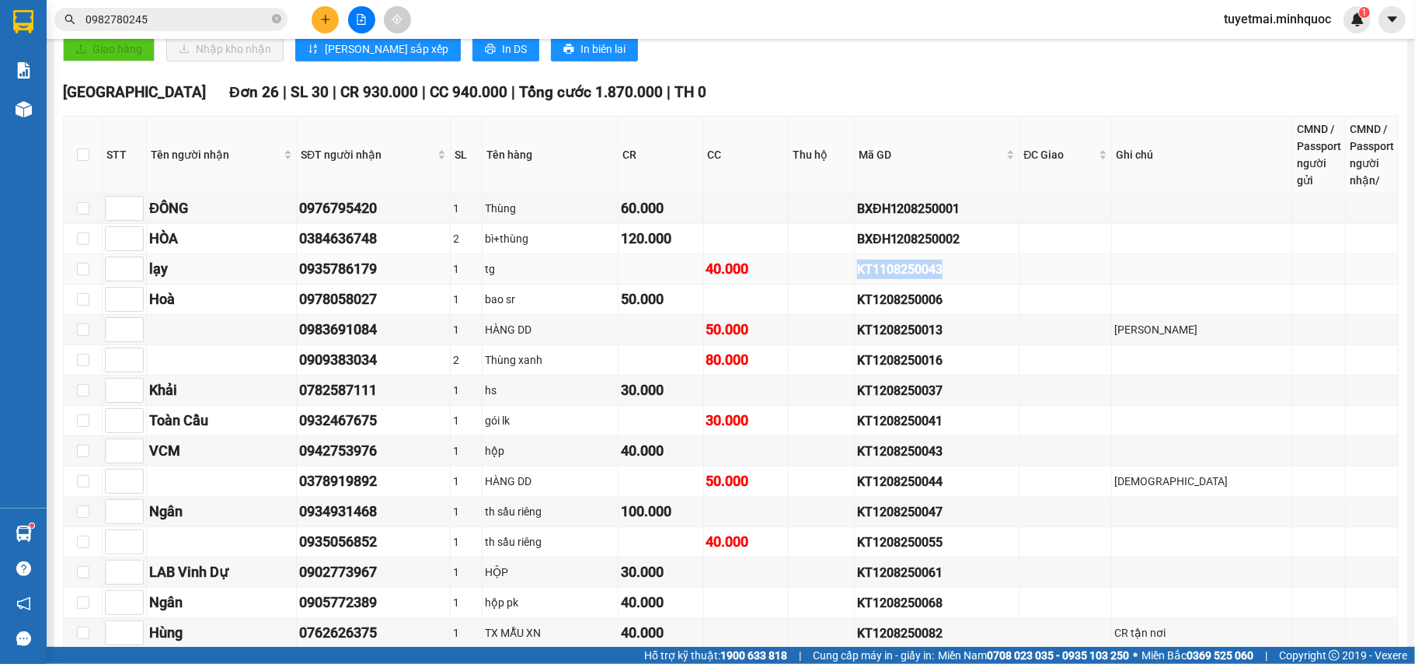
drag, startPoint x: 957, startPoint y: 266, endPoint x: 841, endPoint y: 277, distance: 117.1
click at [841, 277] on tr "lạy 0935786179 1 tg 40.000 KT1108250043" at bounding box center [731, 269] width 1335 height 30
copy div "KT1108250043"
drag, startPoint x: 960, startPoint y: 347, endPoint x: 831, endPoint y: 343, distance: 129.1
click at [831, 343] on tr "0983691084 1 HÀNG DD 50.000 KT1208250013 NGỌC HỒI" at bounding box center [731, 330] width 1335 height 30
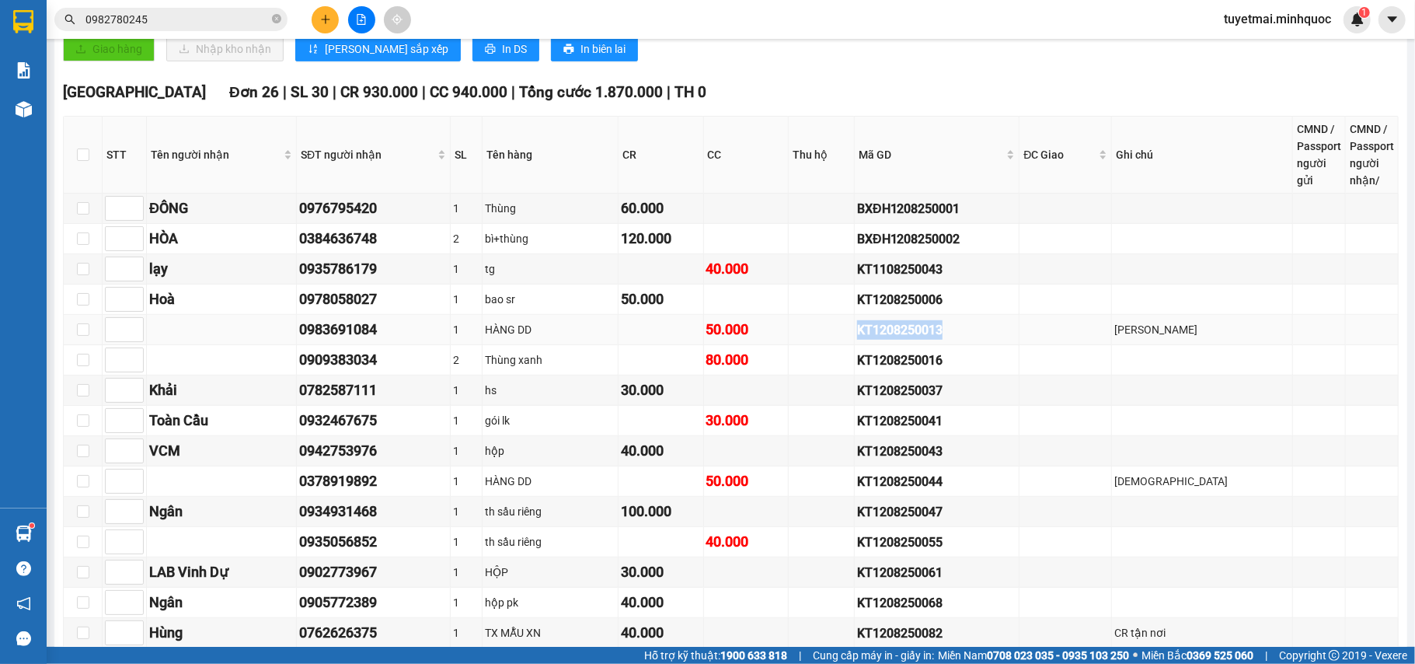
copy div "KT1208250013"
drag, startPoint x: 958, startPoint y: 373, endPoint x: 847, endPoint y: 371, distance: 111.1
click at [847, 371] on tr "0909383034 2 Thùng xanh 80.000 KT1208250016" at bounding box center [731, 360] width 1335 height 30
copy div "KT1208250016"
drag, startPoint x: 961, startPoint y: 424, endPoint x: 824, endPoint y: 424, distance: 136.8
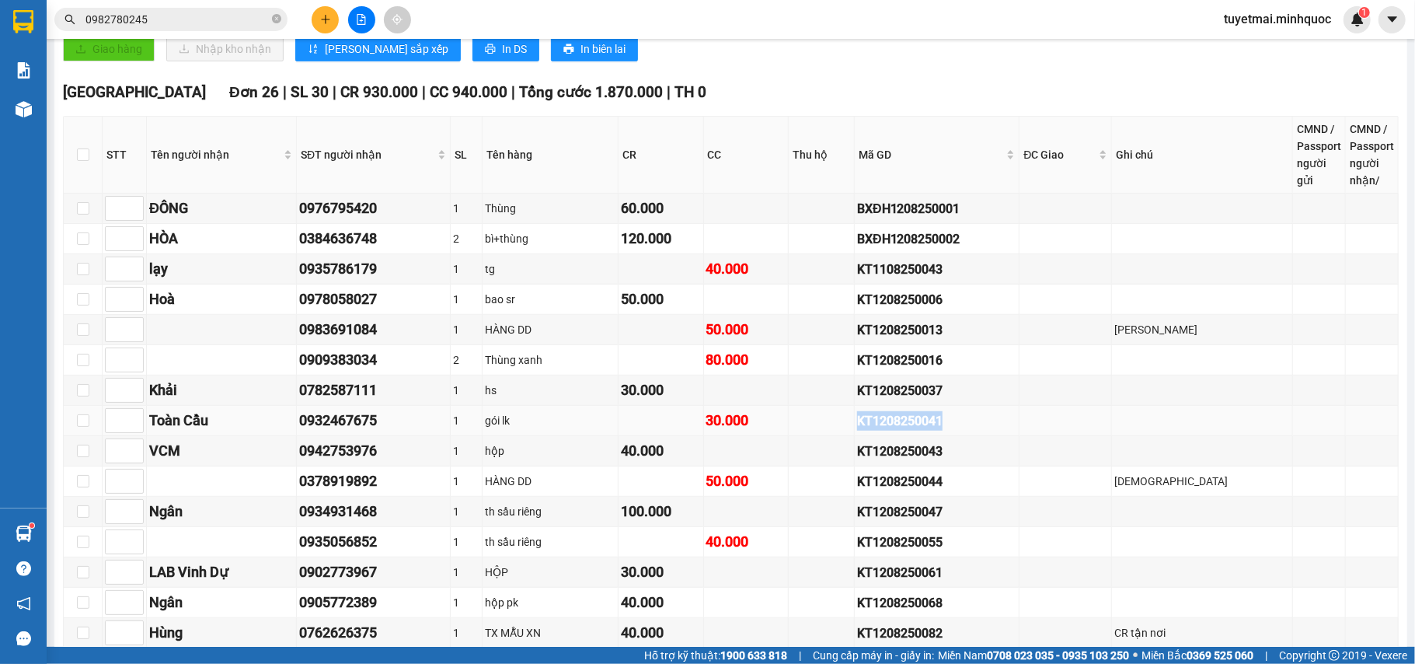
click at [824, 424] on tr "Toàn Cầu 0932467675 1 gói lk 30.000 KT1208250041" at bounding box center [731, 421] width 1335 height 30
copy div "KT1208250041"
drag, startPoint x: 973, startPoint y: 490, endPoint x: 838, endPoint y: 488, distance: 135.2
click at [838, 488] on tr "0378919892 1 HÀNG DD 50.000 KT1208250044 đakha" at bounding box center [731, 481] width 1335 height 30
copy div "KT1208250044"
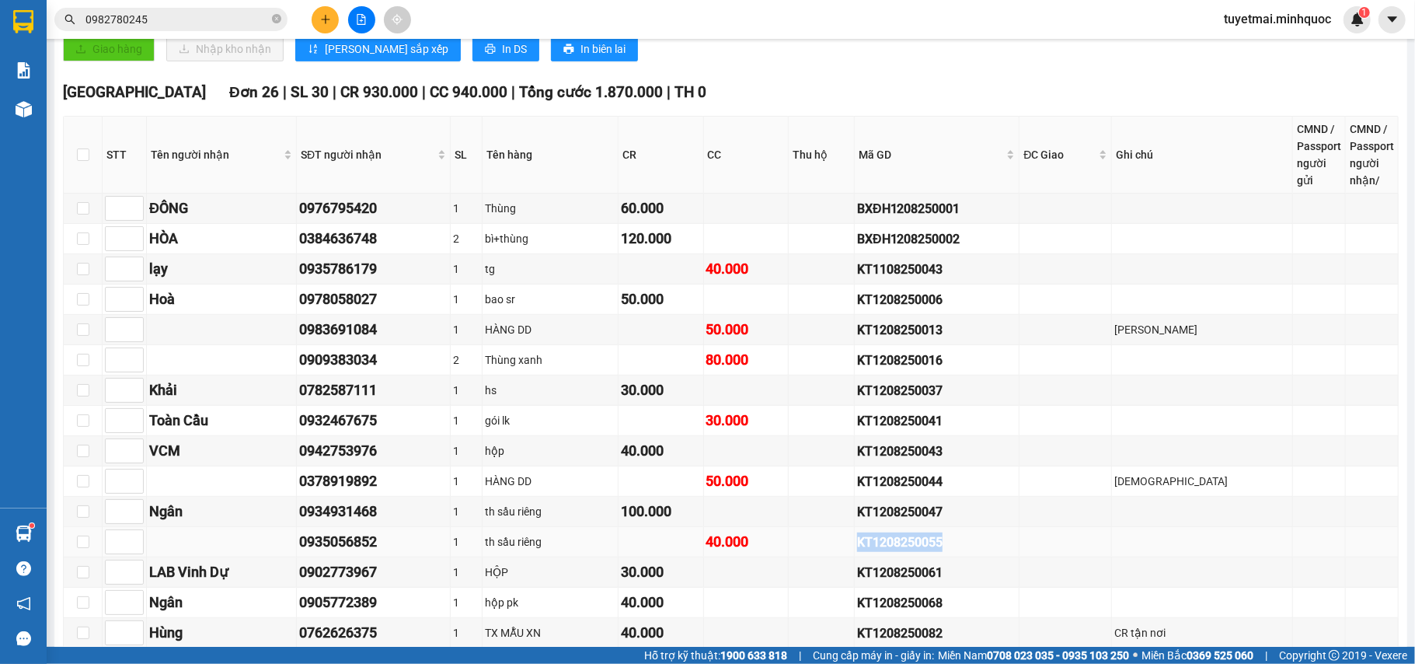
drag, startPoint x: 952, startPoint y: 551, endPoint x: 831, endPoint y: 550, distance: 121.2
click at [831, 550] on tr "0935056852 1 th sầu riêng 40.000 KT1208250055" at bounding box center [731, 542] width 1335 height 30
copy div "KT1208250055"
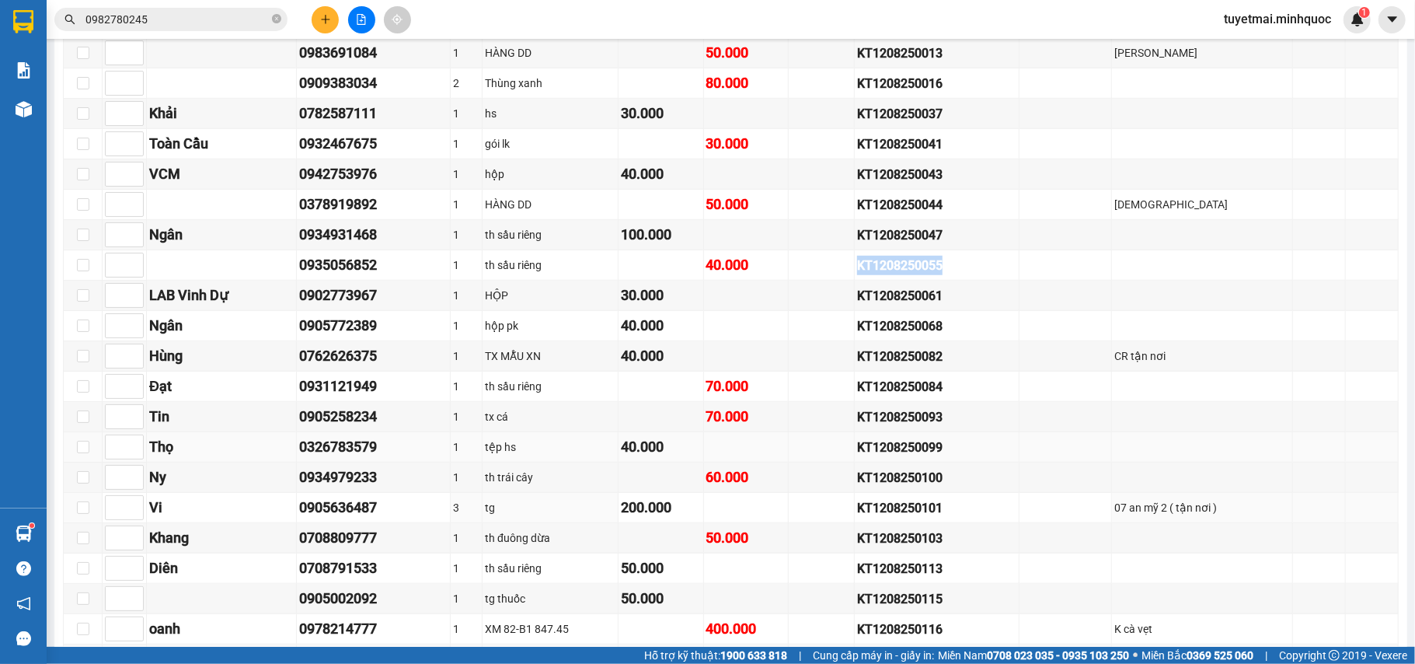
scroll to position [828, 0]
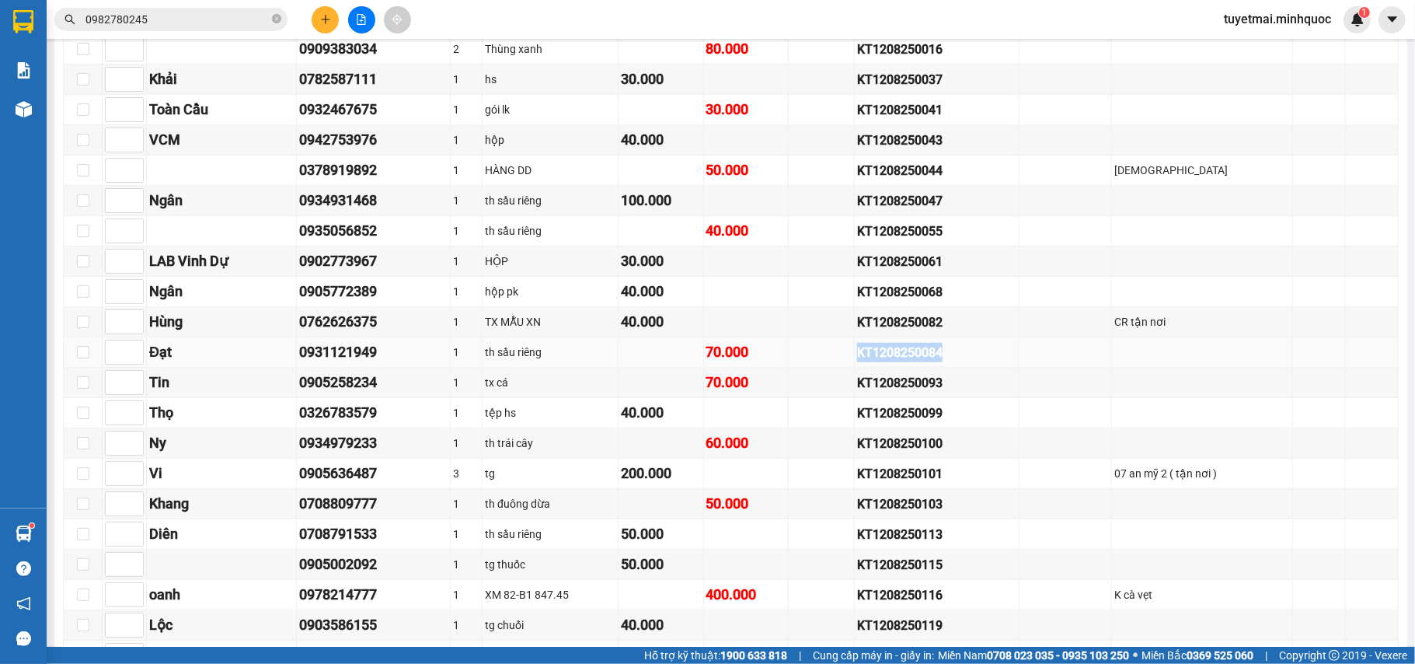
drag, startPoint x: 971, startPoint y: 367, endPoint x: 779, endPoint y: 356, distance: 192.2
click at [779, 356] on tr "Đạt 0931121949 1 th sầu riêng 70.000 KT1208250084" at bounding box center [731, 352] width 1335 height 30
copy tr "KT1208250084"
drag, startPoint x: 971, startPoint y: 406, endPoint x: 802, endPoint y: 402, distance: 169.4
click at [802, 398] on tr "Tin 0905258234 1 tx cá 70.000 KT1208250093" at bounding box center [731, 383] width 1335 height 30
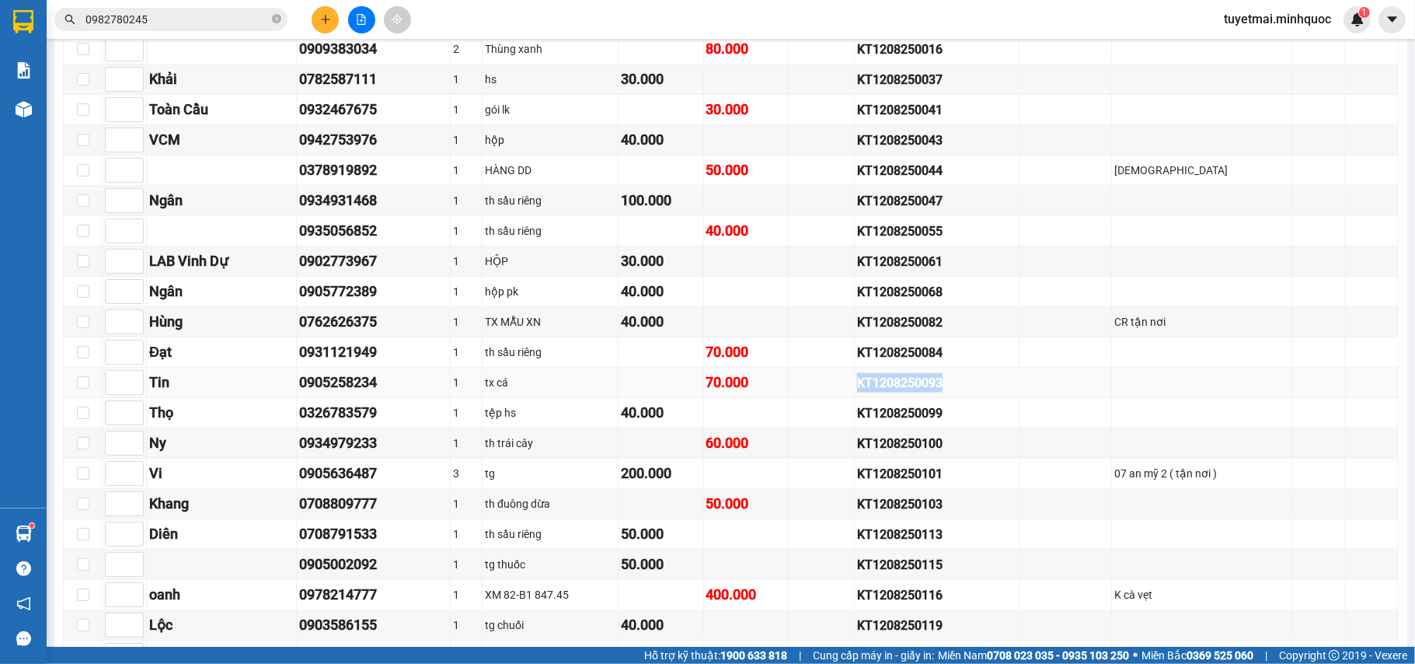
copy div "KT1208250093"
drag, startPoint x: 965, startPoint y: 467, endPoint x: 818, endPoint y: 469, distance: 146.9
click at [818, 458] on tr "Ny 0934979233 1 th trái cây 60.000 KT1208250100" at bounding box center [731, 443] width 1335 height 30
drag, startPoint x: 954, startPoint y: 527, endPoint x: 825, endPoint y: 524, distance: 129.0
click at [825, 519] on tr "Khang 0708809777 1 th đuông dừa 50.000 KT1208250103" at bounding box center [731, 504] width 1335 height 30
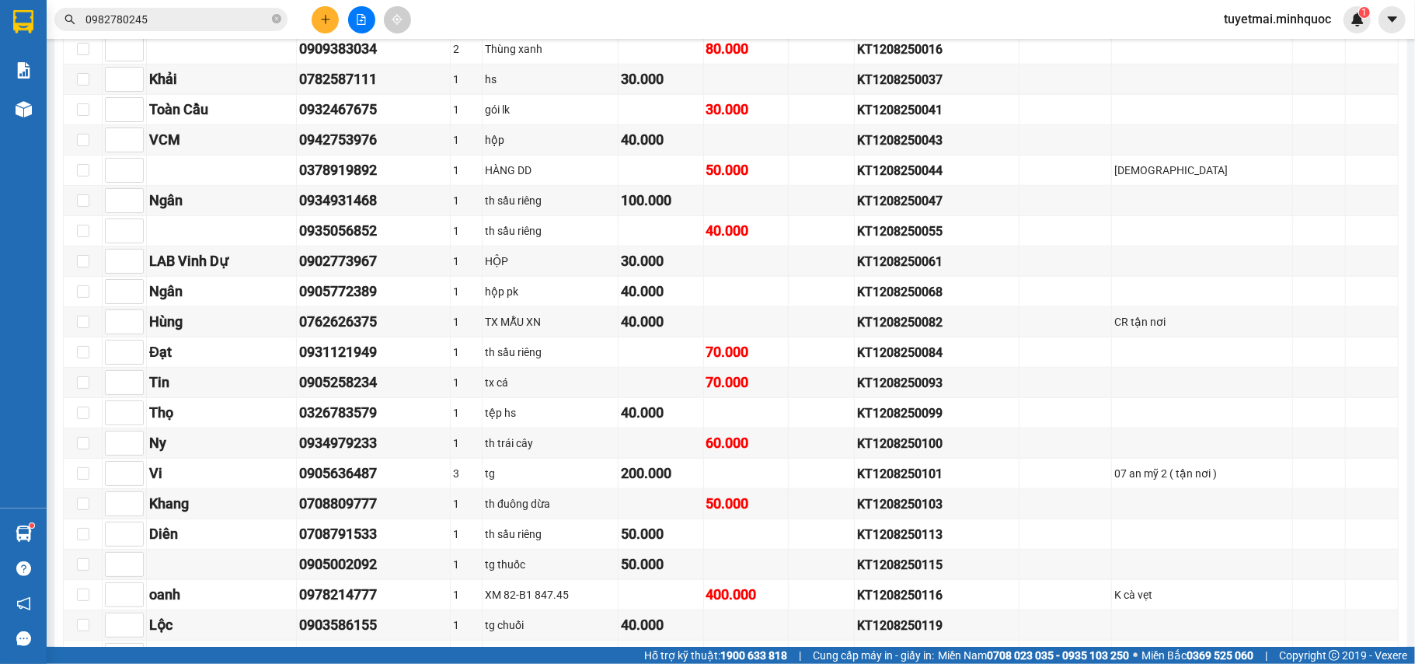
click at [205, 17] on input "0982780245" at bounding box center [176, 19] width 183 height 17
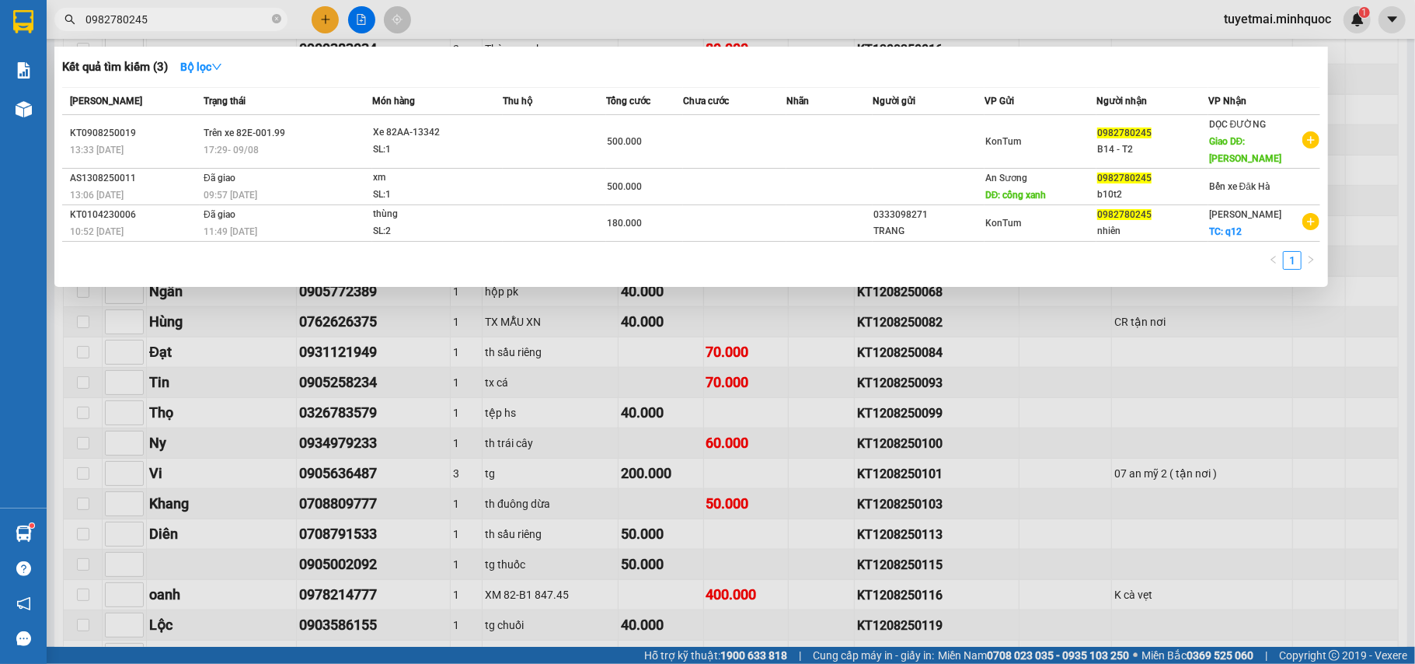
click at [205, 17] on input "0982780245" at bounding box center [176, 19] width 183 height 17
paste input "KT1208250103"
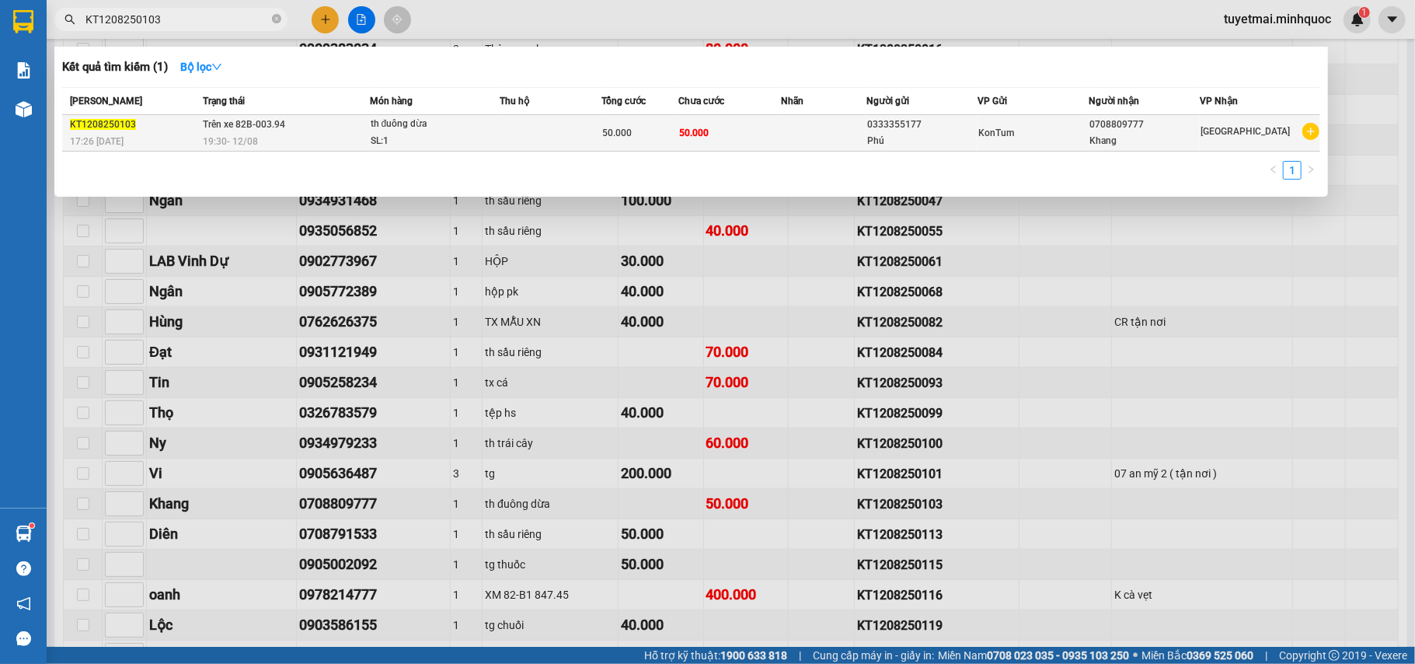
type input "KT1208250103"
click at [678, 128] on div "50.000" at bounding box center [640, 132] width 75 height 17
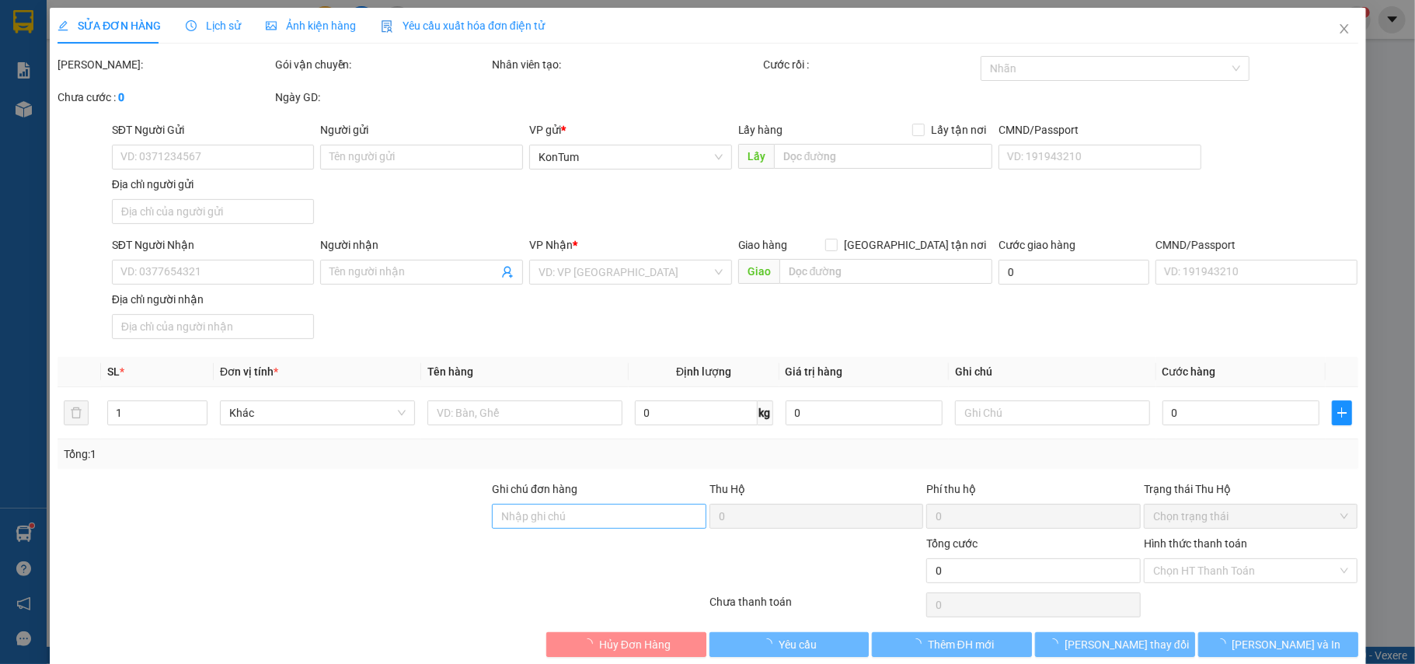
type input "0333355177"
type input "Phú"
type input "0708809777"
type input "Khang"
type input "50.000"
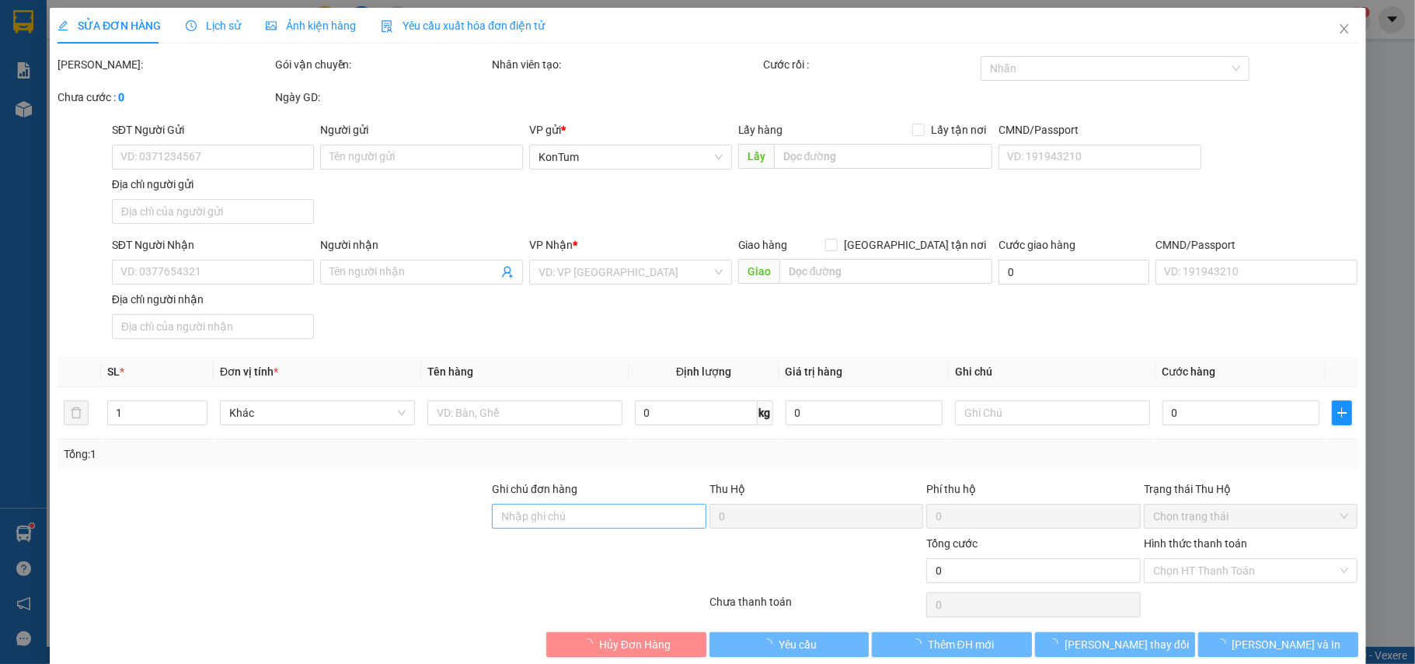
type input "50.000"
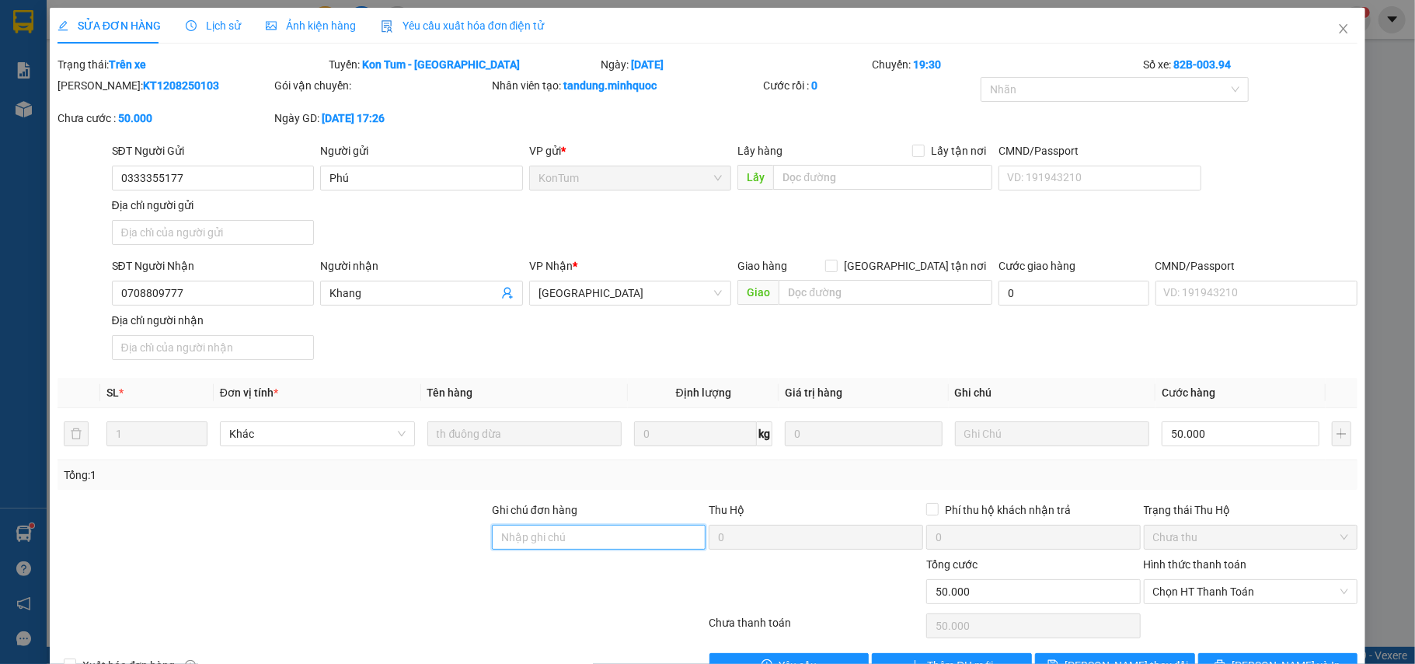
click at [570, 544] on input "Ghi chú đơn hàng" at bounding box center [599, 537] width 214 height 25
type input "sổ kho 14/8"
click at [1204, 609] on div "Hình thức thanh toán Chọn HT Thanh Toán" at bounding box center [1251, 583] width 214 height 54
click at [1208, 589] on span "Chọn HT Thanh Toán" at bounding box center [1251, 591] width 196 height 23
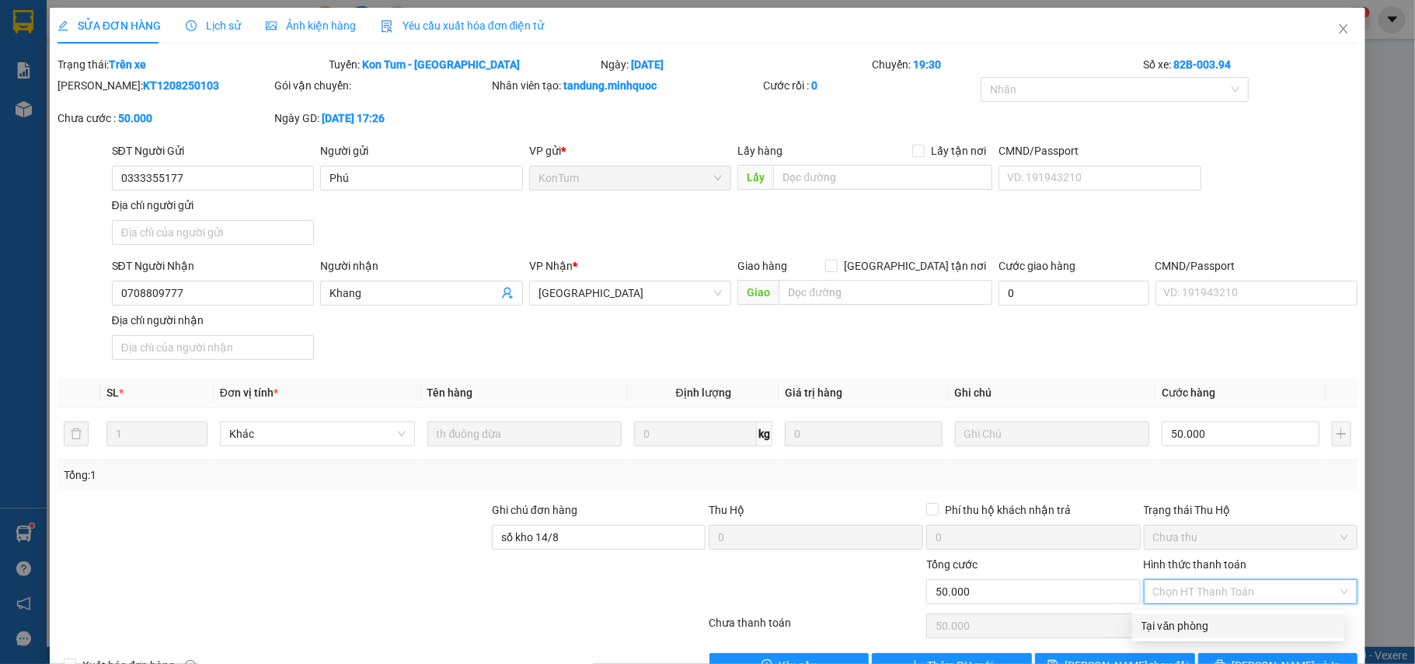
click at [1204, 622] on div "Tại văn phòng" at bounding box center [1238, 625] width 193 height 17
type input "0"
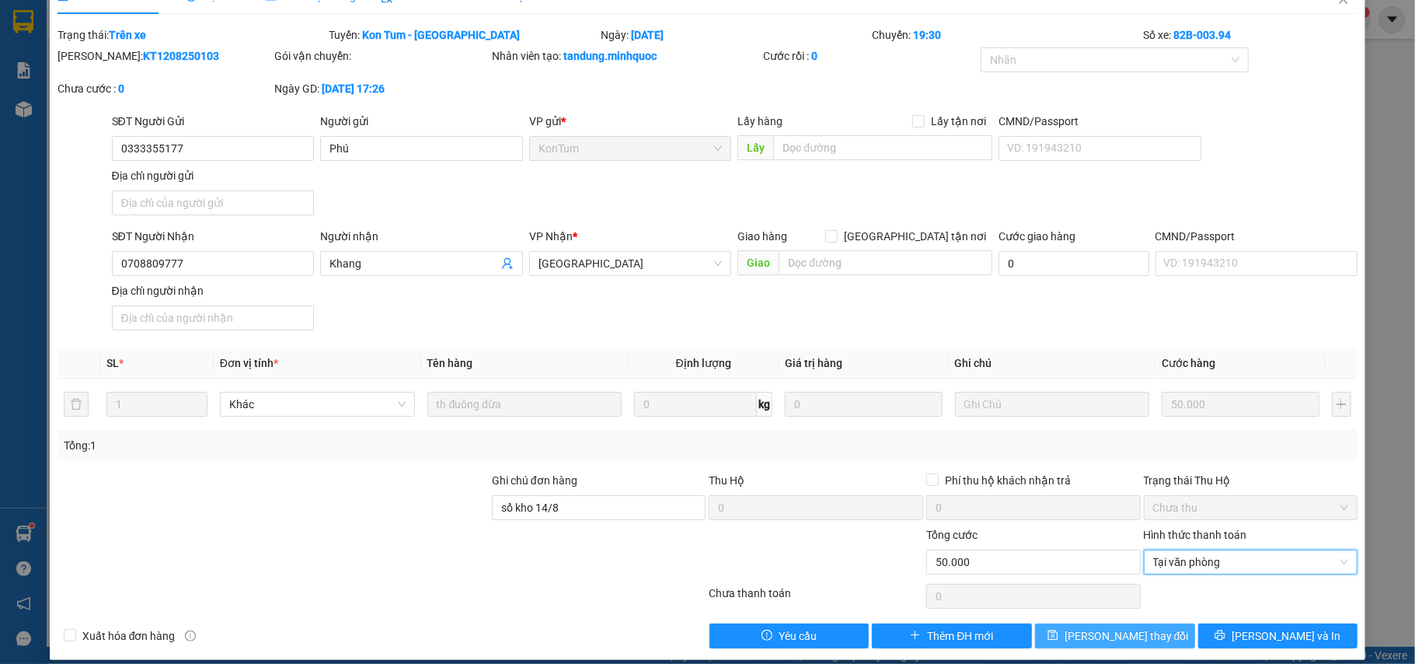
scroll to position [47, 0]
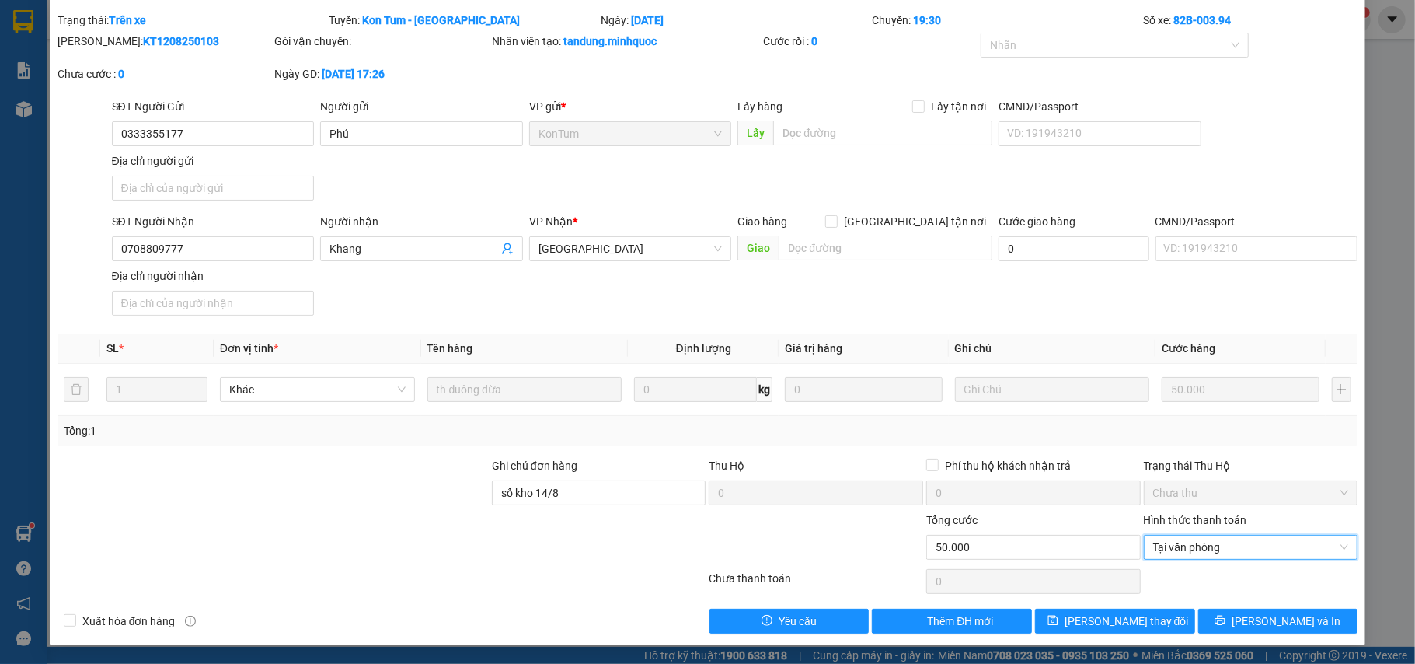
click at [1105, 608] on div "Total Paid Fee 0 Total UnPaid Fee 50.000 Cash Collection Total Fee Trạng thái: …" at bounding box center [708, 323] width 1301 height 622
click at [1092, 612] on button "[PERSON_NAME] thay đổi" at bounding box center [1115, 620] width 160 height 25
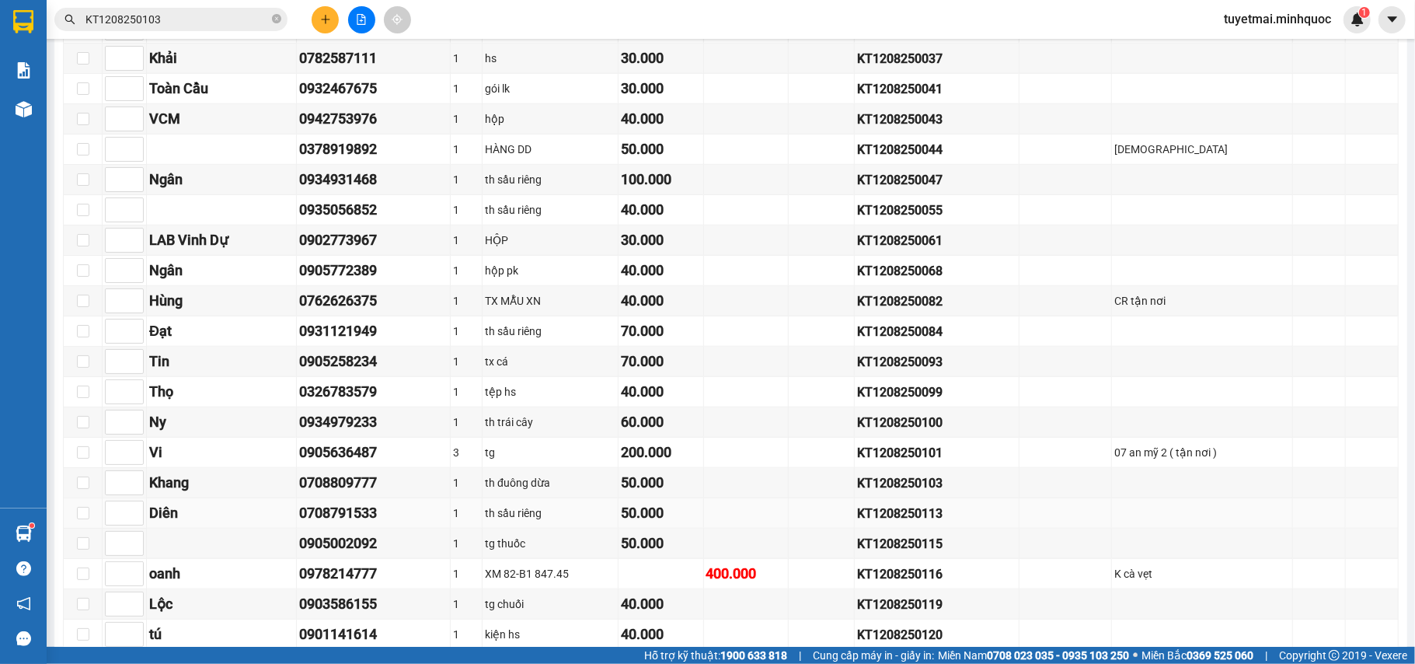
scroll to position [956, 0]
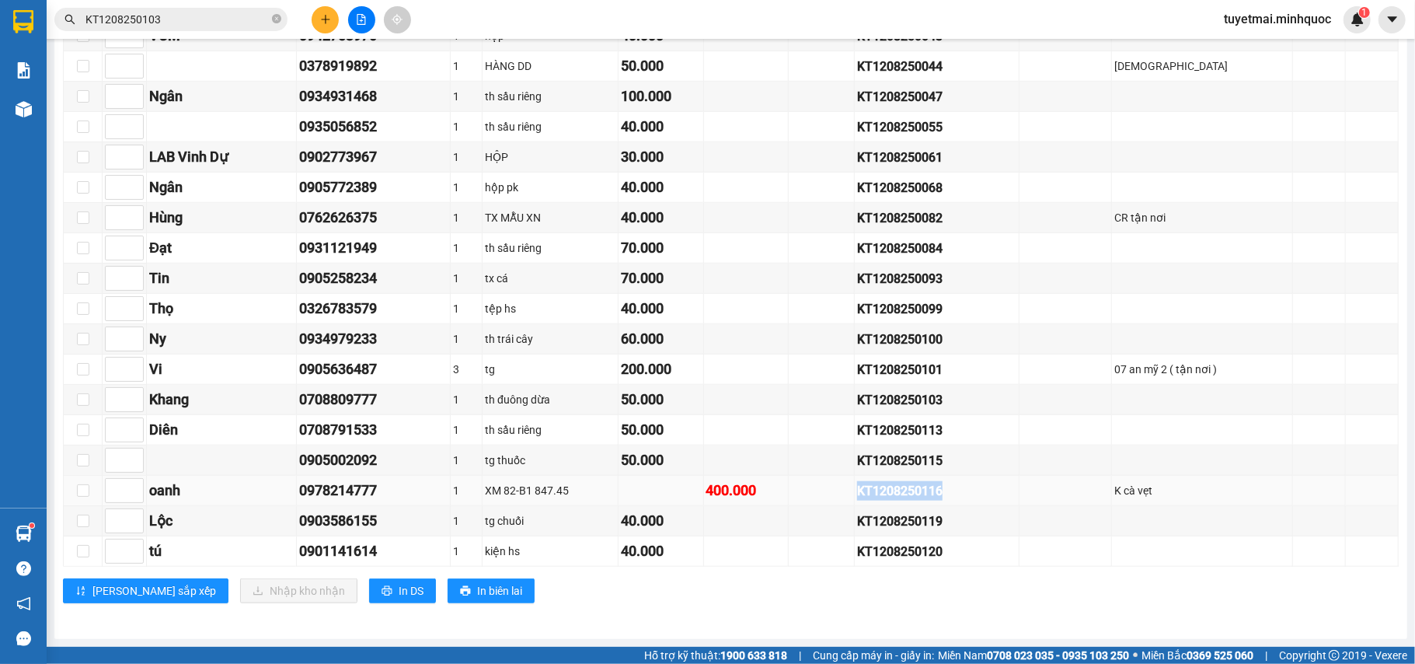
drag, startPoint x: 949, startPoint y: 494, endPoint x: 844, endPoint y: 493, distance: 104.9
click at [844, 493] on tr "oanh 0978214777 1 XM 82-B1 847.45 400.000 KT1208250116 K cà vẹt" at bounding box center [731, 491] width 1335 height 30
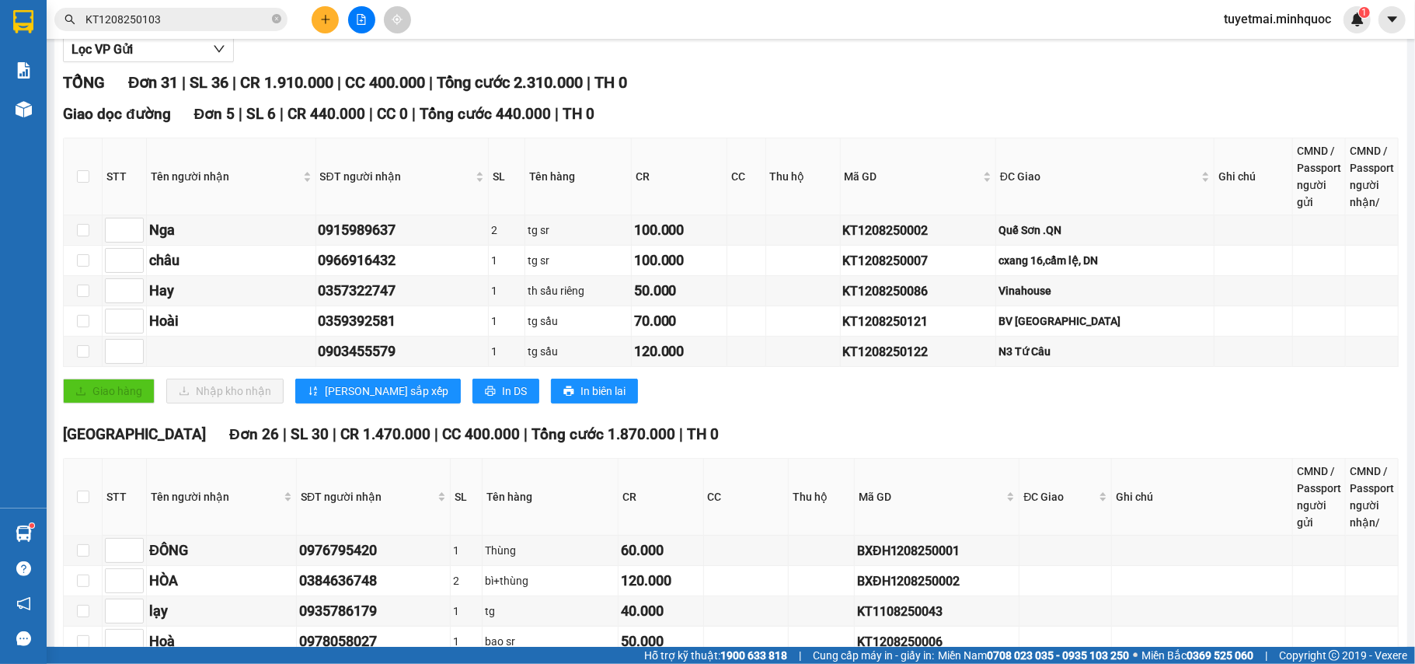
scroll to position [0, 0]
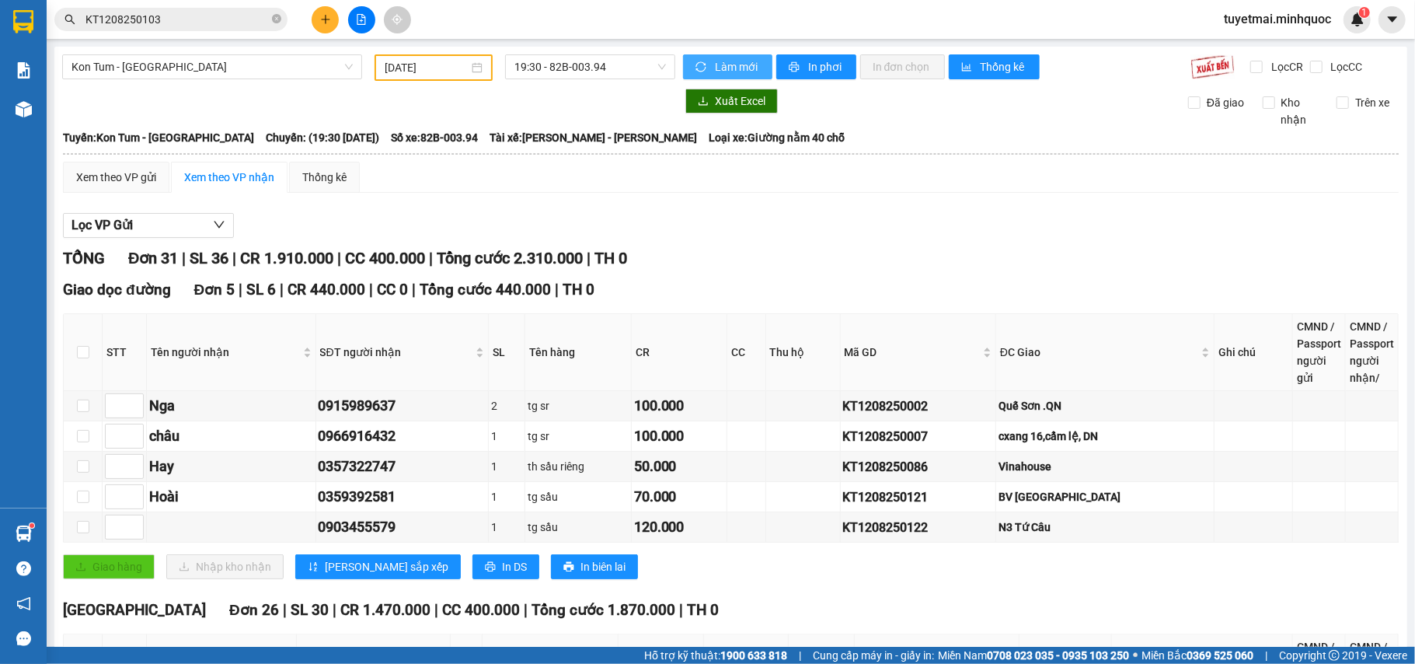
click at [721, 67] on span "Làm mới" at bounding box center [737, 66] width 45 height 17
click at [258, 63] on span "Kon Tum - [GEOGRAPHIC_DATA]" at bounding box center [211, 66] width 281 height 23
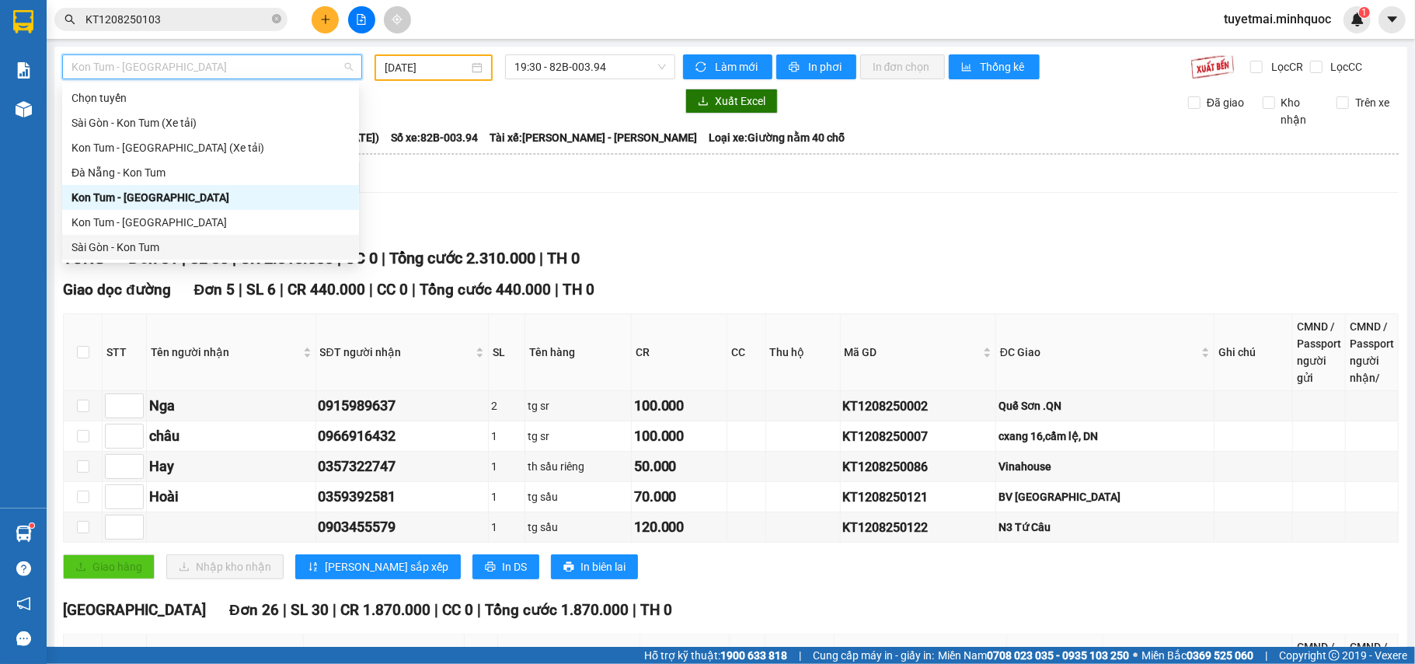
click at [151, 246] on div "Sài Gòn - Kon Tum" at bounding box center [210, 247] width 278 height 17
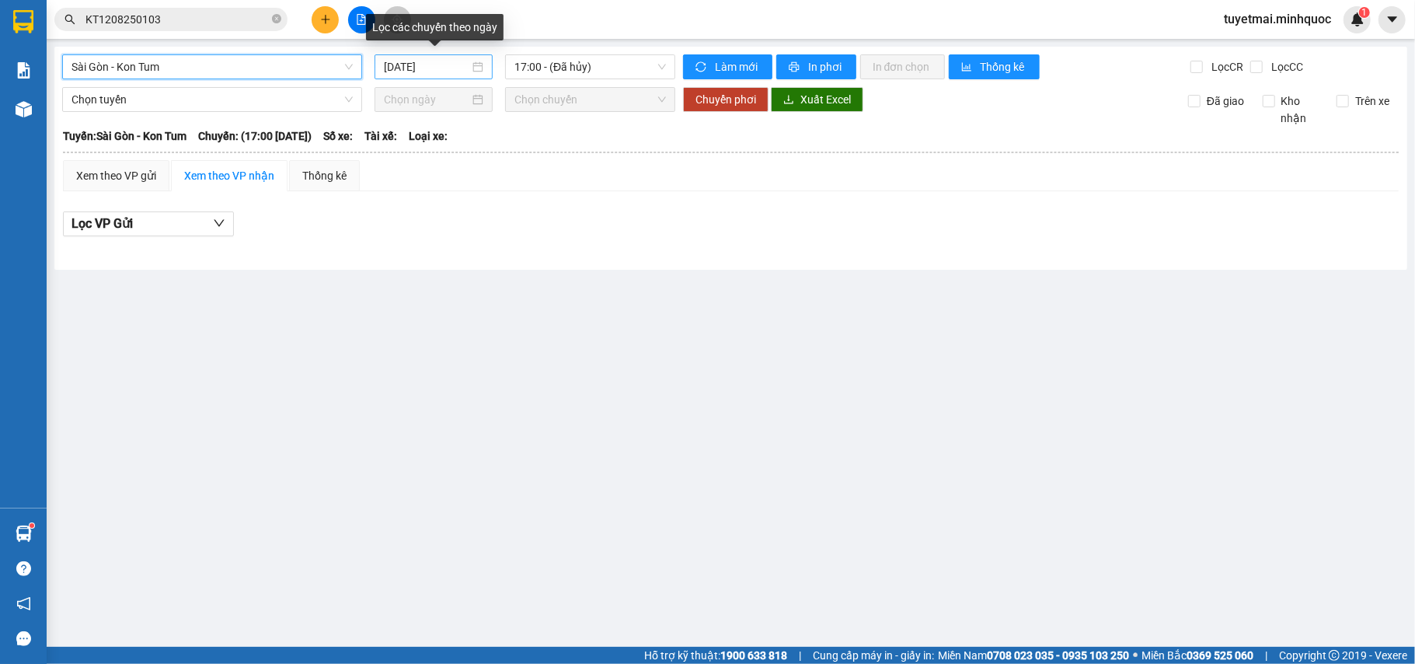
click at [435, 64] on input "[DATE]" at bounding box center [426, 66] width 85 height 17
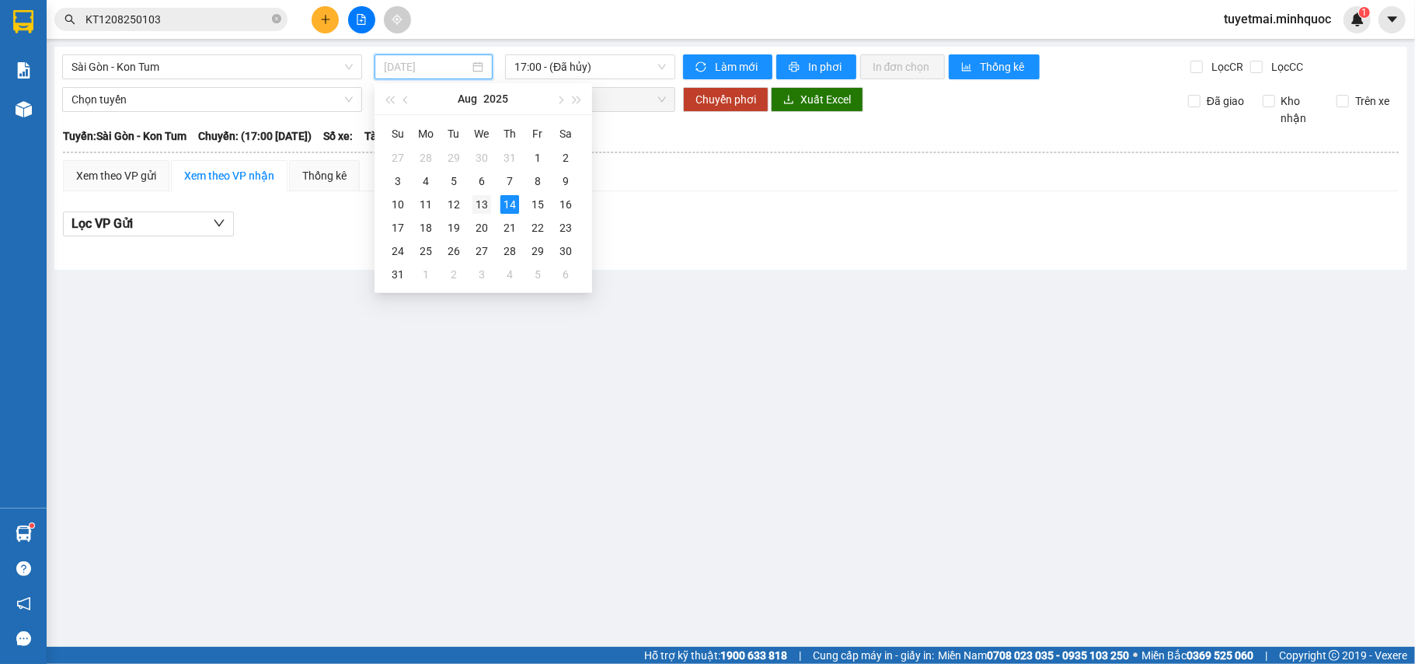
click at [482, 200] on div "13" at bounding box center [481, 204] width 19 height 19
type input "[DATE]"
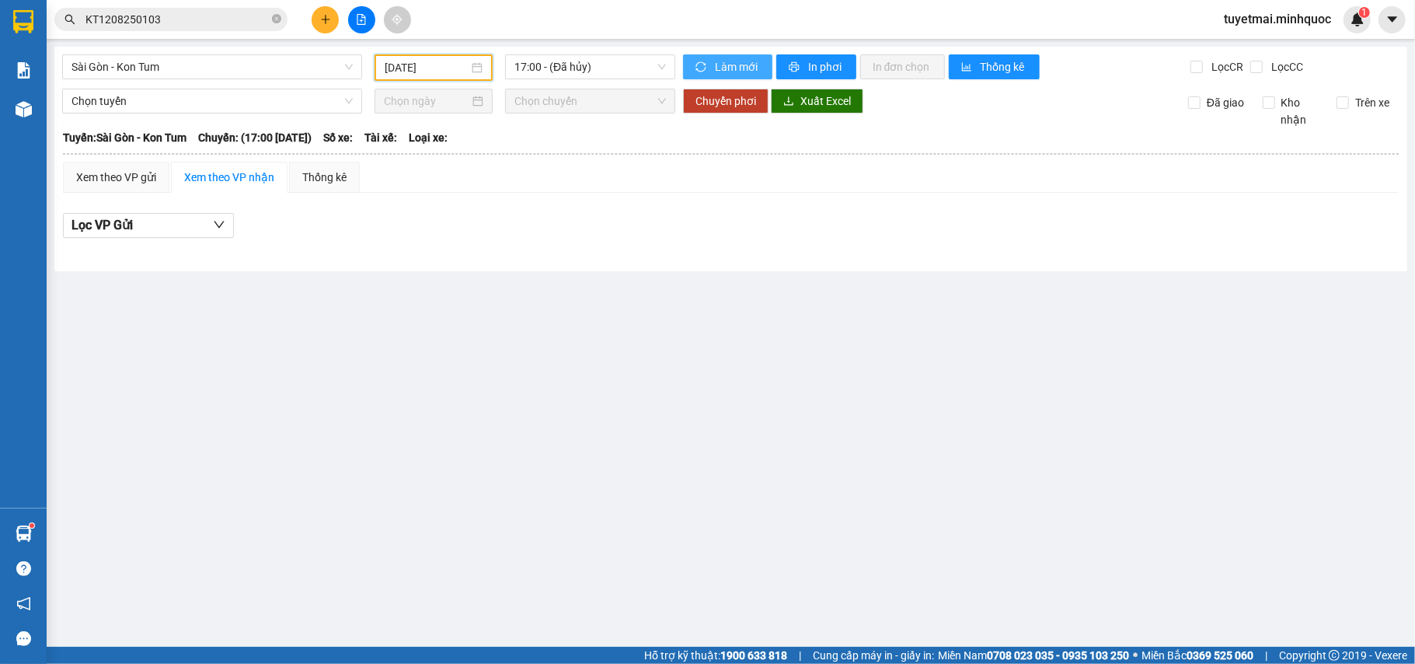
click at [740, 76] on button "Làm mới" at bounding box center [727, 66] width 89 height 25
click at [570, 53] on div "[GEOGRAPHIC_DATA] - Kon Tum [DATE] 17:00 - ([GEOGRAPHIC_DATA]) Làm mới In phơi …" at bounding box center [730, 159] width 1353 height 225
click at [587, 70] on span "17:00 - (Đã hủy)" at bounding box center [590, 66] width 152 height 23
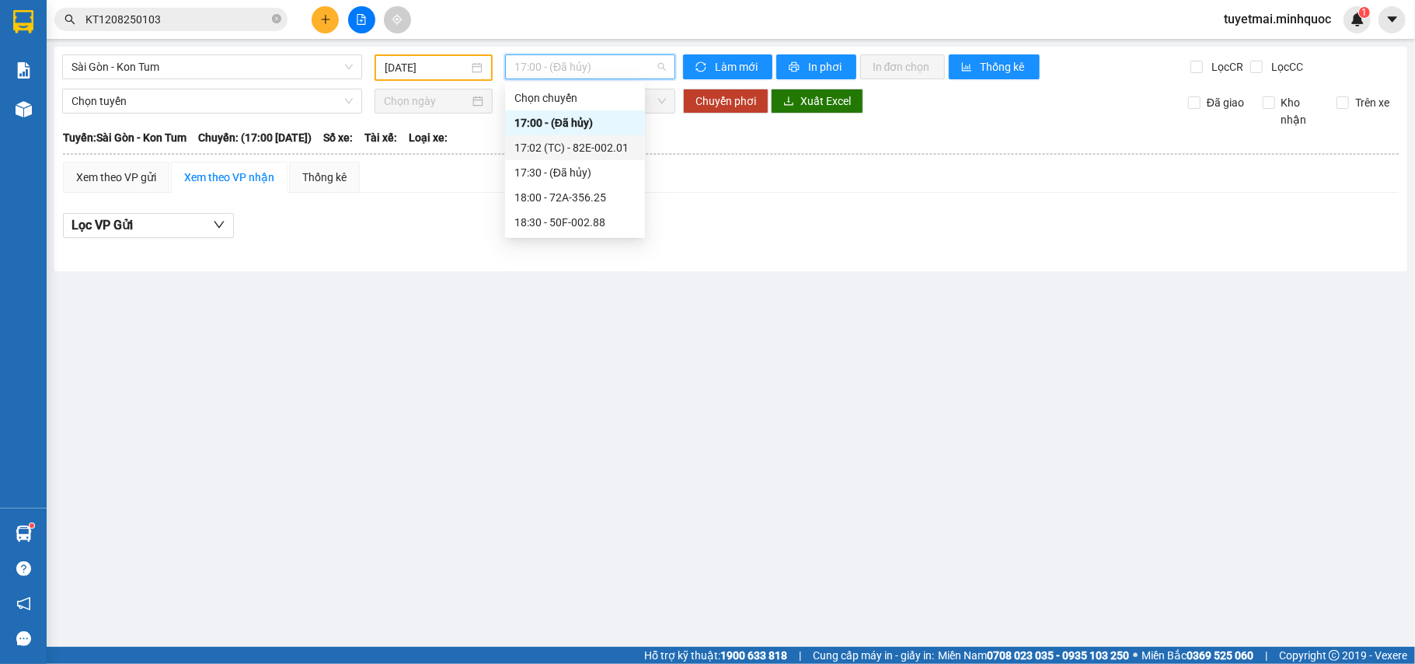
click at [589, 151] on div "17:02 (TC) - 82E-002.01" at bounding box center [574, 147] width 121 height 17
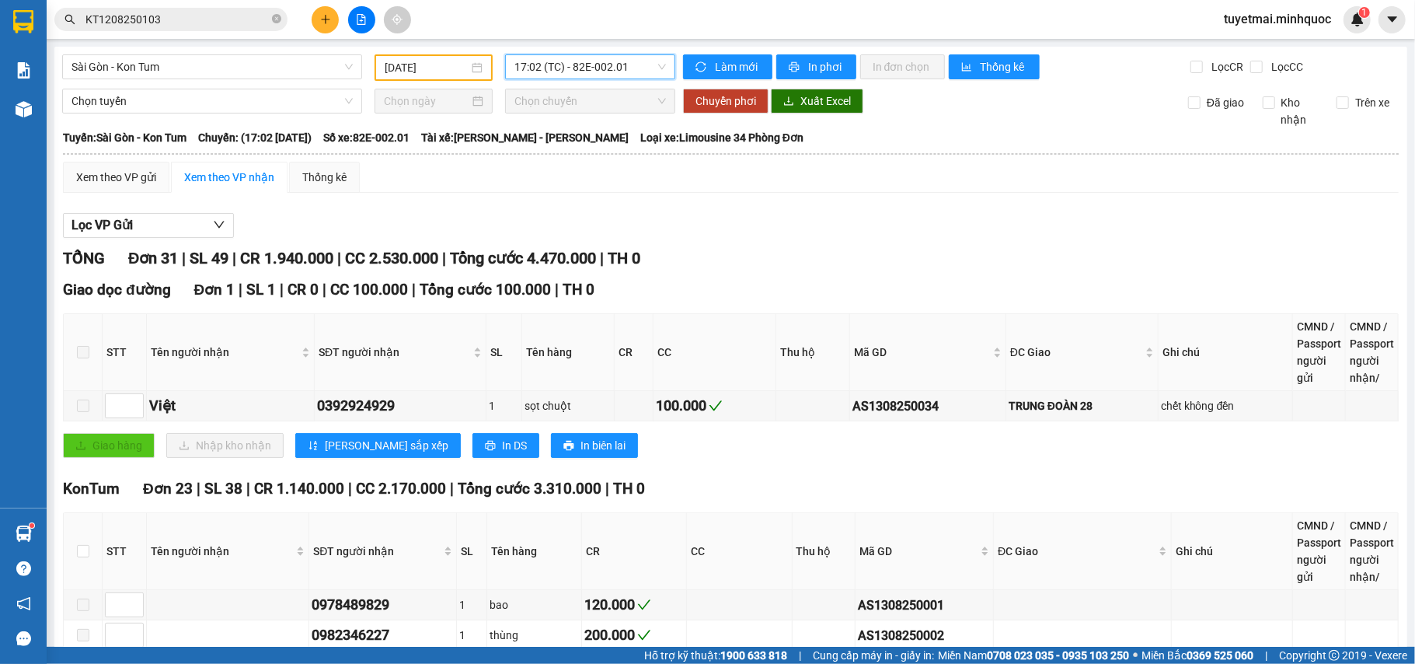
click at [623, 70] on span "17:02 (TC) - 82E-002.01" at bounding box center [590, 66] width 152 height 23
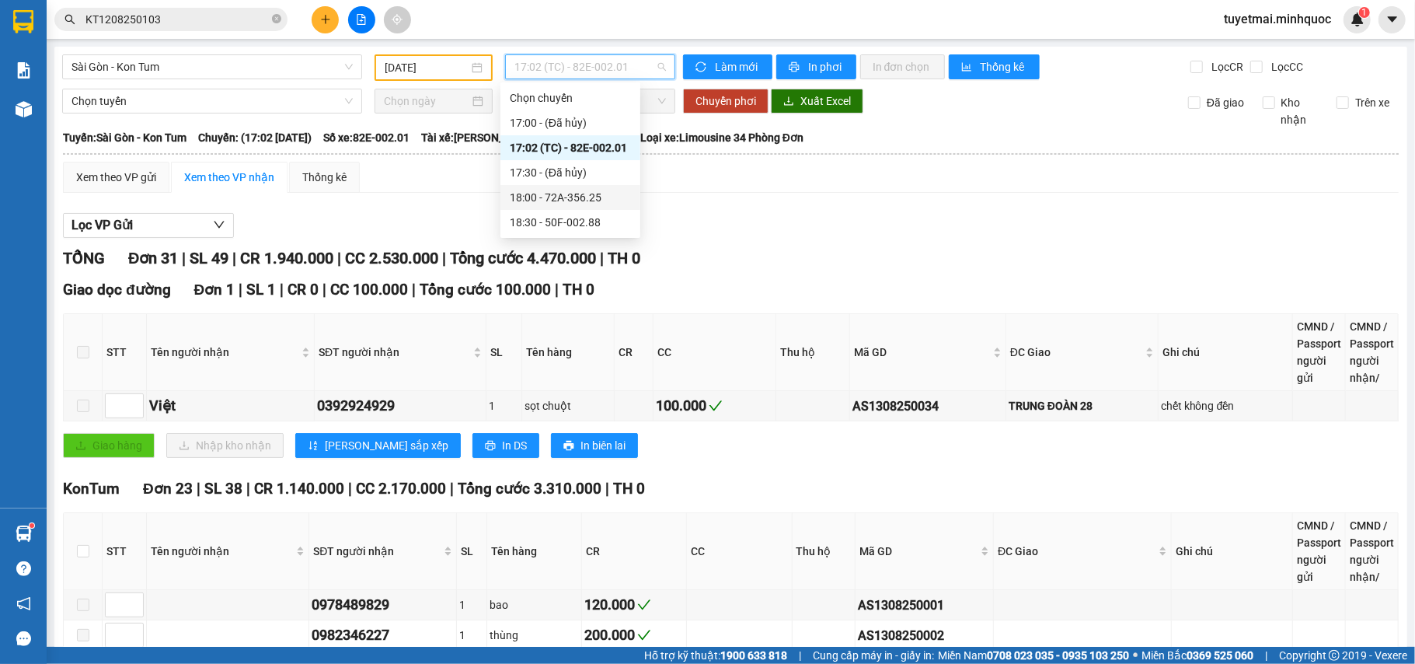
click at [591, 193] on div "18:00 - 72A-356.25" at bounding box center [570, 197] width 121 height 17
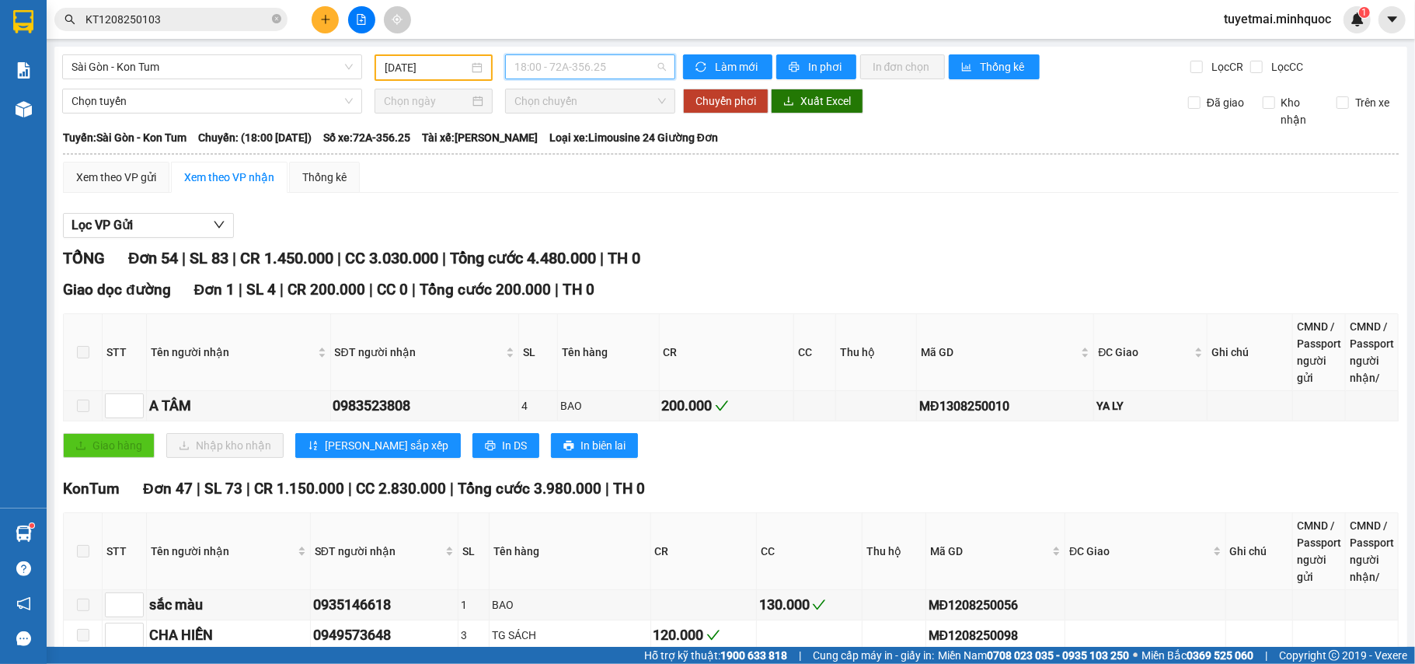
click at [620, 62] on span "18:00 - 72A-356.25" at bounding box center [590, 66] width 152 height 23
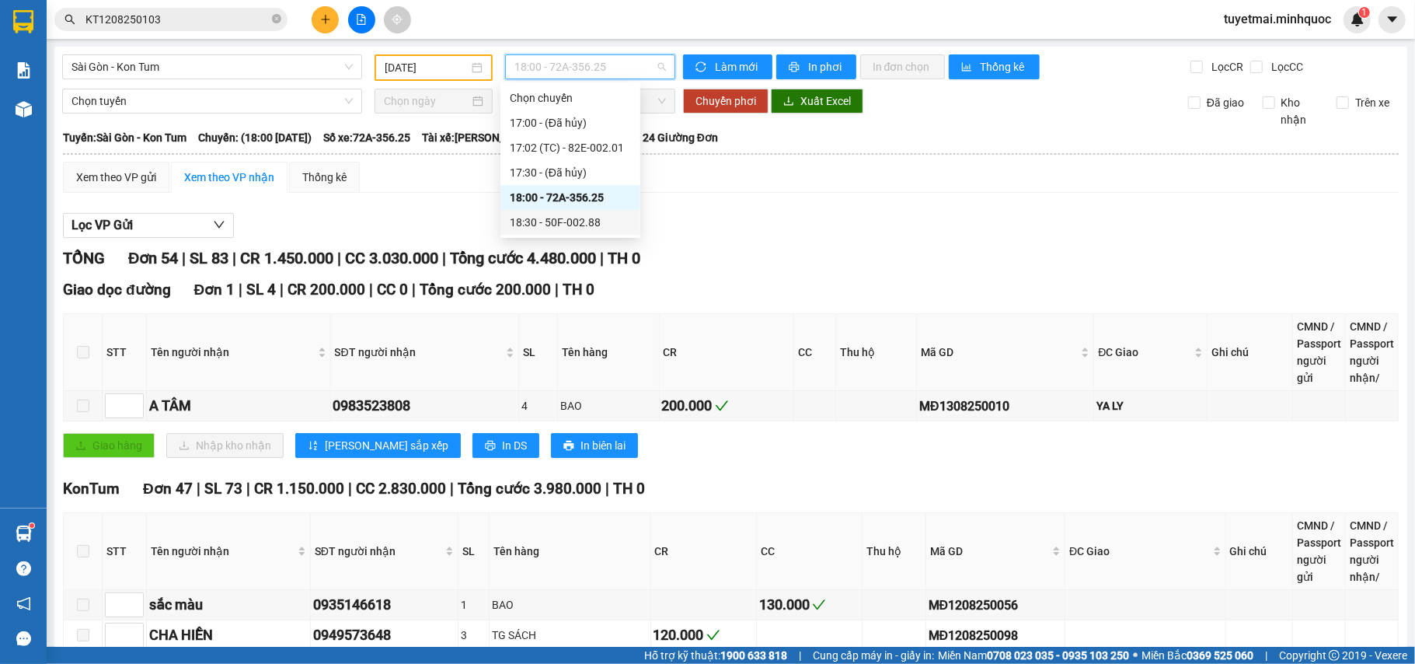
click at [605, 233] on div "18:30 - 50F-002.88" at bounding box center [570, 222] width 140 height 25
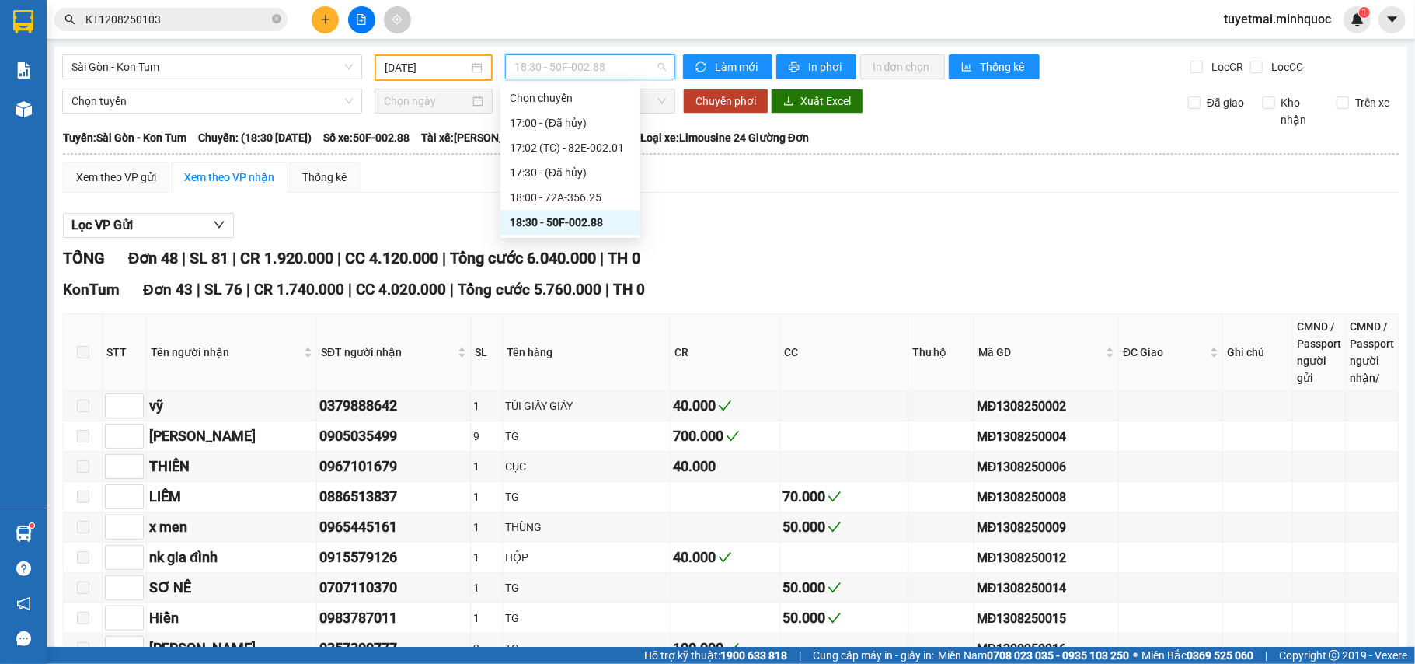
click at [566, 71] on span "18:30 - 50F-002.88" at bounding box center [590, 66] width 152 height 23
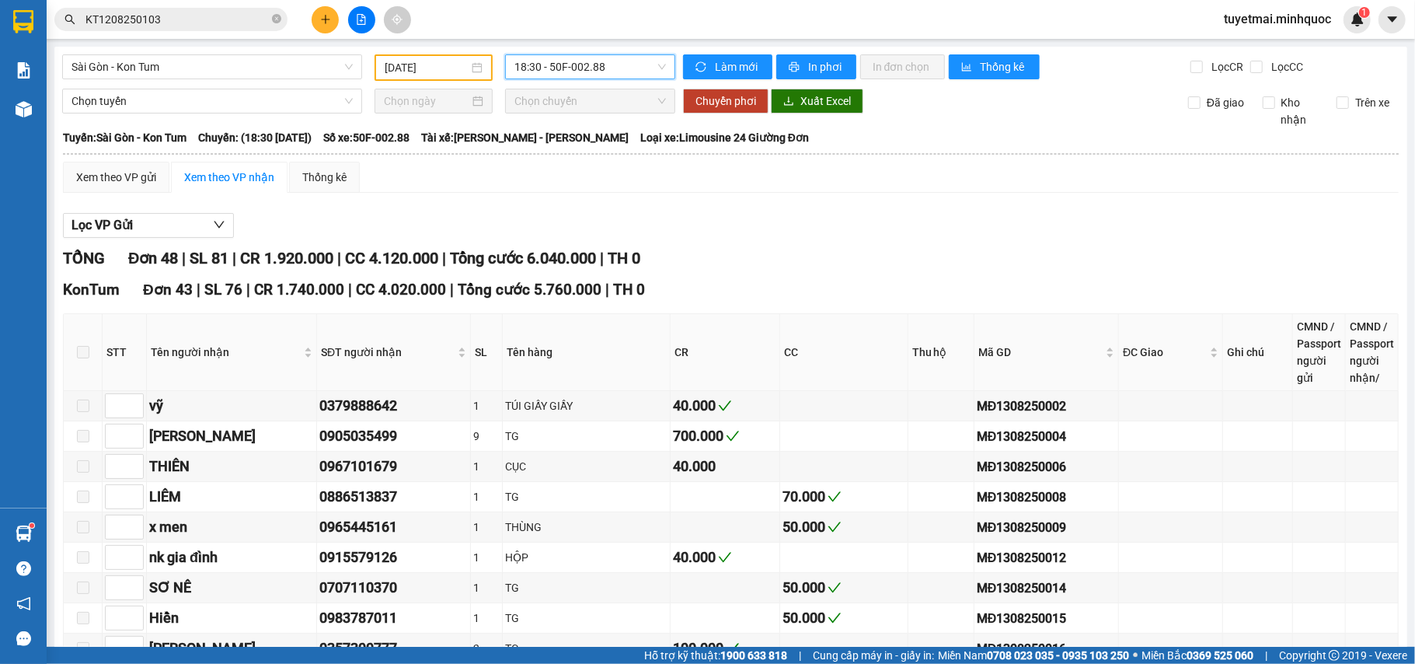
click at [566, 71] on span "18:30 - 50F-002.88" at bounding box center [590, 66] width 152 height 23
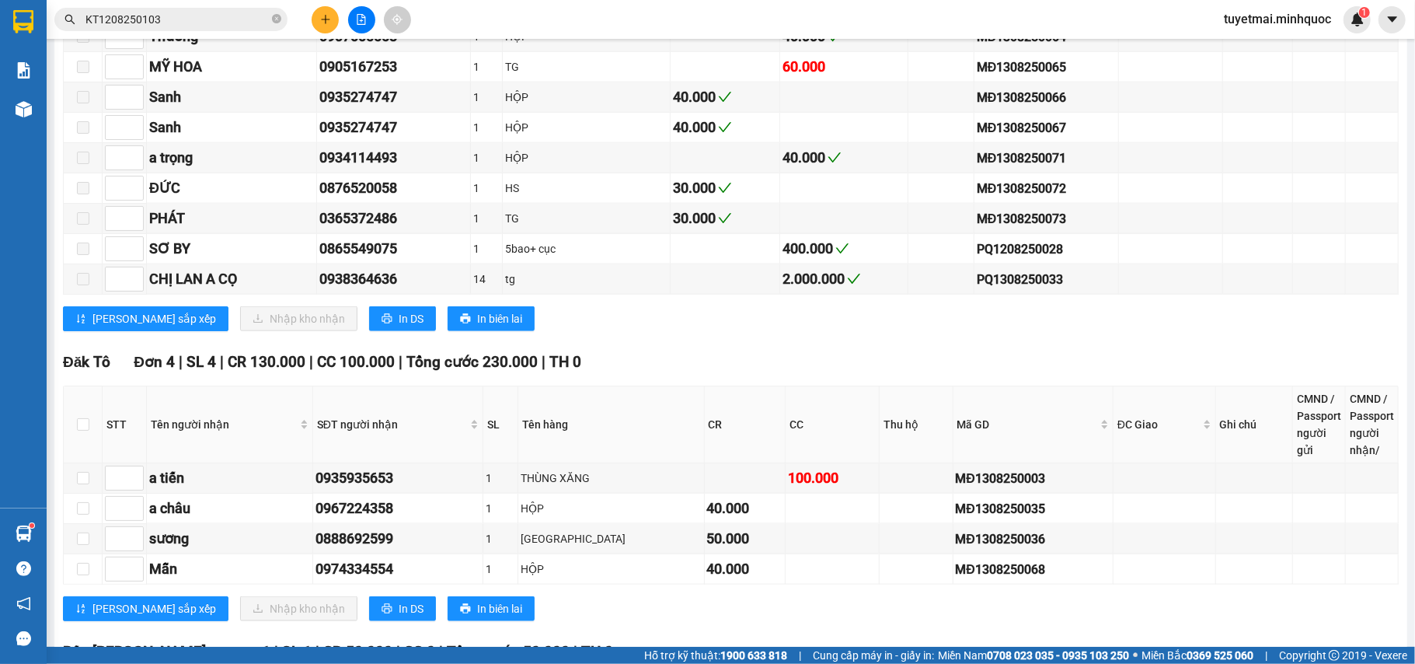
scroll to position [1654, 0]
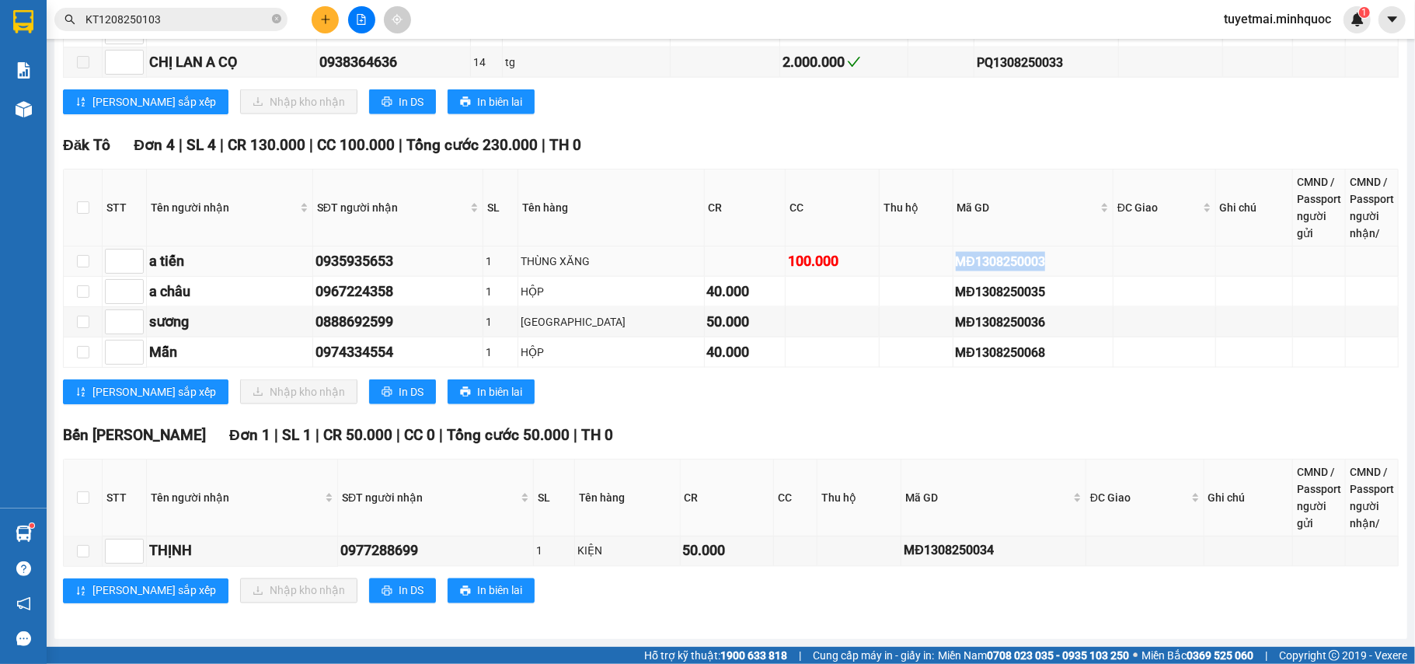
drag, startPoint x: 1039, startPoint y: 261, endPoint x: 912, endPoint y: 260, distance: 126.7
click at [912, 260] on tr "a tiến 0935935653 1 THÙNG XĂNG 100.000 MĐ1308250003" at bounding box center [731, 261] width 1335 height 30
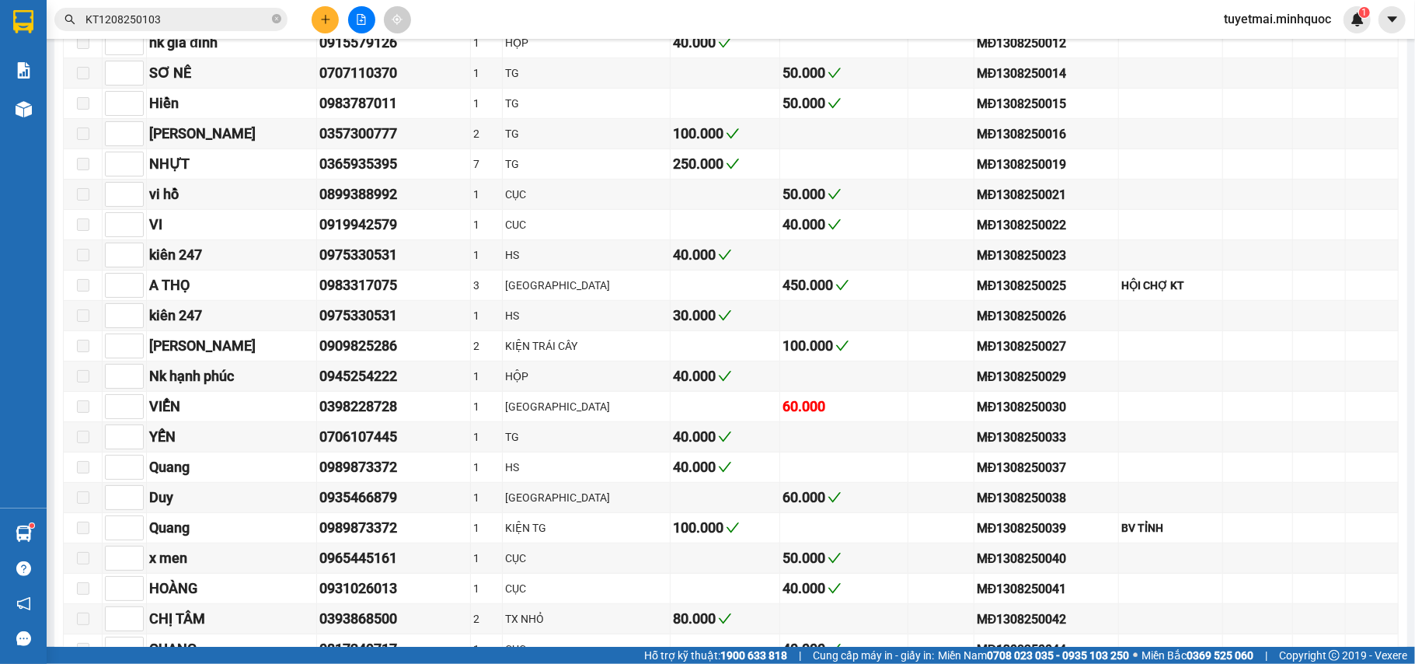
scroll to position [0, 0]
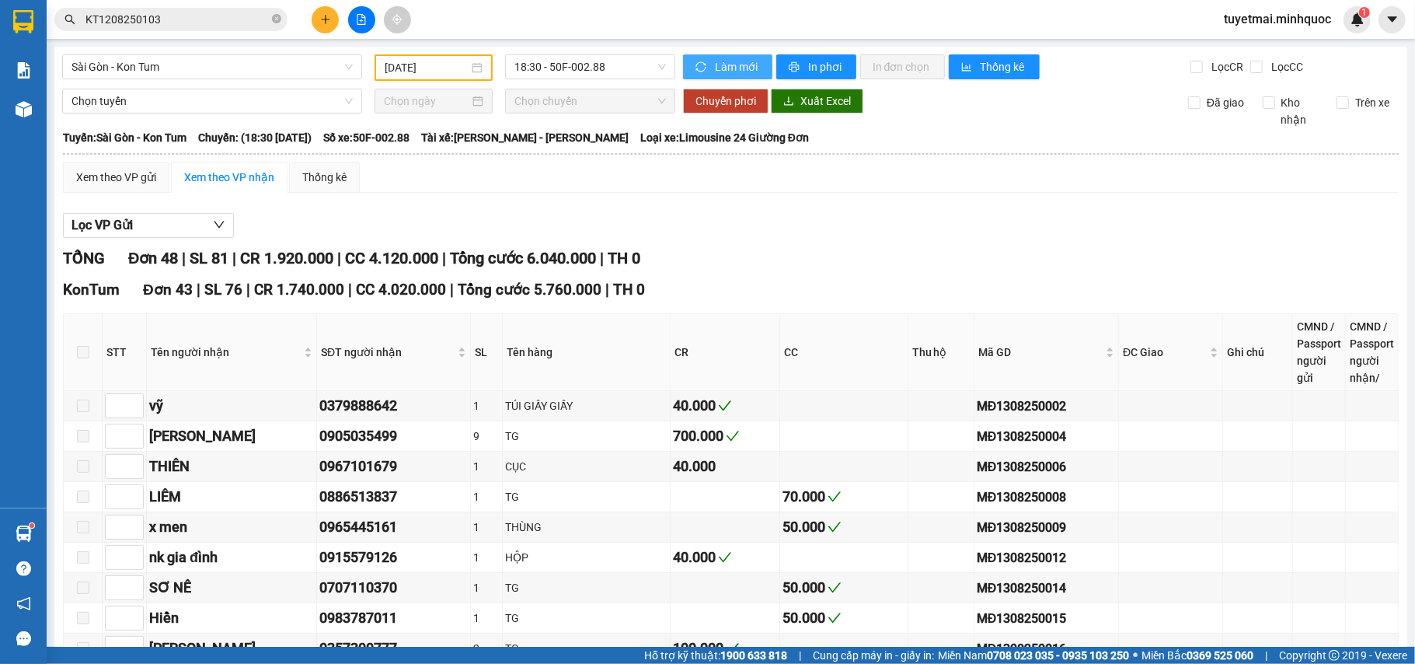
click at [722, 71] on span "Làm mới" at bounding box center [737, 66] width 45 height 17
click at [595, 75] on span "18:30 - 50F-002.88" at bounding box center [590, 66] width 152 height 23
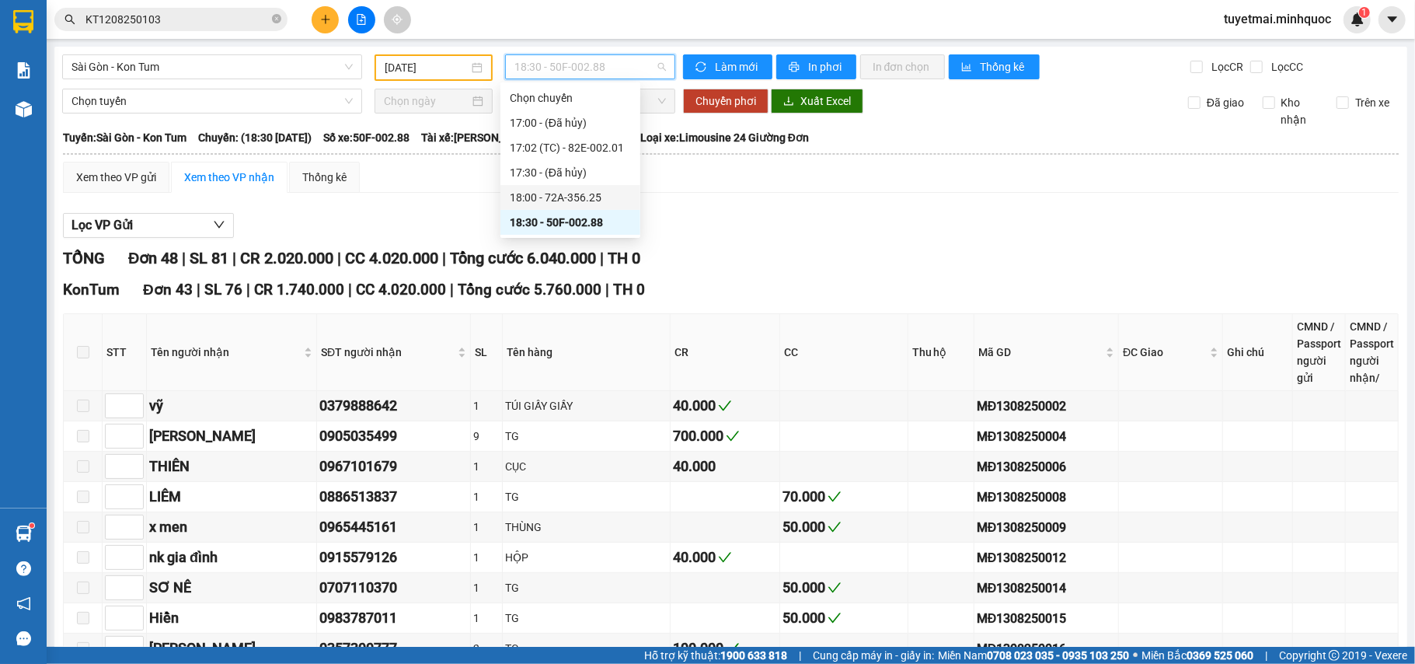
click at [583, 193] on div "18:00 - 72A-356.25" at bounding box center [570, 197] width 121 height 17
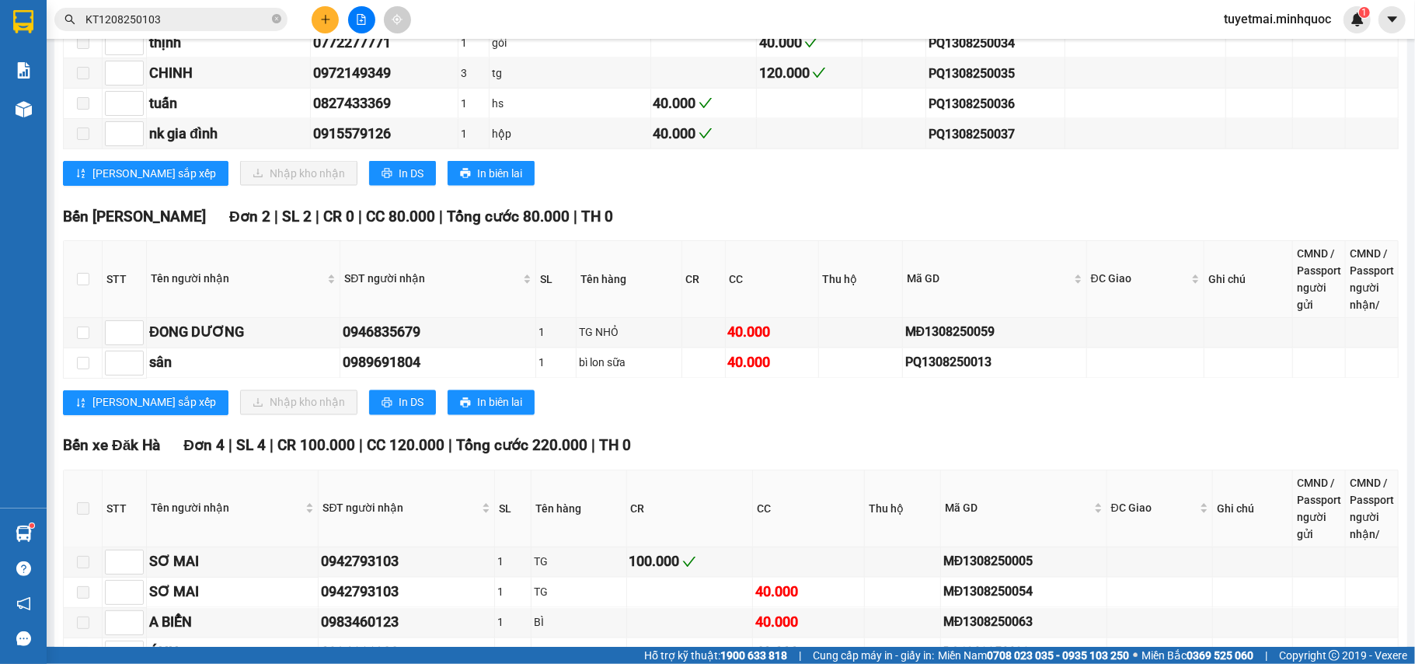
scroll to position [2010, 0]
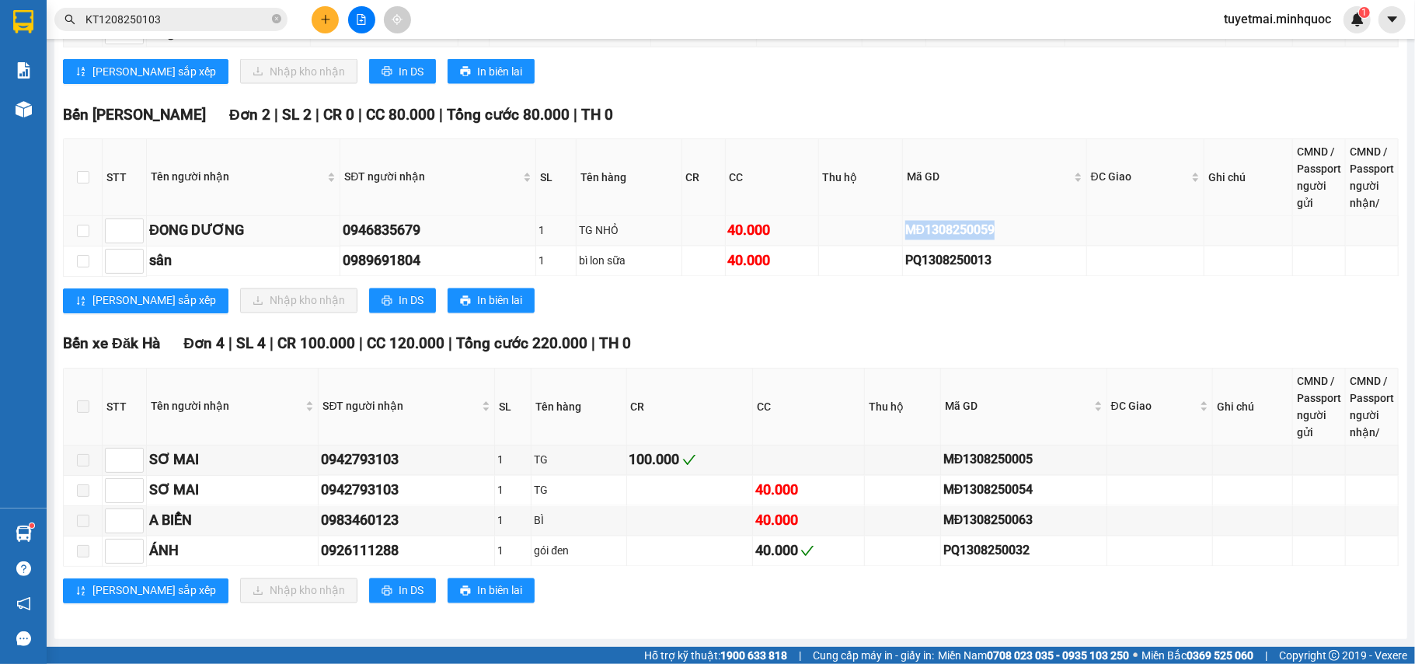
drag, startPoint x: 984, startPoint y: 221, endPoint x: 880, endPoint y: 225, distance: 104.2
click at [880, 225] on tr "ĐONG DƯƠNG 0946835679 1 TG NHỎ 40.000 MĐ1308250059" at bounding box center [731, 231] width 1335 height 30
drag, startPoint x: 1002, startPoint y: 259, endPoint x: 875, endPoint y: 258, distance: 126.7
click at [875, 258] on tr "sân 0989691804 1 bì lon sữa 40.000 PQ1308250013" at bounding box center [731, 261] width 1335 height 30
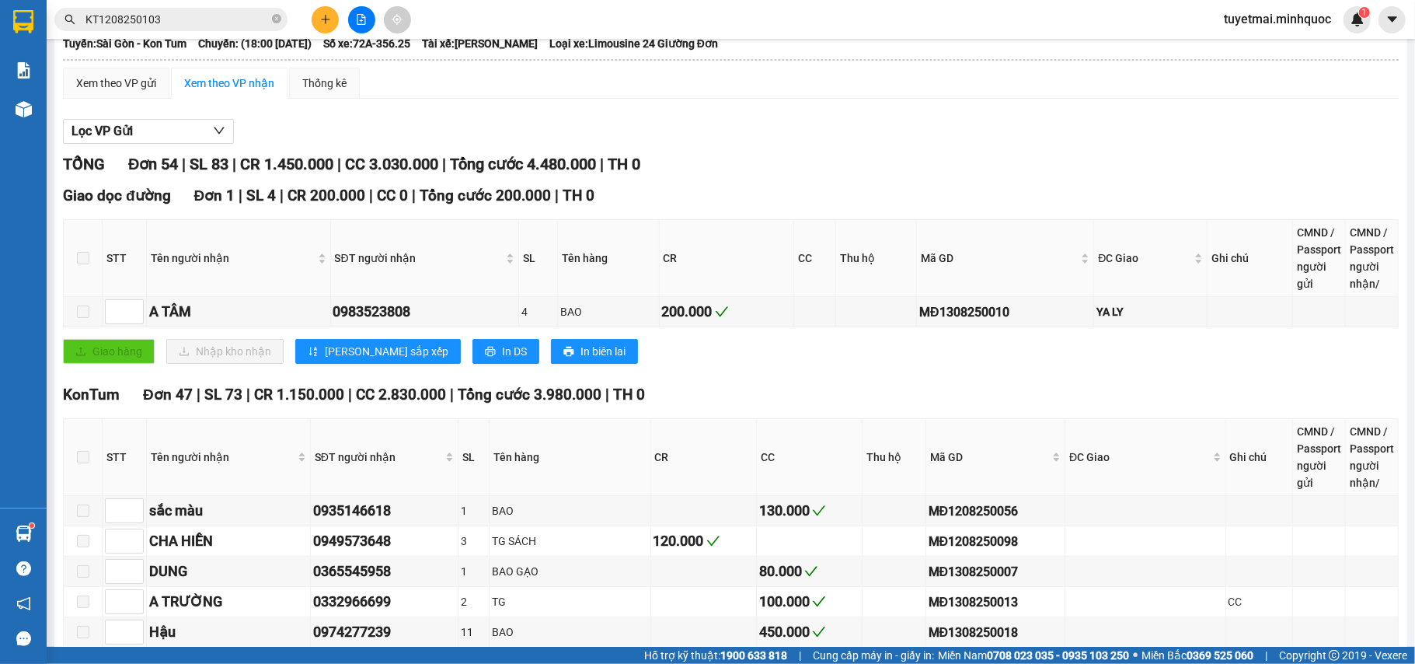
scroll to position [0, 0]
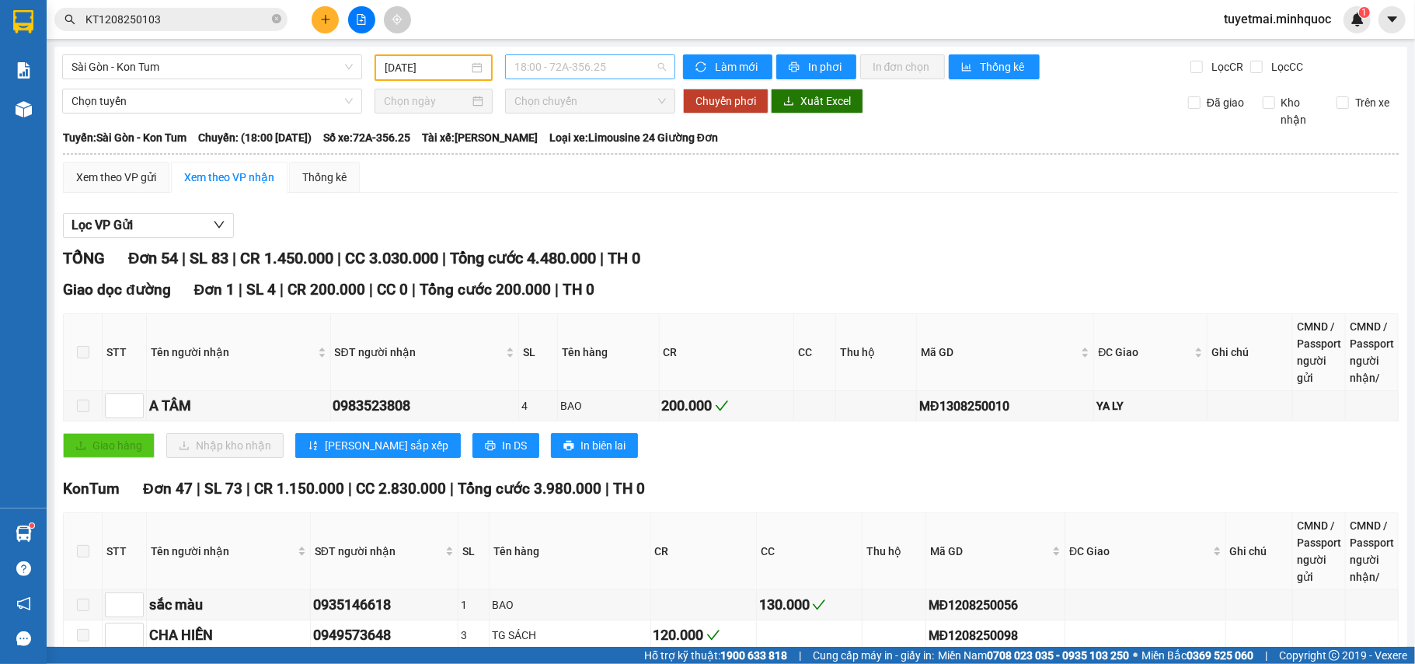
click at [598, 75] on span "18:00 - 72A-356.25" at bounding box center [590, 66] width 152 height 23
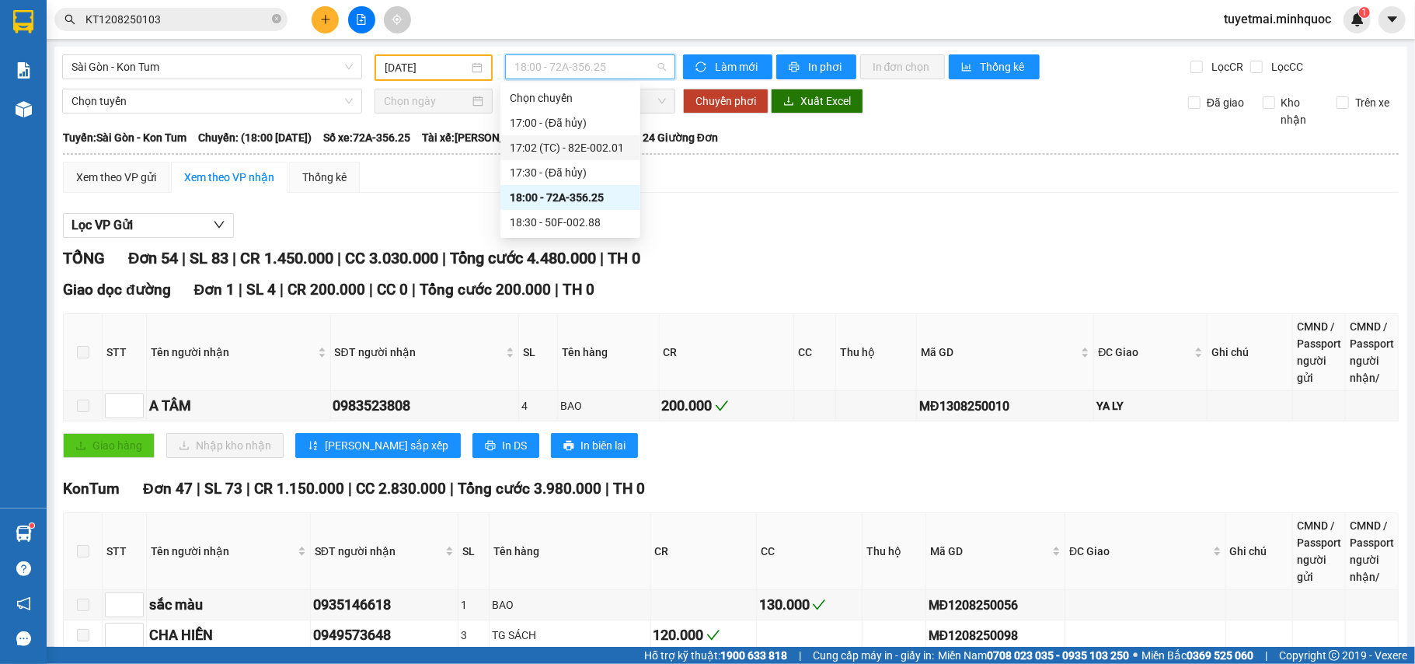
click at [598, 146] on div "17:02 (TC) - 82E-002.01" at bounding box center [570, 147] width 121 height 17
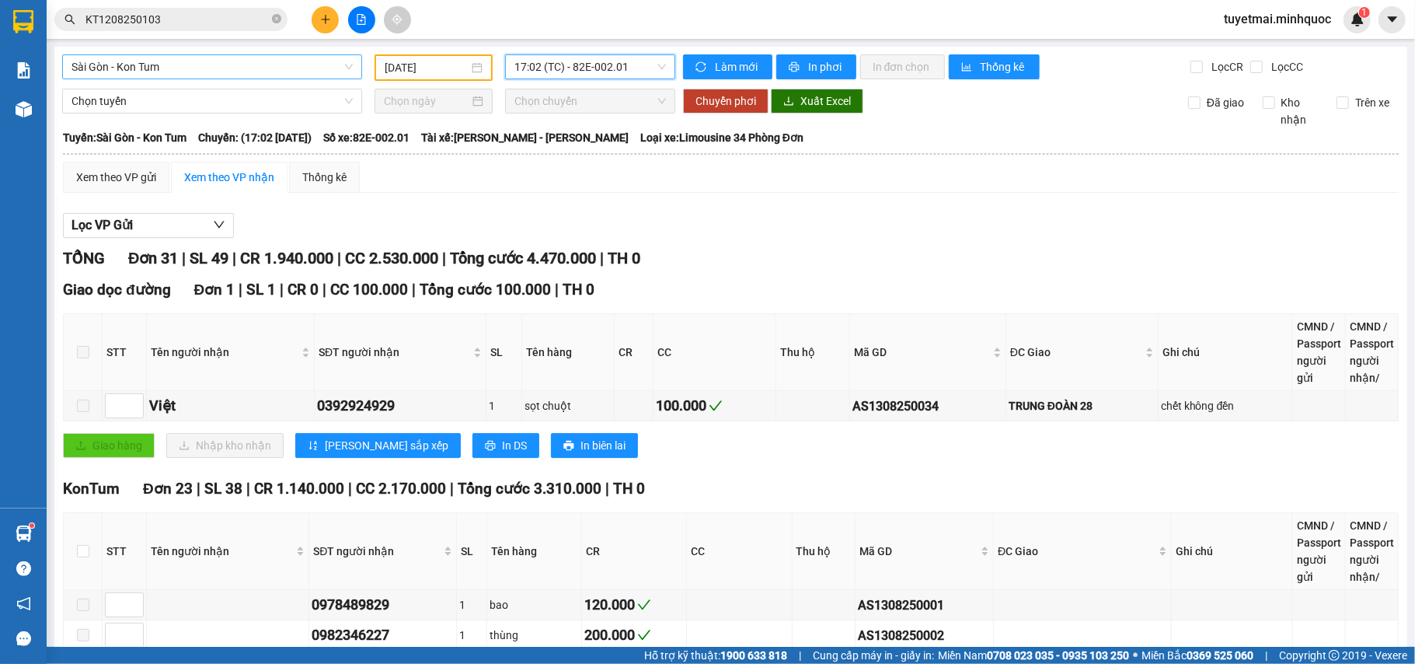
click at [308, 64] on span "Sài Gòn - Kon Tum" at bounding box center [211, 66] width 281 height 23
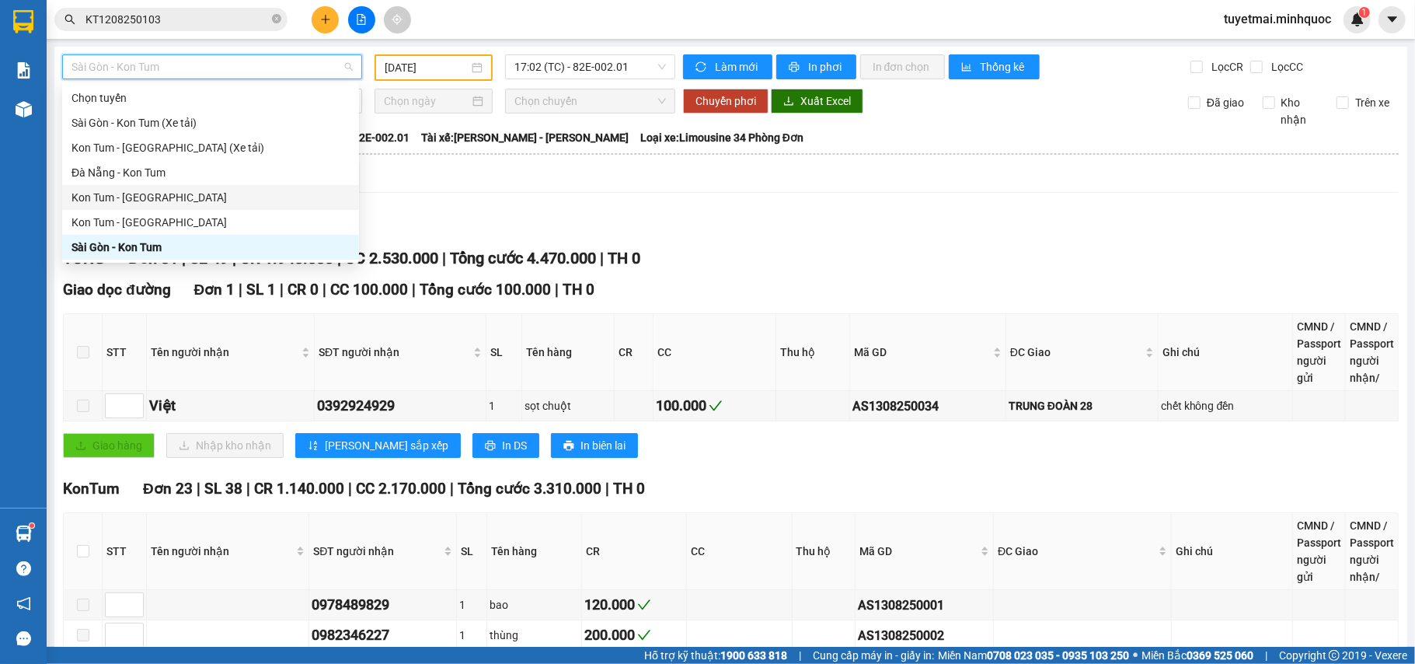
click at [140, 194] on div "Kon Tum - [GEOGRAPHIC_DATA]" at bounding box center [210, 197] width 278 height 17
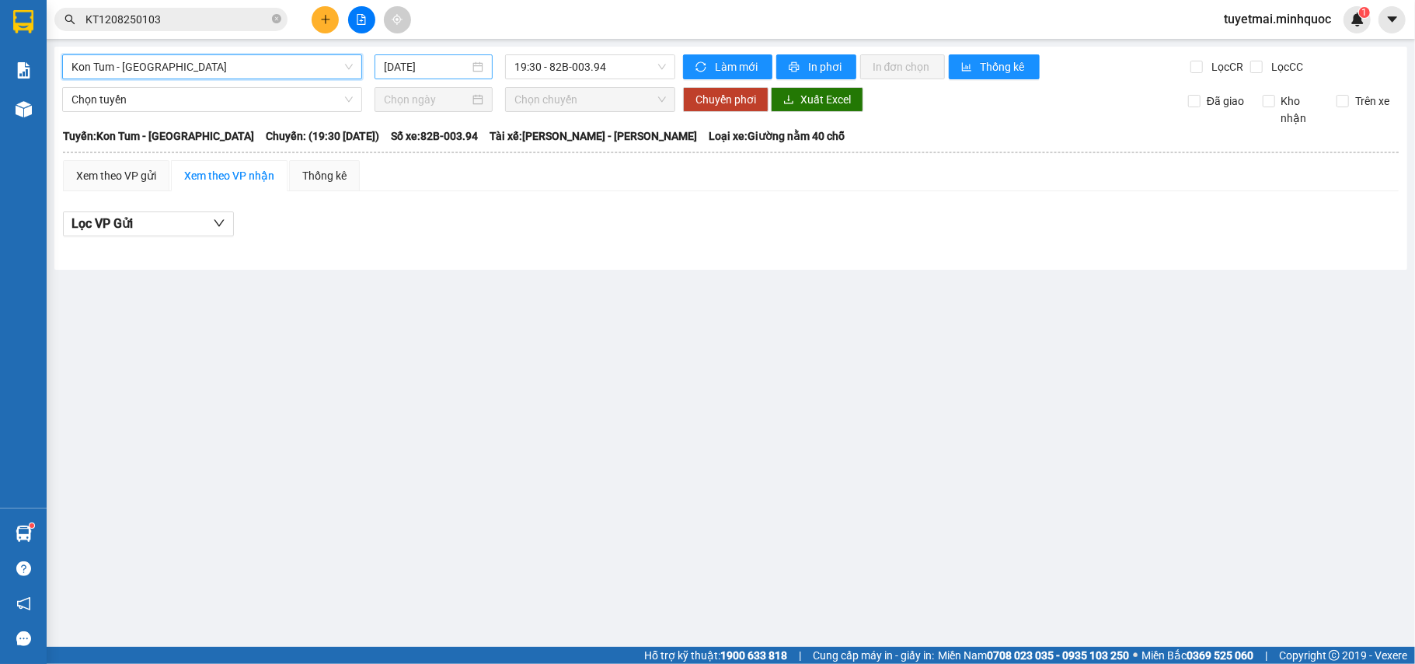
click at [427, 63] on input "[DATE]" at bounding box center [426, 66] width 85 height 17
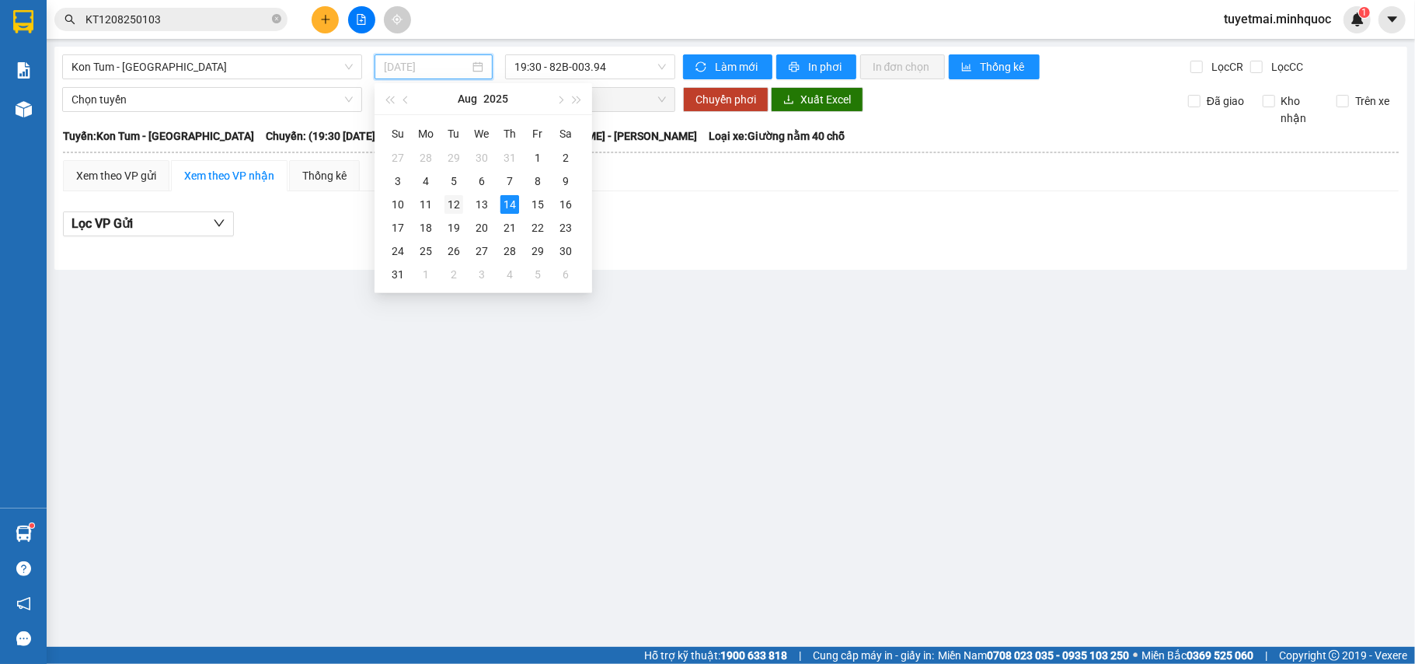
click at [451, 203] on div "12" at bounding box center [453, 204] width 19 height 19
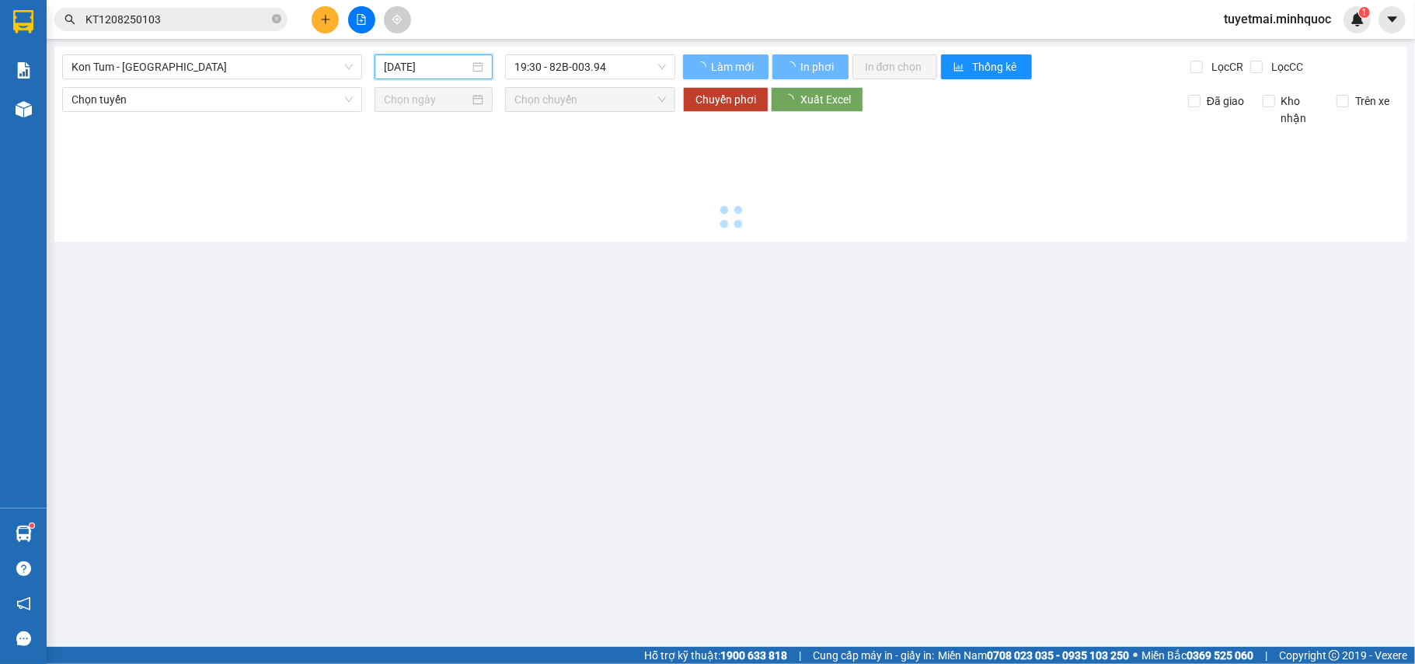
type input "[DATE]"
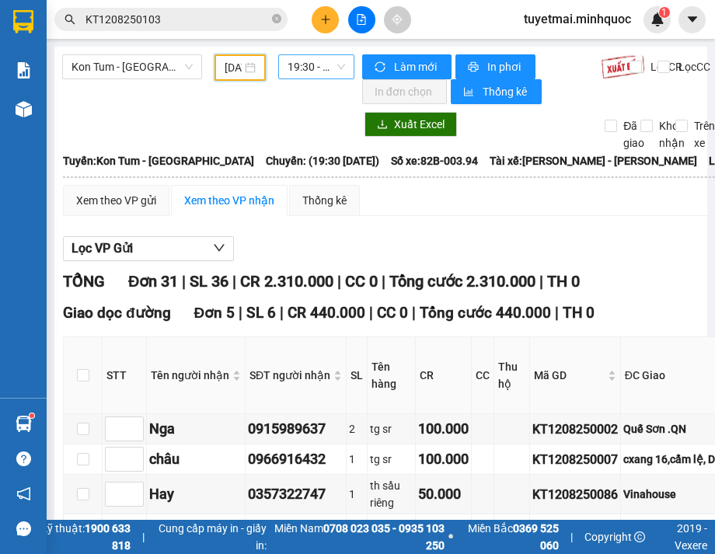
click at [308, 64] on span "19:30 - 82B-003.94" at bounding box center [317, 66] width 58 height 23
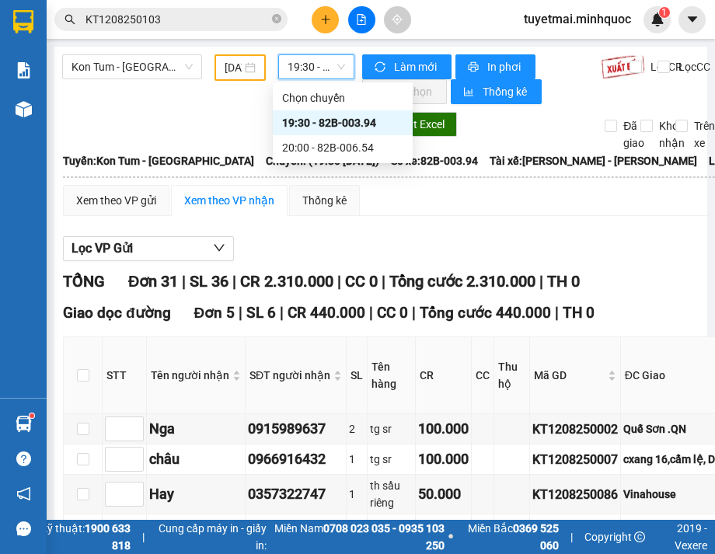
click at [309, 64] on span "19:30 - 82B-003.94" at bounding box center [317, 66] width 58 height 23
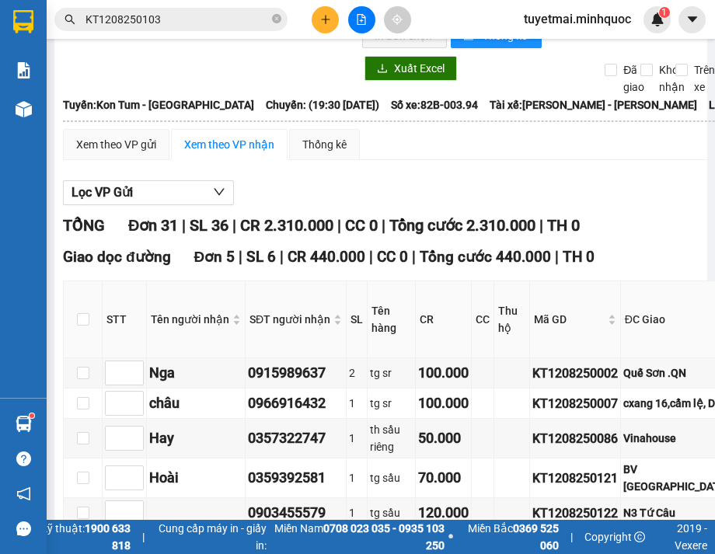
scroll to position [207, 0]
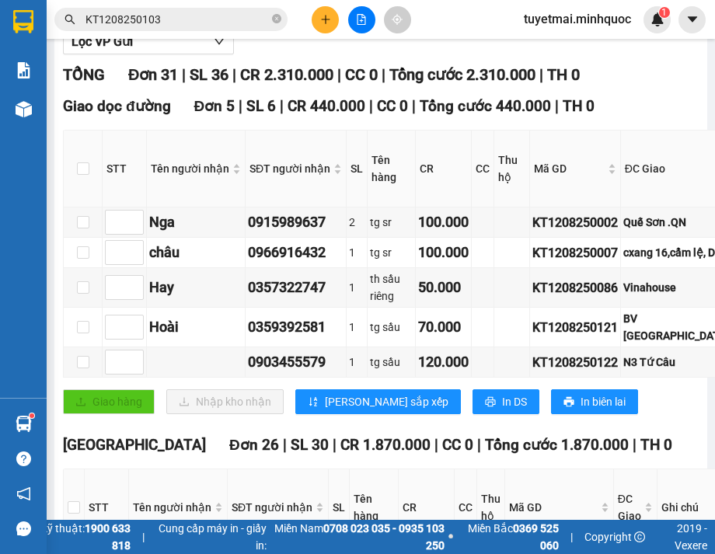
click at [389, 172] on th "Tên hàng" at bounding box center [392, 169] width 48 height 77
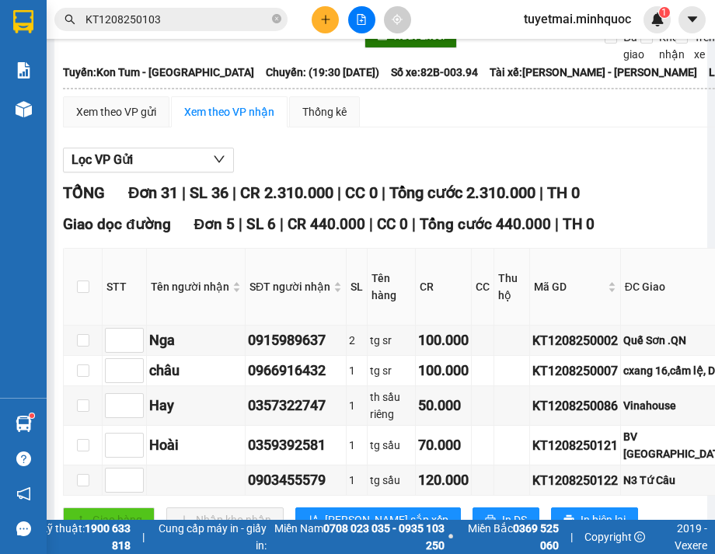
scroll to position [0, 0]
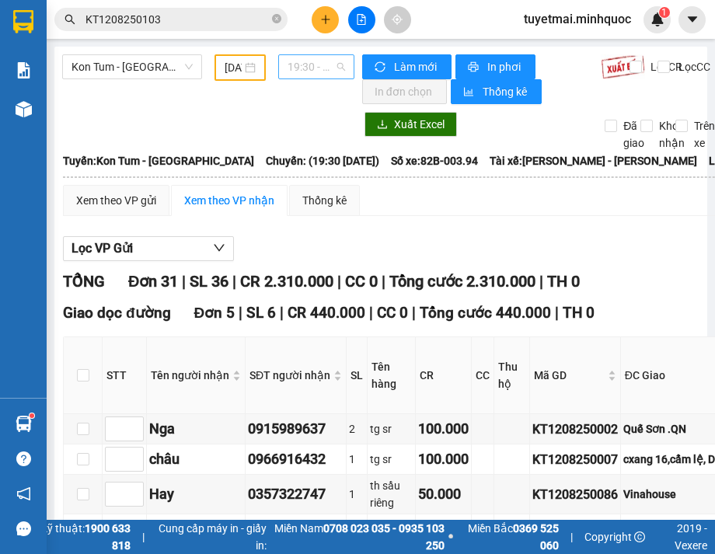
click at [327, 69] on span "19:30 - 82B-003.94" at bounding box center [317, 66] width 58 height 23
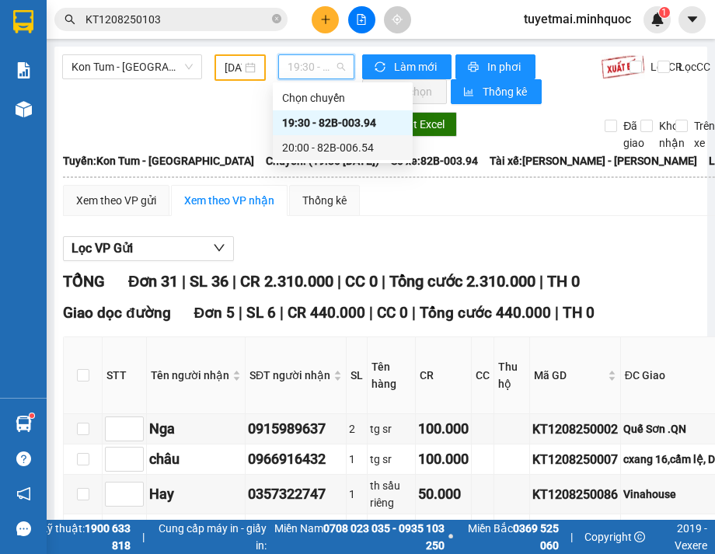
click at [329, 148] on div "20:00 - 82B-006.54" at bounding box center [342, 147] width 121 height 17
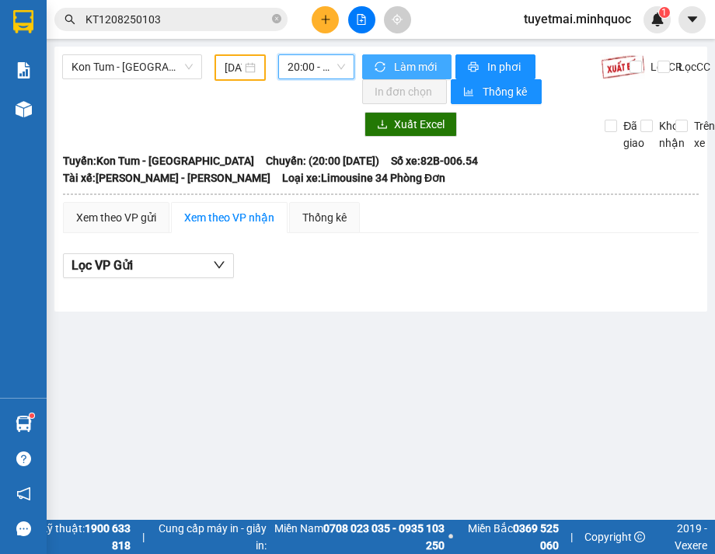
click at [402, 64] on span "Làm mới" at bounding box center [416, 66] width 45 height 17
click at [165, 68] on span "Kon Tum - [GEOGRAPHIC_DATA]" at bounding box center [131, 66] width 121 height 23
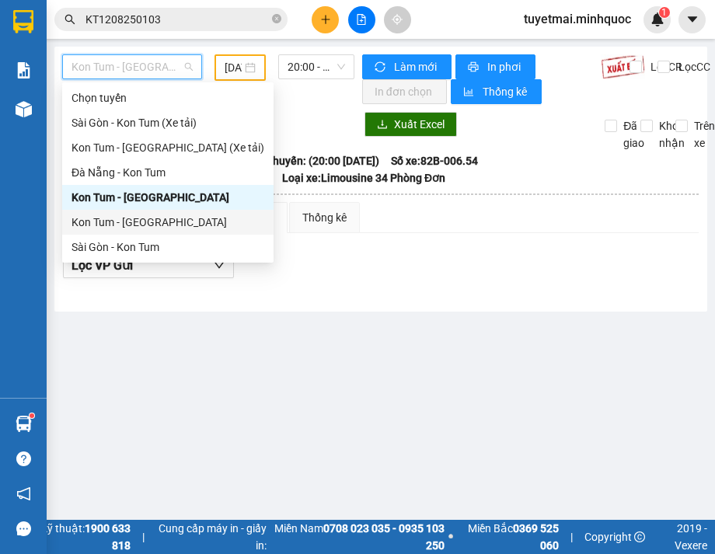
click at [152, 214] on div "Kon Tum - [GEOGRAPHIC_DATA]" at bounding box center [167, 222] width 193 height 17
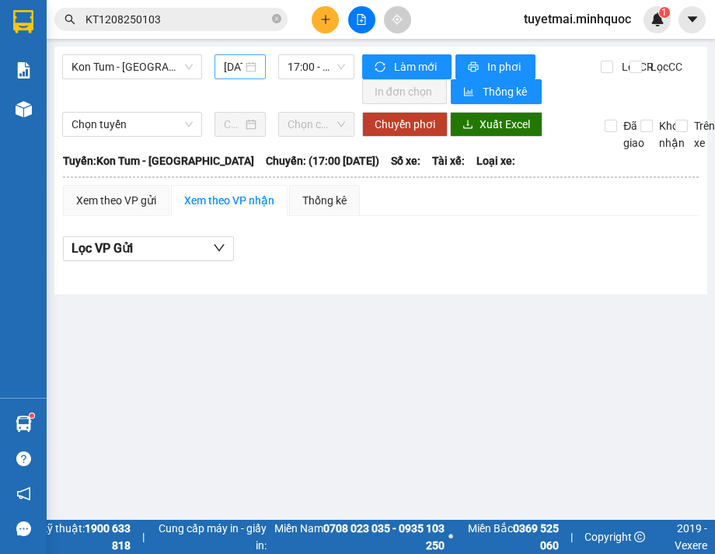
click at [242, 66] on div "[DATE]" at bounding box center [240, 66] width 33 height 17
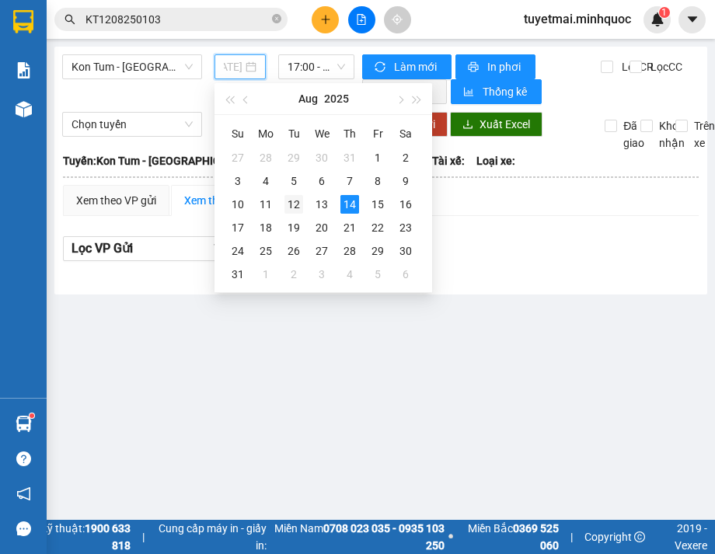
click at [297, 204] on div "12" at bounding box center [293, 204] width 19 height 19
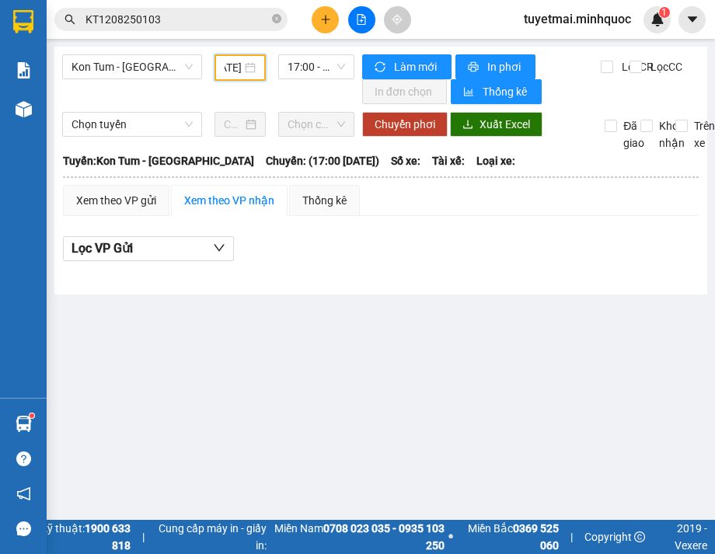
click at [233, 62] on input "[DATE]" at bounding box center [233, 67] width 17 height 17
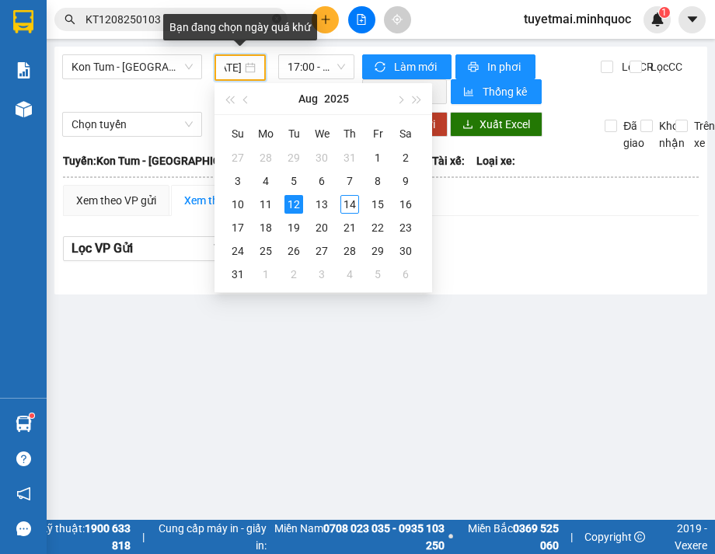
type input "[DATE]"
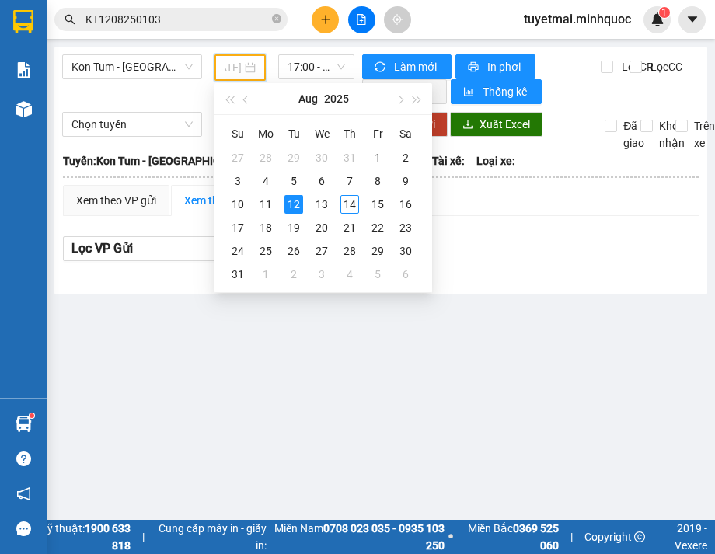
click at [297, 209] on div "12" at bounding box center [293, 204] width 19 height 19
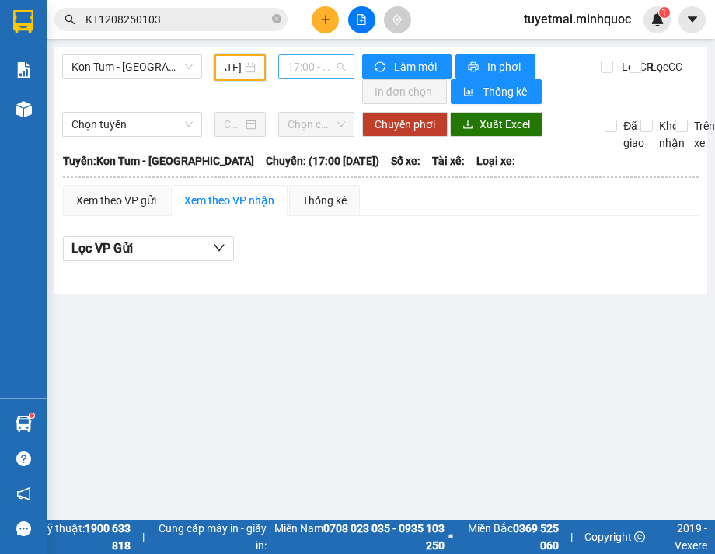
click at [315, 67] on span "17:00 - (Đã hủy)" at bounding box center [317, 66] width 58 height 23
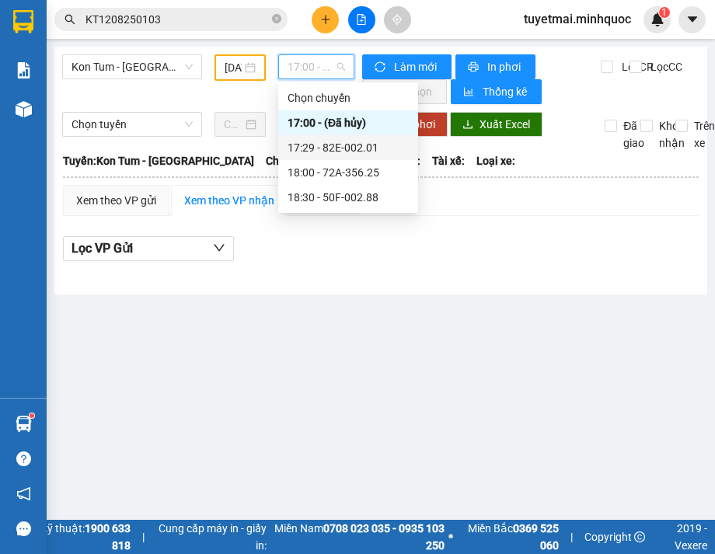
click at [348, 150] on div "17:29 - 82E-002.01" at bounding box center [348, 147] width 121 height 17
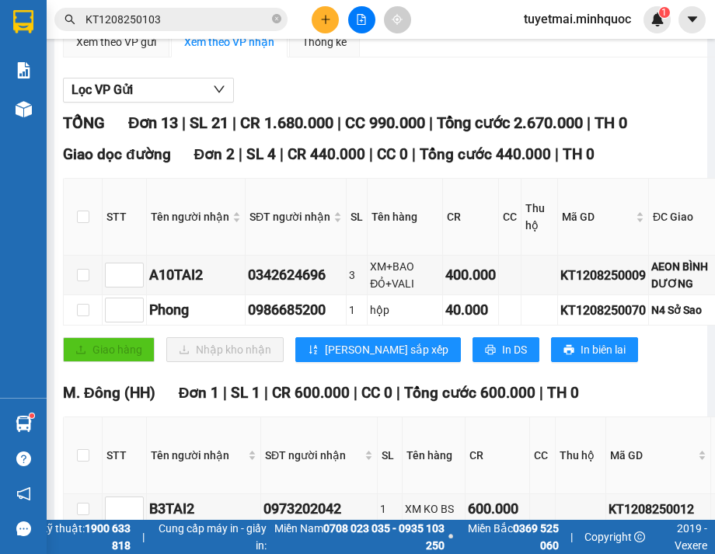
scroll to position [207, 0]
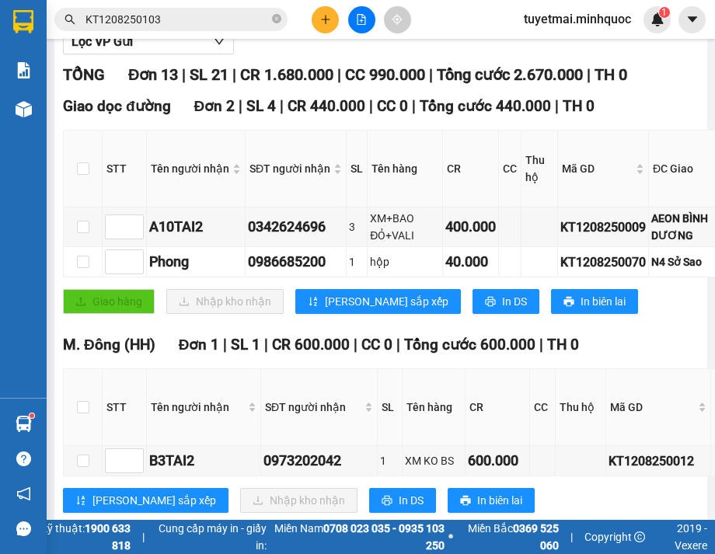
click at [295, 178] on div "Click to sort ascending" at bounding box center [295, 178] width 0 height 0
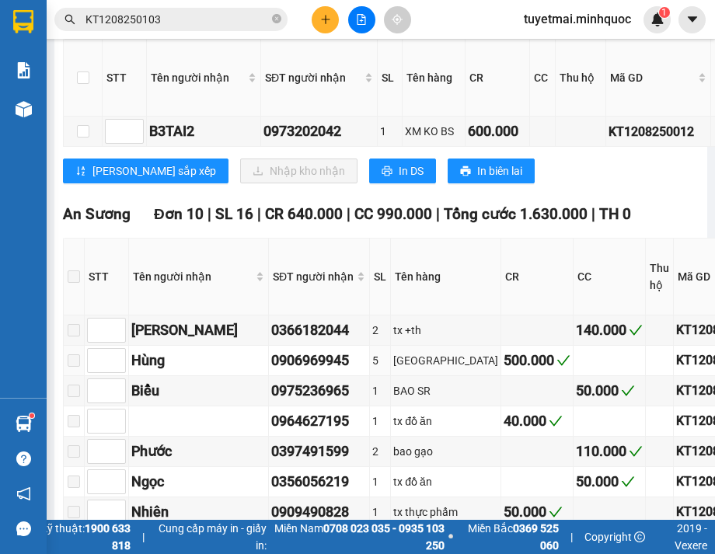
scroll to position [414, 0]
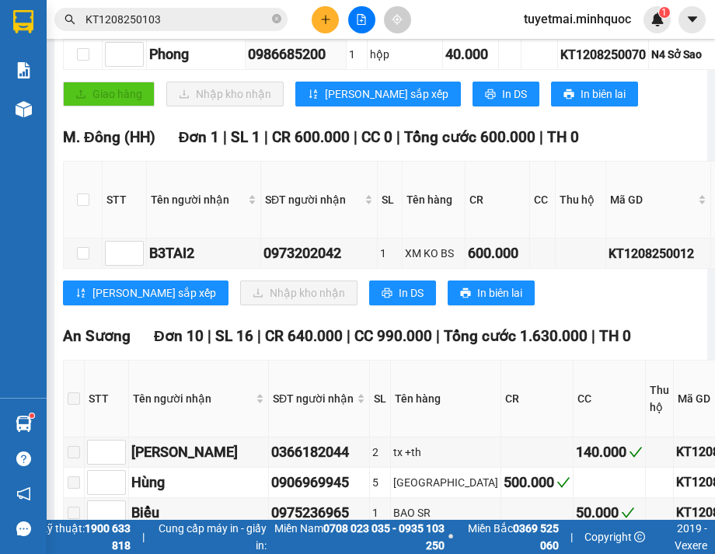
click at [465, 207] on th "CR" at bounding box center [497, 200] width 64 height 77
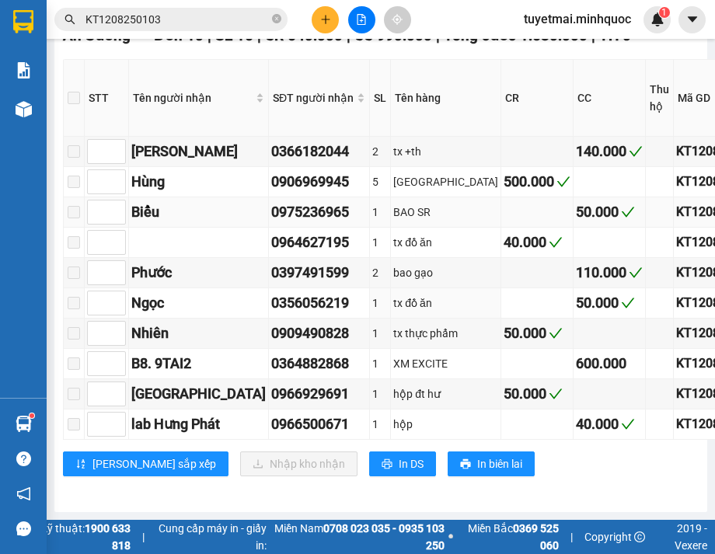
scroll to position [665, 0]
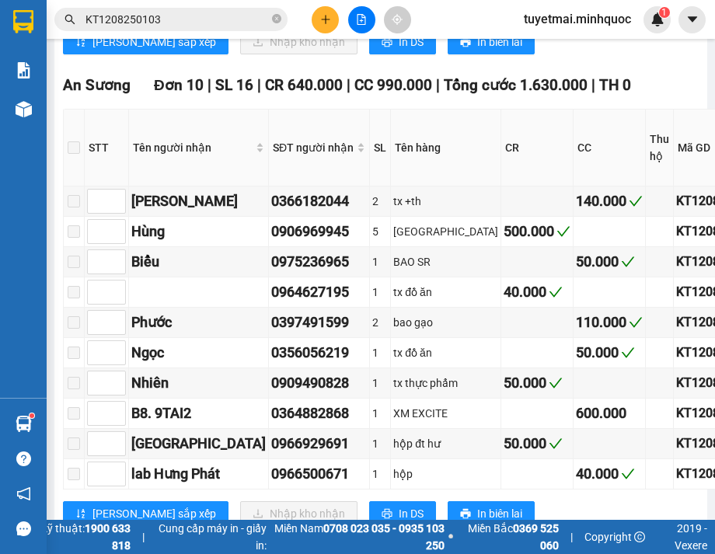
click at [573, 179] on th "CC" at bounding box center [609, 148] width 72 height 77
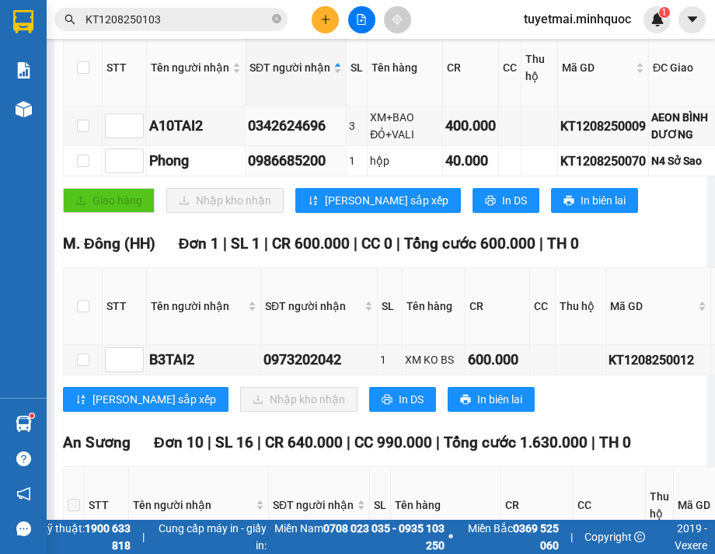
scroll to position [44, 0]
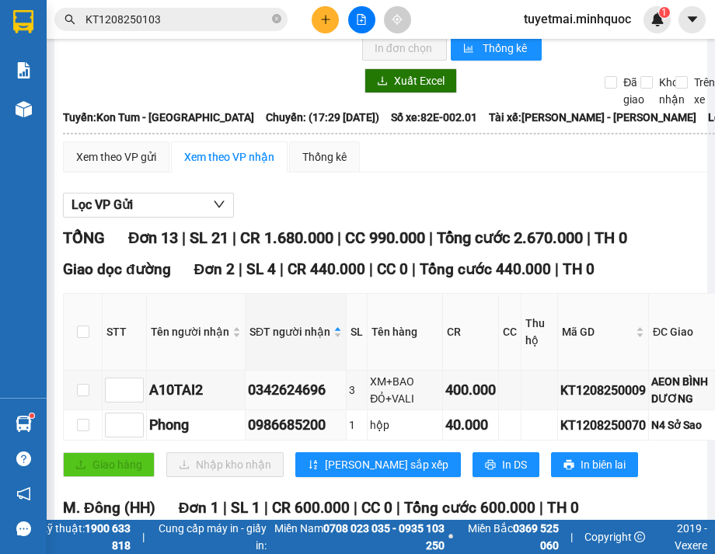
click at [438, 141] on th at bounding box center [501, 134] width 879 height 14
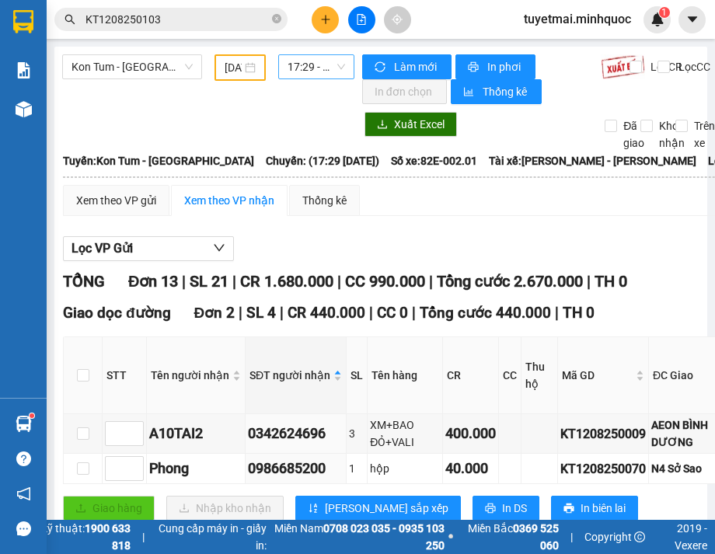
click at [312, 71] on span "17:29 - 82E-002.01" at bounding box center [317, 66] width 58 height 23
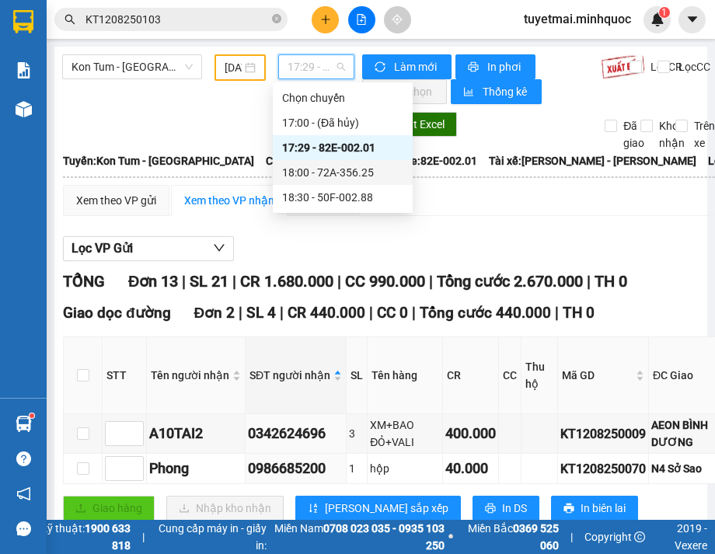
click at [336, 172] on div "18:00 - 72A-356.25" at bounding box center [342, 172] width 121 height 17
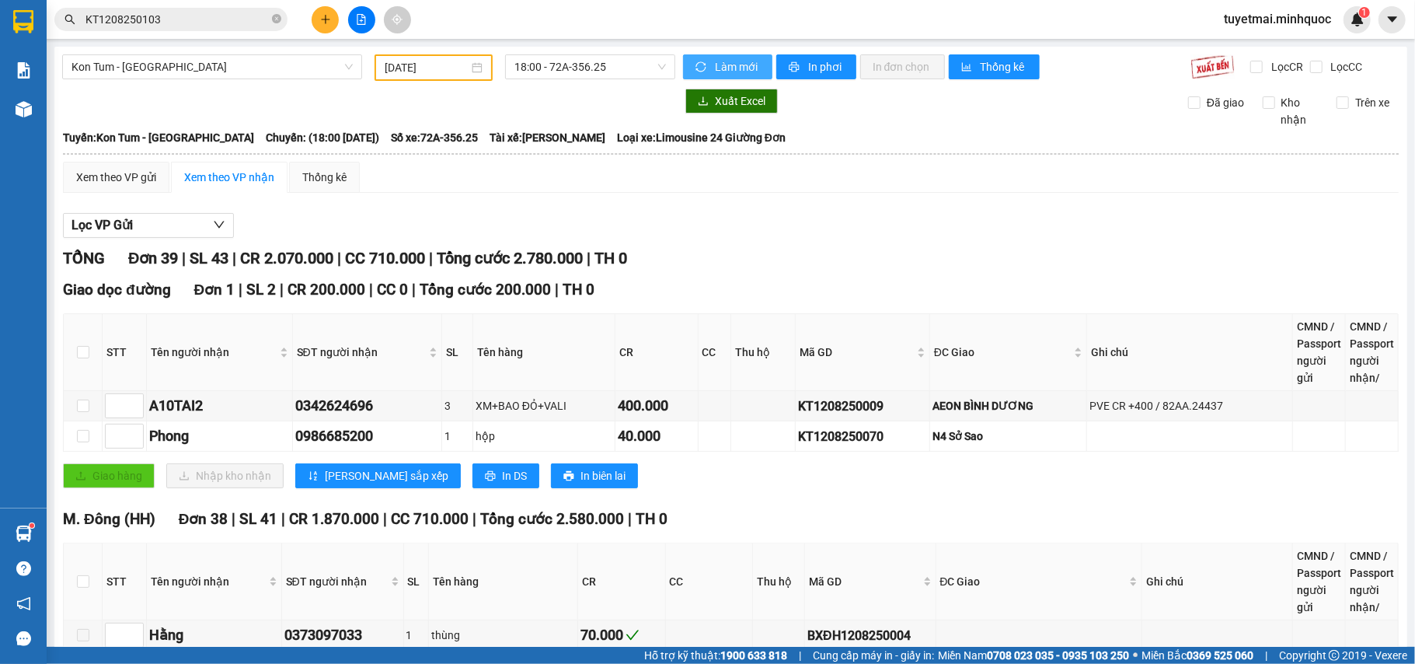
click at [716, 61] on span "Làm mới" at bounding box center [737, 66] width 45 height 17
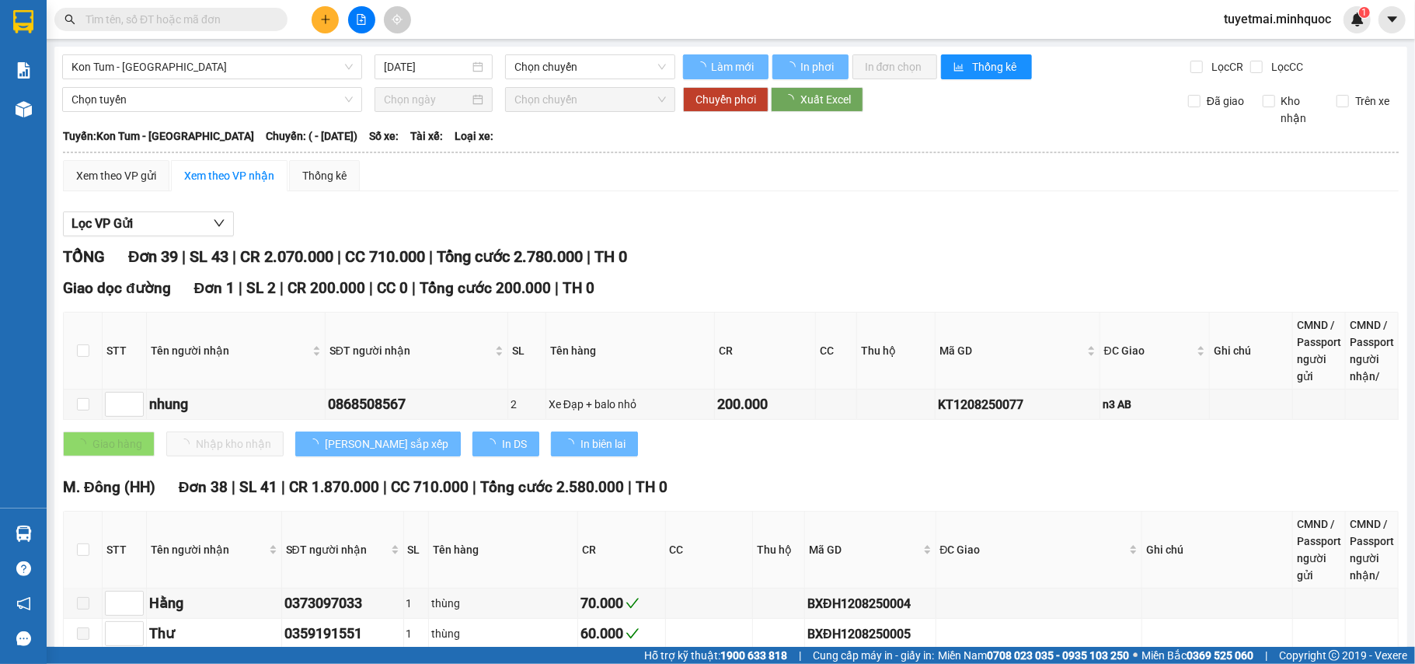
type input "[DATE]"
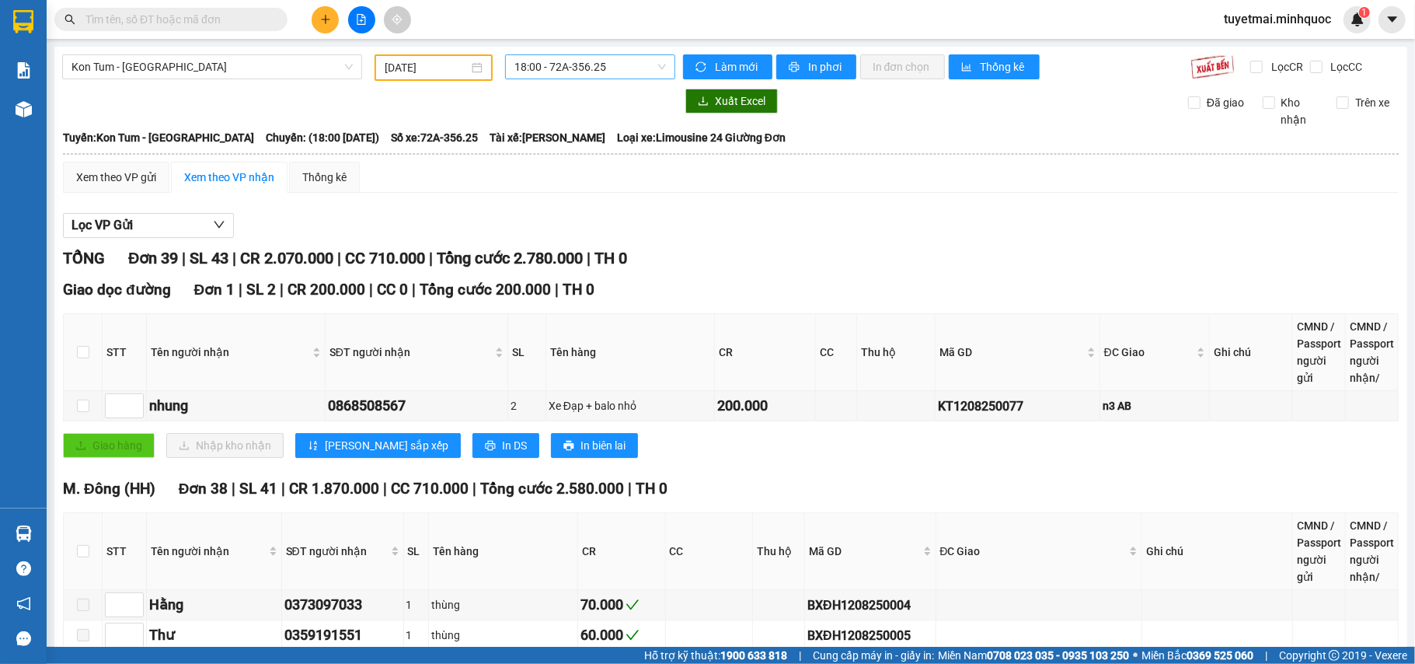
click at [570, 69] on span "18:00 - 72A-356.25" at bounding box center [590, 66] width 152 height 23
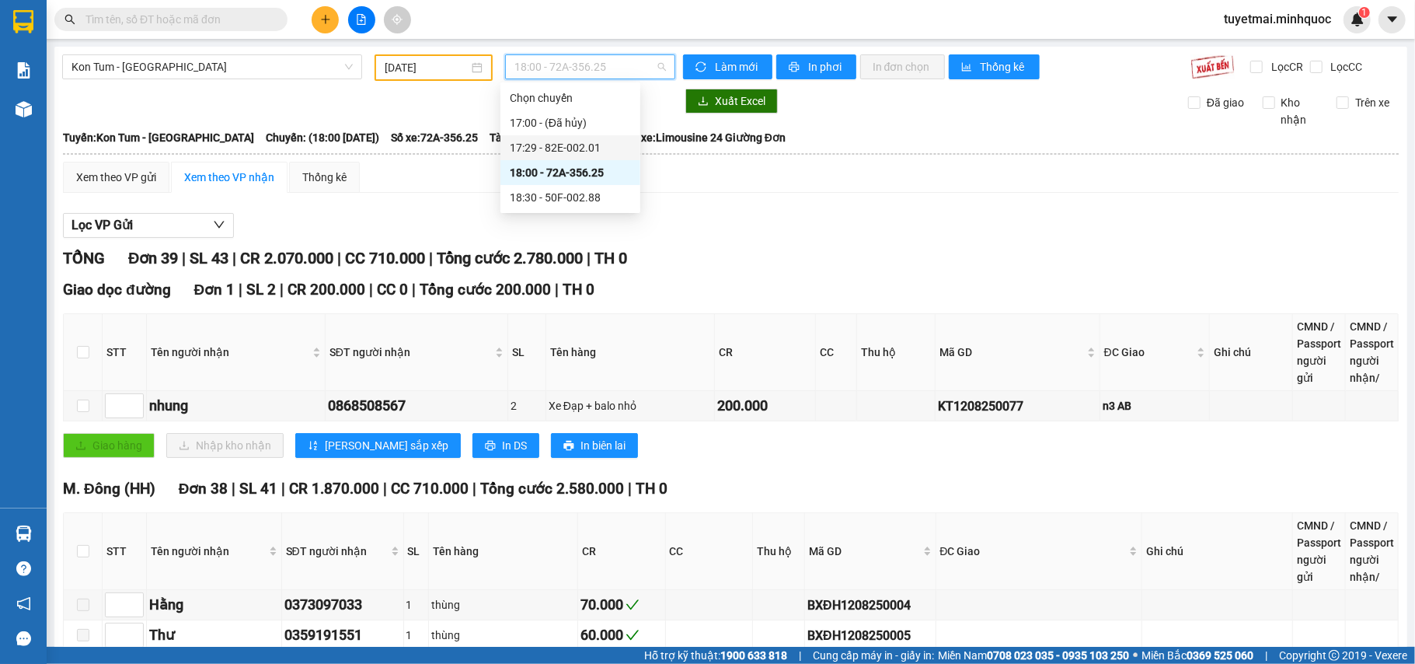
click at [564, 145] on div "17:29 - 82E-002.01" at bounding box center [570, 147] width 121 height 17
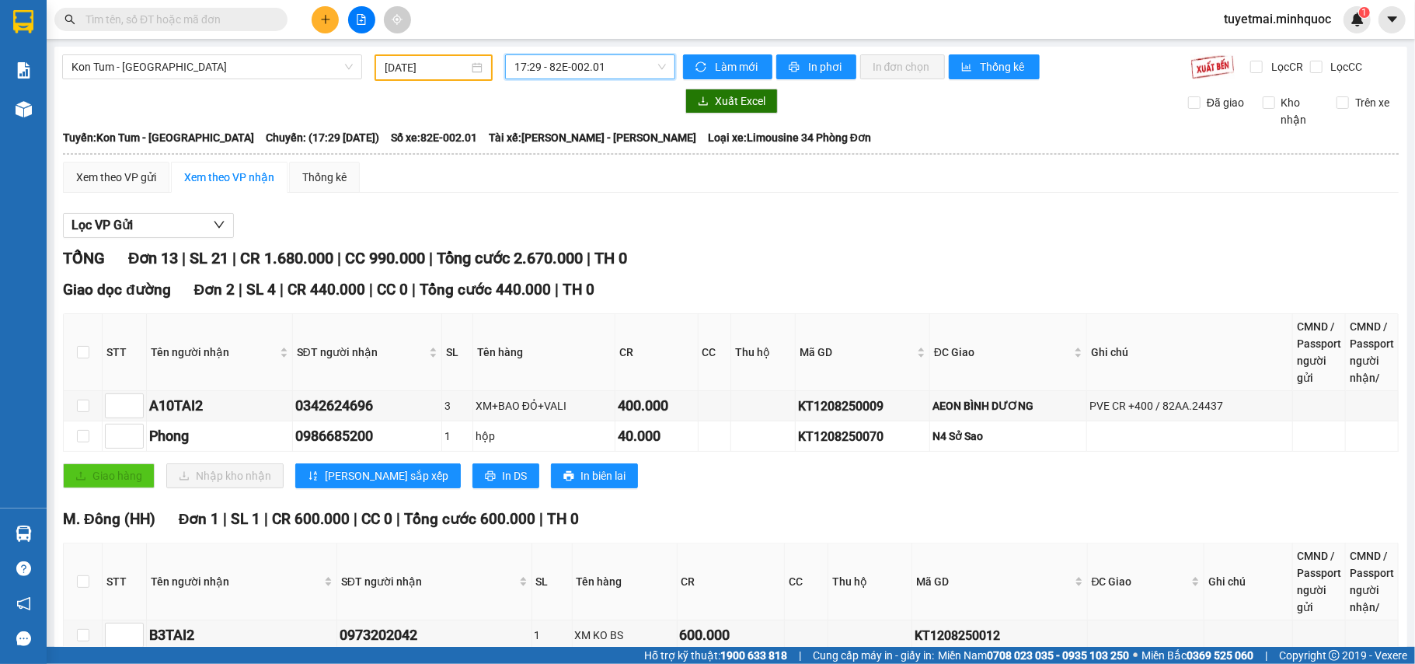
click at [595, 59] on span "17:29 - 82E-002.01" at bounding box center [590, 66] width 152 height 23
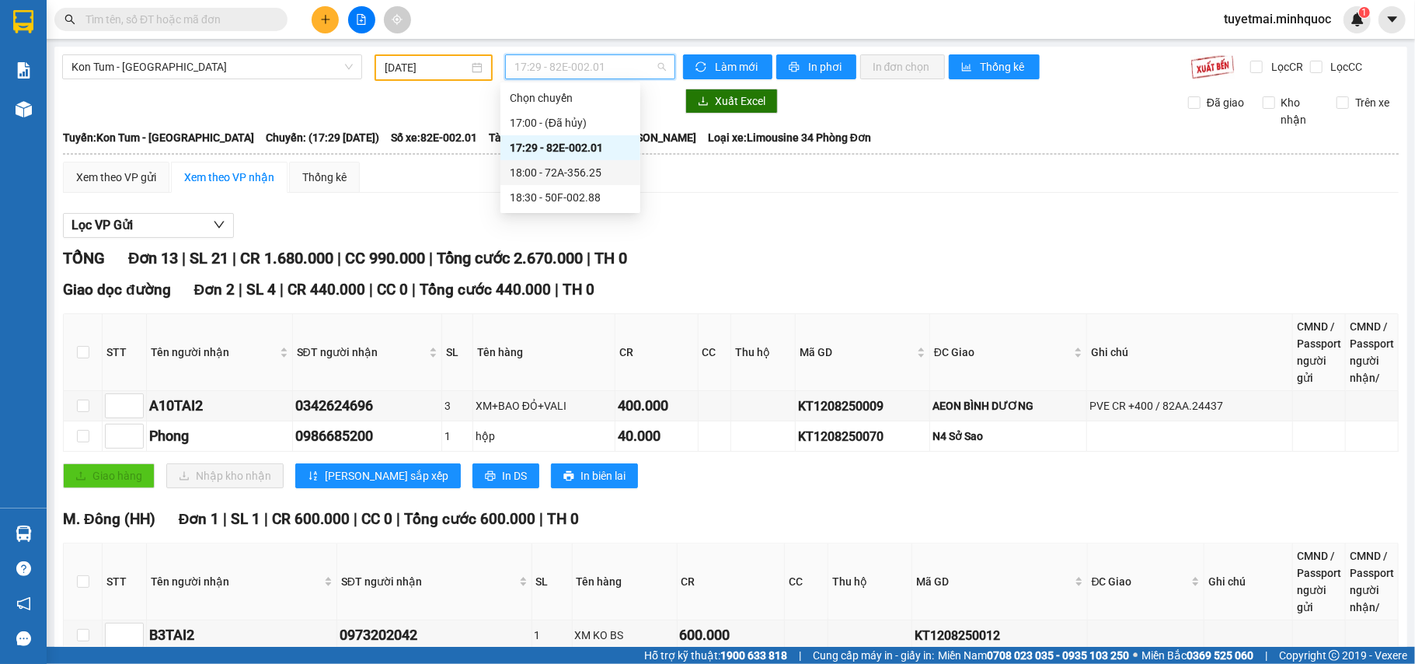
click at [584, 165] on div "18:00 - 72A-356.25" at bounding box center [570, 172] width 121 height 17
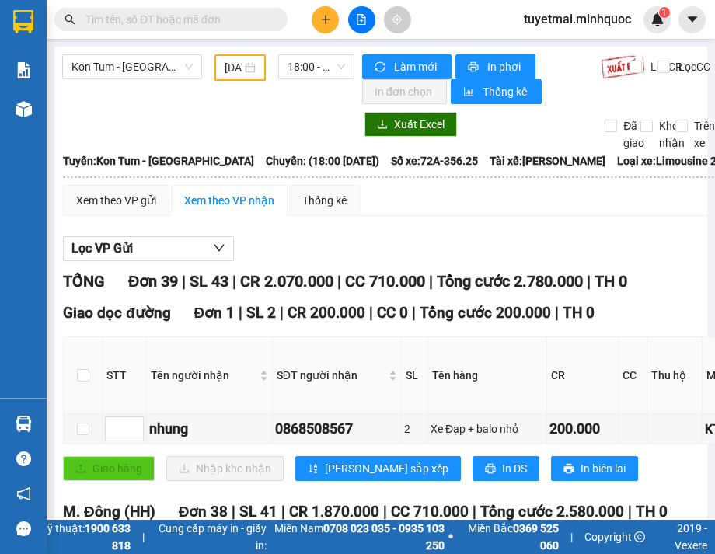
click at [428, 373] on th "Tên hàng" at bounding box center [487, 375] width 119 height 77
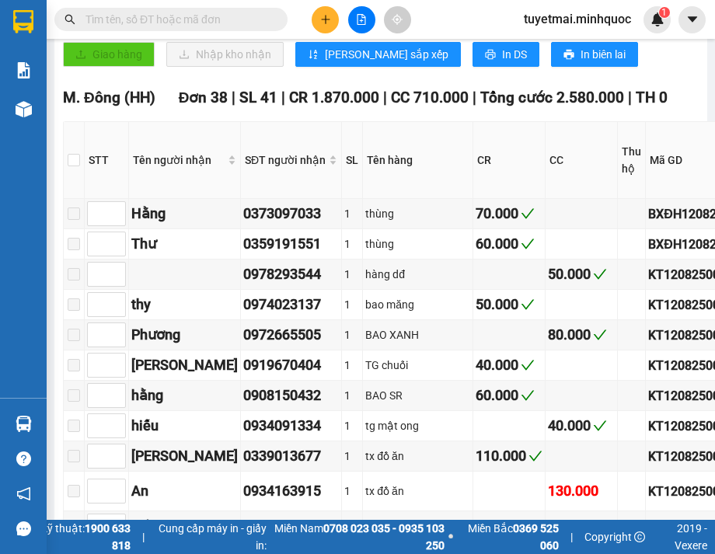
click at [546, 168] on th "CC" at bounding box center [582, 160] width 72 height 77
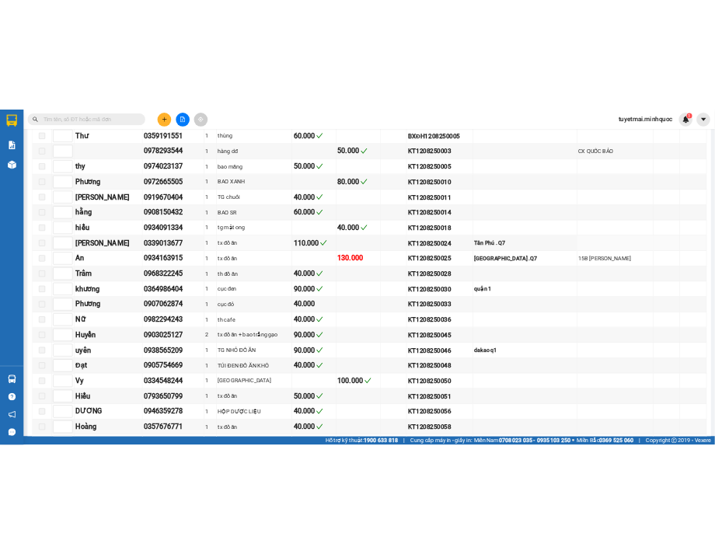
scroll to position [0, 0]
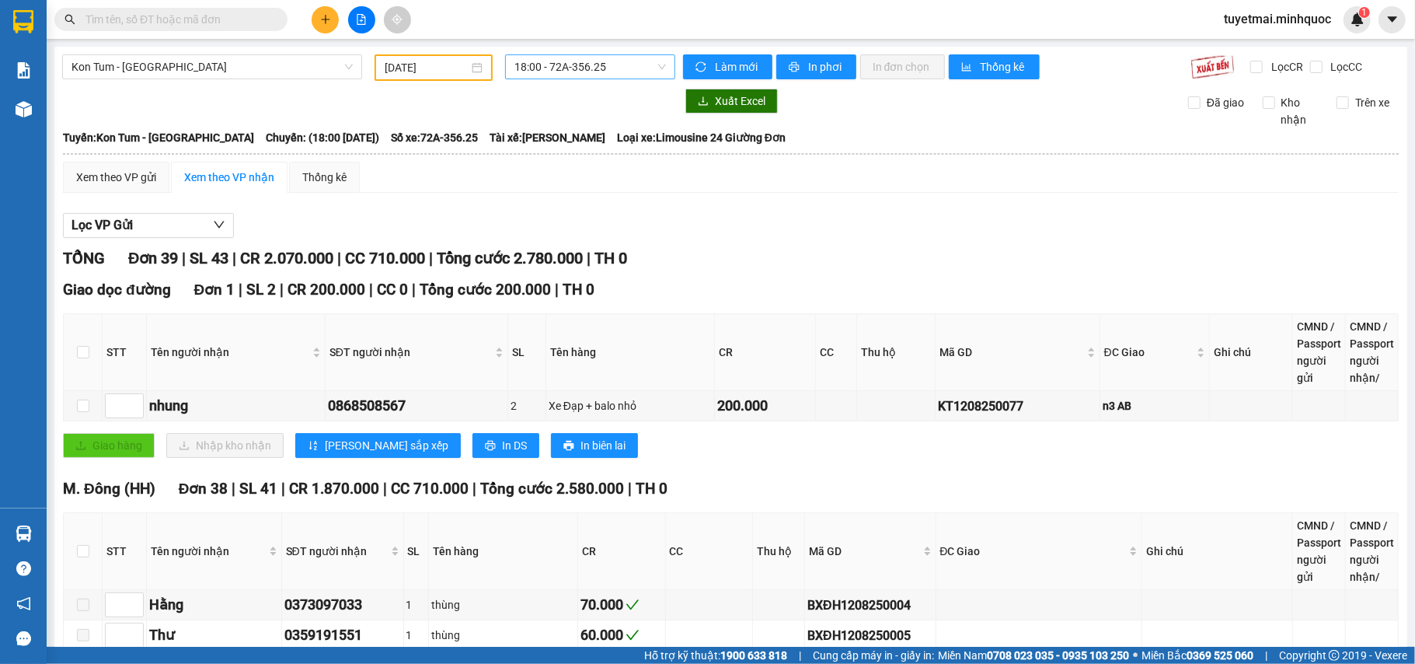
click at [589, 60] on span "18:00 - 72A-356.25" at bounding box center [590, 66] width 152 height 23
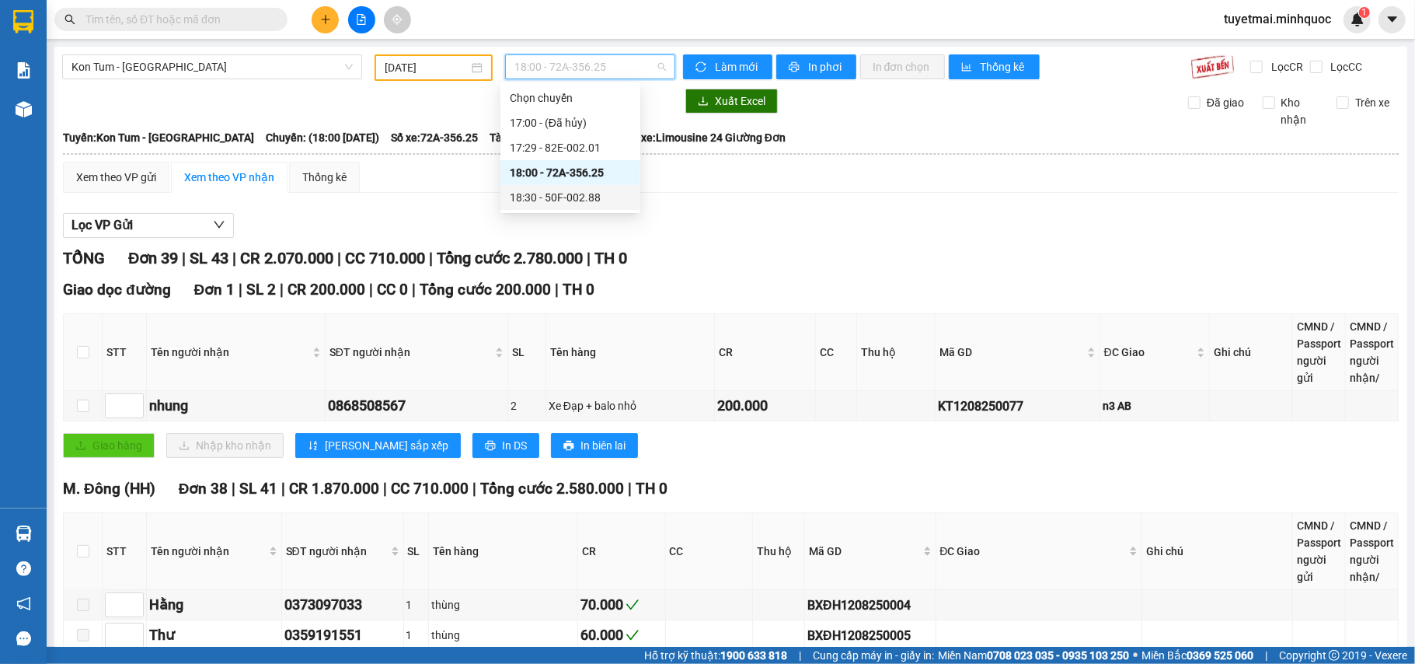
click at [587, 202] on div "18:30 - 50F-002.88" at bounding box center [570, 197] width 121 height 17
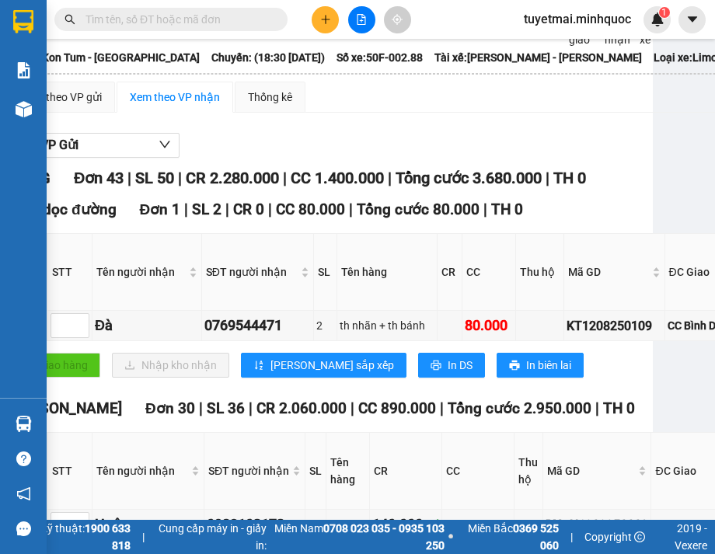
scroll to position [103, 0]
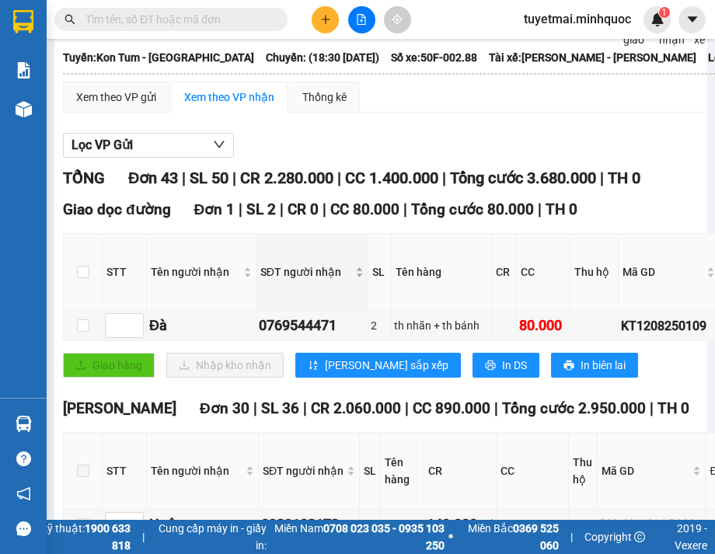
click at [339, 249] on div "Giao dọc đường Đơn 1 | SL 2 | CR 0 | CC 80.000 | Tổng cước 80.000 | TH 0 STT Tê…" at bounding box center [513, 293] width 901 height 191
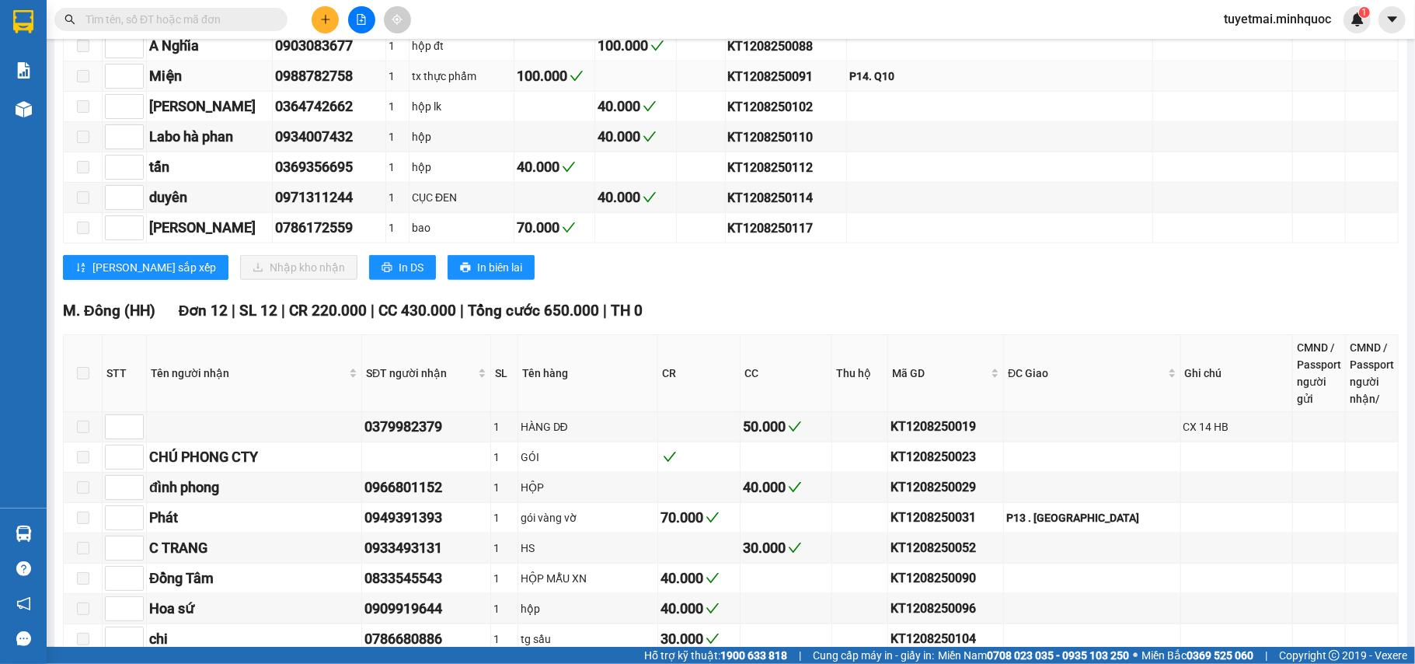
scroll to position [1498, 0]
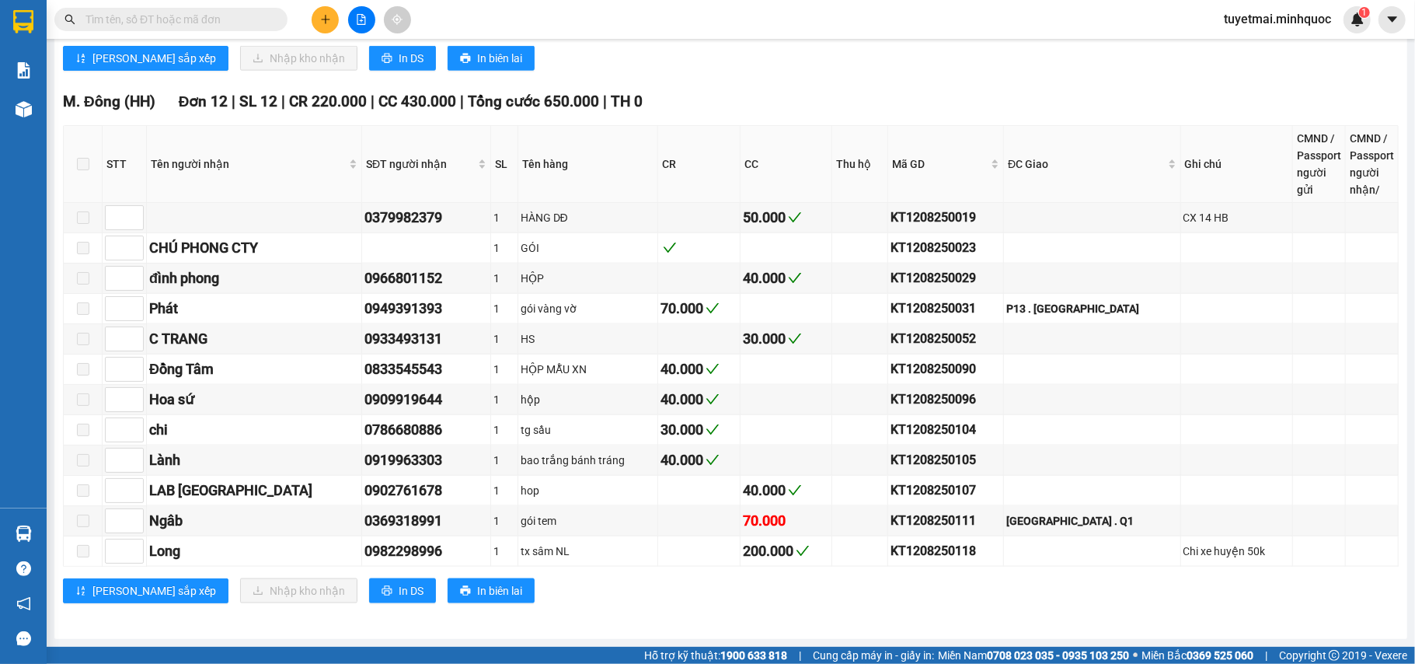
click at [768, 107] on div "M. Đông (HH) Đơn 12 | SL 12 | CR 220.000 | CC 430.000 | Tổng cước 650.000 | TH …" at bounding box center [731, 352] width 1336 height 525
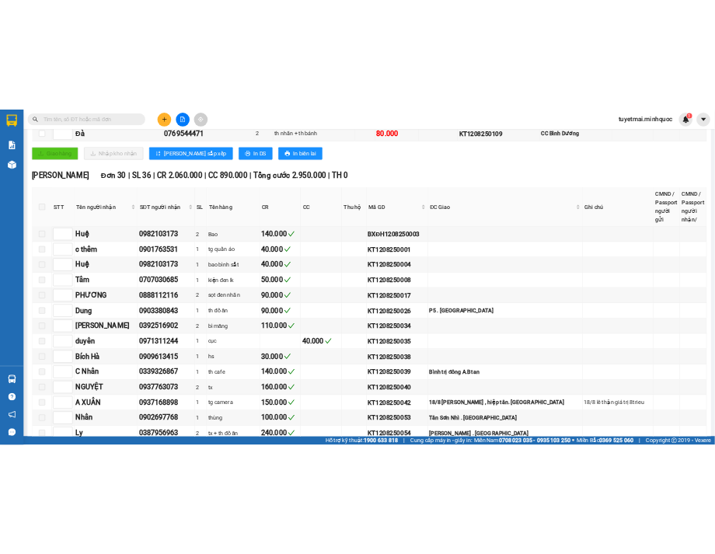
scroll to position [0, 0]
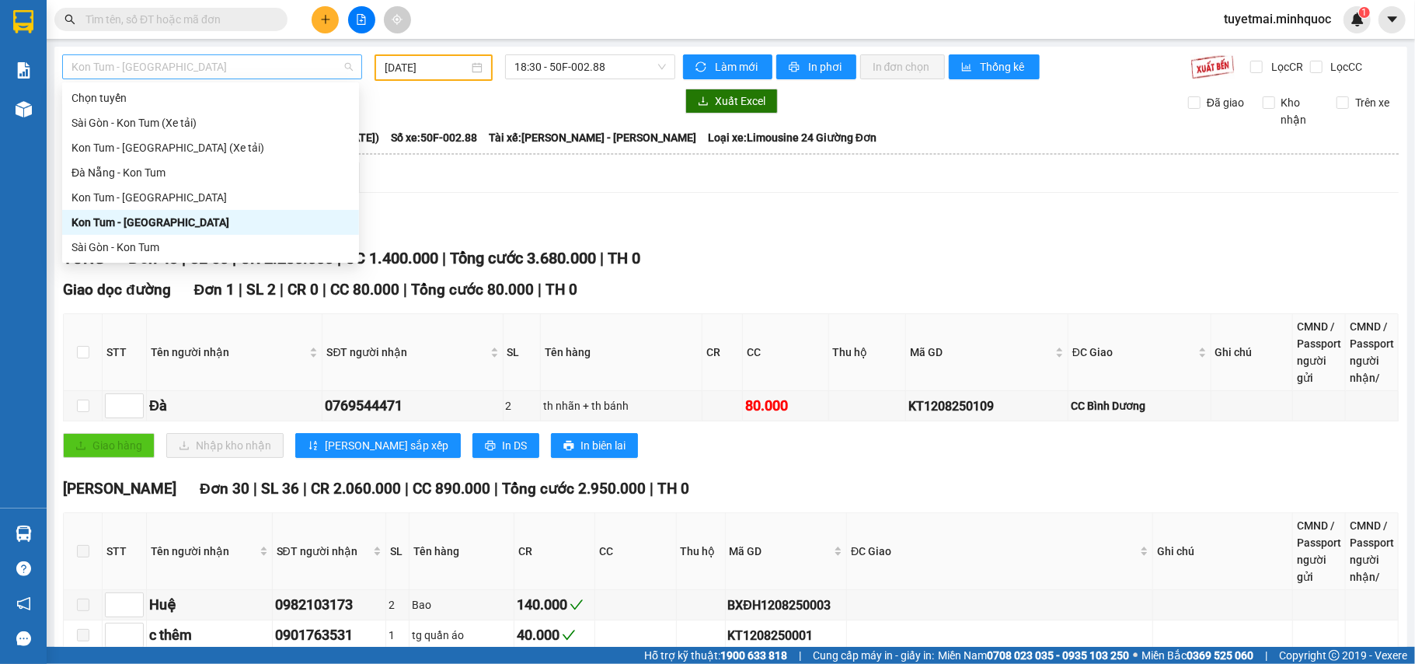
click at [274, 67] on span "Kon Tum - [GEOGRAPHIC_DATA]" at bounding box center [211, 66] width 281 height 23
click at [185, 242] on div "Sài Gòn - Kon Tum" at bounding box center [210, 247] width 278 height 17
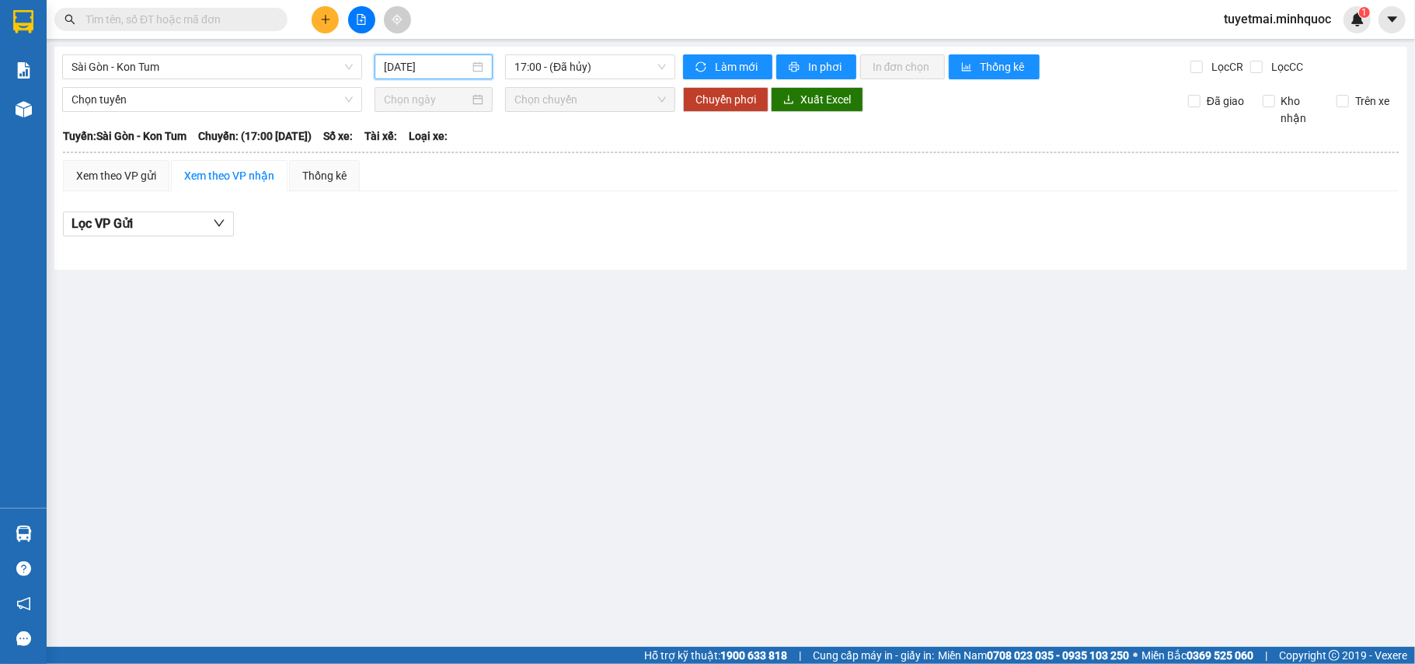
click at [420, 69] on input "[DATE]" at bounding box center [426, 66] width 85 height 17
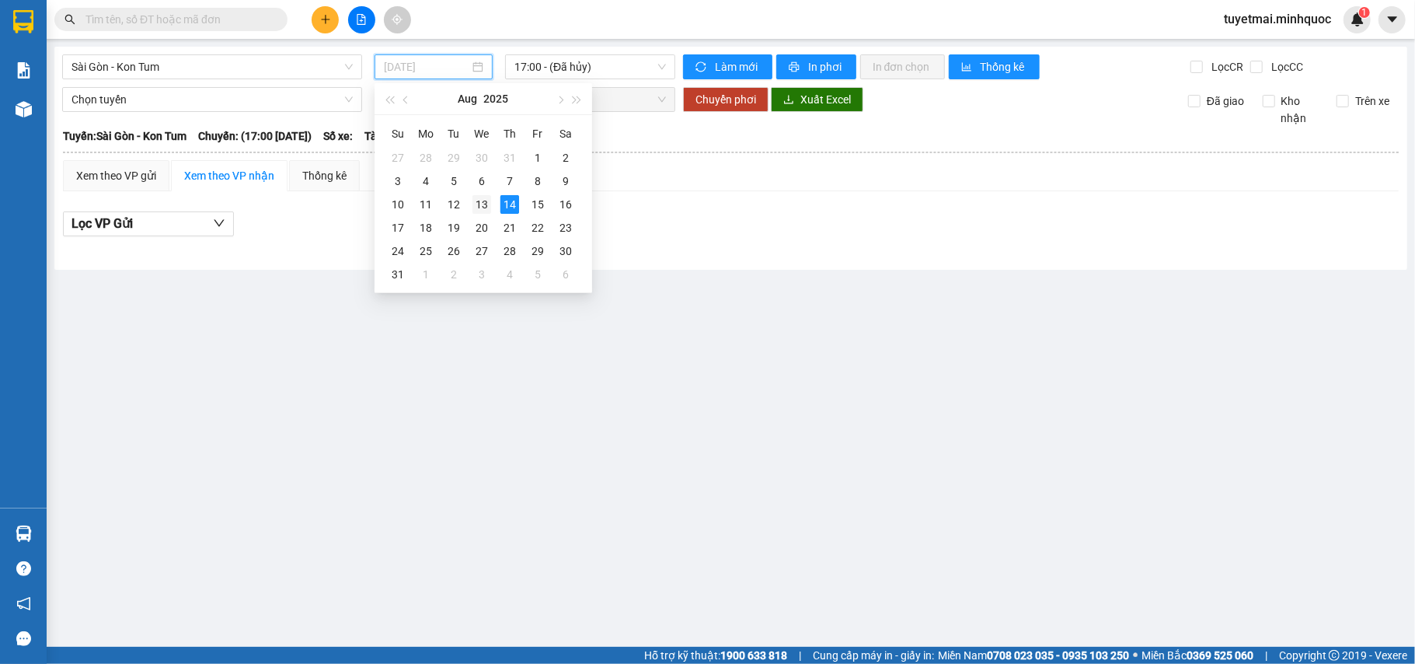
click at [485, 207] on div "13" at bounding box center [481, 204] width 19 height 19
type input "[DATE]"
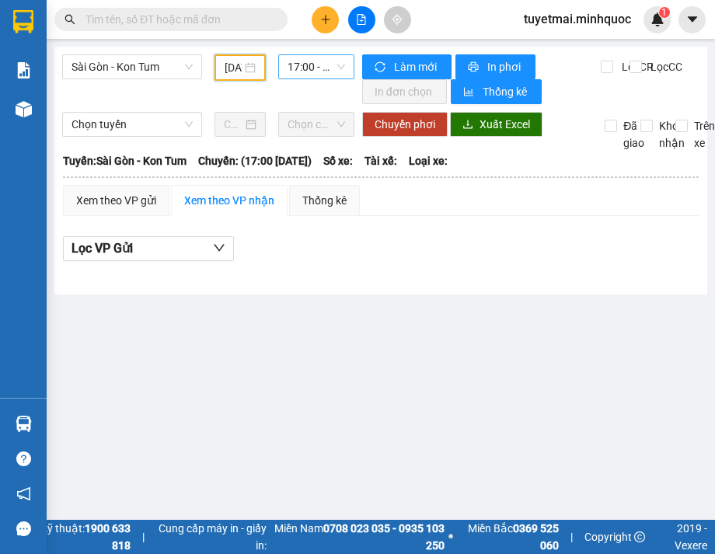
click at [309, 65] on span "17:00 - (Đã hủy)" at bounding box center [317, 66] width 58 height 23
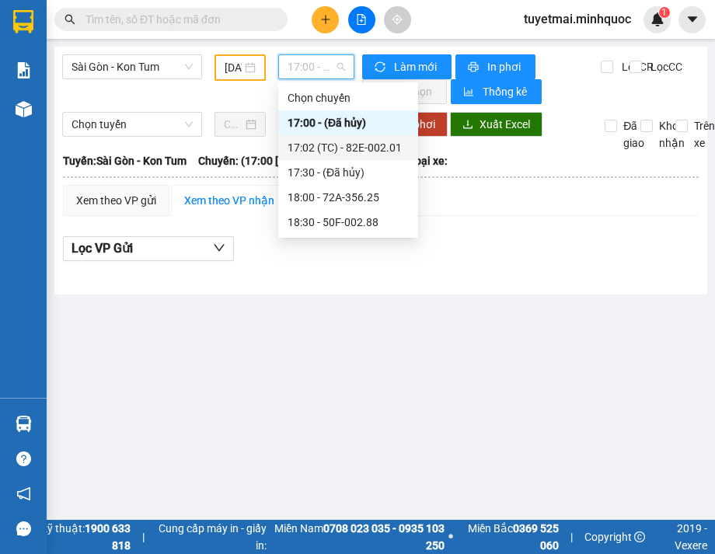
click at [337, 148] on div "17:02 (TC) - 82E-002.01" at bounding box center [348, 147] width 121 height 17
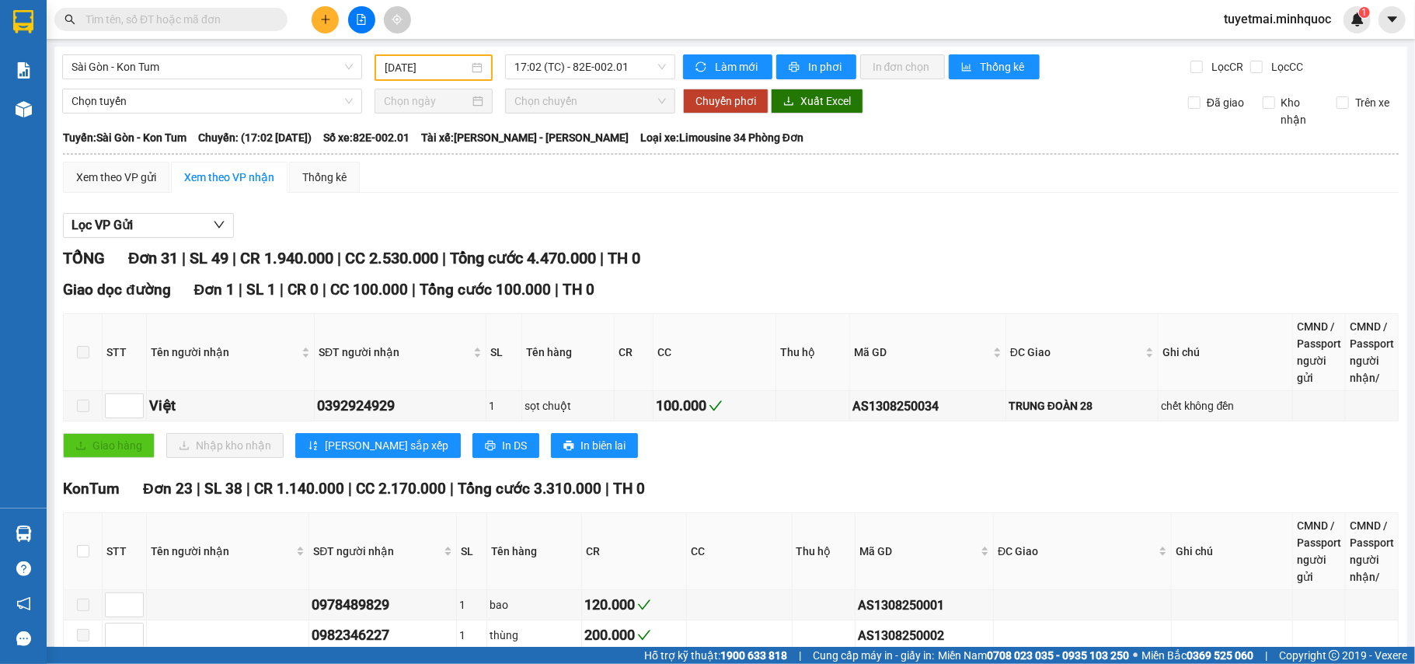
click at [824, 231] on div "Lọc VP Gửi" at bounding box center [731, 226] width 1336 height 26
click at [598, 62] on span "17:02 (TC) - 82E-002.01" at bounding box center [590, 66] width 152 height 23
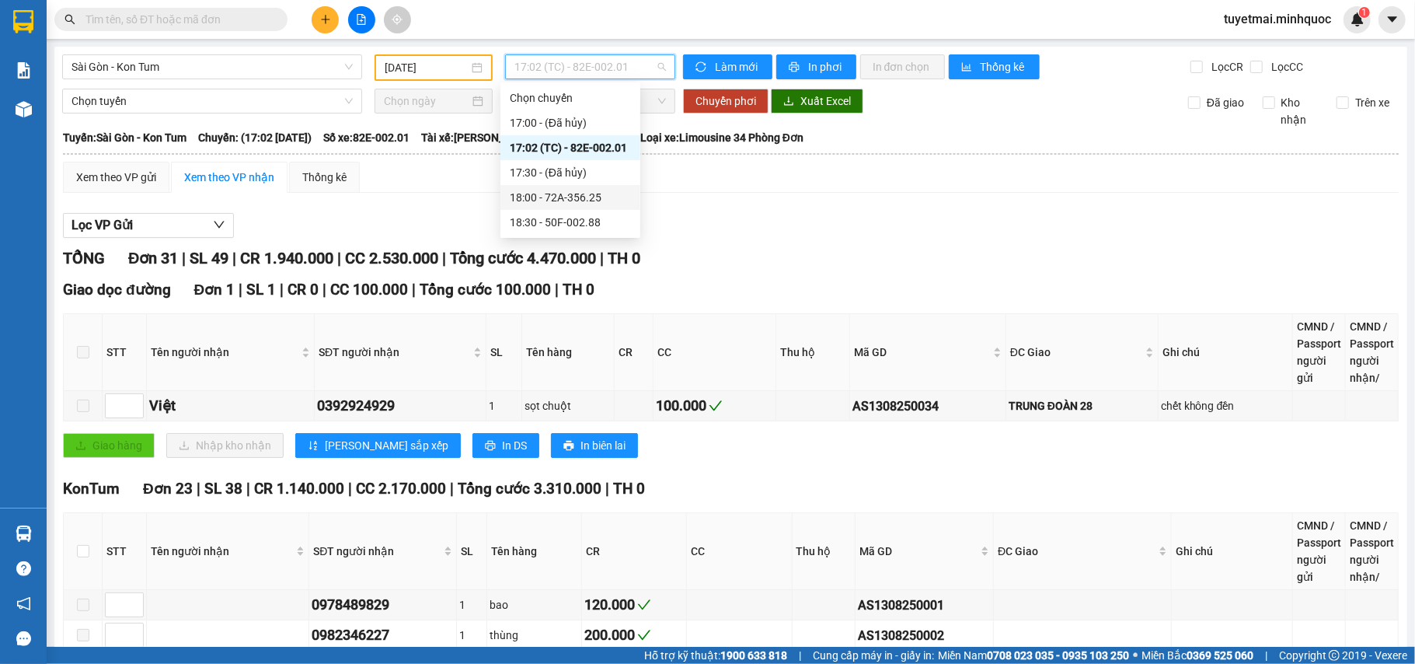
click at [581, 189] on div "18:00 - 72A-356.25" at bounding box center [570, 197] width 121 height 17
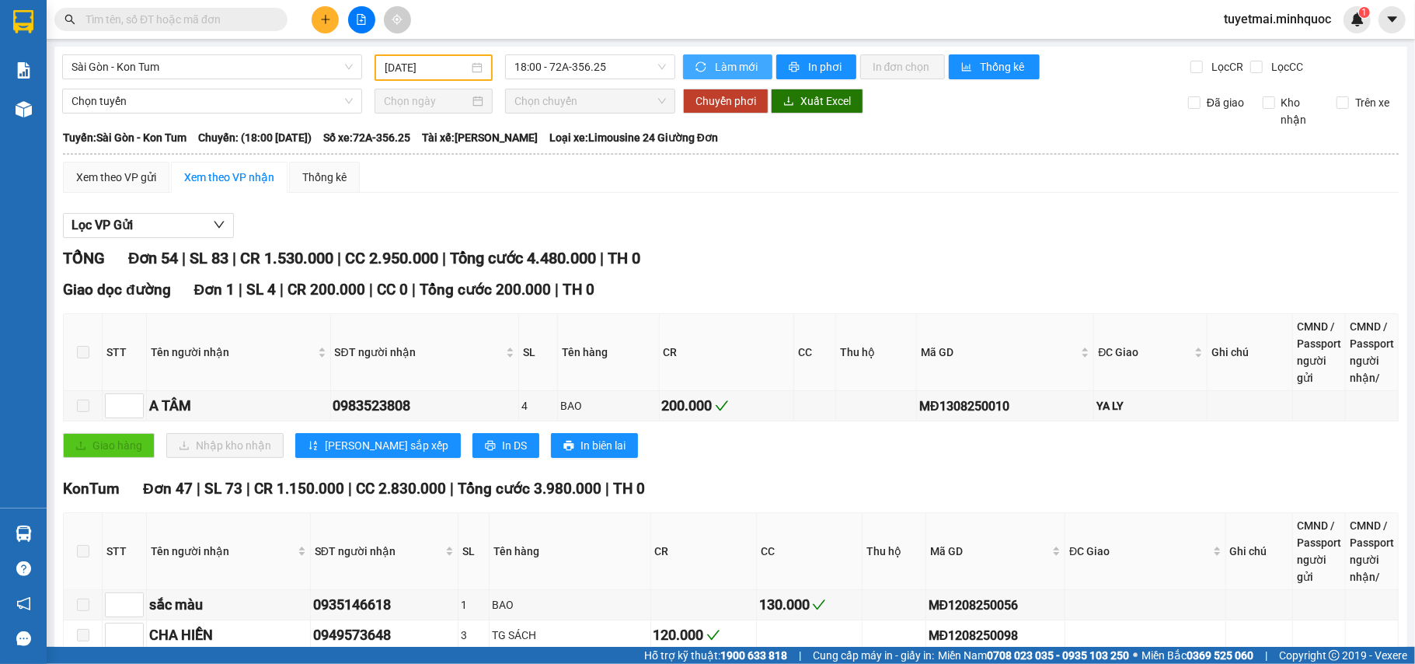
click at [702, 64] on button "Làm mới" at bounding box center [727, 66] width 89 height 25
click at [706, 302] on div "Giao dọc đường Đơn 1 | SL 4 | CR 200.000 | CC 0 | Tổng cước 200.000 | TH 0 STT …" at bounding box center [731, 373] width 1336 height 191
click at [150, 234] on button "Lọc VP Gửi" at bounding box center [148, 225] width 171 height 25
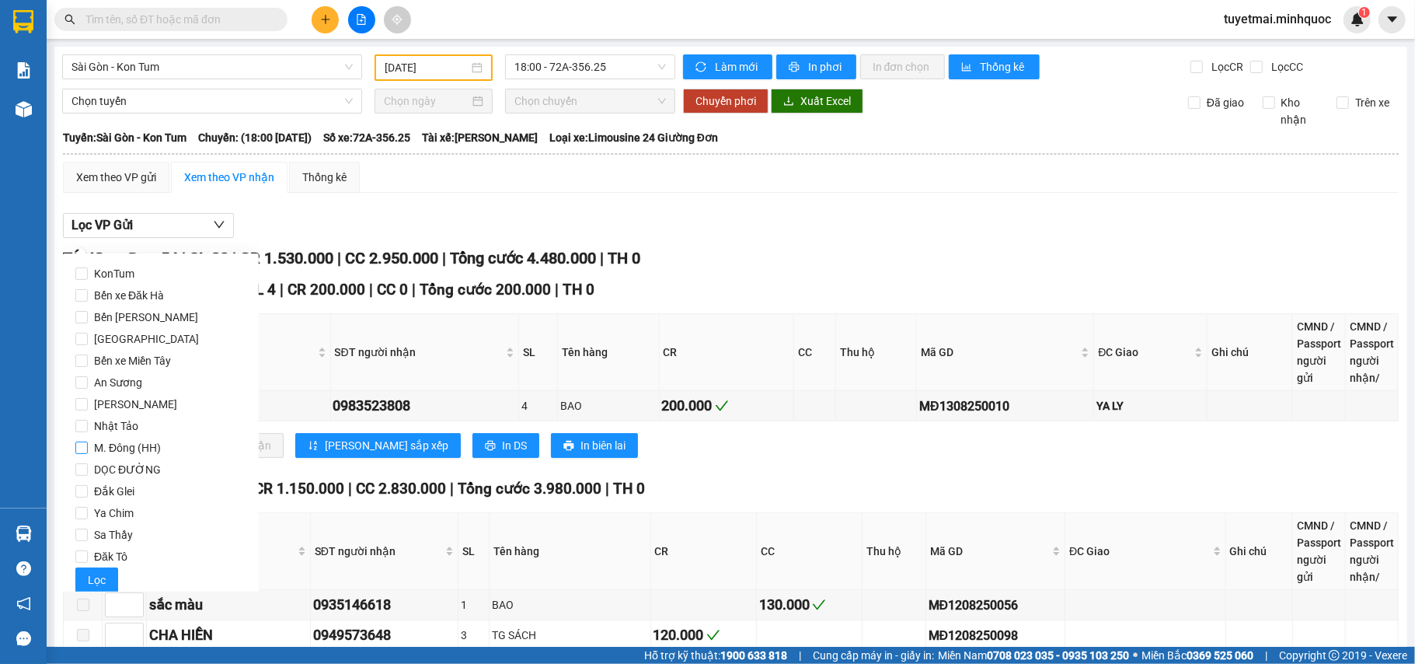
click at [146, 446] on span "M. Đông (HH)" at bounding box center [127, 448] width 79 height 22
click at [88, 446] on input "M. Đông (HH)" at bounding box center [81, 447] width 12 height 12
checkbox input "true"
click at [90, 573] on span "Lọc" at bounding box center [97, 579] width 18 height 17
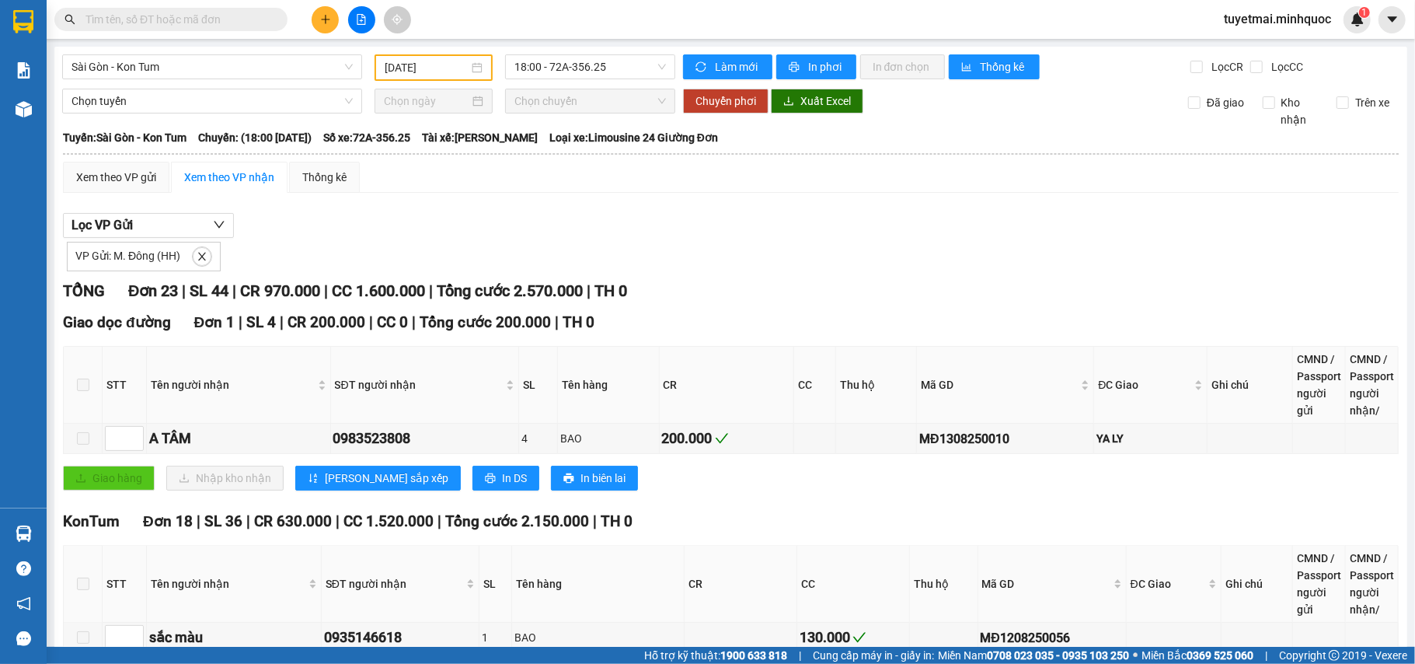
click at [783, 250] on div "VP Gửi: M. Đông (HH)" at bounding box center [731, 254] width 1336 height 33
click at [194, 256] on span "close" at bounding box center [201, 256] width 17 height 11
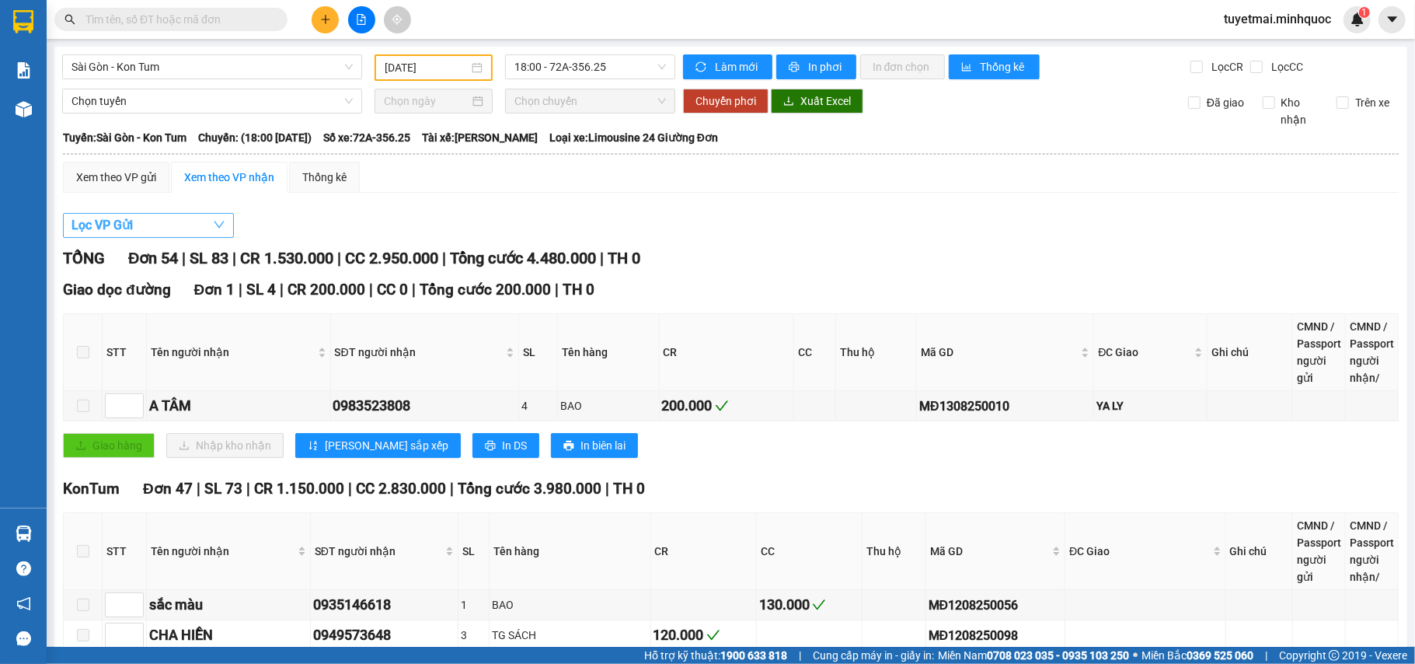
click at [138, 219] on button "Lọc VP Gửi" at bounding box center [148, 225] width 171 height 25
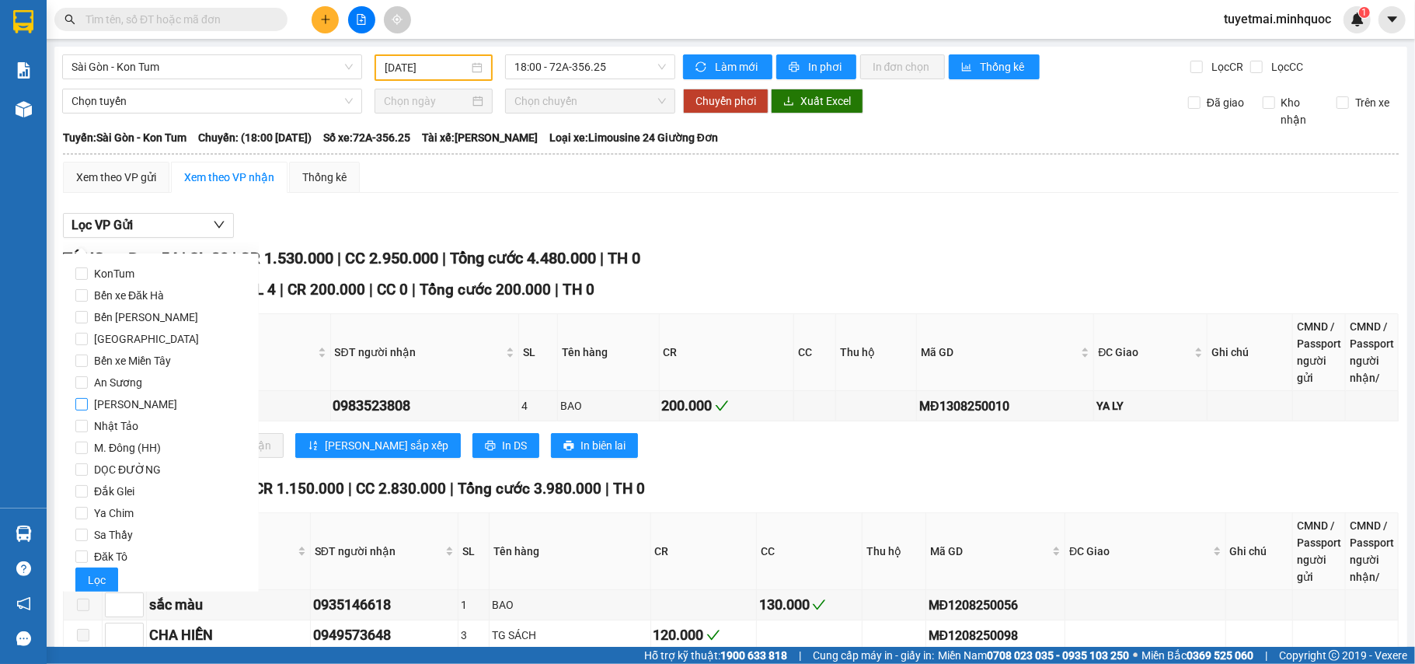
click at [134, 404] on span "[PERSON_NAME]" at bounding box center [136, 404] width 96 height 22
click at [88, 404] on input "[PERSON_NAME]" at bounding box center [81, 404] width 12 height 12
checkbox input "true"
click at [95, 567] on button "Lọc" at bounding box center [96, 579] width 43 height 25
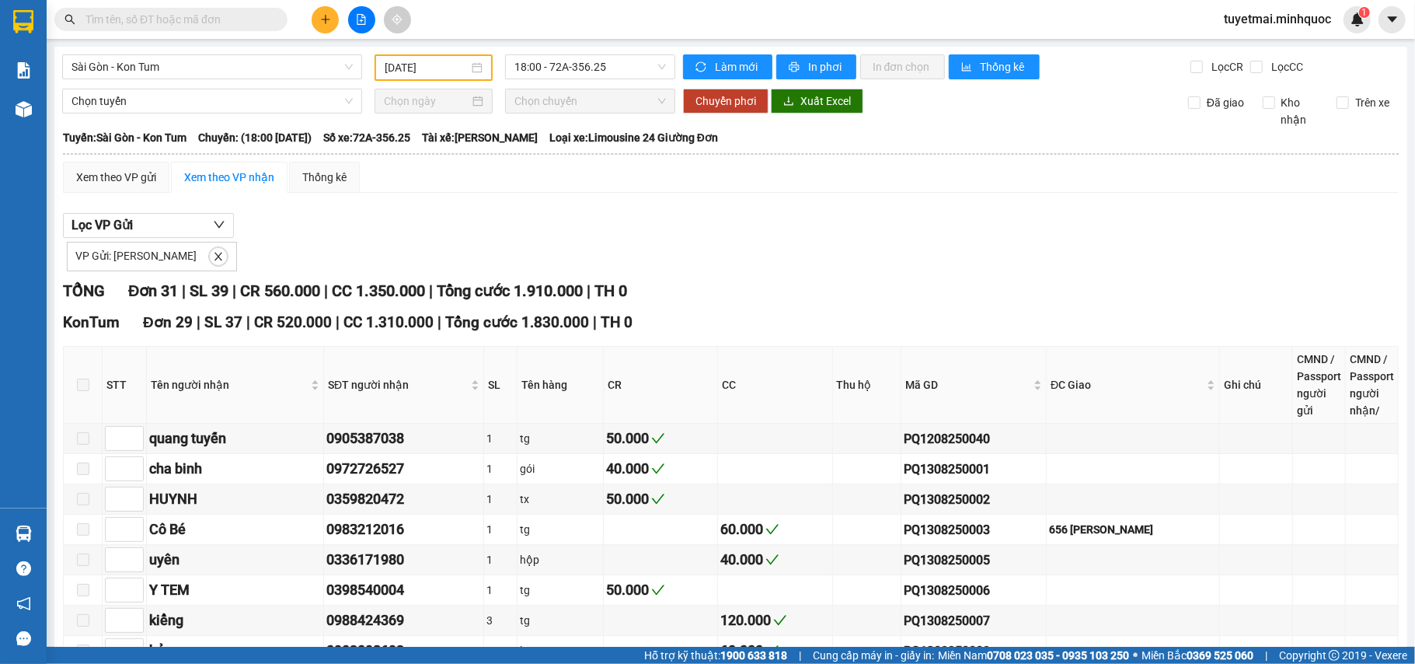
click at [772, 331] on div "KonTum Đơn 29 | SL 37 | CR 520.000 | CC 1.310.000 | Tổng cước 1.830.000 | TH 0" at bounding box center [731, 322] width 1336 height 23
click at [213, 253] on icon "close" at bounding box center [218, 256] width 11 height 11
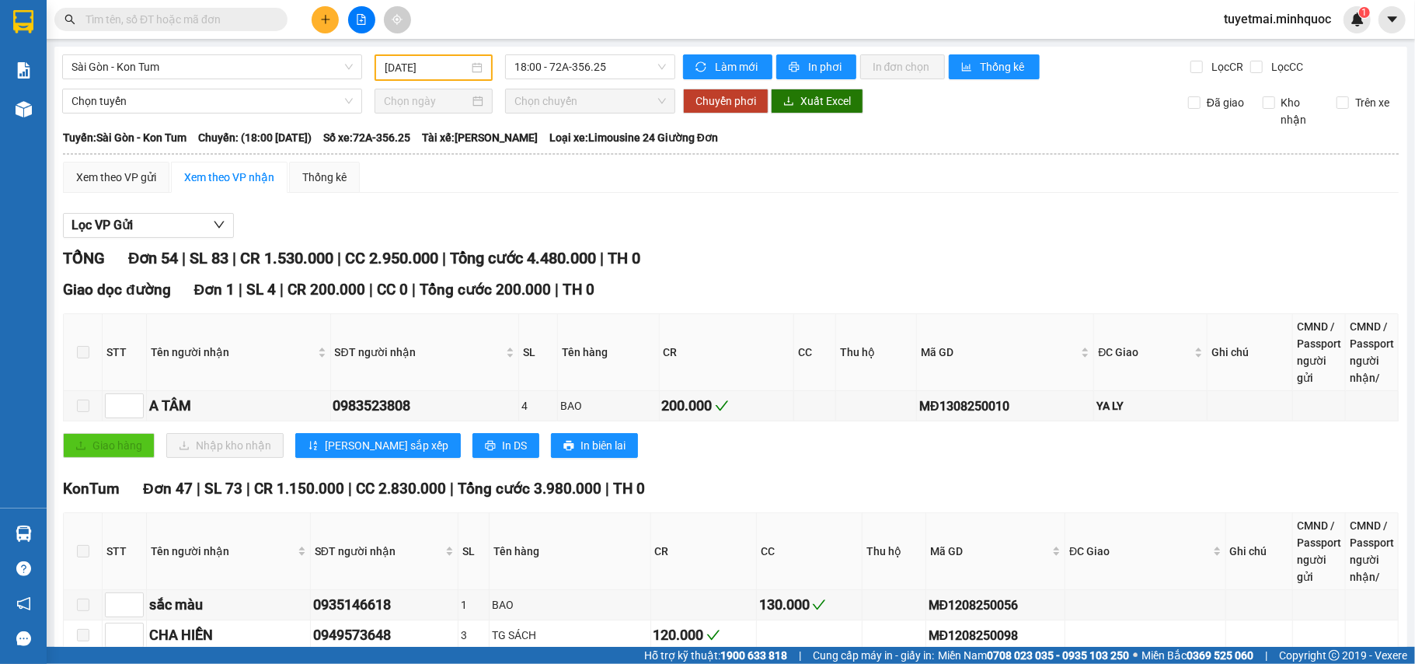
click at [750, 259] on div "TỔNG Đơn 54 | SL 83 | CR 1.530.000 | CC 2.950.000 | Tổng cước 4.480.000 | TH 0" at bounding box center [731, 258] width 1336 height 24
click at [598, 59] on span "18:00 - 72A-356.25" at bounding box center [590, 66] width 152 height 23
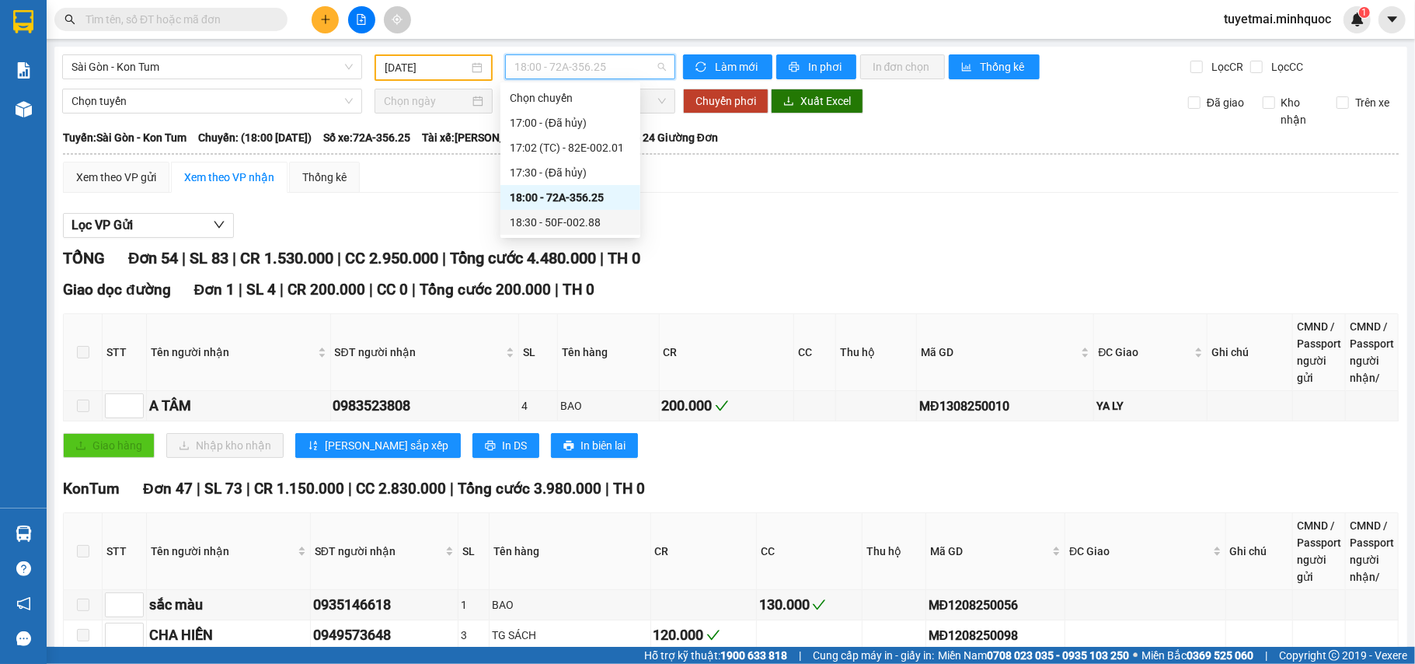
click at [604, 221] on div "18:30 - 50F-002.88" at bounding box center [570, 222] width 121 height 17
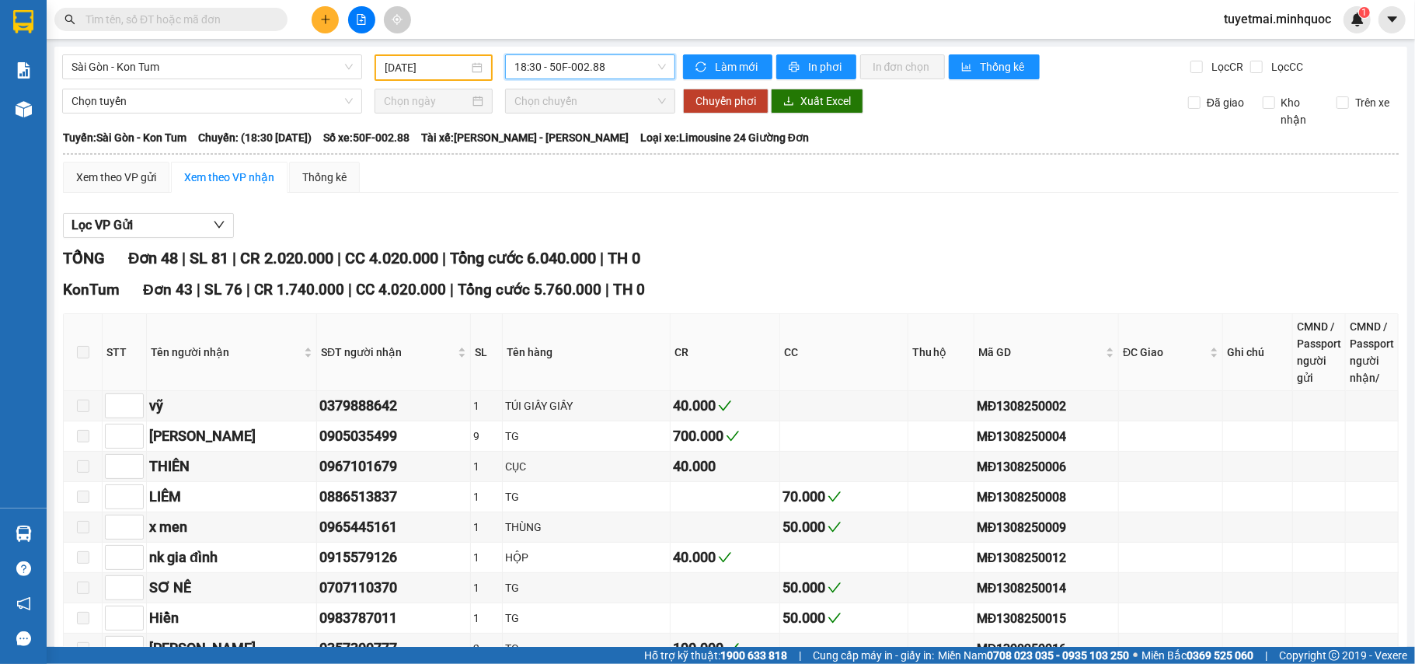
click at [834, 295] on div "KonTum Đơn 43 | SL 76 | CR 1.740.000 | CC 4.020.000 | Tổng cước 5.760.000 | TH 0" at bounding box center [731, 289] width 1336 height 23
click at [205, 224] on button "Lọc VP Gửi" at bounding box center [148, 225] width 171 height 25
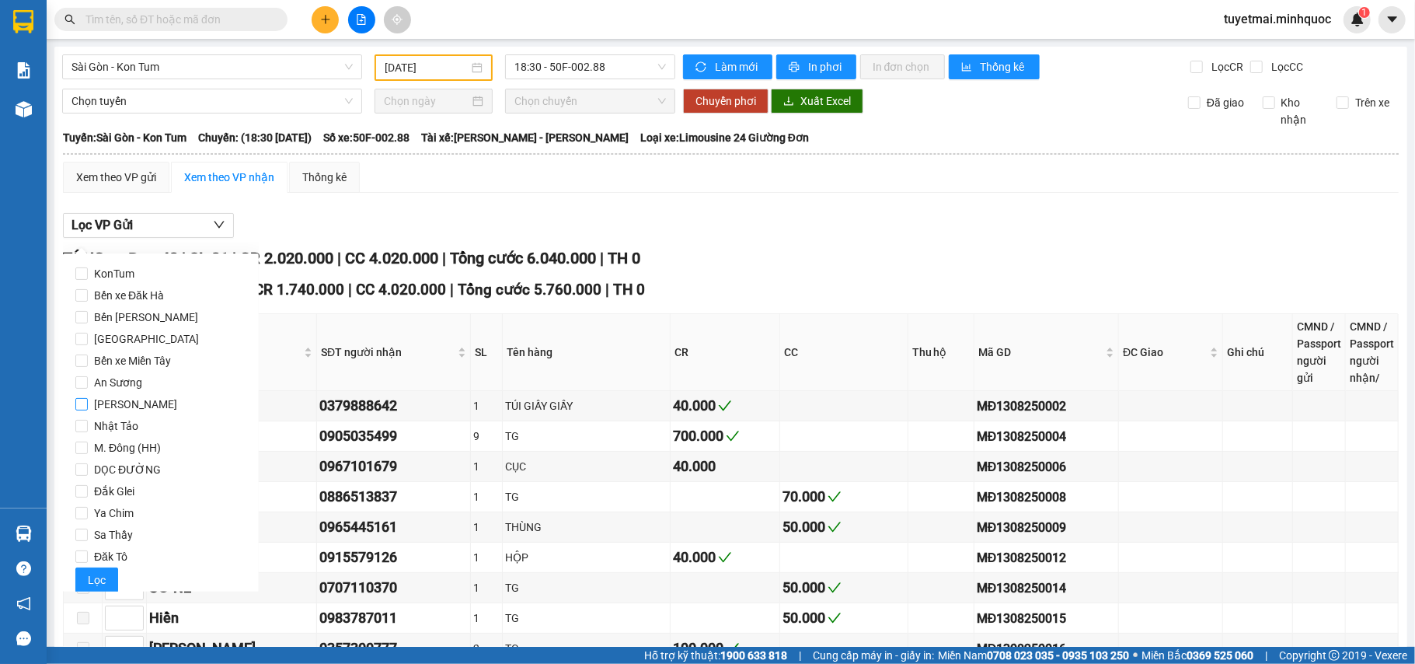
click at [140, 404] on span "[PERSON_NAME]" at bounding box center [136, 404] width 96 height 22
click at [88, 404] on input "[PERSON_NAME]" at bounding box center [81, 404] width 12 height 12
checkbox input "true"
click at [110, 584] on button "Lọc" at bounding box center [96, 579] width 43 height 25
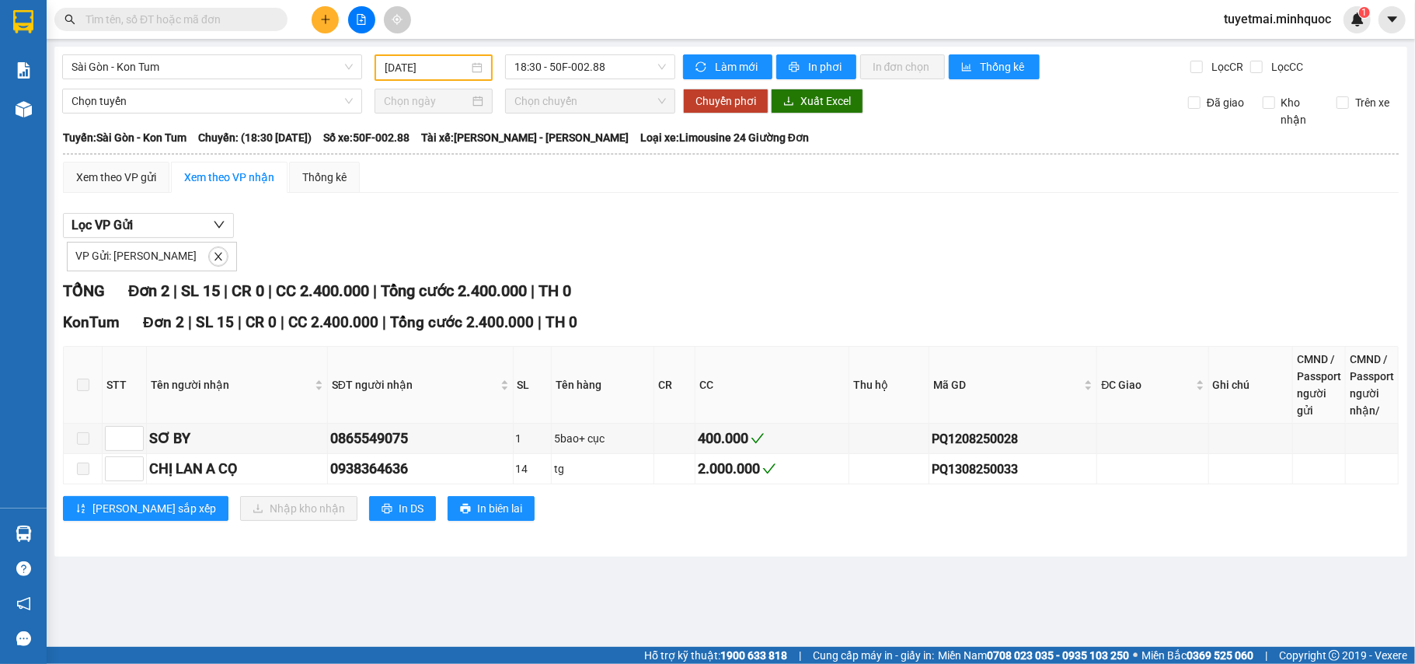
click at [191, 246] on div "VP Gửi: Phổ Quang" at bounding box center [152, 257] width 170 height 30
click at [213, 253] on icon "close" at bounding box center [218, 256] width 11 height 11
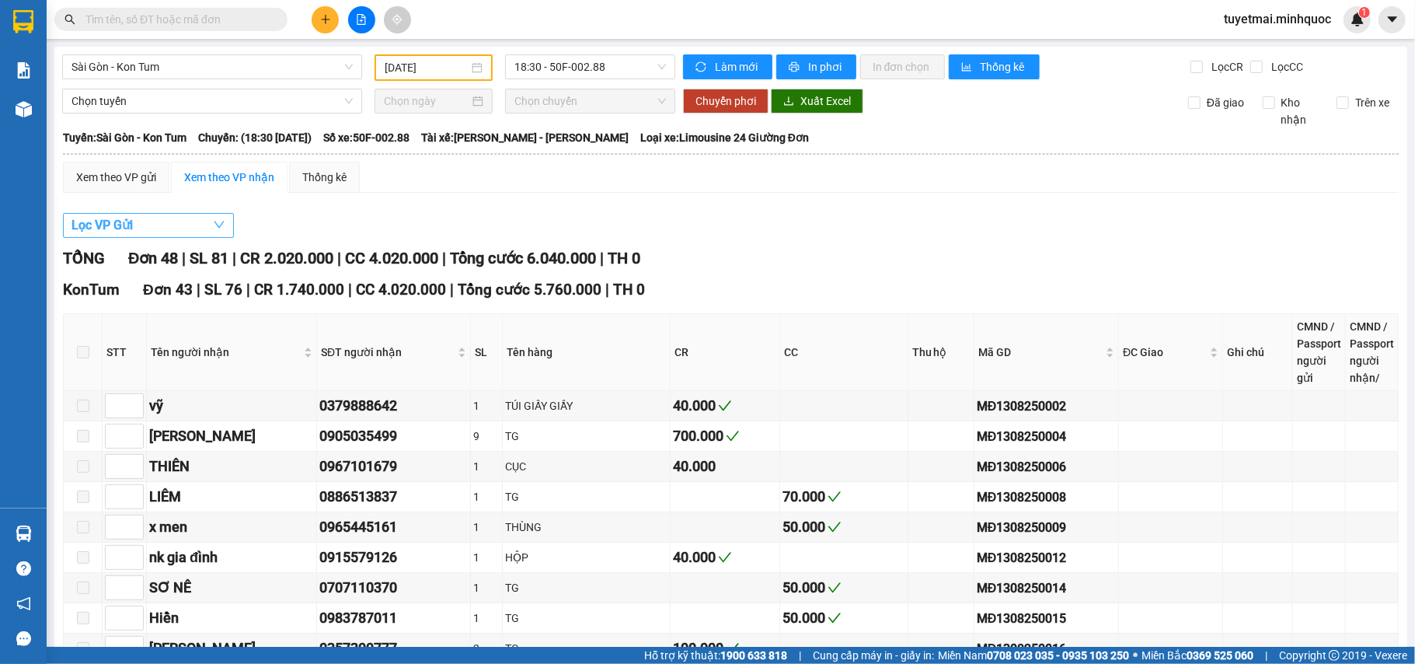
click at [211, 221] on button "Lọc VP Gửi" at bounding box center [148, 225] width 171 height 25
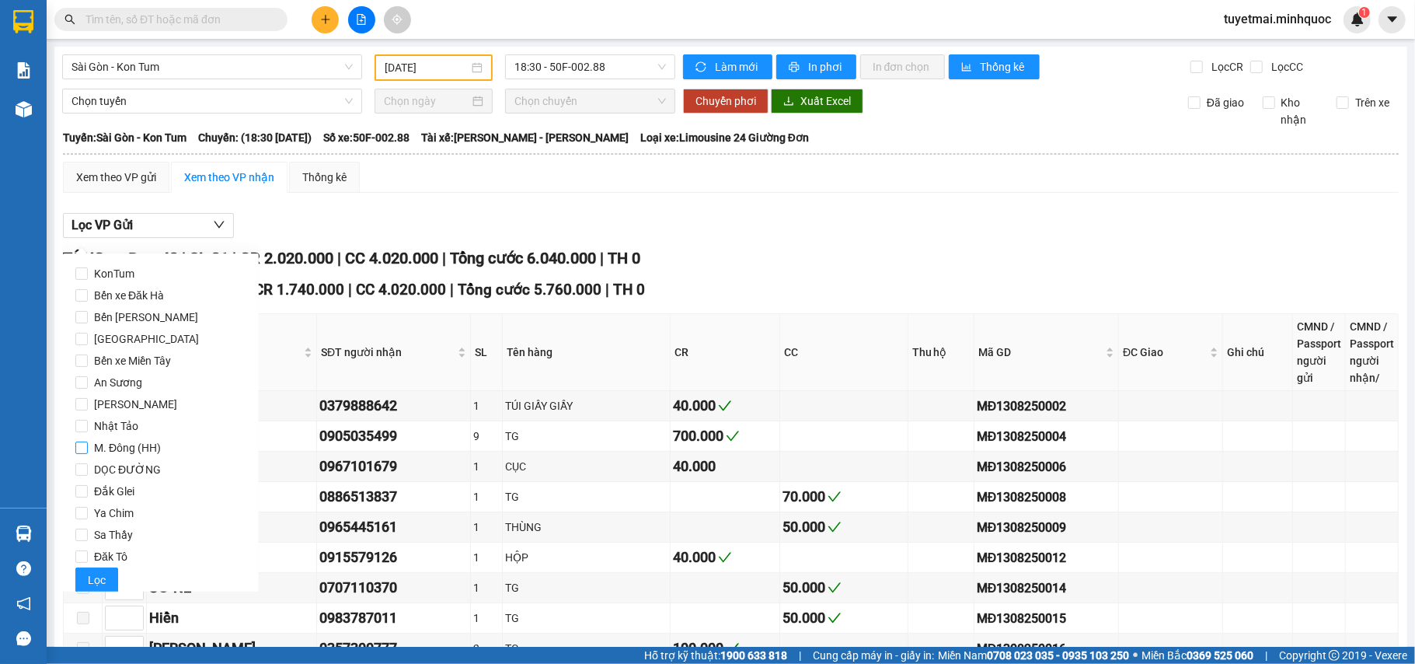
click at [145, 448] on span "M. Đông (HH)" at bounding box center [127, 448] width 79 height 22
click at [88, 448] on input "M. Đông (HH)" at bounding box center [81, 447] width 12 height 12
checkbox input "true"
click at [96, 584] on span "Lọc" at bounding box center [97, 579] width 18 height 17
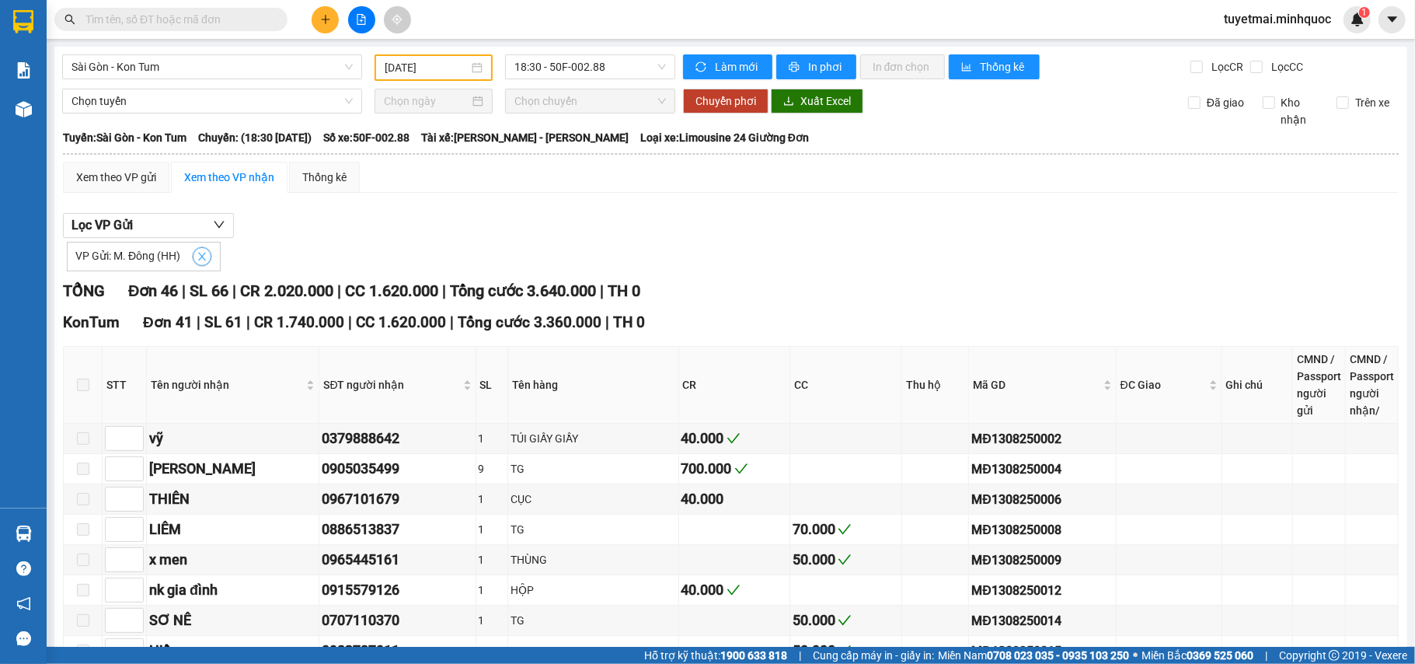
click at [194, 253] on span "close" at bounding box center [201, 256] width 17 height 11
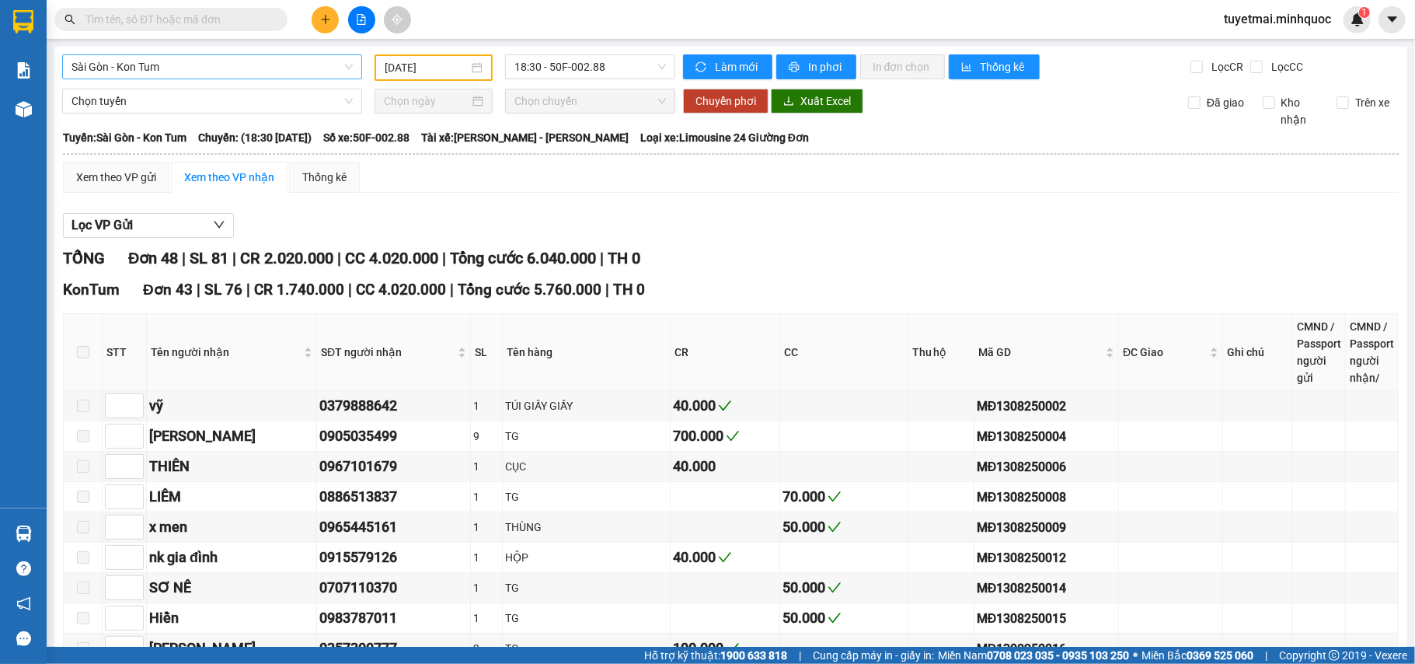
click at [241, 61] on span "Sài Gòn - Kon Tum" at bounding box center [211, 66] width 281 height 23
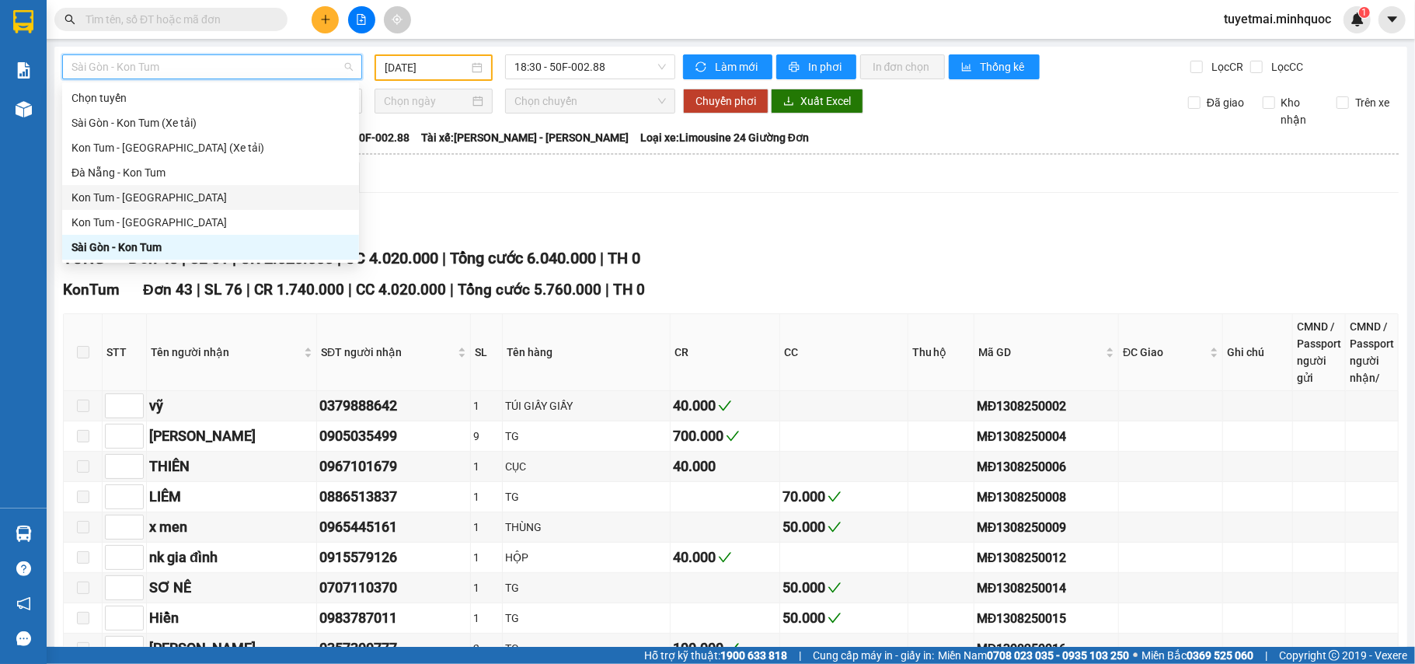
click at [149, 197] on div "Kon Tum - [GEOGRAPHIC_DATA]" at bounding box center [210, 197] width 278 height 17
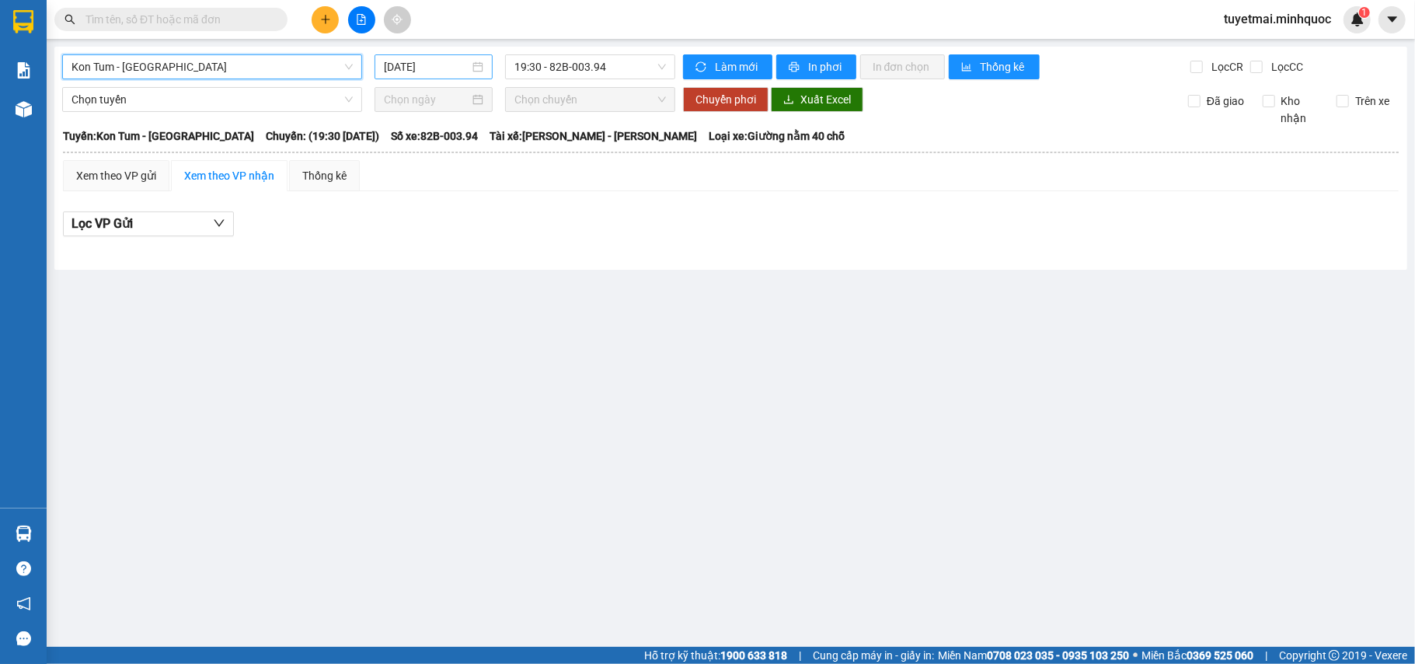
click at [420, 73] on input "[DATE]" at bounding box center [426, 66] width 85 height 17
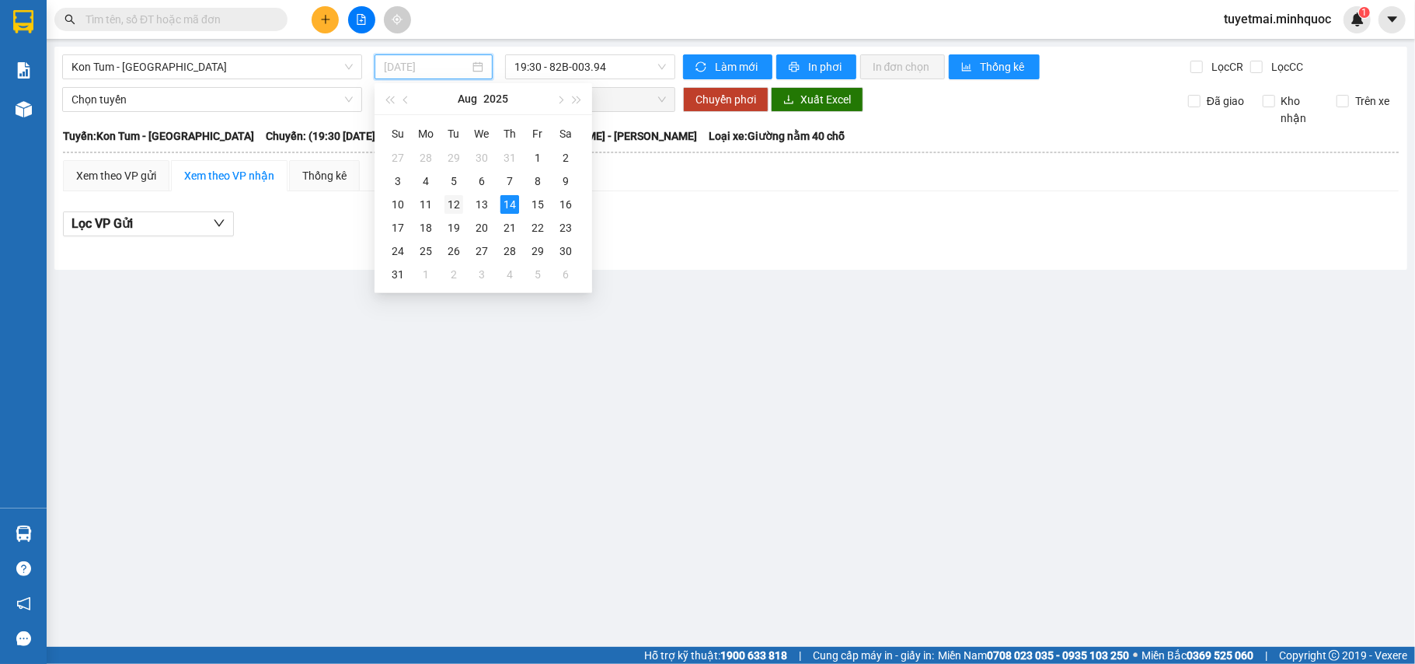
click at [449, 200] on div "12" at bounding box center [453, 204] width 19 height 19
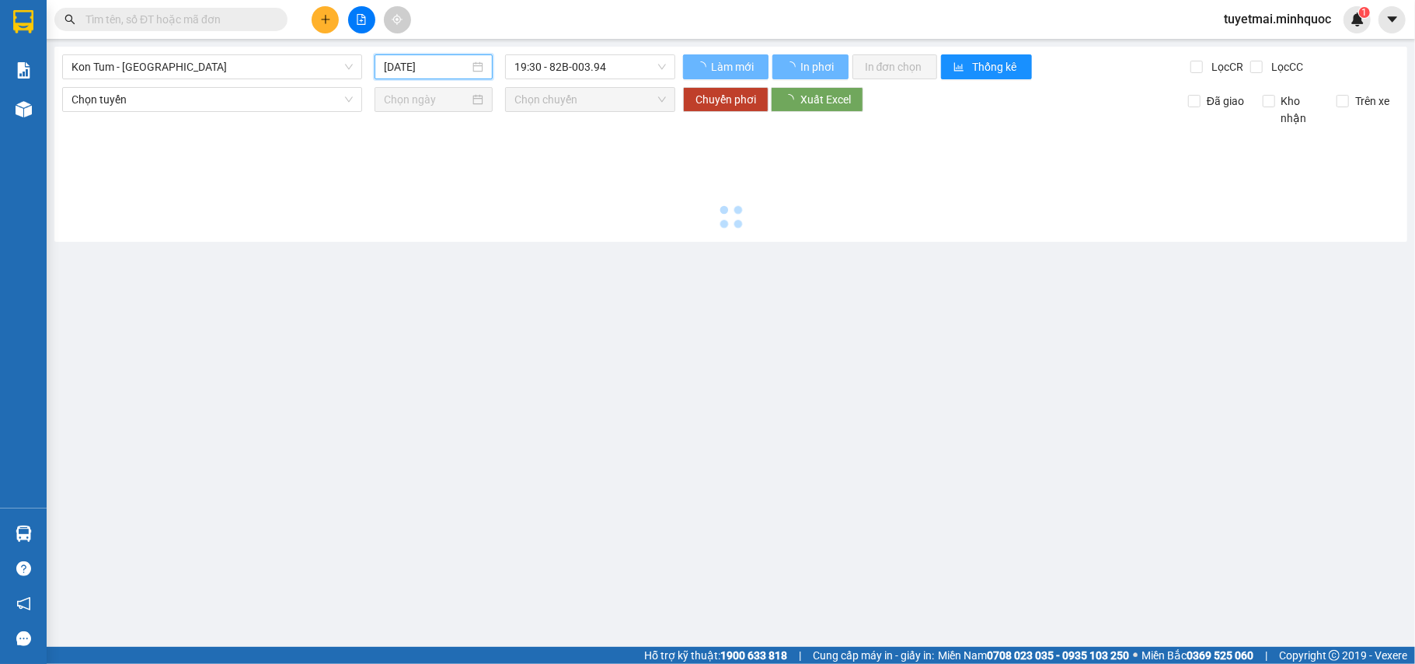
type input "[DATE]"
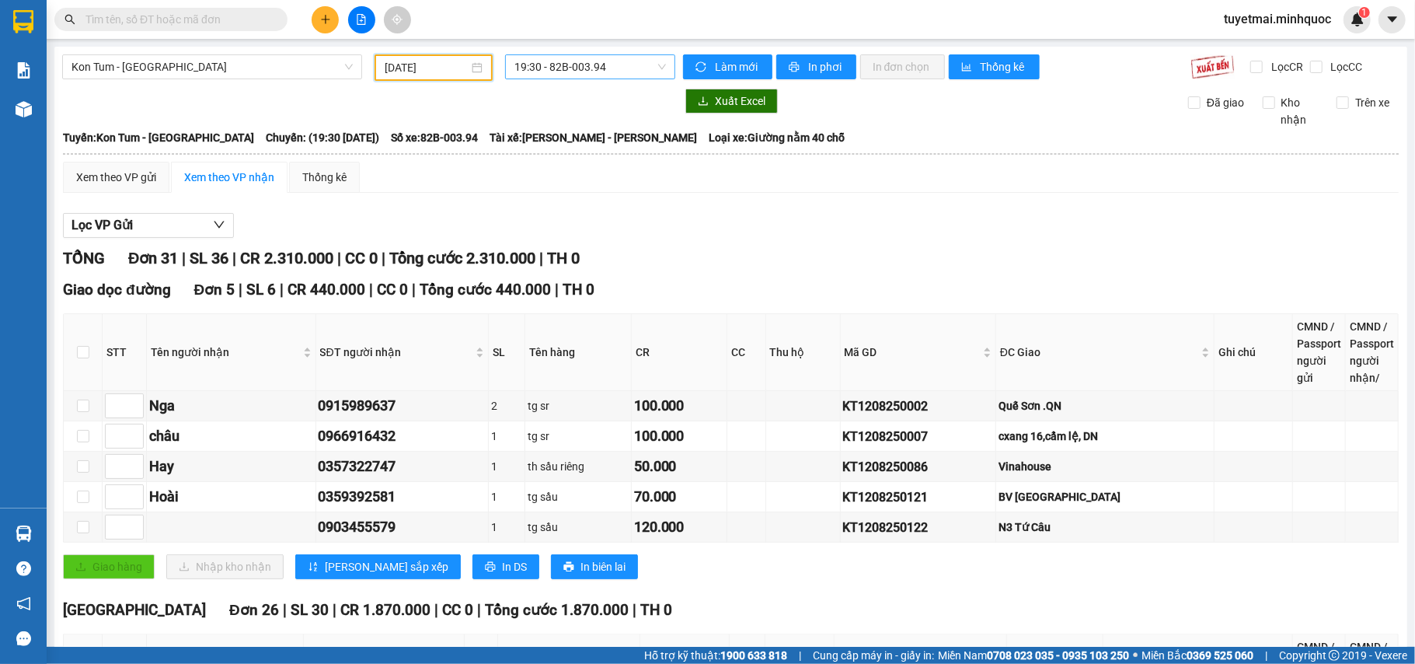
click at [606, 75] on span "19:30 - 82B-003.94" at bounding box center [590, 66] width 152 height 23
click at [591, 152] on div "20:00 - 82B-006.54" at bounding box center [570, 147] width 121 height 17
